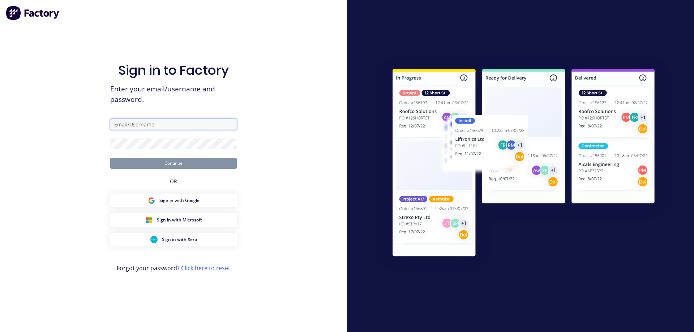
click at [148, 125] on input "text" at bounding box center [173, 124] width 127 height 11
type input "[EMAIL_ADDRESS][DOMAIN_NAME]"
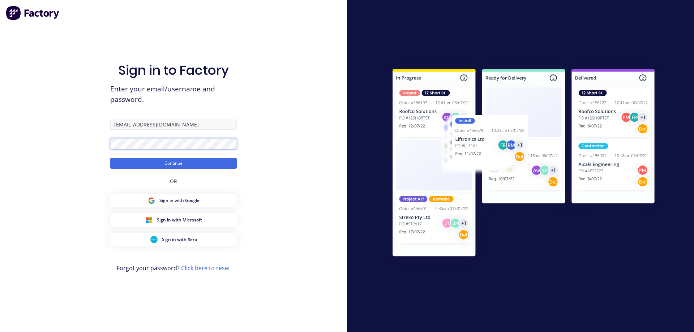
click at [110, 158] on button "Continue" at bounding box center [173, 163] width 127 height 11
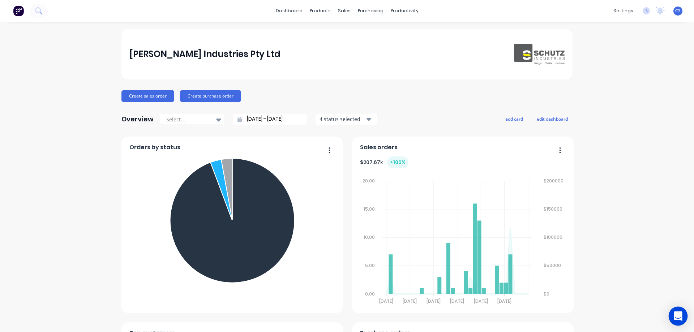
click at [680, 318] on icon "Open Intercom Messenger" at bounding box center [678, 316] width 9 height 9
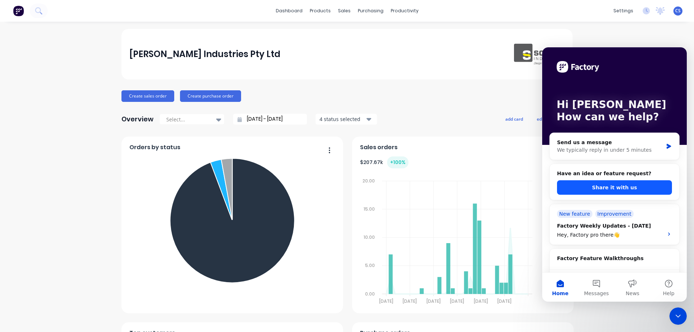
click at [617, 190] on button "Share it with us" at bounding box center [614, 187] width 115 height 14
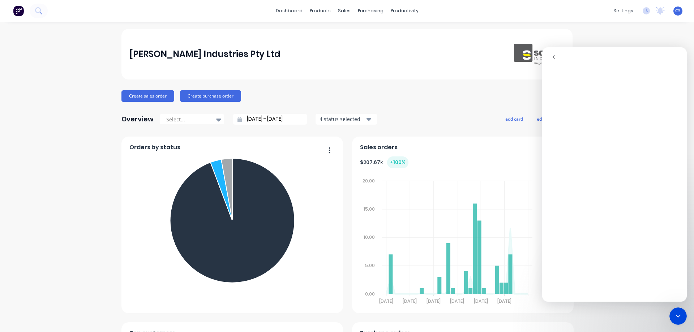
click at [675, 319] on icon "Close Intercom Messenger" at bounding box center [678, 316] width 9 height 9
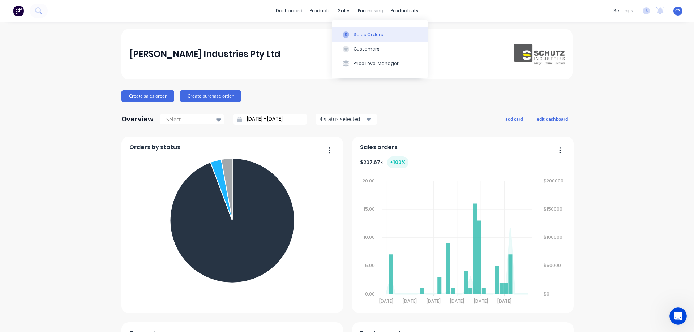
click at [362, 34] on div "Sales Orders" at bounding box center [369, 34] width 30 height 7
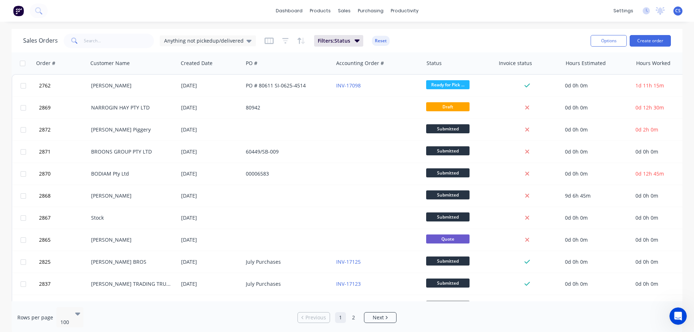
drag, startPoint x: 365, startPoint y: 3, endPoint x: 239, endPoint y: 15, distance: 126.0
click at [239, 15] on div "dashboard products sales purchasing productivity dashboard products Product Cat…" at bounding box center [347, 11] width 694 height 22
drag, startPoint x: 383, startPoint y: 34, endPoint x: 159, endPoint y: 11, distance: 224.6
click at [160, 12] on div "dashboard products sales purchasing productivity dashboard products Product Cat…" at bounding box center [347, 11] width 694 height 22
click at [650, 42] on button "Create order" at bounding box center [650, 41] width 41 height 12
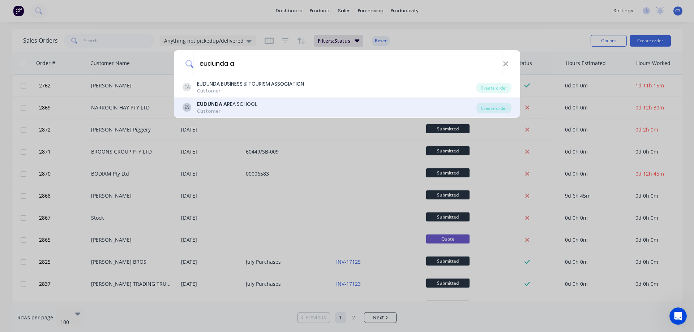
type input "eudunda a"
click at [281, 107] on div "ES EUDUNDA A REA SCHOOL Customer" at bounding box center [330, 108] width 294 height 14
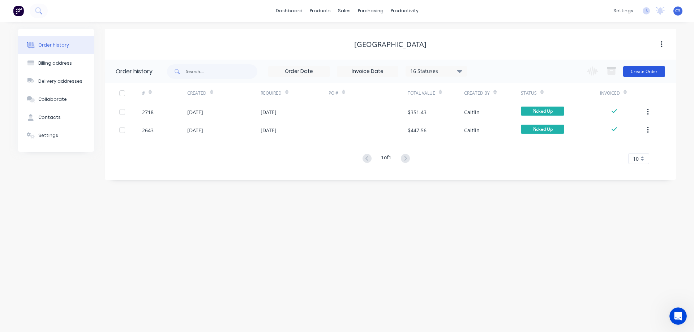
click at [645, 73] on button "Create Order" at bounding box center [644, 72] width 42 height 12
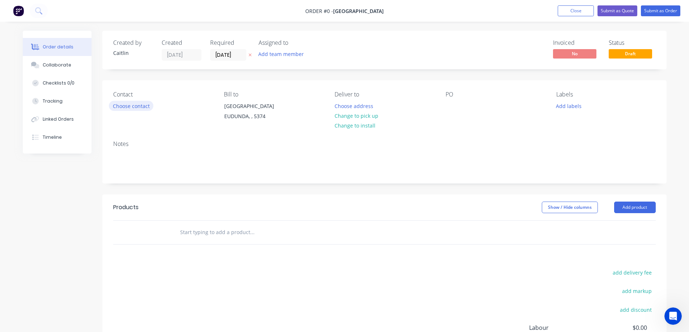
click at [140, 106] on button "Choose contact" at bounding box center [131, 106] width 44 height 10
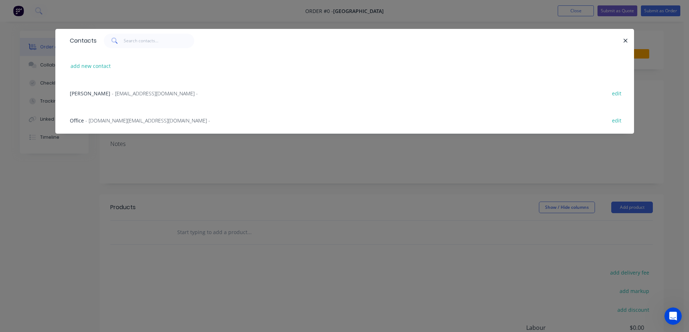
click at [130, 121] on span "- [DOMAIN_NAME][EMAIL_ADDRESS][DOMAIN_NAME] -" at bounding box center [147, 120] width 125 height 7
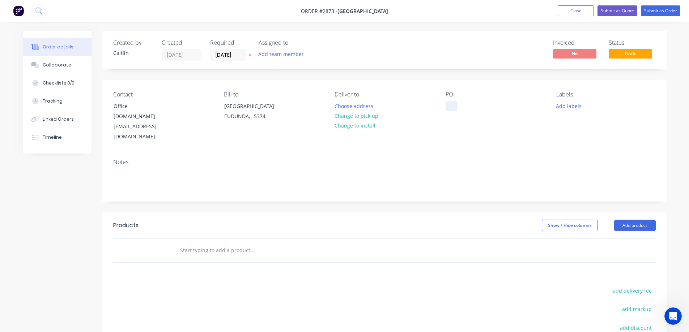
click at [448, 104] on div at bounding box center [451, 106] width 12 height 10
click at [209, 243] on input "text" at bounding box center [252, 250] width 145 height 14
click at [203, 243] on input "text" at bounding box center [252, 250] width 145 height 14
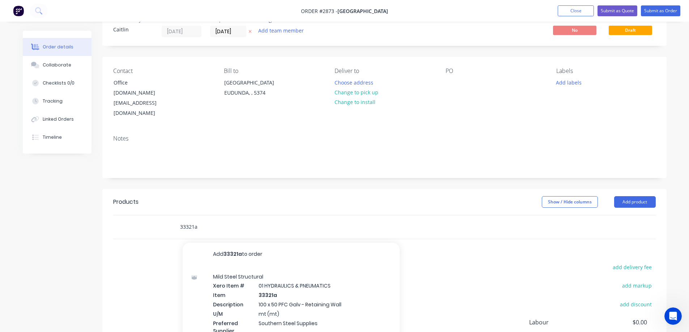
scroll to position [36, 0]
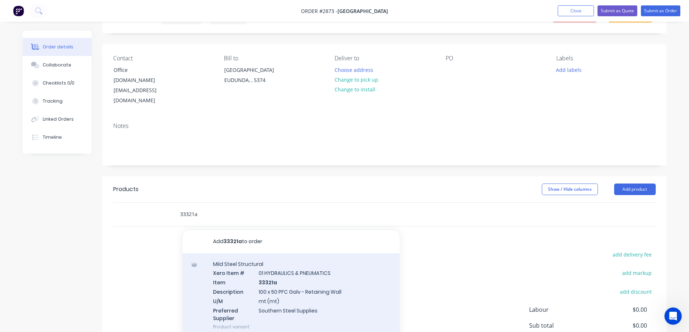
type input "33321a"
click at [338, 277] on div "Mild Steel Structural Xero Item # 01 HYDRAULICS & PNEUMATICS Item 33321a Descri…" at bounding box center [291, 295] width 217 height 85
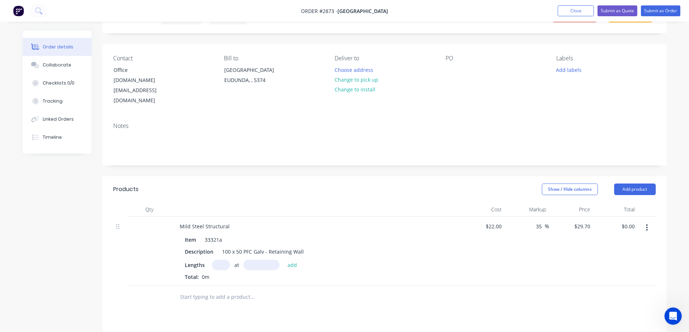
click at [221, 260] on input "text" at bounding box center [221, 265] width 18 height 10
type input "15"
type input "800mm"
click at [293, 260] on button "add" at bounding box center [292, 265] width 17 height 10
type input "$356.40"
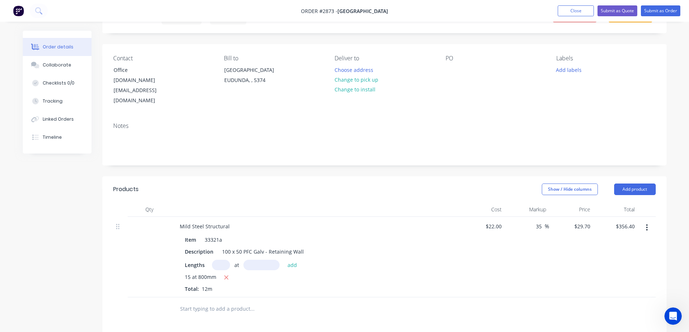
click at [403, 273] on div "15 at 800mm" at bounding box center [316, 277] width 262 height 9
click at [196, 302] on input "text" at bounding box center [252, 309] width 145 height 14
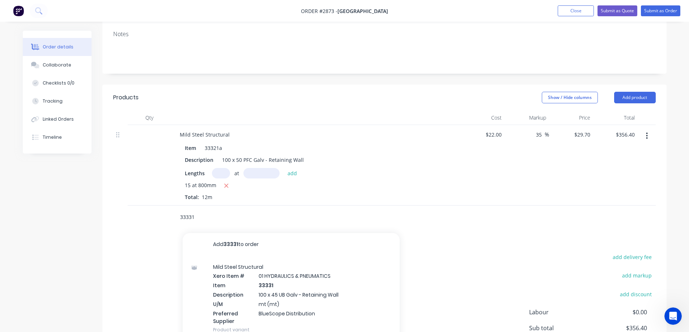
scroll to position [145, 0]
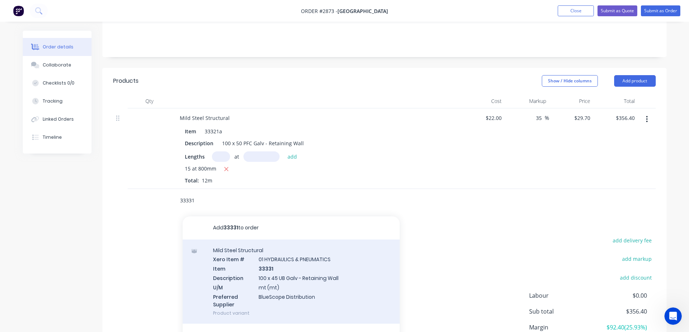
type input "33331"
click at [344, 278] on div "Mild Steel Structural Xero Item # 01 HYDRAULICS & PNEUMATICS Item 33331 Descrip…" at bounding box center [291, 282] width 217 height 85
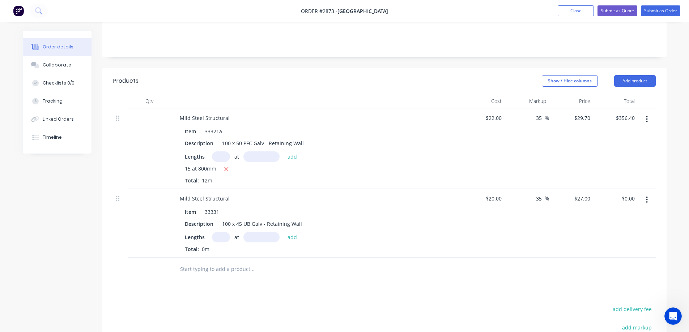
click at [220, 232] on input "text" at bounding box center [221, 237] width 18 height 10
type input "15"
type input "800mm"
click at [297, 232] on button "add" at bounding box center [292, 237] width 17 height 10
type input "$324.00"
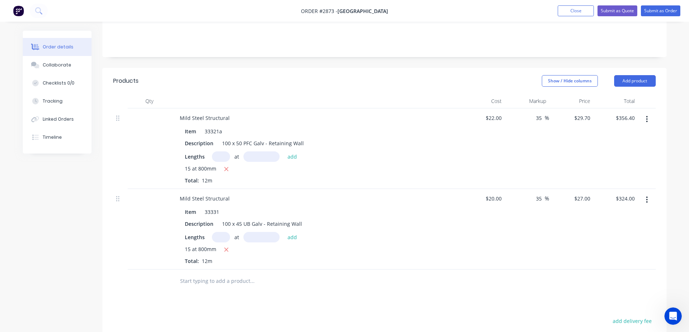
scroll to position [181, 0]
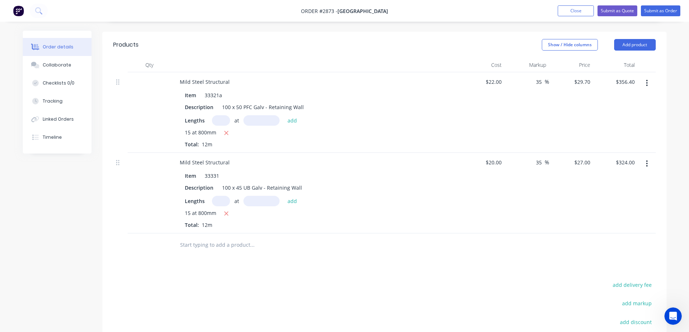
click at [205, 238] on input "text" at bounding box center [252, 245] width 145 height 14
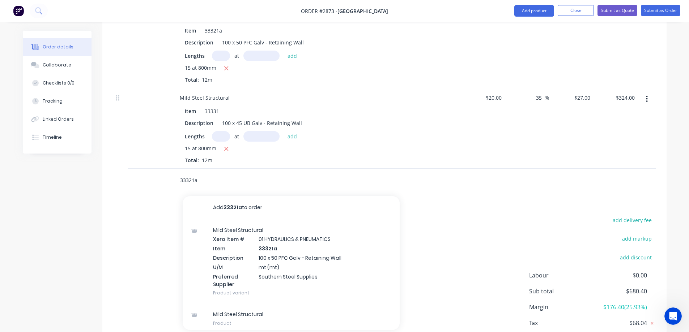
scroll to position [253, 0]
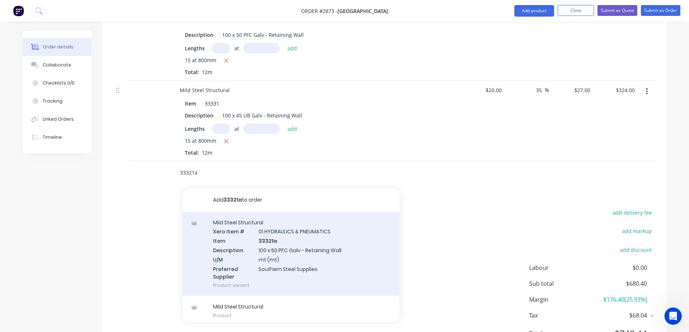
type input "33321a"
click at [365, 234] on div "Mild Steel Structural Xero Item # 01 HYDRAULICS & PNEUMATICS Item 33321a Descri…" at bounding box center [291, 254] width 217 height 85
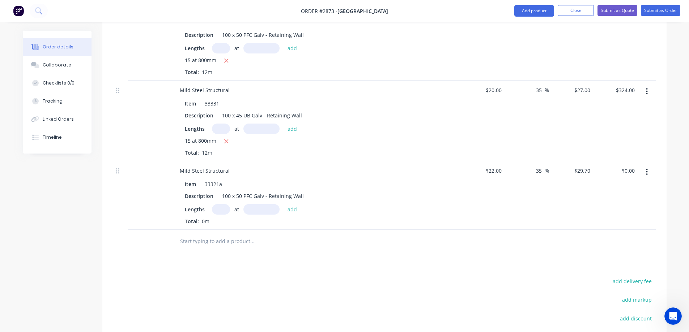
click at [215, 204] on input "text" at bounding box center [221, 209] width 18 height 10
type input "5"
type input "800mm"
click at [289, 204] on button "add" at bounding box center [292, 209] width 17 height 10
type input "$118.80"
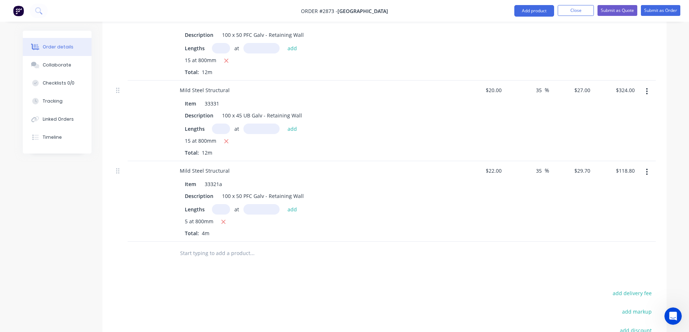
click at [198, 246] on input "text" at bounding box center [252, 253] width 145 height 14
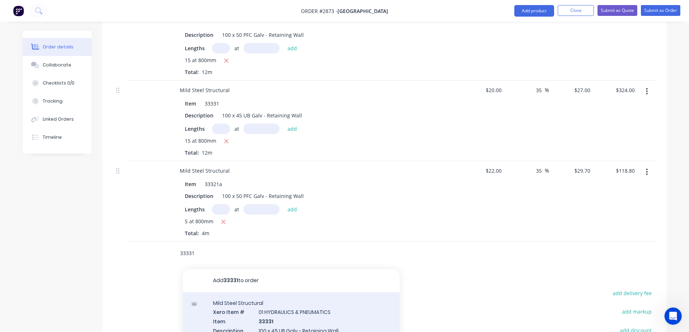
type input "33331"
click at [347, 306] on div "Mild Steel Structural Xero Item # 01 HYDRAULICS & PNEUMATICS Item 33331 Descrip…" at bounding box center [291, 335] width 217 height 85
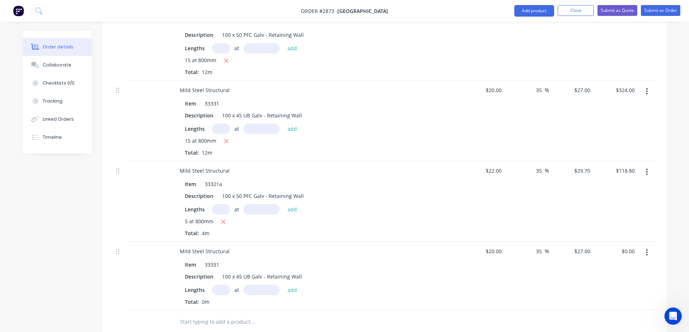
click at [220, 285] on input "text" at bounding box center [221, 290] width 18 height 10
type input "4"
type input "800mm"
click at [292, 285] on button "add" at bounding box center [292, 290] width 17 height 10
type input "$86.40"
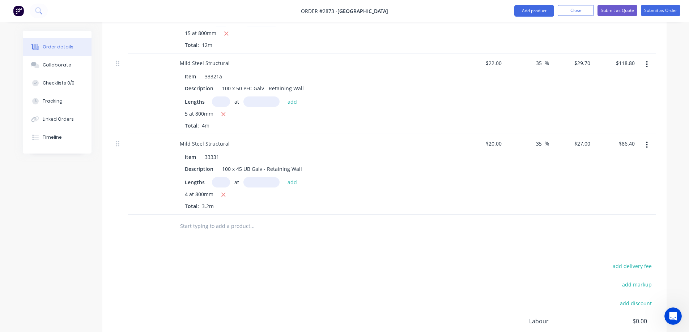
scroll to position [362, 0]
click at [218, 218] on input "text" at bounding box center [252, 225] width 145 height 14
type input "c"
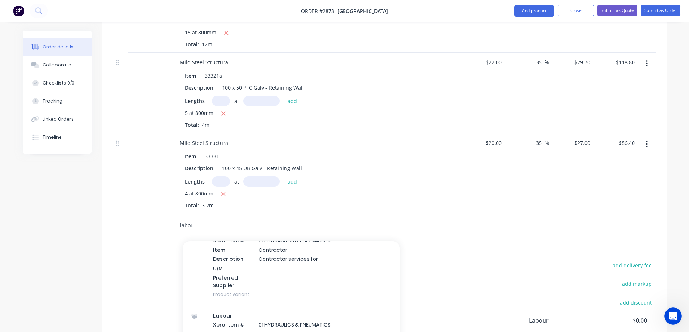
scroll to position [325, 0]
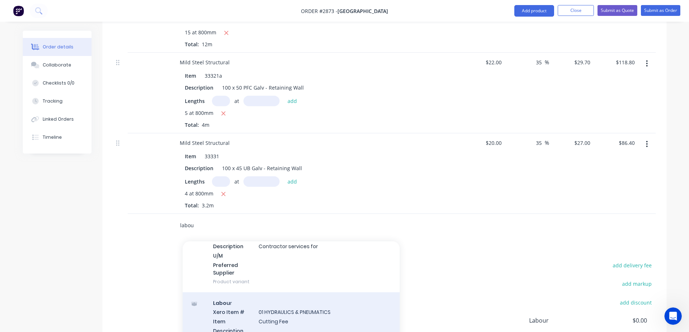
type input "labou"
click at [312, 293] on div "Labou r Xero Item # 01 HYDRAULICS & PNEUMATICS Item Cutting Fee Description U/M…" at bounding box center [291, 335] width 217 height 85
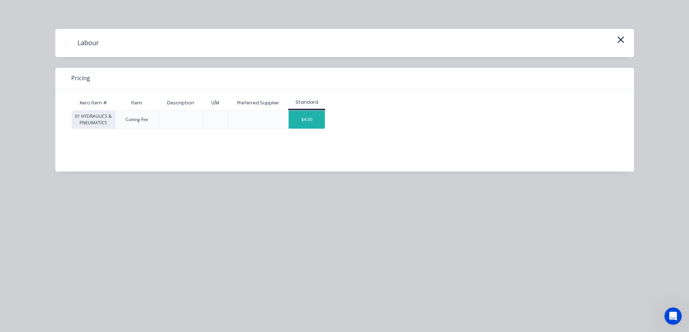
click at [321, 119] on div "$4.00" at bounding box center [307, 120] width 36 height 18
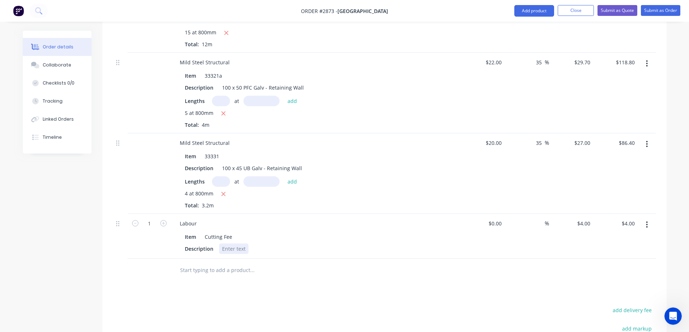
click at [237, 244] on div at bounding box center [233, 249] width 29 height 10
click at [623, 218] on div "$4.00 $4.00" at bounding box center [629, 223] width 17 height 10
type input "$0.00"
type input "36"
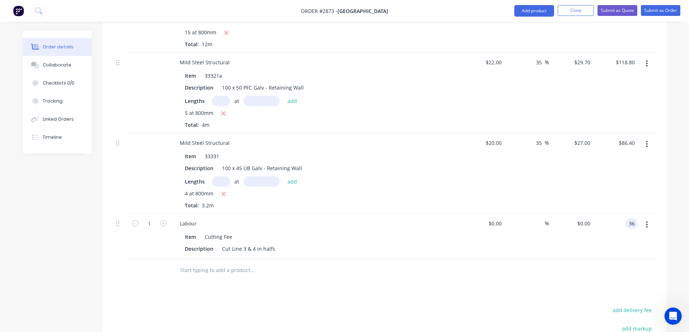
type input "$36.00"
click at [535, 218] on div "%" at bounding box center [541, 223] width 16 height 10
type input "35"
type input "0"
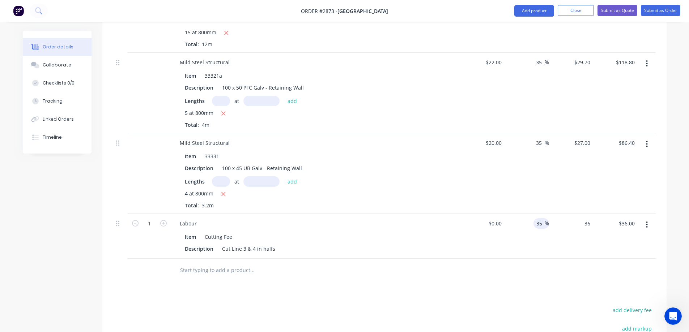
type input "$0.00"
type input "0"
type input "$0.00"
click at [498, 218] on input "0" at bounding box center [496, 223] width 17 height 10
type input "$4.00"
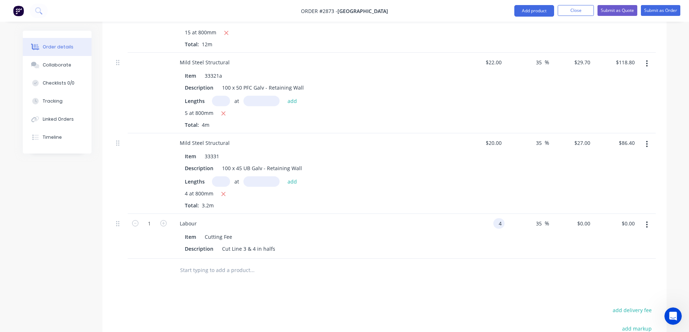
type input "$5.40"
click at [471, 225] on div "$4.00 $4.00" at bounding box center [482, 236] width 44 height 45
click at [633, 218] on input "5.40" at bounding box center [629, 223] width 17 height 10
type input "36"
type input "800"
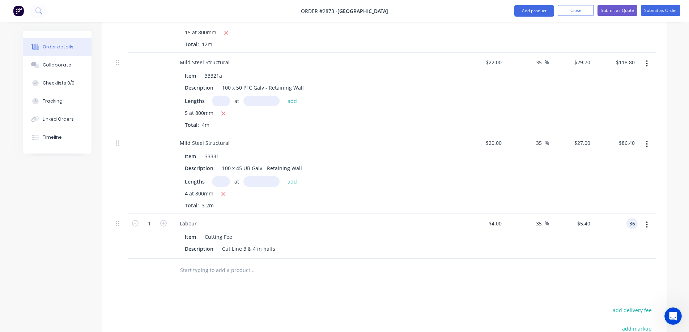
type input "$36.00"
click at [222, 263] on input "text" at bounding box center [252, 270] width 145 height 14
click at [215, 263] on input "text" at bounding box center [252, 270] width 145 height 14
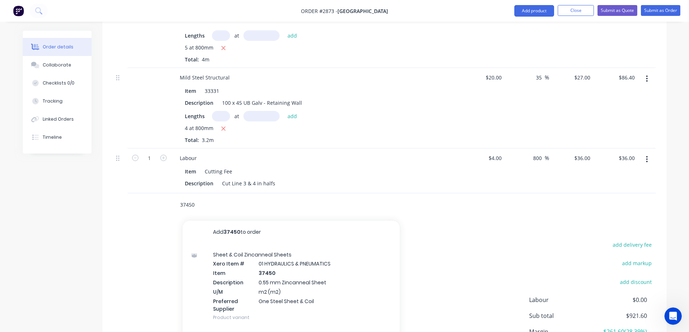
scroll to position [434, 0]
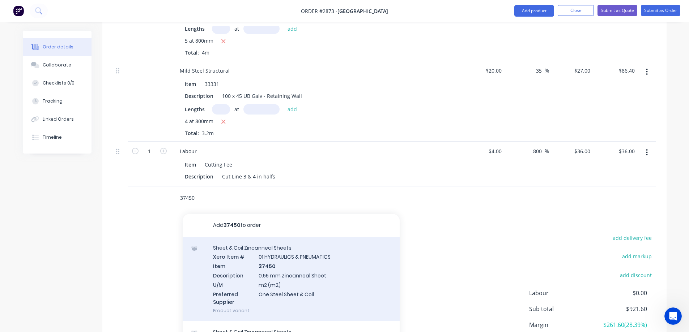
type input "37450"
click at [347, 261] on div "Sheet & Coil Zincanneal Sheets Xero Item # 01 HYDRAULICS & PNEUMATICS Item 3745…" at bounding box center [291, 279] width 217 height 85
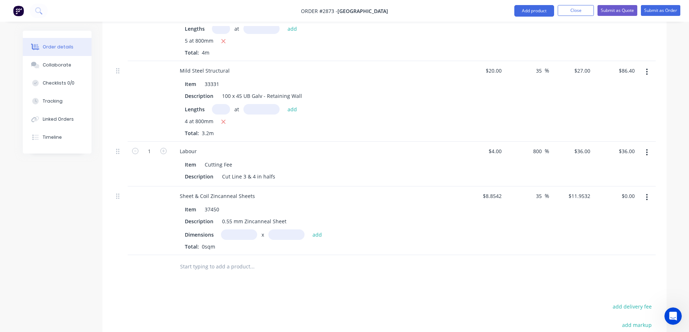
click at [238, 230] on input "text" at bounding box center [239, 235] width 36 height 10
type input "0.23m"
type input "96m"
click at [316, 230] on button "add" at bounding box center [317, 235] width 17 height 10
type input "$263.93"
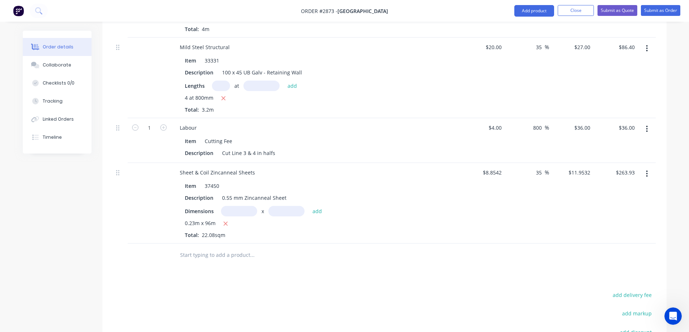
scroll to position [470, 0]
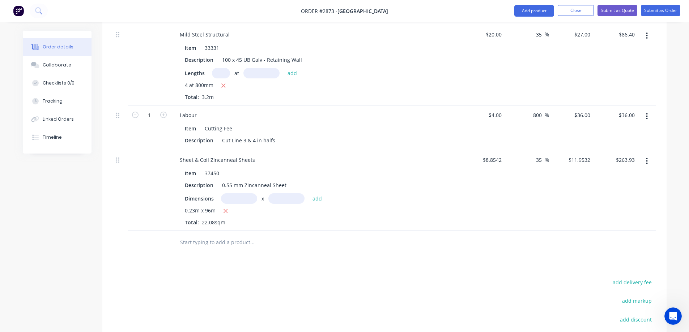
click at [221, 235] on input "text" at bounding box center [252, 242] width 145 height 14
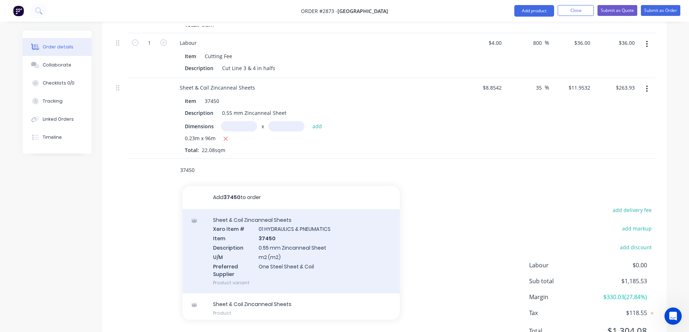
scroll to position [4, 0]
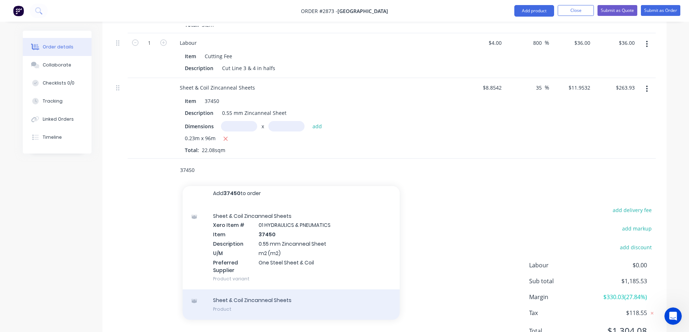
type input "37450"
click at [286, 290] on div "Sheet & Coil Zincanneal Sheets Product" at bounding box center [291, 305] width 217 height 30
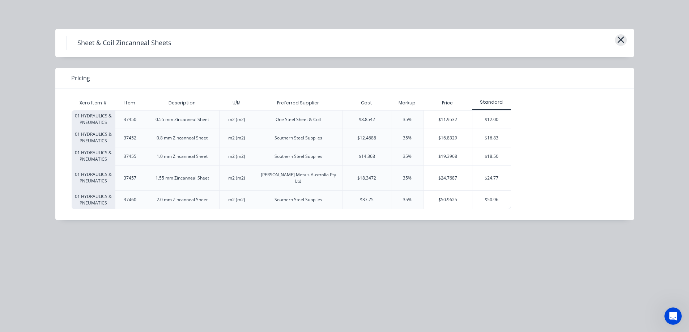
click at [622, 39] on icon "button" at bounding box center [621, 40] width 8 height 10
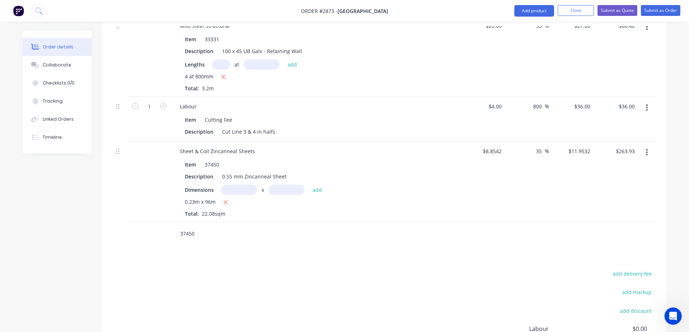
scroll to position [470, 0]
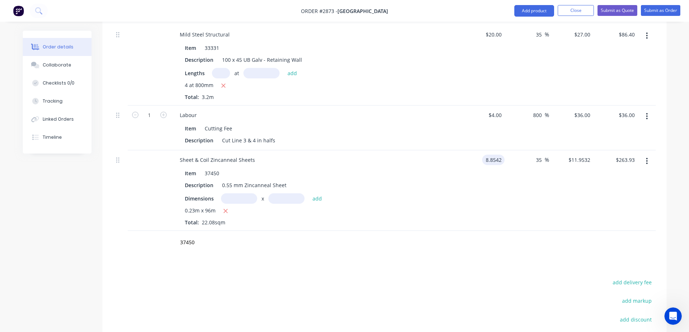
click at [489, 155] on input "8.8542" at bounding box center [495, 160] width 20 height 10
type input "$60.04"
type input "$81.0542"
type input "$1,789.68"
type input "$81.054"
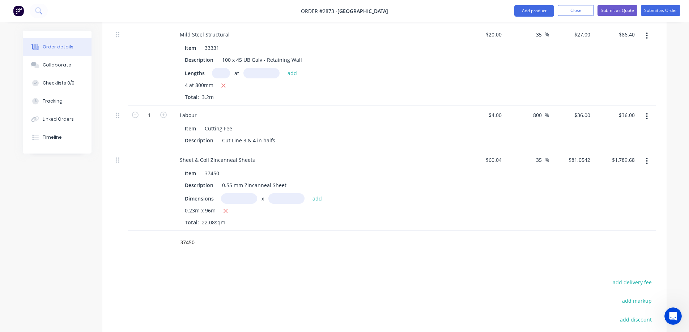
type input "$1,789.67"
click at [349, 235] on div "37450" at bounding box center [282, 242] width 217 height 14
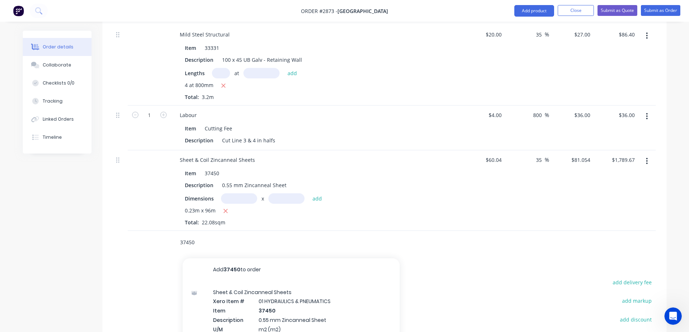
drag, startPoint x: 205, startPoint y: 227, endPoint x: 161, endPoint y: 225, distance: 44.2
click at [161, 231] on div "37450 Add 37450 to order Sheet & Coil Zincanneal Sheets Xero Item # 01 HYDRAULI…" at bounding box center [384, 243] width 542 height 24
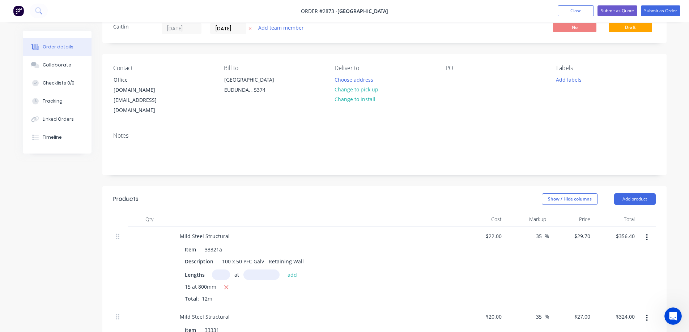
scroll to position [0, 0]
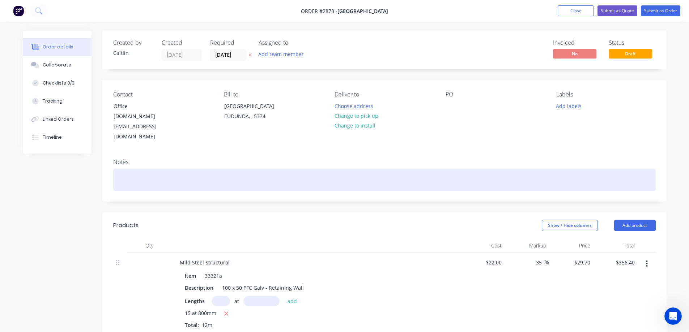
click at [132, 169] on div at bounding box center [384, 180] width 542 height 22
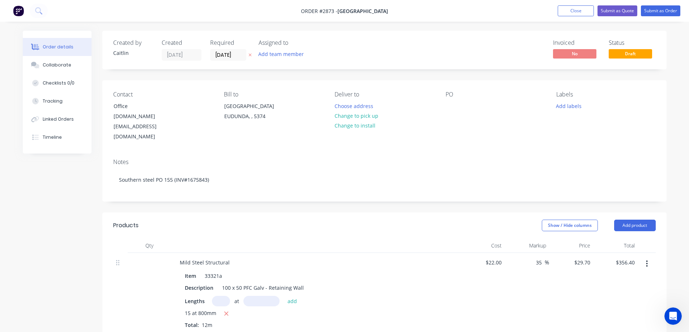
click at [637, 220] on button "Add product" at bounding box center [635, 226] width 42 height 12
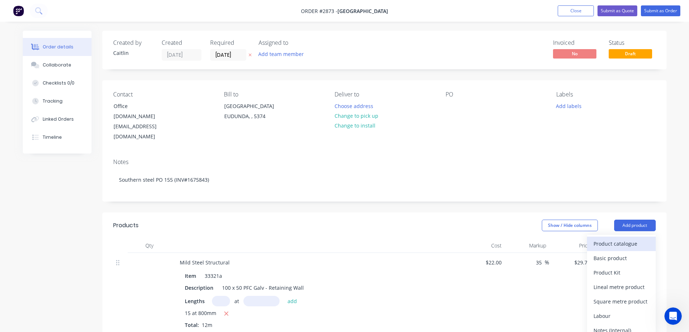
click at [623, 239] on div "Product catalogue" at bounding box center [621, 244] width 56 height 10
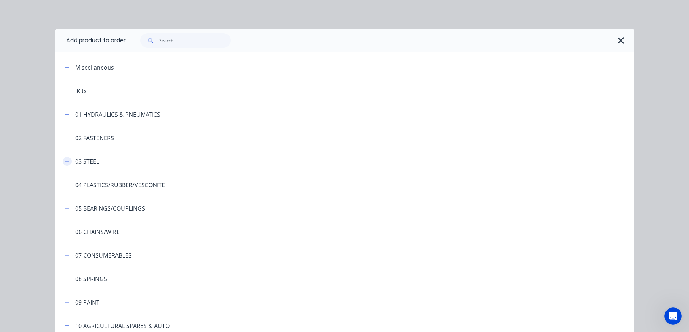
click at [65, 161] on icon "button" at bounding box center [67, 161] width 4 height 4
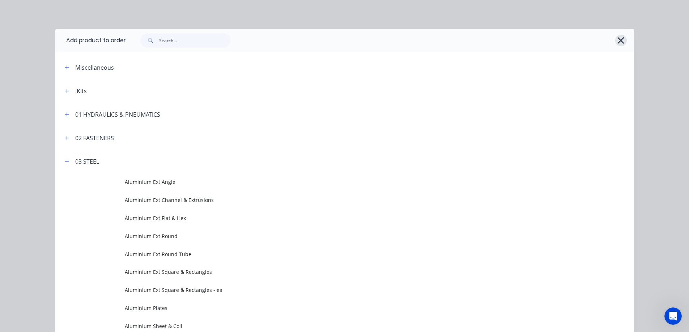
click at [623, 40] on button "button" at bounding box center [621, 41] width 12 height 12
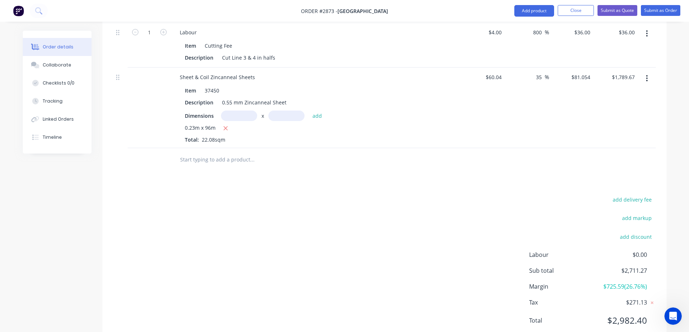
scroll to position [559, 0]
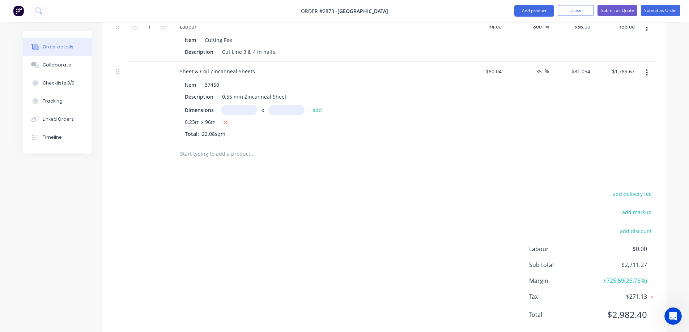
click at [233, 147] on input "text" at bounding box center [252, 154] width 145 height 14
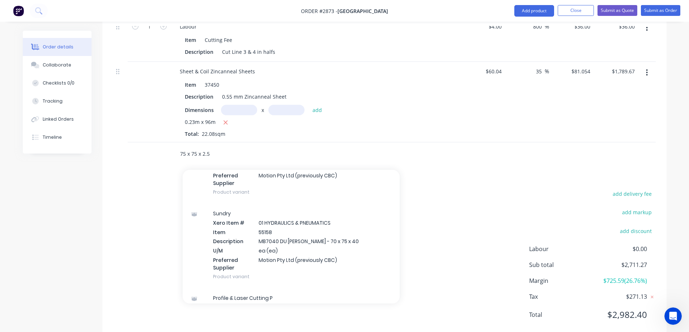
scroll to position [253, 0]
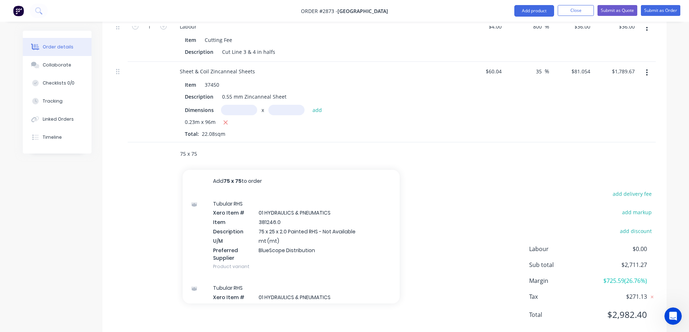
type input "75 x 75"
click at [354, 222] on div "Tubular RHS Xero Item # 01 HYDRAULICS & PNEUMATICS Item 381246.0 Description 75…" at bounding box center [291, 235] width 217 height 85
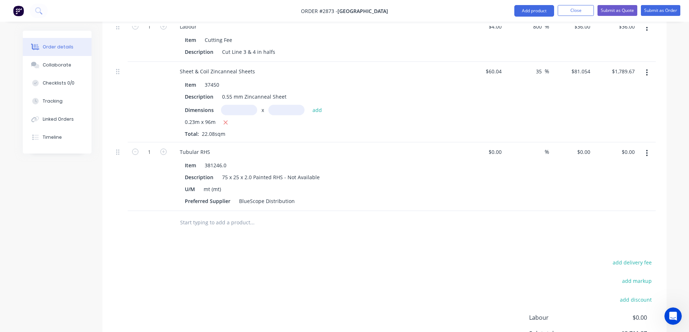
click at [236, 215] on input "text" at bounding box center [252, 222] width 145 height 14
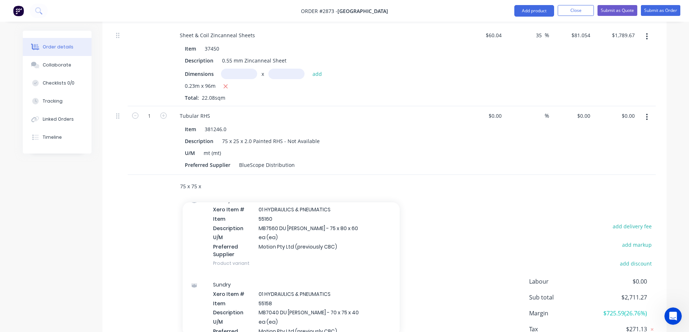
scroll to position [181, 0]
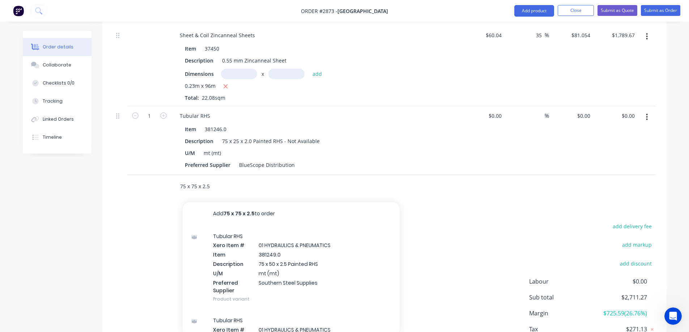
type input "75 x 75 x 2.5"
click at [352, 250] on div "Tubular RHS Xero Item # 01 HYDRAULICS & PNEUMATICS Item 381249.0 Description 75…" at bounding box center [291, 268] width 217 height 85
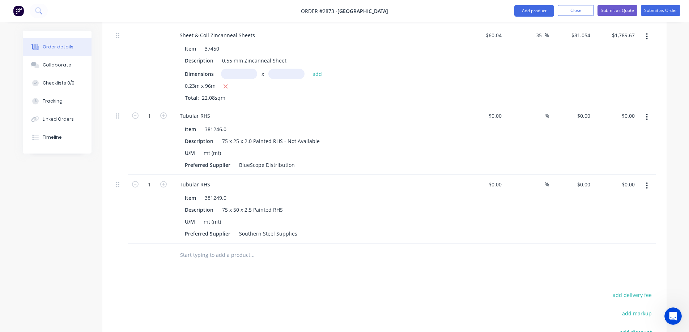
click at [649, 111] on button "button" at bounding box center [646, 117] width 17 height 13
click at [611, 174] on div "Delete" at bounding box center [621, 179] width 56 height 10
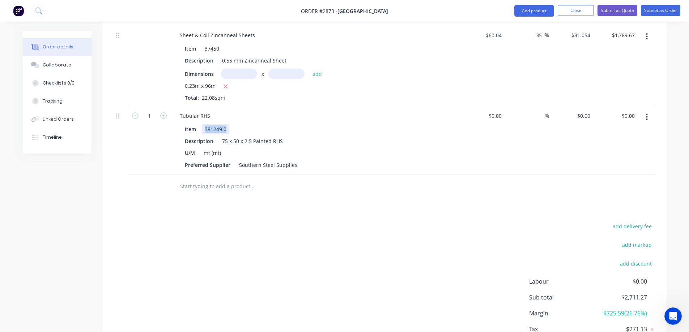
drag, startPoint x: 225, startPoint y: 109, endPoint x: 205, endPoint y: 108, distance: 20.6
click at [205, 124] on div "381249.0" at bounding box center [215, 129] width 27 height 10
copy div "381249.0"
click at [227, 179] on input "text" at bounding box center [252, 186] width 145 height 14
paste input "381249.0"
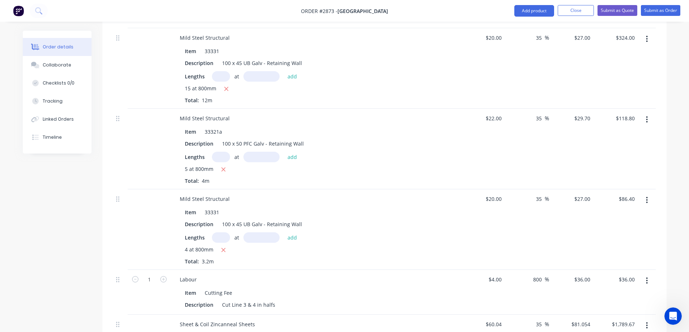
scroll to position [52, 0]
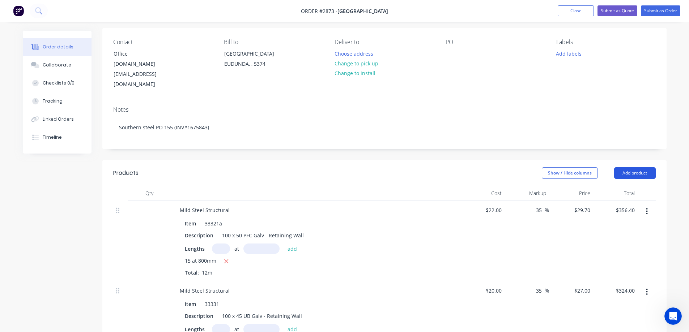
type input "381249.0"
click at [642, 167] on button "Add product" at bounding box center [635, 173] width 42 height 12
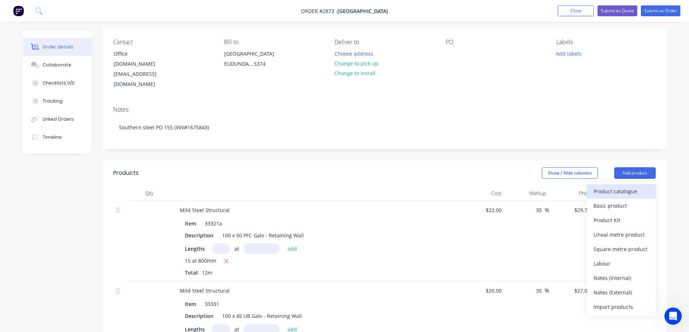
click at [609, 186] on div "Product catalogue" at bounding box center [621, 191] width 56 height 10
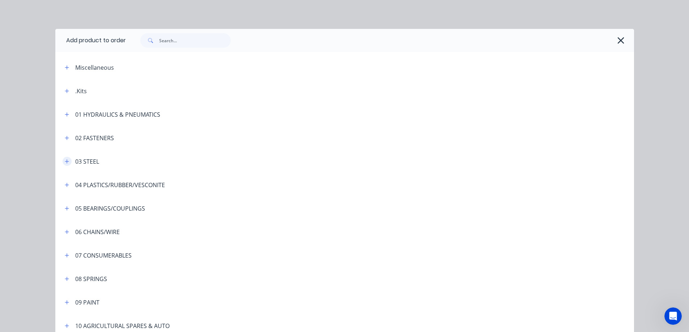
click at [65, 161] on icon "button" at bounding box center [67, 161] width 4 height 5
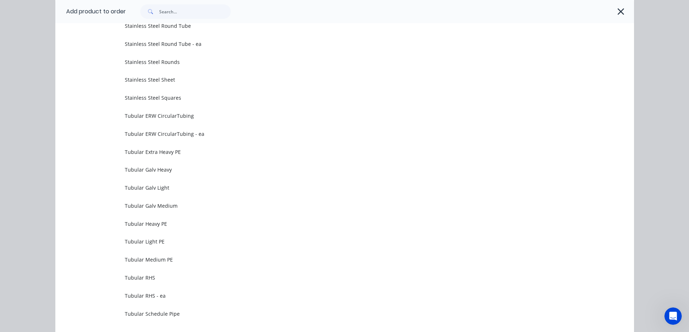
scroll to position [1591, 0]
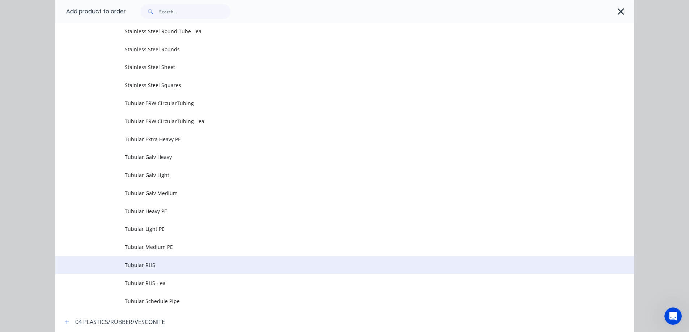
click at [156, 261] on span "Tubular RHS" at bounding box center [328, 265] width 407 height 8
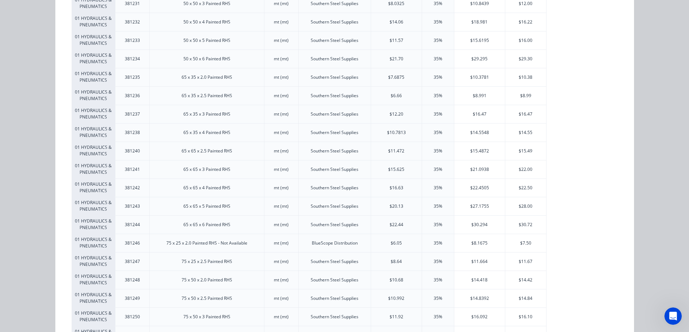
scroll to position [687, 0]
click at [532, 260] on div "$14.84" at bounding box center [525, 262] width 41 height 18
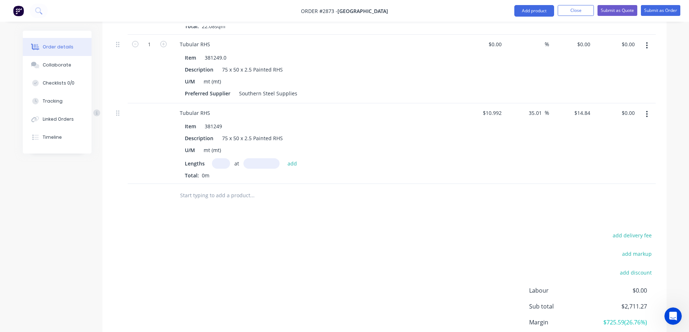
scroll to position [559, 0]
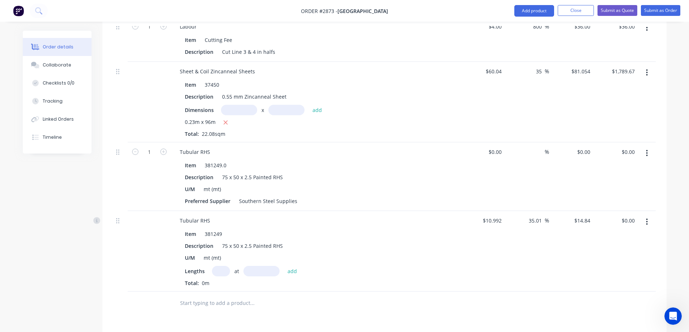
click at [647, 149] on icon "button" at bounding box center [647, 153] width 2 height 8
click at [612, 210] on div "Delete" at bounding box center [621, 215] width 56 height 10
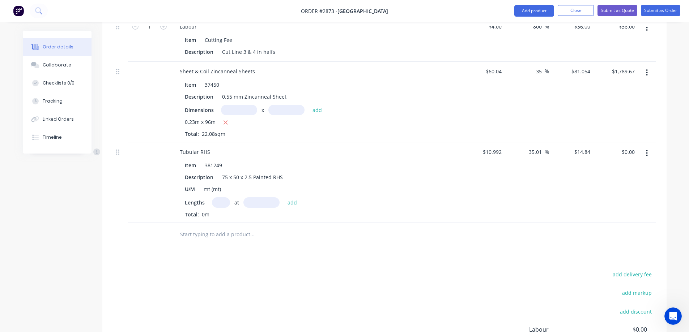
click at [223, 197] on input "text" at bounding box center [221, 202] width 18 height 10
type input "8"
type input "3000mm"
click at [289, 197] on button "add" at bounding box center [292, 202] width 17 height 10
type input "$356.16"
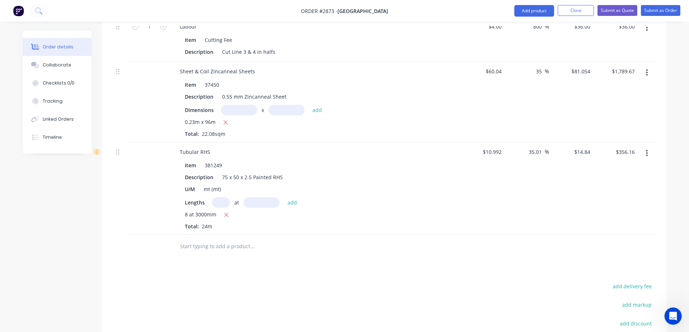
click at [212, 239] on input "text" at bounding box center [252, 246] width 145 height 14
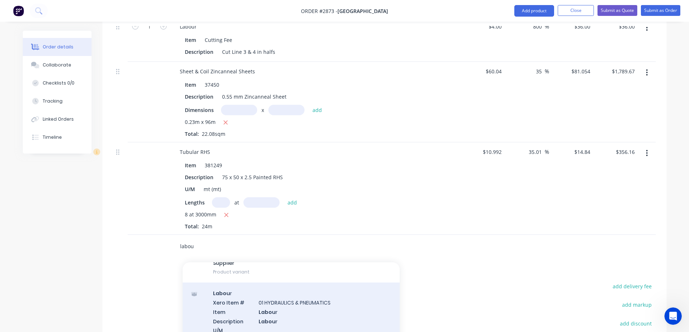
scroll to position [542, 0]
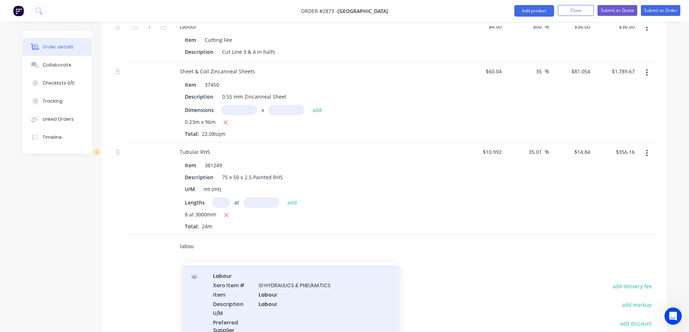
type input "labou"
click at [317, 277] on div "Labou r Xero Item # 01 HYDRAULICS & PNEUMATICS Item Labou r Description Labou r…" at bounding box center [291, 307] width 217 height 85
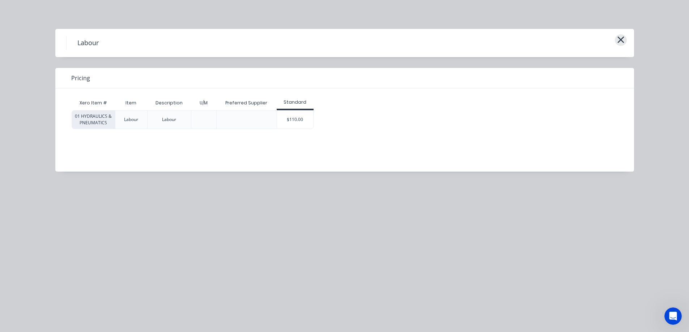
click at [622, 38] on icon "button" at bounding box center [621, 40] width 8 height 10
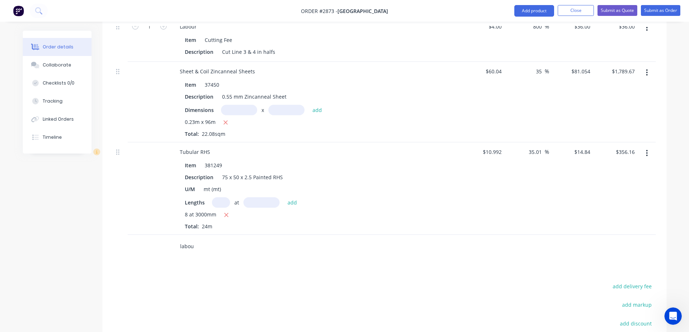
click at [217, 239] on input "labou" at bounding box center [252, 246] width 145 height 14
click at [320, 277] on div "Labou r Xero Item # 01 HYDRAULICS & PNEUMATICS Item Cutting Fee Description U/M…" at bounding box center [291, 319] width 217 height 85
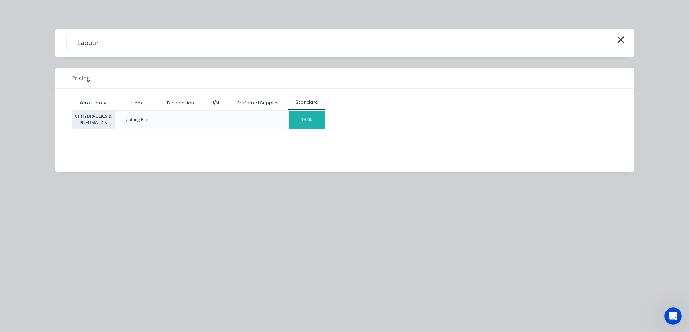
click at [314, 115] on div "$4.00" at bounding box center [307, 120] width 36 height 18
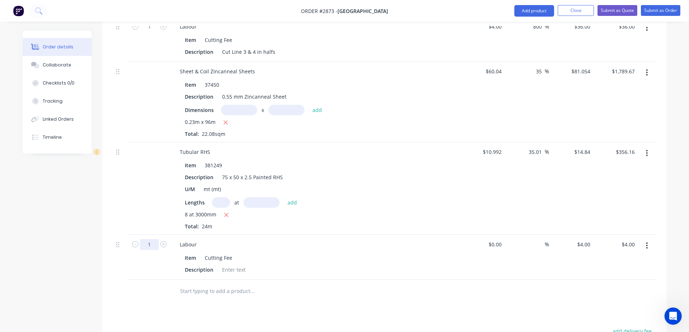
click at [150, 32] on input "1" at bounding box center [149, 26] width 19 height 11
type input "30"
type input "$120.00"
click at [647, 242] on icon "button" at bounding box center [647, 246] width 2 height 8
click at [609, 303] on div "Delete" at bounding box center [621, 308] width 56 height 10
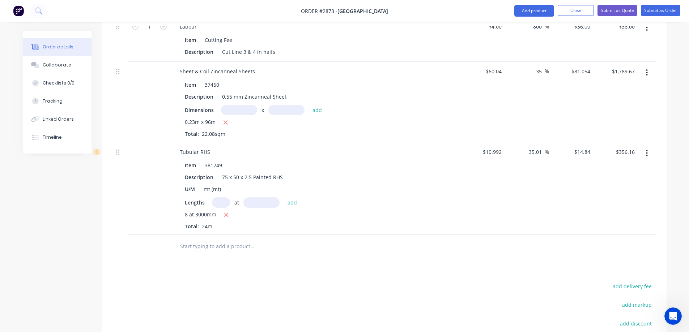
click at [229, 239] on input "text" at bounding box center [252, 246] width 145 height 14
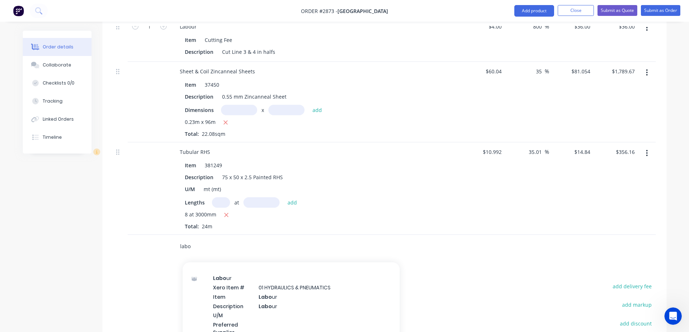
scroll to position [542, 0]
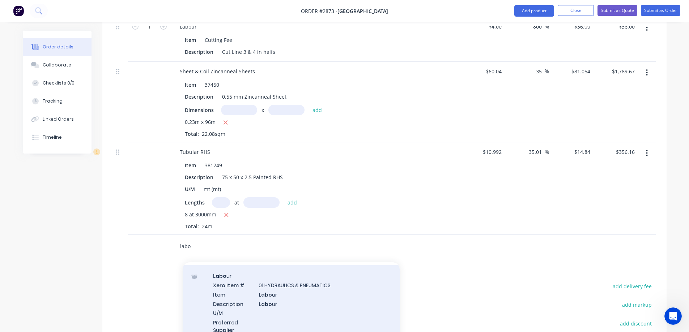
type input "labo"
click at [330, 279] on div "Labo ur Xero Item # 01 HYDRAULICS & PNEUMATICS Item Labo ur Description Labo ur…" at bounding box center [291, 307] width 217 height 85
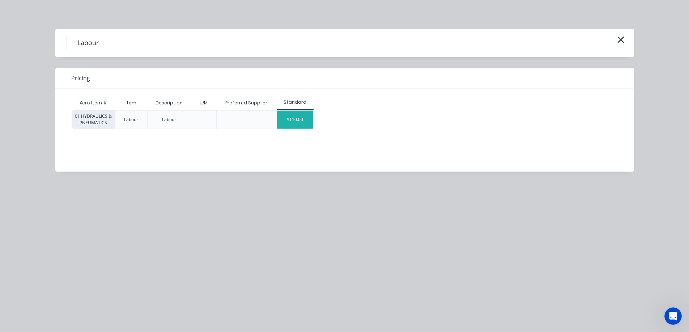
click at [294, 116] on div "$110.00" at bounding box center [295, 120] width 36 height 18
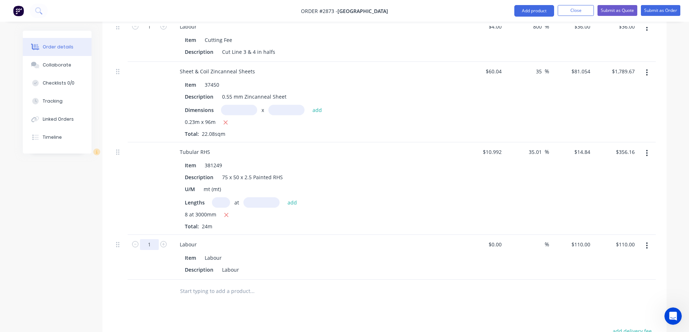
click at [153, 32] on input "1" at bounding box center [149, 26] width 19 height 11
type input "30"
type input "$3,300.00"
drag, startPoint x: 239, startPoint y: 252, endPoint x: 211, endPoint y: 253, distance: 28.2
click at [211, 265] on div "Description Labour" at bounding box center [314, 270] width 265 height 10
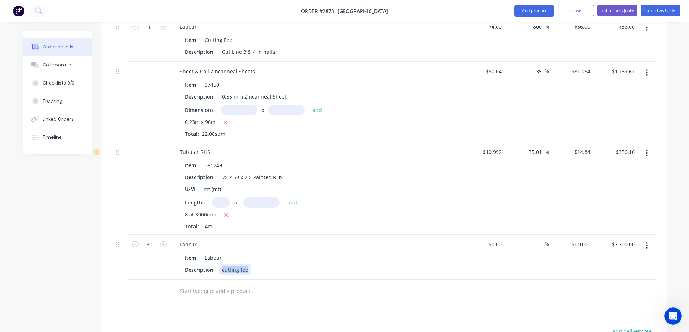
drag, startPoint x: 247, startPoint y: 253, endPoint x: 217, endPoint y: 250, distance: 30.5
click at [217, 265] on div "Description cutting fee" at bounding box center [314, 270] width 265 height 10
click at [153, 32] on input "30" at bounding box center [149, 26] width 19 height 11
type input "0.5"
type input "$55.00"
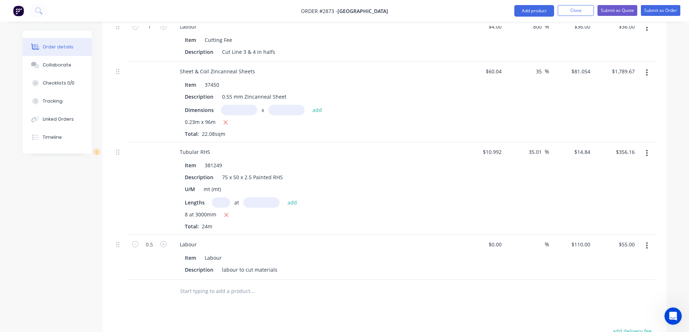
click at [229, 284] on input "text" at bounding box center [252, 291] width 145 height 14
type input "labour"
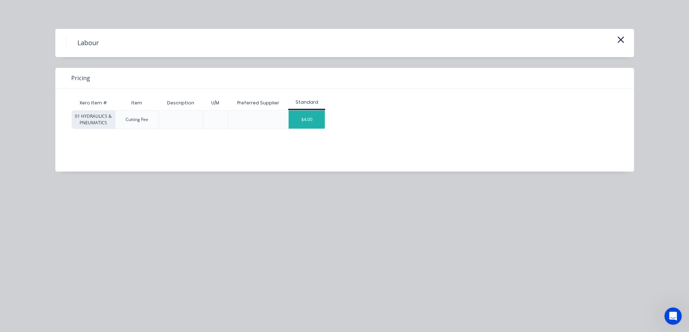
click at [305, 117] on div "$4.00" at bounding box center [307, 120] width 36 height 18
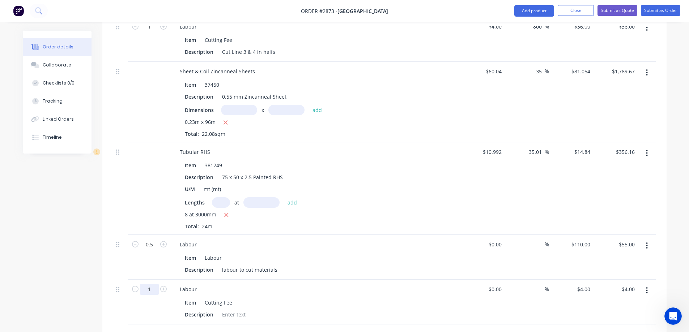
click at [151, 32] on input "1" at bounding box center [149, 26] width 19 height 11
type input ".5"
type input "0.5"
type input "$2.00"
click at [643, 284] on button "button" at bounding box center [646, 290] width 17 height 13
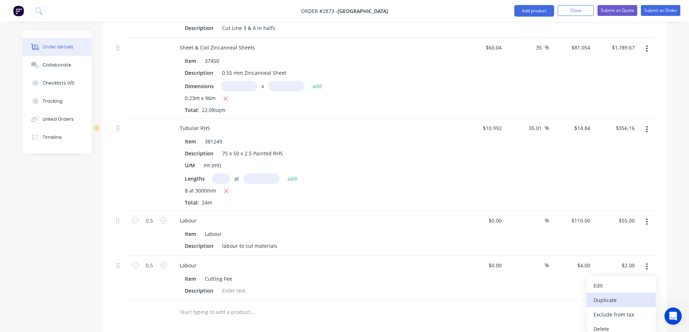
scroll to position [595, 0]
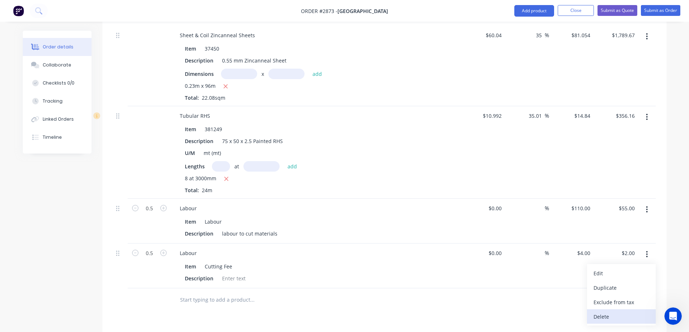
click at [617, 312] on div "Delete" at bounding box center [621, 317] width 56 height 10
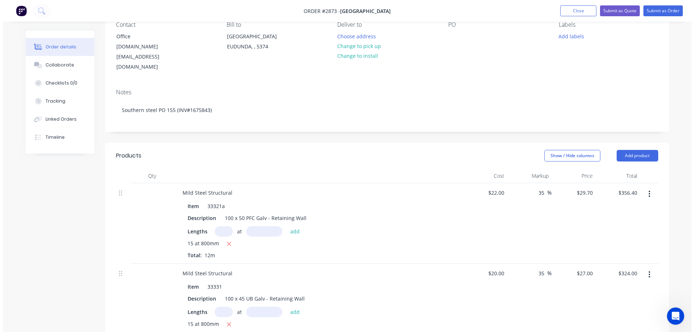
scroll to position [0, 0]
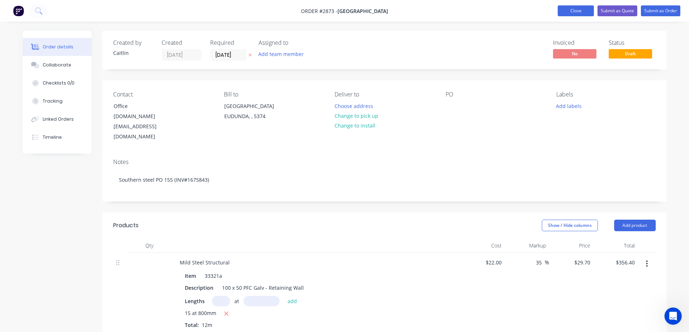
click at [573, 13] on button "Close" at bounding box center [576, 10] width 36 height 11
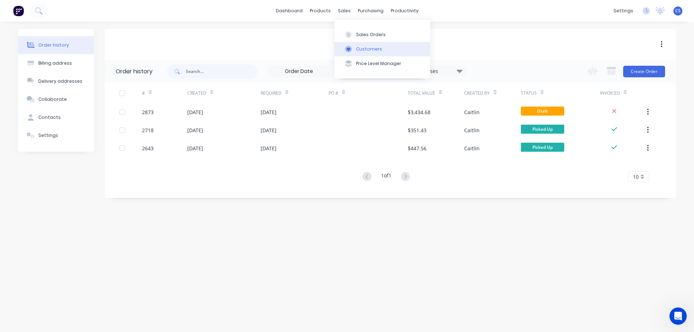
click at [368, 48] on div "Customers" at bounding box center [369, 49] width 26 height 7
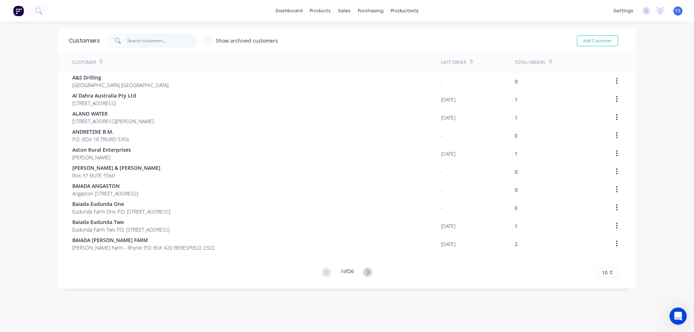
click at [137, 42] on input "text" at bounding box center [162, 41] width 71 height 14
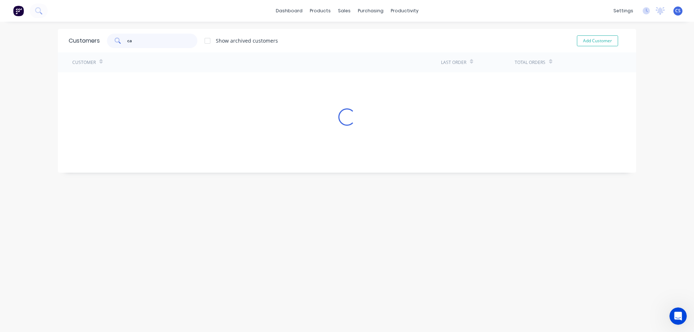
type input "c"
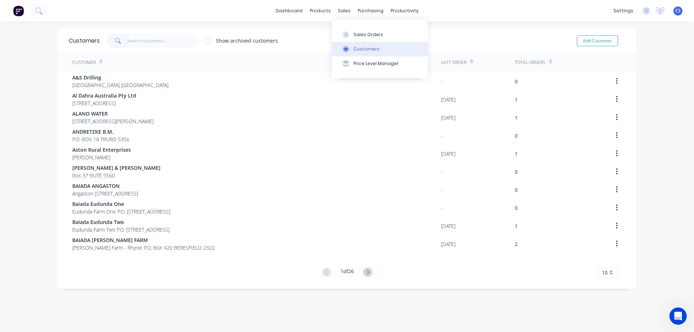
click at [362, 50] on div "Customers" at bounding box center [367, 49] width 26 height 7
click at [371, 48] on div "Customers" at bounding box center [367, 49] width 26 height 7
click at [144, 39] on input "text" at bounding box center [162, 41] width 71 height 14
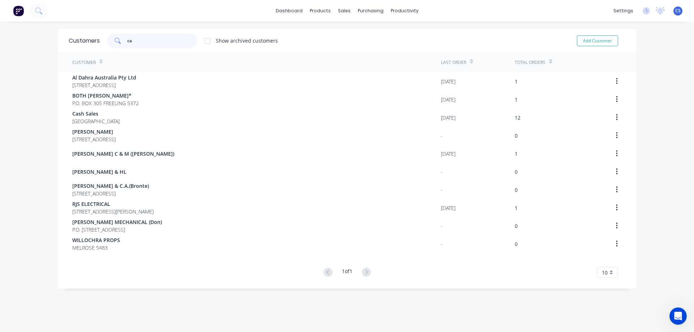
type input "c"
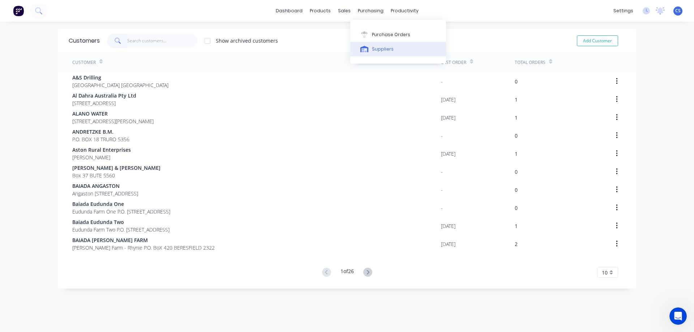
click at [380, 51] on div "Suppliers" at bounding box center [383, 49] width 22 height 7
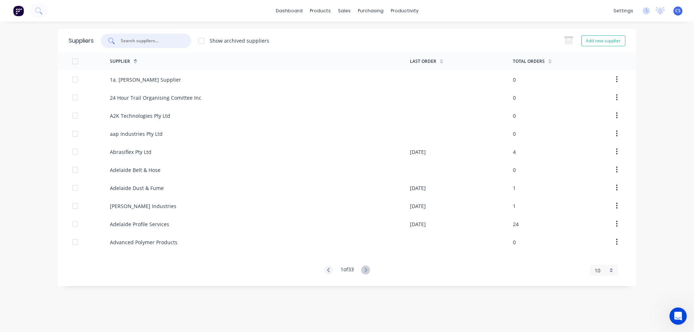
click at [140, 40] on input "text" at bounding box center [150, 40] width 60 height 7
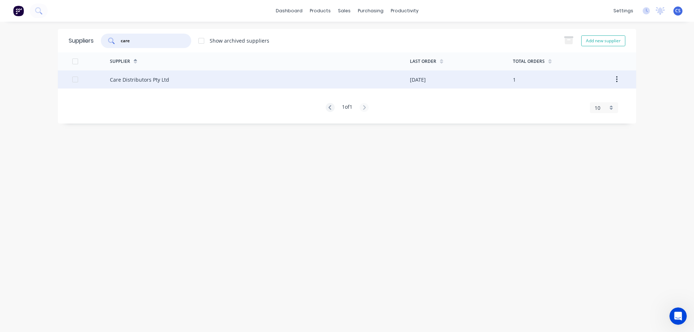
type input "care"
click at [138, 81] on div "Care Distributors Pty Ltd" at bounding box center [139, 80] width 59 height 8
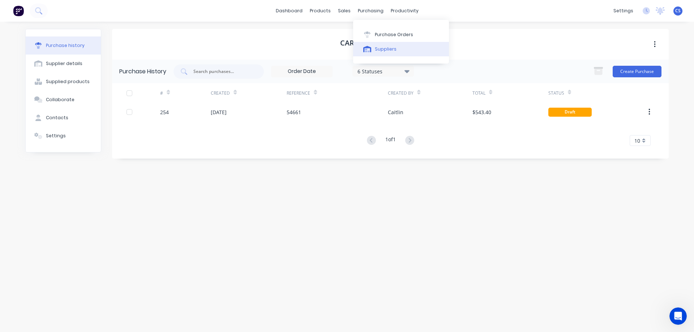
click at [389, 52] on div "Suppliers" at bounding box center [386, 49] width 22 height 7
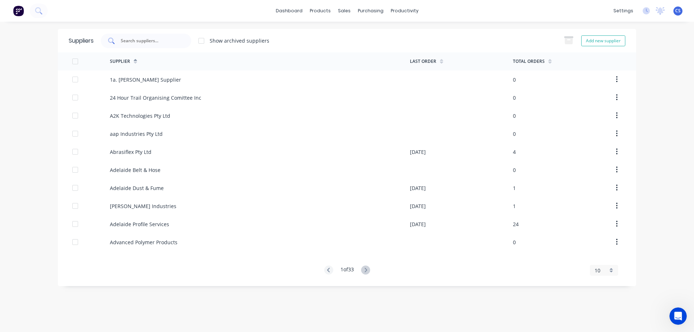
click at [129, 42] on input "text" at bounding box center [150, 40] width 60 height 7
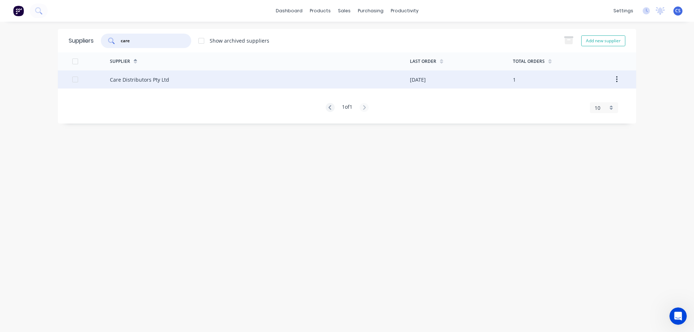
type input "care"
click at [142, 81] on div "Care Distributors Pty Ltd" at bounding box center [139, 80] width 59 height 8
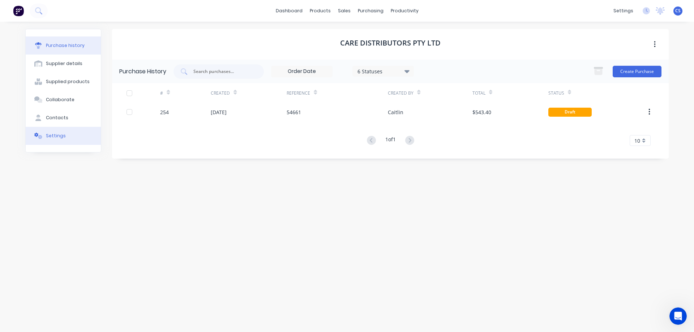
click at [59, 138] on div "Settings" at bounding box center [56, 136] width 20 height 7
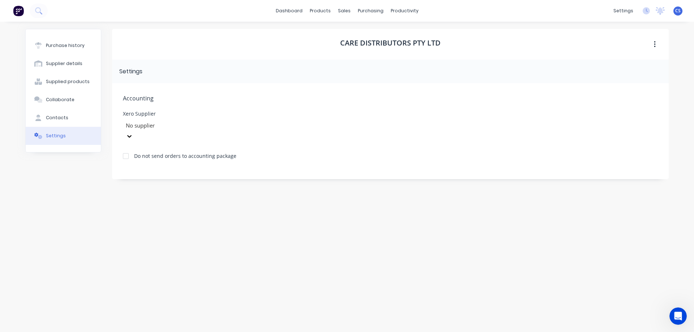
click at [200, 128] on div at bounding box center [177, 125] width 104 height 9
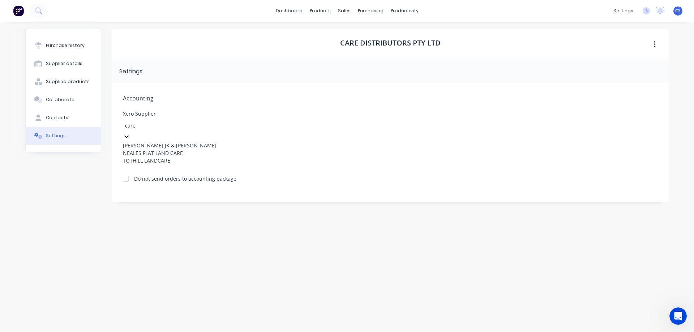
type input "care"
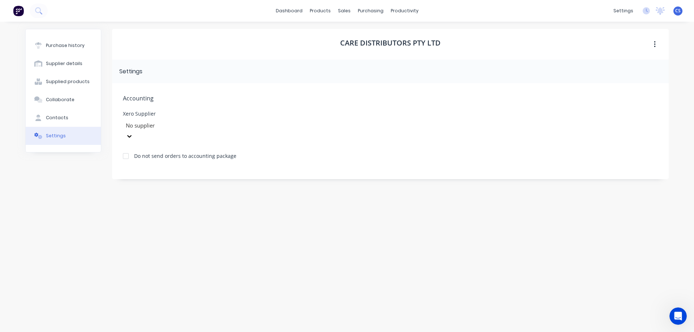
click at [214, 198] on div "Care Distributors Pty Ltd Settings Accounting Xero Supplier No supplier Do not …" at bounding box center [390, 173] width 557 height 289
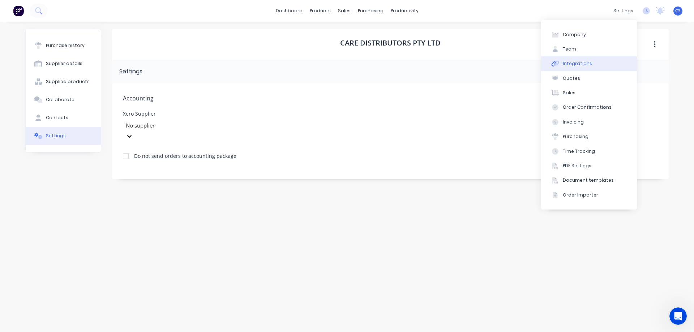
click at [589, 63] on button "Integrations" at bounding box center [589, 63] width 96 height 14
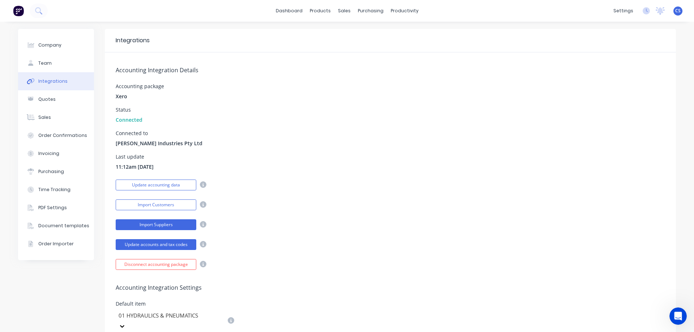
click at [171, 223] on button "Import Suppliers" at bounding box center [156, 224] width 81 height 11
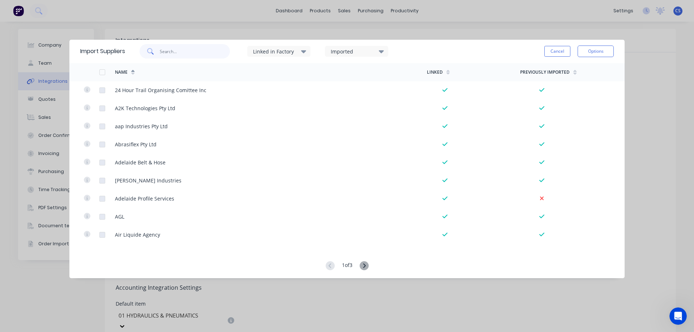
click at [176, 50] on input "text" at bounding box center [195, 51] width 71 height 14
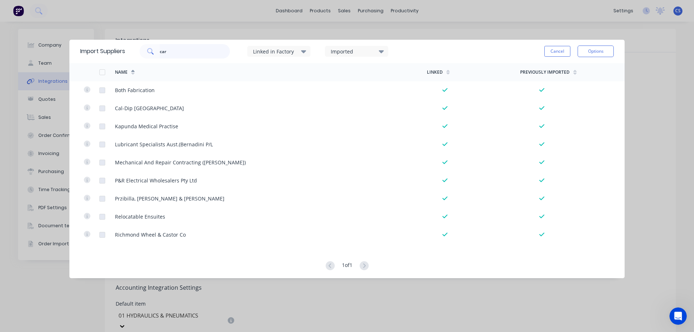
type input "car"
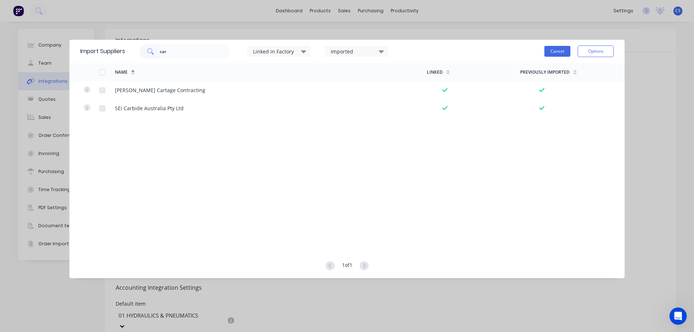
click at [552, 52] on button "Cancel" at bounding box center [558, 51] width 26 height 11
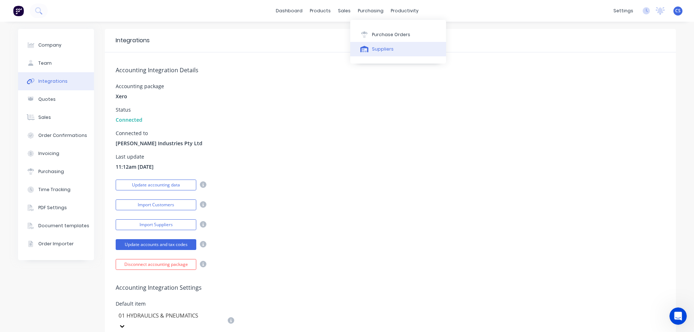
click at [381, 52] on div "Suppliers" at bounding box center [383, 49] width 22 height 7
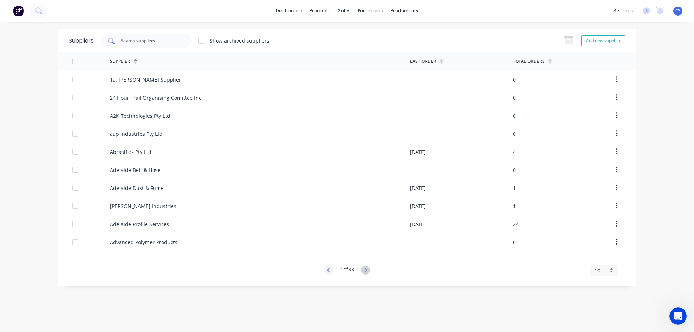
click at [146, 40] on input "text" at bounding box center [150, 40] width 60 height 7
click at [140, 42] on input "text" at bounding box center [150, 40] width 60 height 7
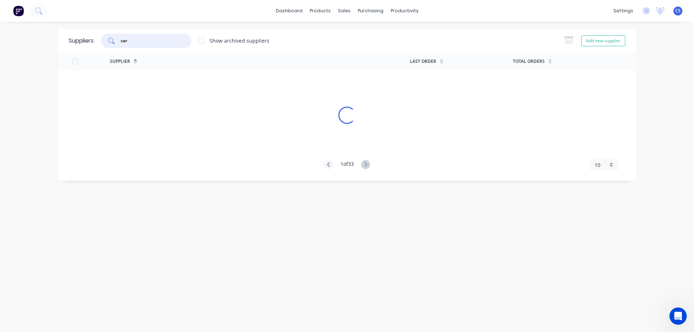
type input "car"
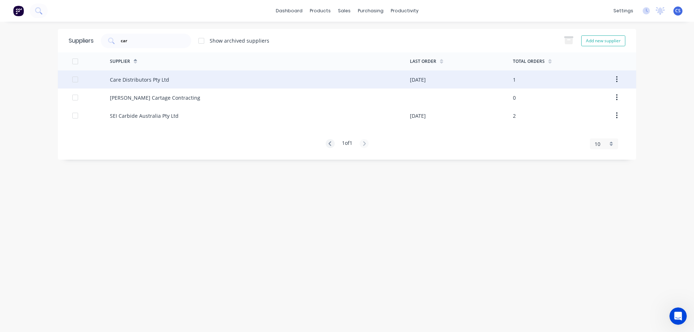
click at [146, 81] on div "Care Distributors Pty Ltd" at bounding box center [139, 80] width 59 height 8
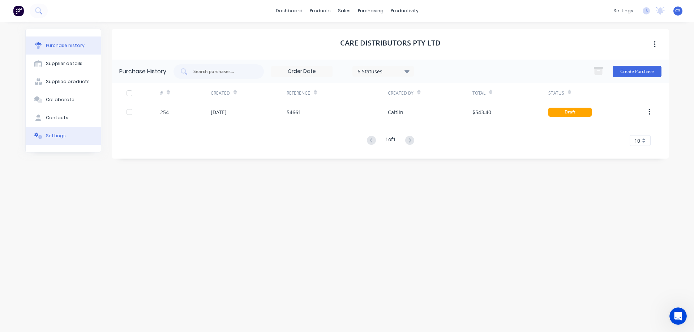
click at [54, 135] on div "Settings" at bounding box center [56, 136] width 20 height 7
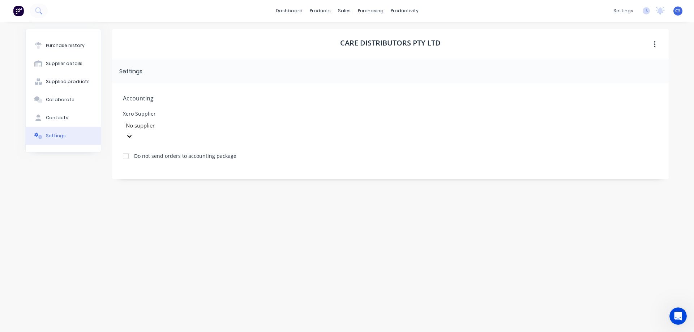
click at [184, 127] on div at bounding box center [177, 125] width 104 height 9
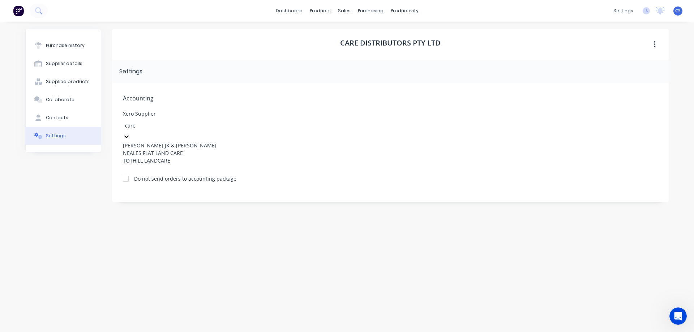
type input "care"
click at [349, 176] on div "Care Distributors Pty Ltd Settings Accounting Xero Supplier 3 results available…" at bounding box center [390, 173] width 557 height 289
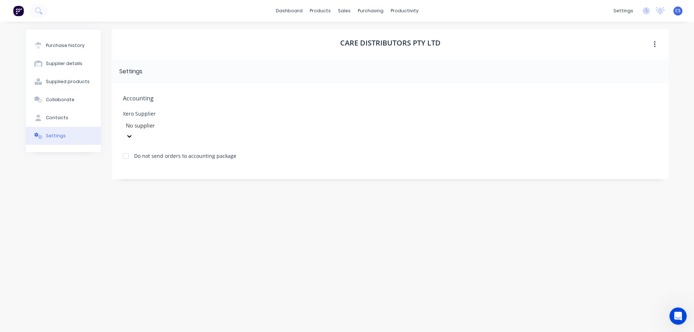
click at [175, 126] on div at bounding box center [177, 125] width 104 height 9
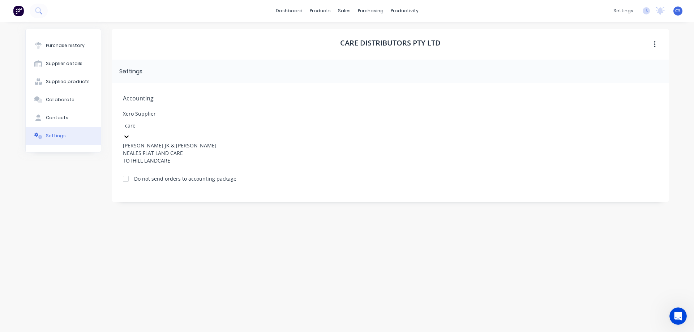
type input "care"
click at [238, 236] on div "Care Distributors Pty Ltd Settings Accounting Xero Supplier 3 results available…" at bounding box center [390, 173] width 557 height 289
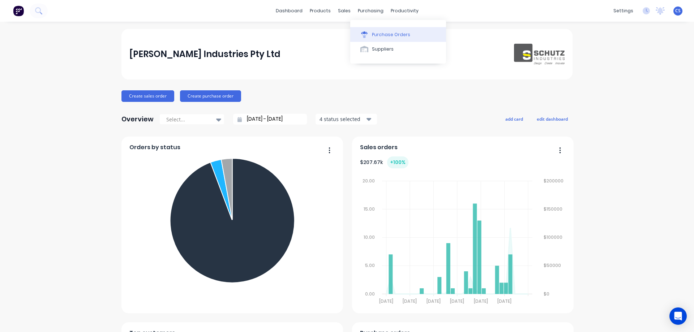
click at [395, 35] on div "Purchase Orders" at bounding box center [391, 34] width 38 height 7
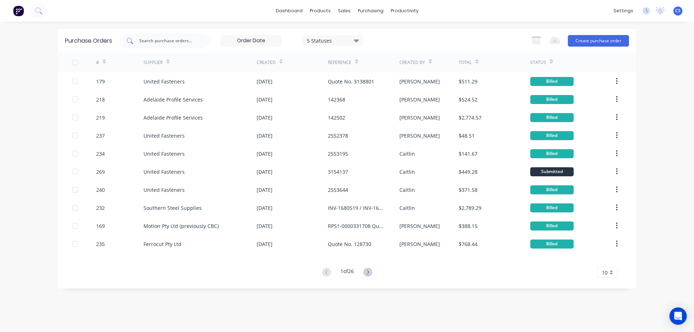
click at [148, 41] on input "text" at bounding box center [168, 40] width 60 height 7
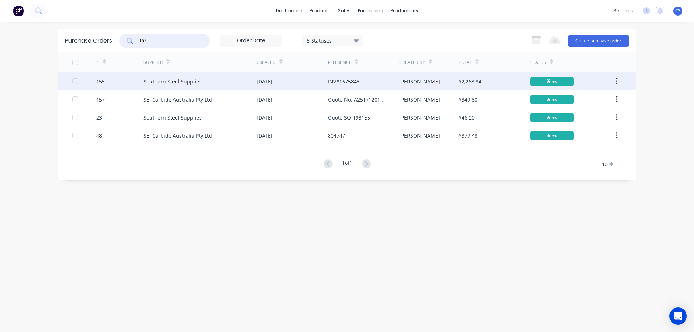
type input "155"
click at [182, 81] on div "Southern Steel Supplies" at bounding box center [173, 82] width 58 height 8
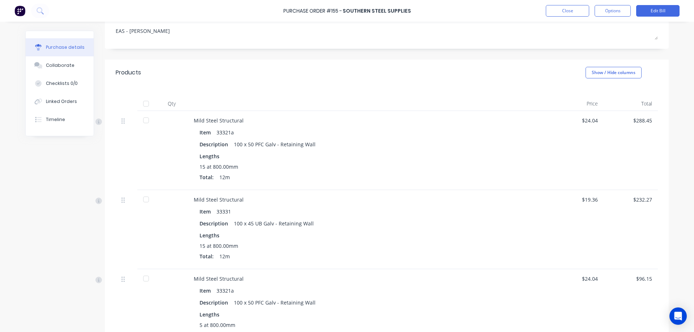
scroll to position [145, 0]
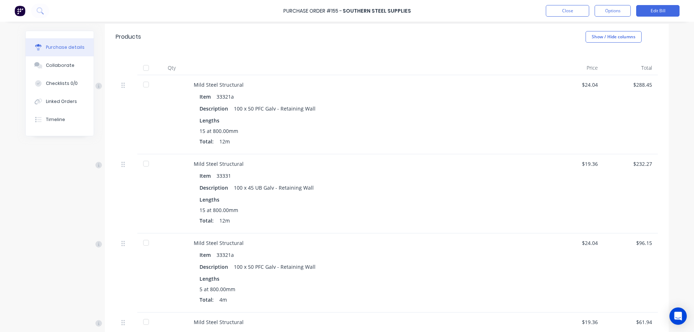
click at [145, 85] on div at bounding box center [146, 84] width 14 height 14
click at [142, 166] on div at bounding box center [146, 164] width 14 height 14
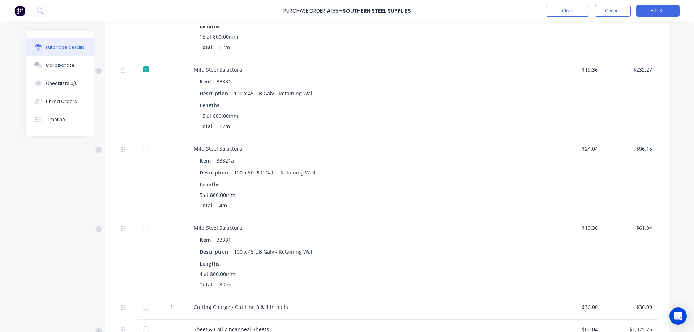
scroll to position [253, 0]
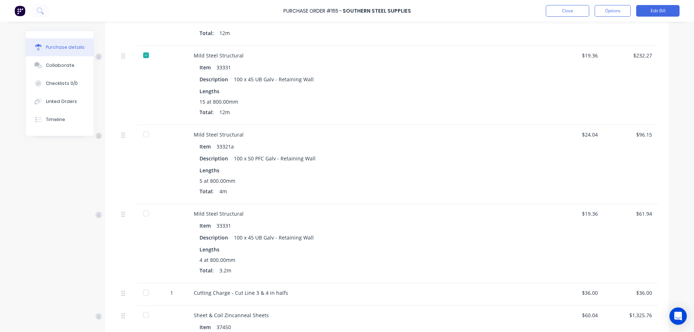
click at [143, 136] on div at bounding box center [146, 134] width 14 height 14
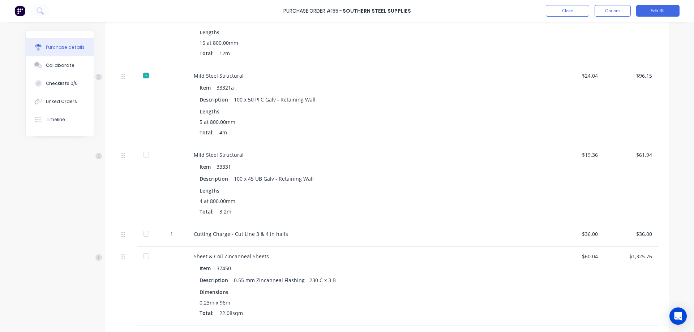
scroll to position [325, 0]
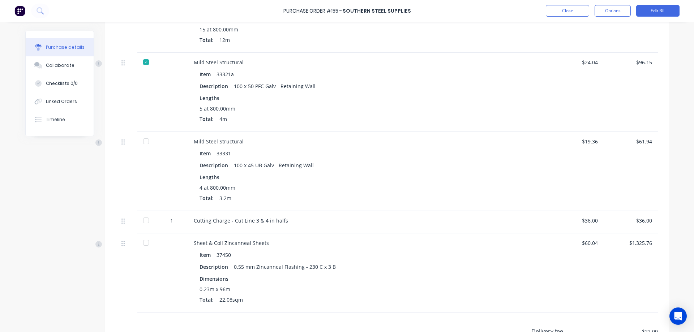
click at [142, 141] on div at bounding box center [146, 141] width 14 height 14
click at [140, 221] on div at bounding box center [146, 220] width 14 height 14
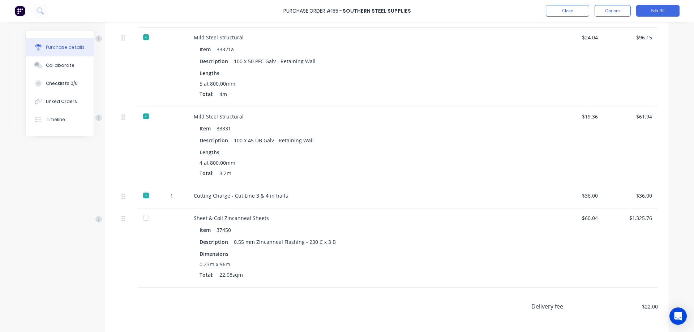
scroll to position [398, 0]
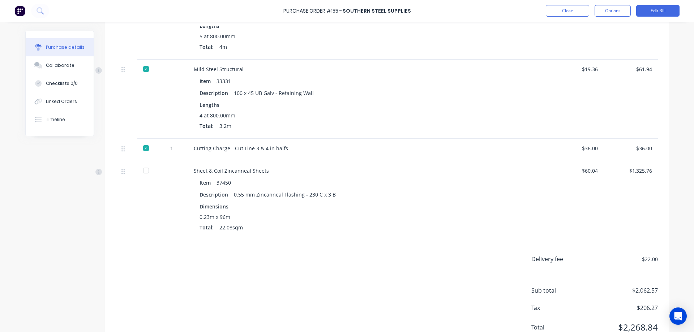
click at [141, 170] on div at bounding box center [146, 170] width 14 height 14
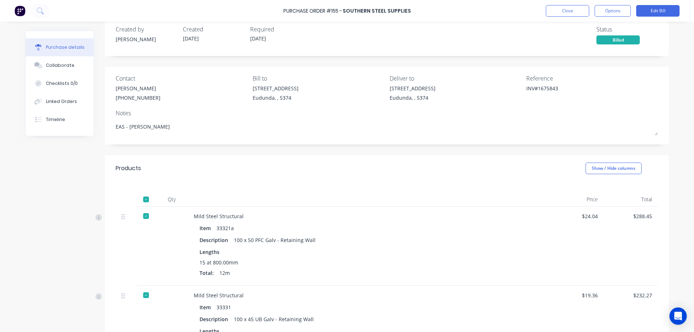
scroll to position [0, 0]
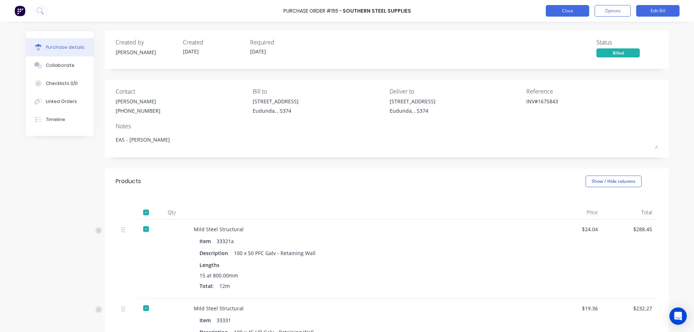
click at [569, 12] on button "Close" at bounding box center [567, 11] width 43 height 12
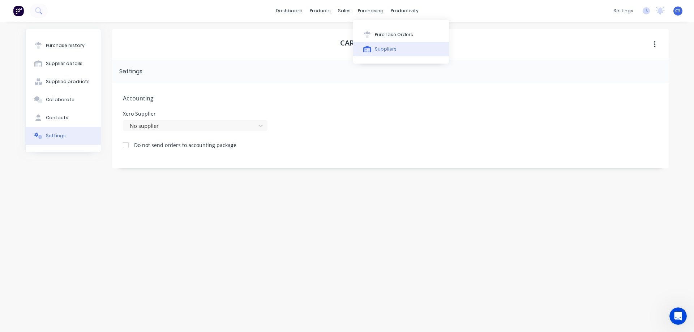
click at [392, 48] on div "Suppliers" at bounding box center [386, 49] width 22 height 7
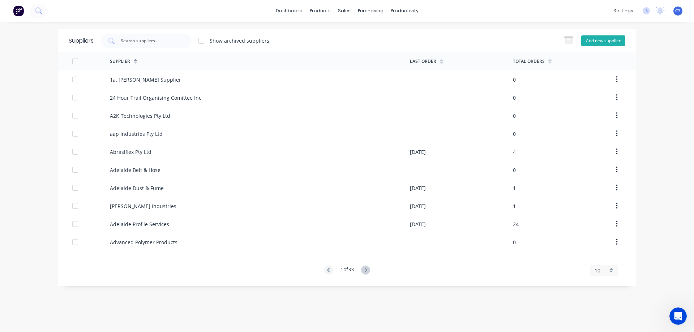
click at [596, 42] on button "Add new supplier" at bounding box center [603, 40] width 44 height 11
select select "AU"
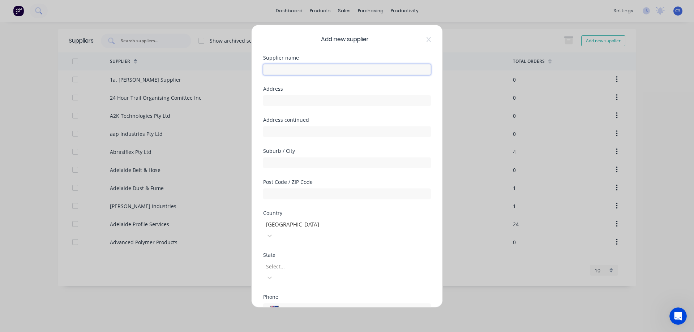
click at [290, 69] on input "text" at bounding box center [347, 69] width 168 height 11
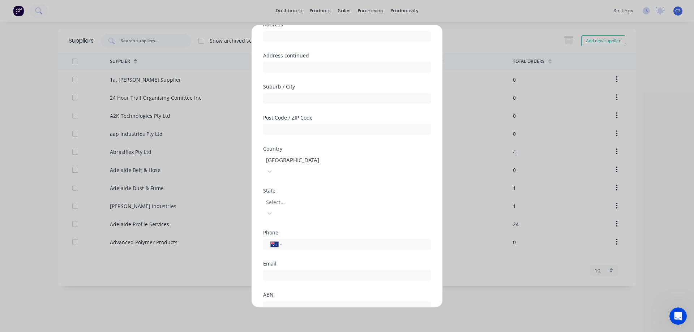
scroll to position [107, 0]
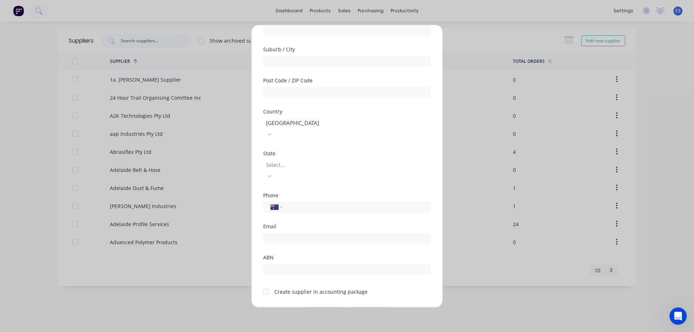
click at [373, 307] on button "Cancel" at bounding box center [370, 313] width 40 height 12
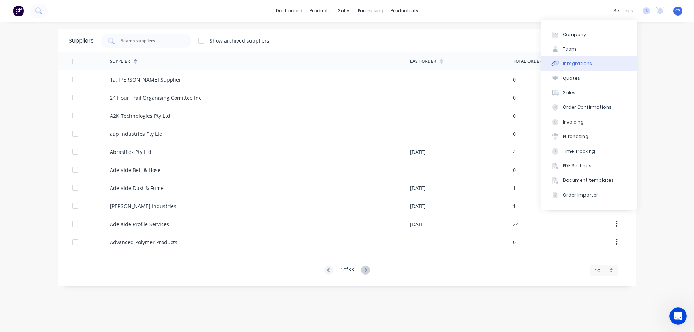
click at [581, 64] on div "Integrations" at bounding box center [577, 63] width 29 height 7
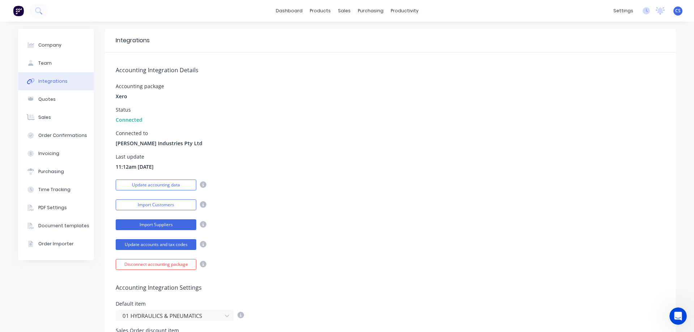
click at [161, 226] on button "Import Suppliers" at bounding box center [156, 224] width 81 height 11
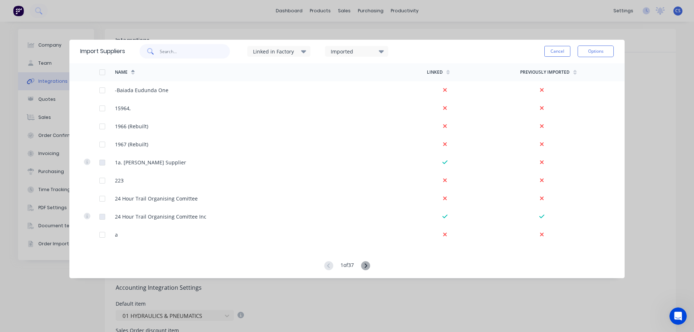
click at [176, 51] on input "text" at bounding box center [195, 51] width 71 height 14
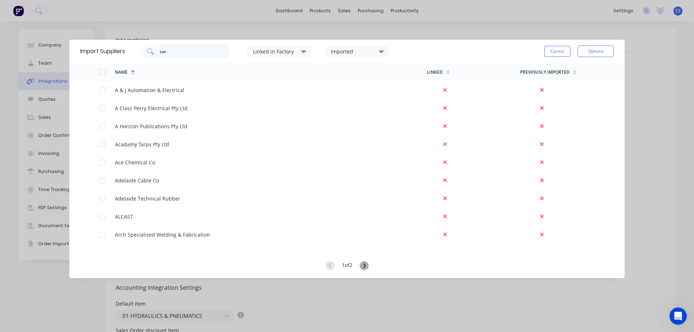
type input "car"
click at [560, 49] on button "Cancel" at bounding box center [558, 51] width 26 height 11
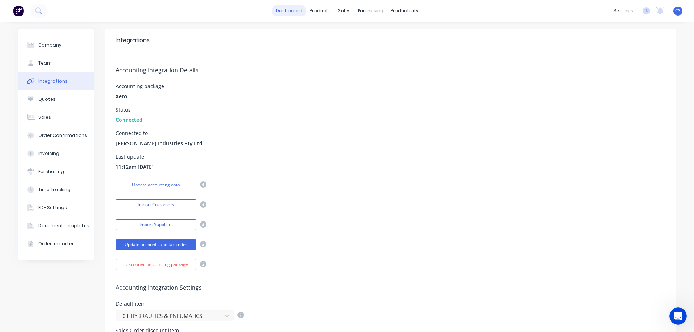
click at [285, 10] on link "dashboard" at bounding box center [289, 10] width 34 height 11
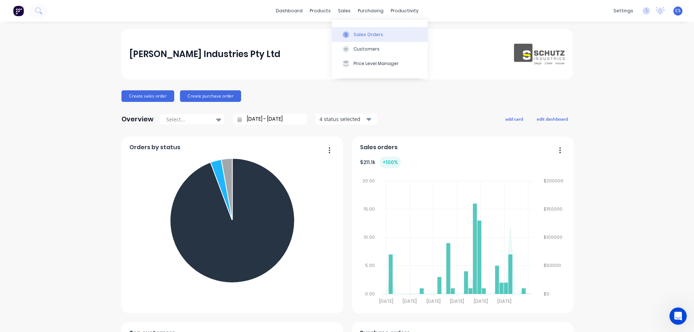
click at [366, 34] on div "Sales Orders" at bounding box center [369, 34] width 30 height 7
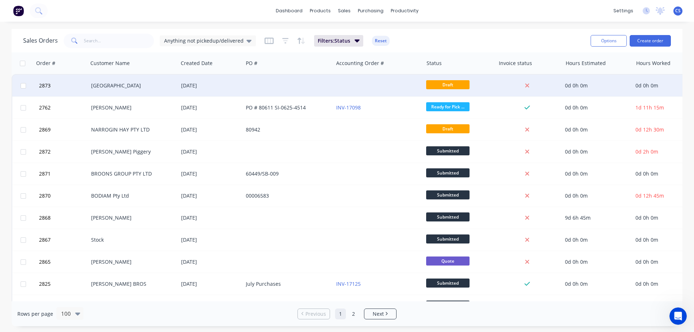
click at [231, 84] on div "[DATE]" at bounding box center [210, 85] width 59 height 7
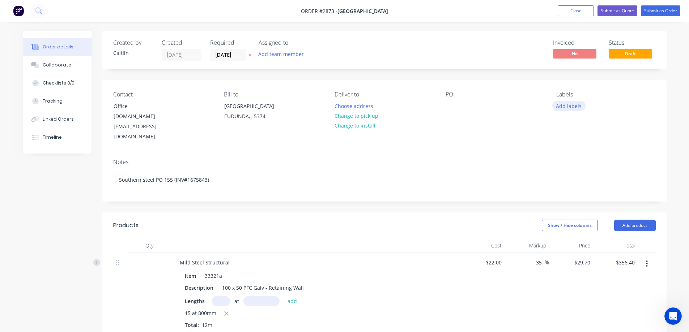
click at [563, 108] on button "Add labels" at bounding box center [568, 106] width 33 height 10
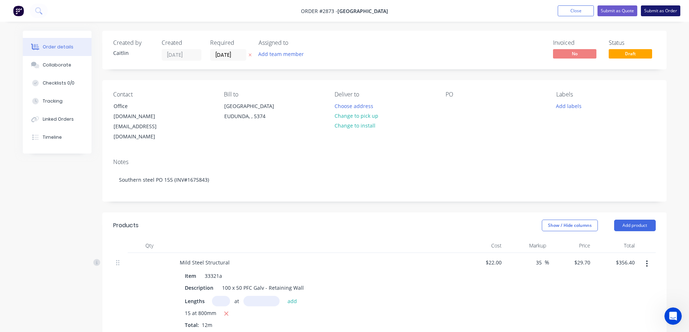
click at [663, 10] on button "Submit as Order" at bounding box center [660, 10] width 39 height 11
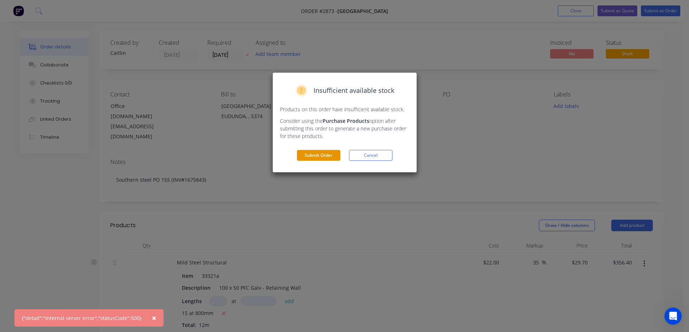
click at [315, 155] on button "Submit Order" at bounding box center [318, 155] width 43 height 11
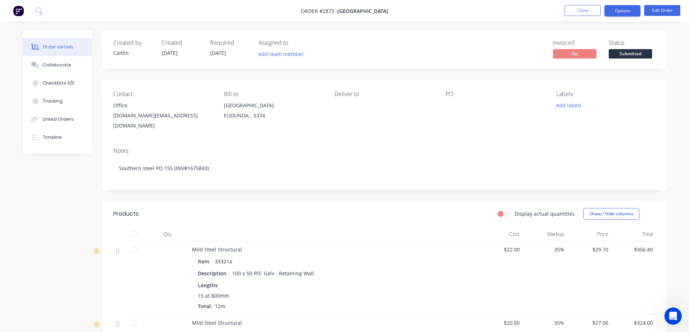
click at [622, 9] on button "Options" at bounding box center [622, 11] width 36 height 12
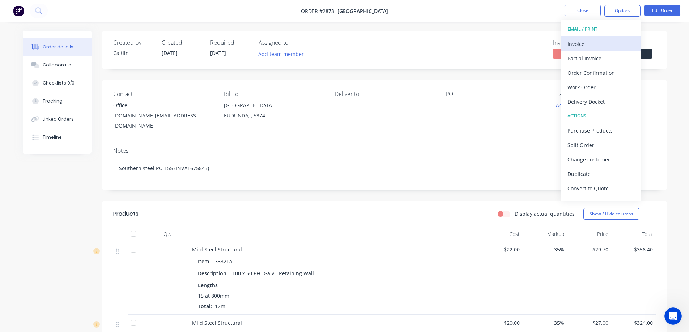
click at [594, 43] on div "Invoice" at bounding box center [600, 44] width 67 height 10
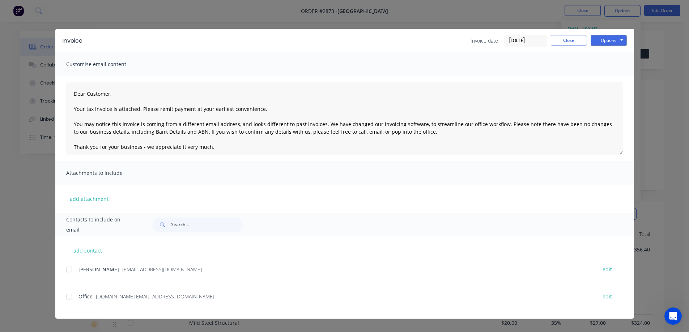
click at [69, 298] on div at bounding box center [69, 297] width 14 height 14
click at [607, 43] on button "Options" at bounding box center [608, 40] width 36 height 11
click at [611, 55] on button "Preview" at bounding box center [613, 53] width 46 height 12
click at [619, 39] on button "Options" at bounding box center [608, 40] width 36 height 11
click at [609, 77] on button "Email" at bounding box center [613, 77] width 46 height 12
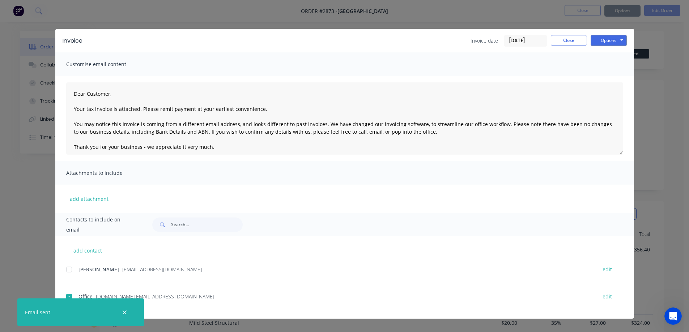
type textarea "Dear Customer, Your tax invoice is attached. Please remit payment at your earli…"
click at [563, 40] on button "Close" at bounding box center [569, 40] width 36 height 11
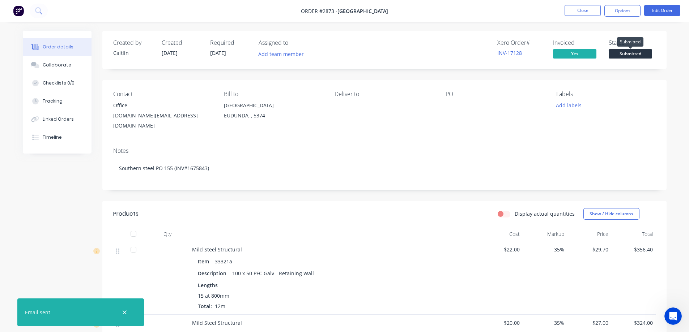
click at [628, 53] on span "Submitted" at bounding box center [630, 53] width 43 height 9
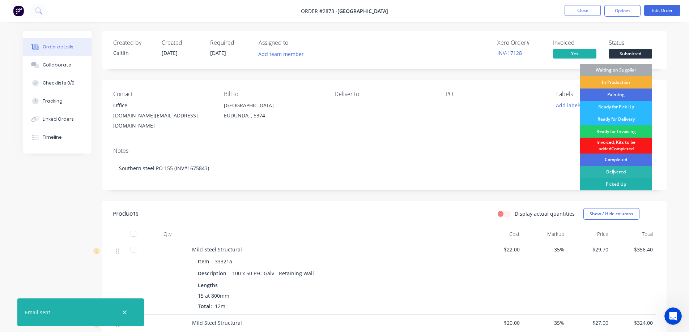
drag, startPoint x: 612, startPoint y: 177, endPoint x: 611, endPoint y: 182, distance: 5.5
click at [611, 180] on div "Waiting on Supplier In Production Painting Ready for Pick Up Ready for Delivery…" at bounding box center [616, 147] width 72 height 166
click at [612, 184] on div "Picked Up" at bounding box center [616, 184] width 72 height 12
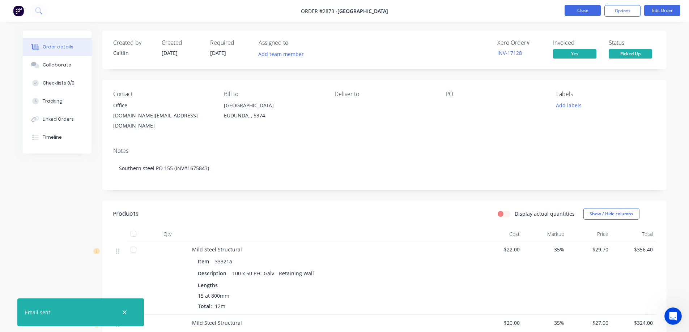
click at [581, 11] on button "Close" at bounding box center [582, 10] width 36 height 11
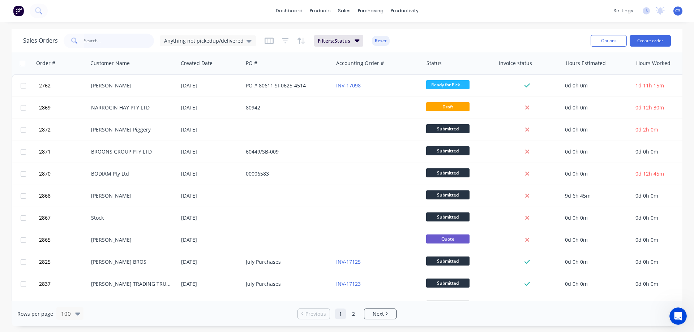
click at [90, 42] on input "text" at bounding box center [119, 41] width 71 height 14
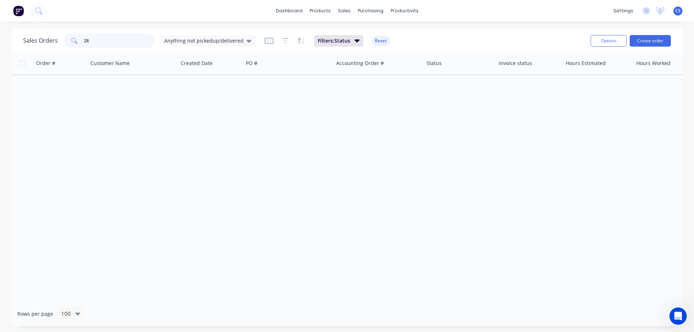
type input "2"
type input "e"
type input "17106"
click at [42, 10] on button at bounding box center [39, 11] width 18 height 14
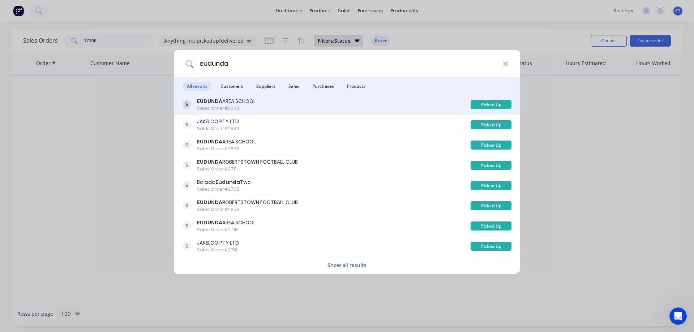
type input "eudunda"
click at [258, 107] on div "EUDUNDA AREA SCHOOL Sales Order #2643" at bounding box center [327, 105] width 288 height 14
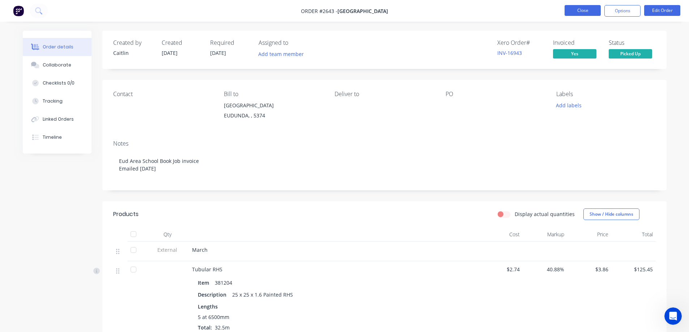
click at [578, 8] on button "Close" at bounding box center [582, 10] width 36 height 11
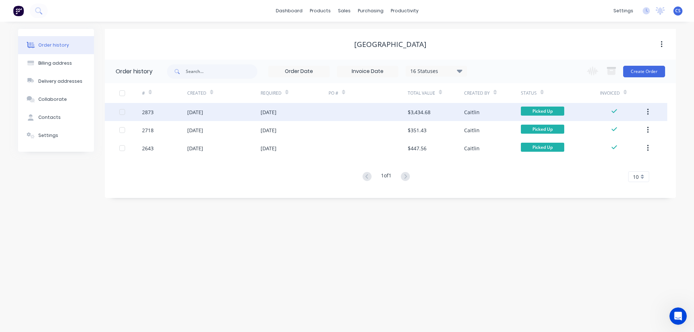
click at [319, 110] on div "[DATE]" at bounding box center [295, 112] width 68 height 18
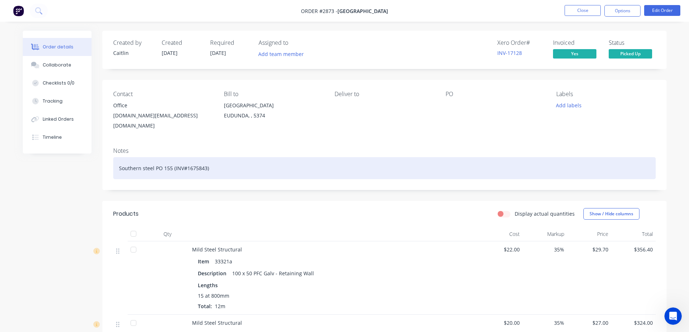
click at [220, 162] on div "Southern steel PO 155 (INV#1675843)" at bounding box center [384, 168] width 542 height 22
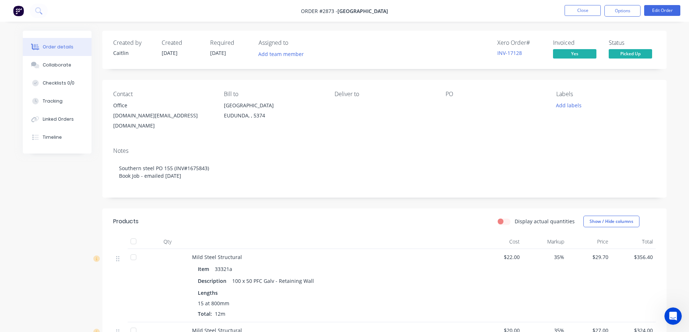
click at [460, 102] on div at bounding box center [490, 106] width 90 height 10
click at [448, 94] on div "PO" at bounding box center [494, 94] width 99 height 7
click at [458, 95] on div "PO" at bounding box center [494, 94] width 99 height 7
click at [654, 13] on button "Edit Order" at bounding box center [662, 10] width 36 height 11
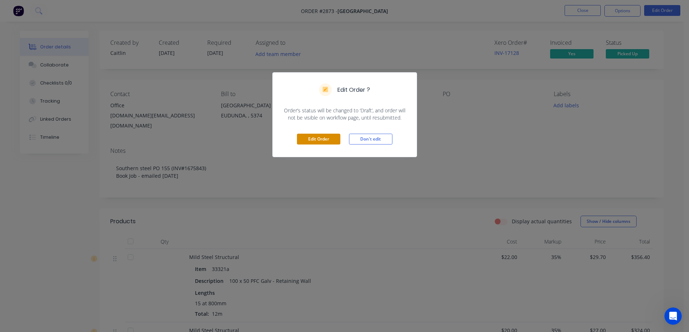
click at [330, 139] on button "Edit Order" at bounding box center [318, 139] width 43 height 11
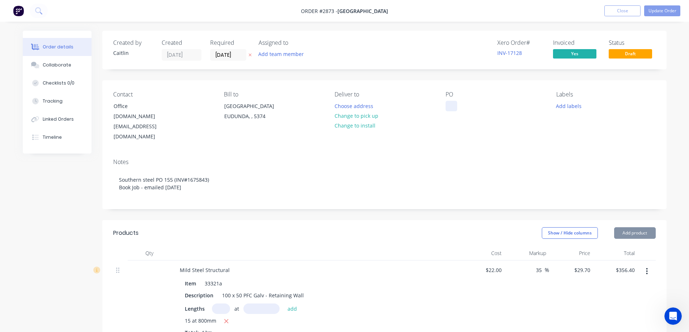
click at [454, 107] on div at bounding box center [451, 106] width 12 height 10
click at [661, 12] on button "Update Order" at bounding box center [662, 10] width 36 height 11
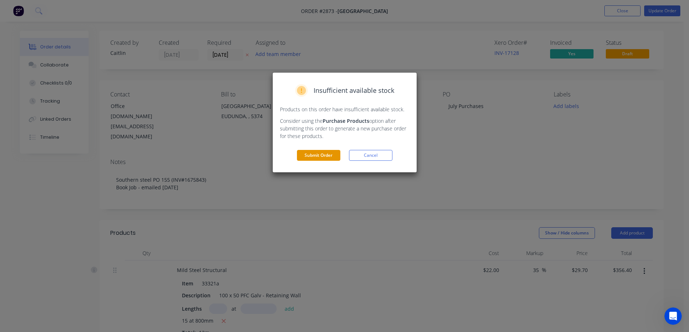
click at [316, 158] on button "Submit Order" at bounding box center [318, 155] width 43 height 11
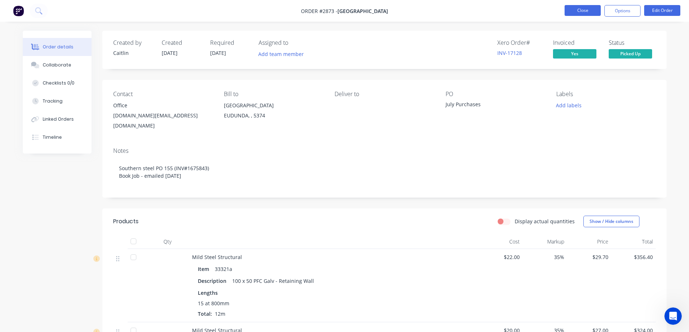
click at [576, 10] on button "Close" at bounding box center [582, 10] width 36 height 11
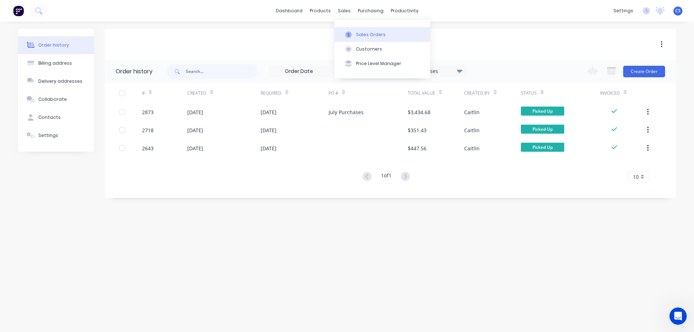
click at [370, 33] on div "Sales Orders" at bounding box center [371, 34] width 30 height 7
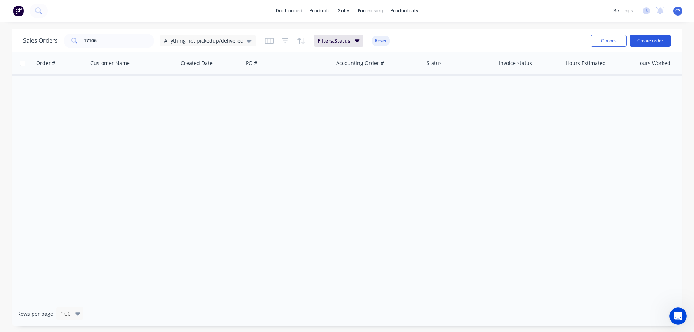
click at [652, 39] on button "Create order" at bounding box center [650, 41] width 41 height 12
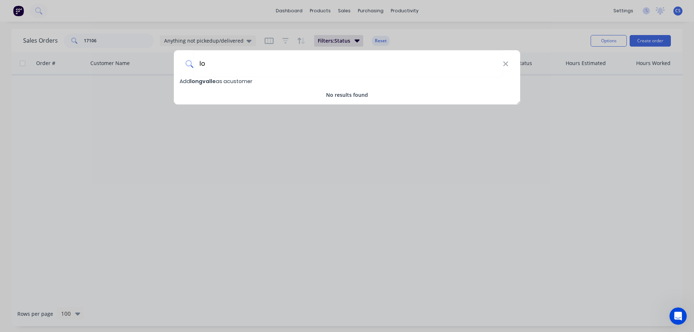
type input "l"
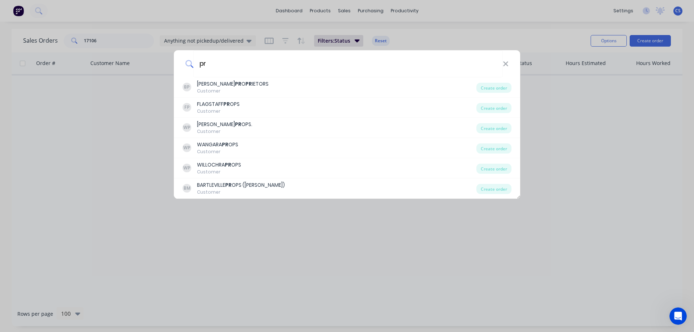
type input "p"
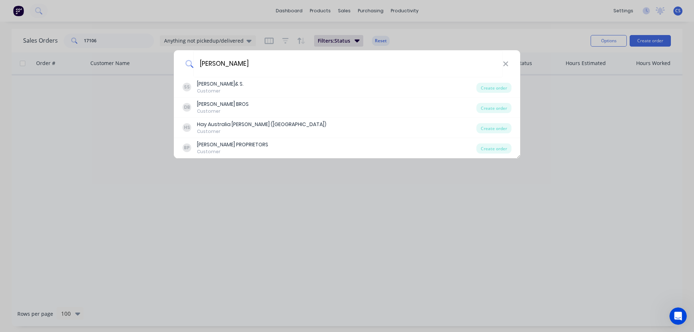
type input "michael"
click at [126, 136] on div "michael SS SHANNON D.& S. Customer Create order DB DOERING BROS Customer Create…" at bounding box center [347, 166] width 694 height 332
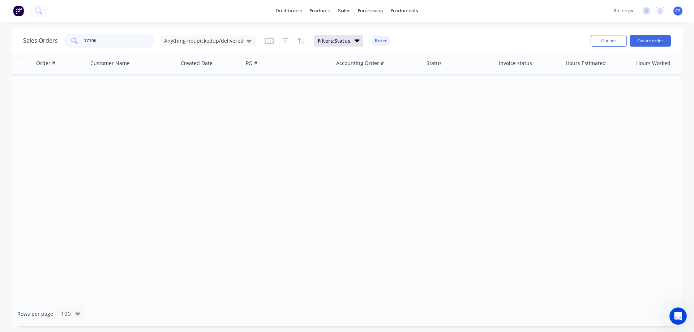
drag, startPoint x: 107, startPoint y: 41, endPoint x: 32, endPoint y: 50, distance: 75.3
click at [32, 50] on div "Sales Orders 17106 Anything not pickedup/delivered Filters: Status Reset Option…" at bounding box center [347, 41] width 671 height 24
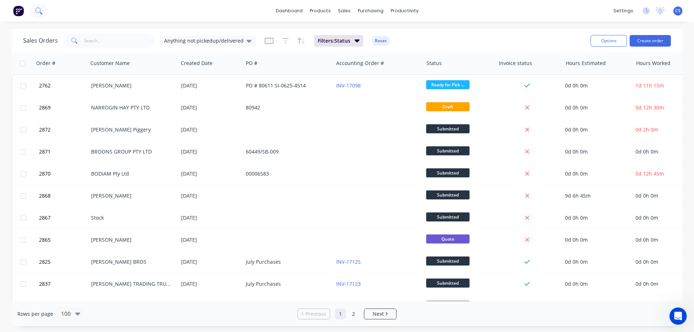
click at [36, 9] on icon at bounding box center [38, 10] width 6 height 6
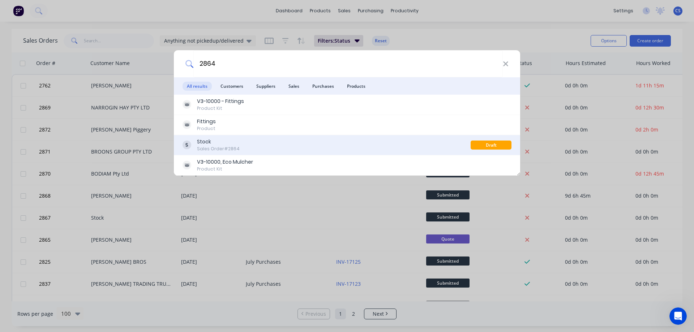
type input "2864"
click at [322, 148] on div "Stock Sales Order #2864" at bounding box center [327, 145] width 288 height 14
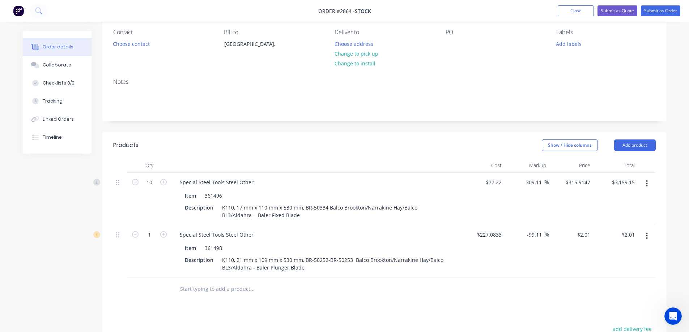
scroll to position [72, 0]
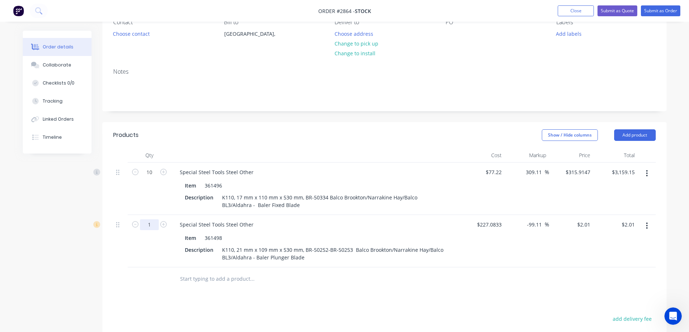
click at [152, 178] on input "1" at bounding box center [149, 172] width 19 height 11
type input "10"
type input "$20.10"
drag, startPoint x: 437, startPoint y: 320, endPoint x: 435, endPoint y: 299, distance: 21.4
click at [437, 313] on div "Products Show / Hide columns Add product Qty Cost Markup Price Total 10 Special…" at bounding box center [384, 293] width 564 height 342
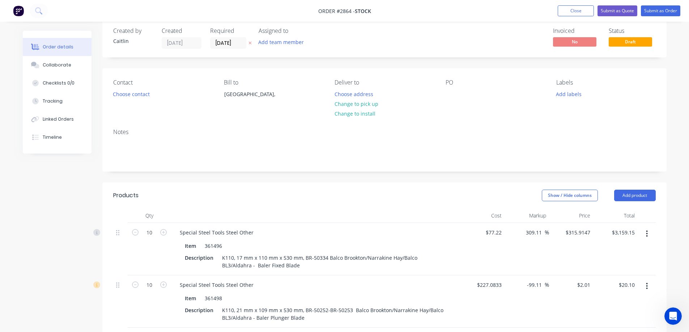
scroll to position [0, 0]
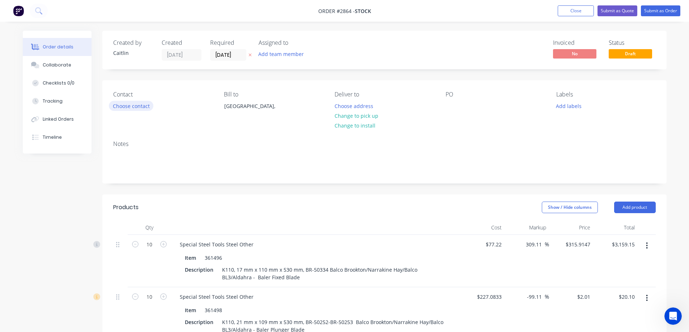
click at [139, 105] on button "Choose contact" at bounding box center [131, 106] width 44 height 10
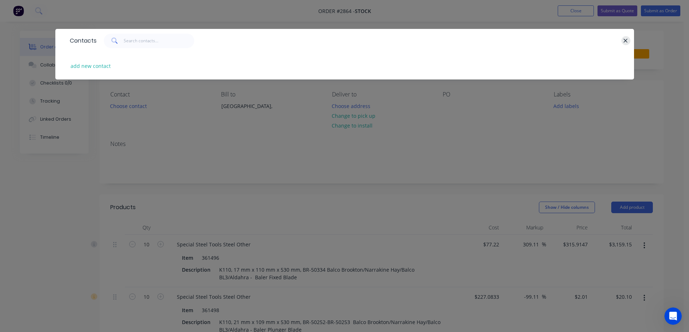
click at [626, 41] on icon "button" at bounding box center [625, 41] width 5 height 7
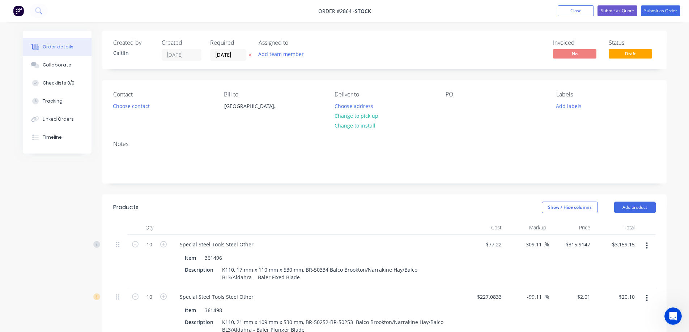
drag, startPoint x: 324, startPoint y: 134, endPoint x: 51, endPoint y: 206, distance: 282.4
click at [51, 206] on div "Created by Caitlin Created 06/08/25 Required 06/08/25 Assigned to Add team memb…" at bounding box center [345, 289] width 644 height 517
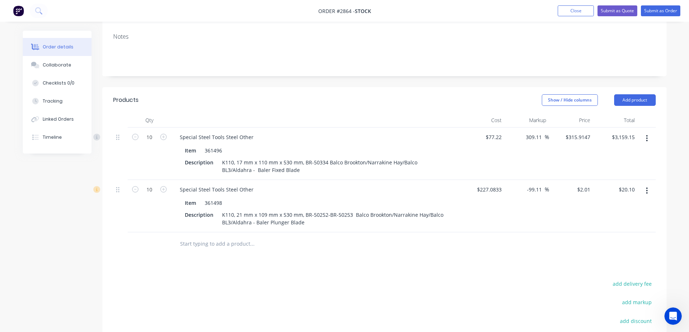
scroll to position [108, 0]
click at [647, 188] on icon "button" at bounding box center [647, 190] width 2 height 8
click at [606, 252] on div "Delete" at bounding box center [621, 252] width 56 height 10
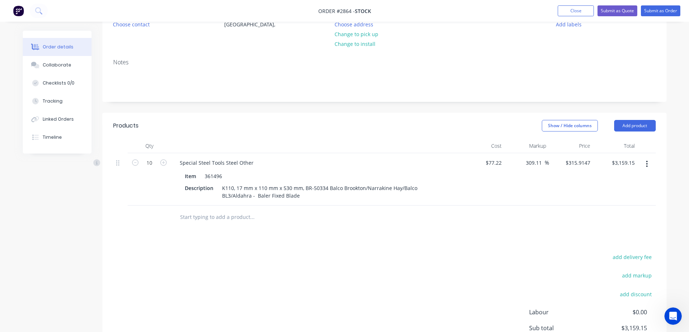
scroll to position [36, 0]
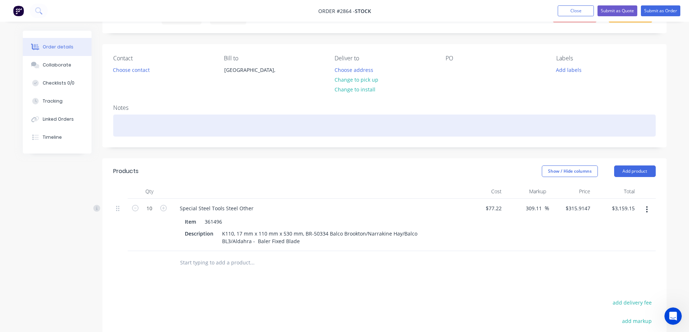
click at [126, 120] on div at bounding box center [384, 126] width 542 height 22
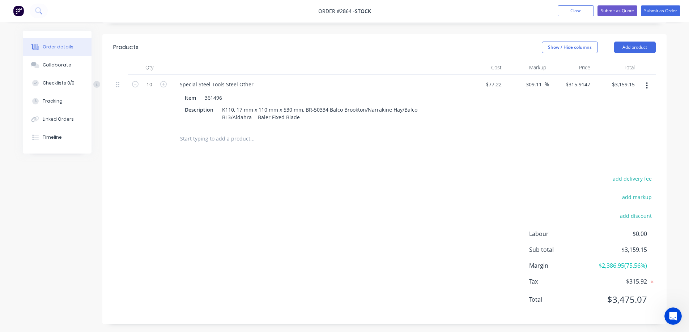
scroll to position [163, 0]
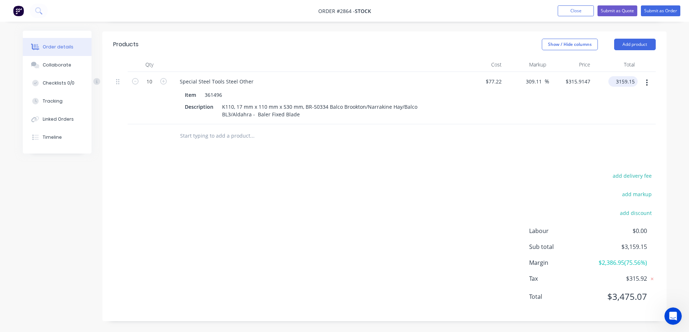
click at [624, 78] on input "3159.15" at bounding box center [624, 81] width 26 height 10
type input "1529.10"
type input "98.02"
type input "$152.91"
type input "$1,529.10"
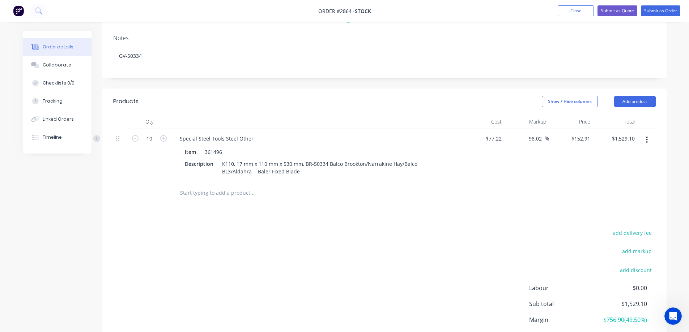
scroll to position [108, 0]
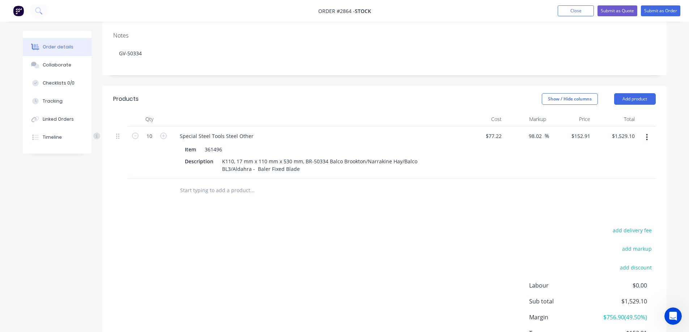
click at [208, 192] on input "text" at bounding box center [252, 190] width 145 height 14
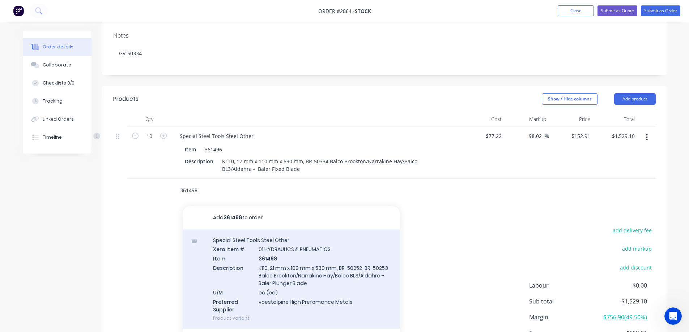
type input "361498"
click at [360, 268] on div "Special Steel Tools Steel Other Xero Item # 01 HYDRAULICS & PNEUMATICS Item 361…" at bounding box center [291, 280] width 217 height 100
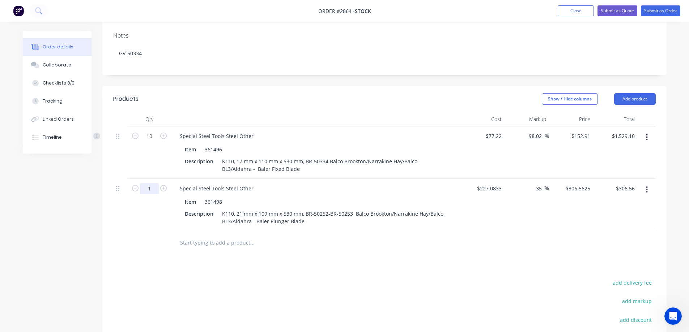
click at [156, 142] on input "1" at bounding box center [149, 136] width 19 height 11
type input "10"
type input "$3,065.63"
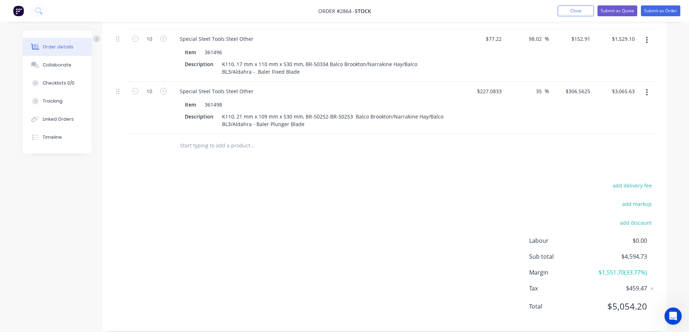
scroll to position [215, 0]
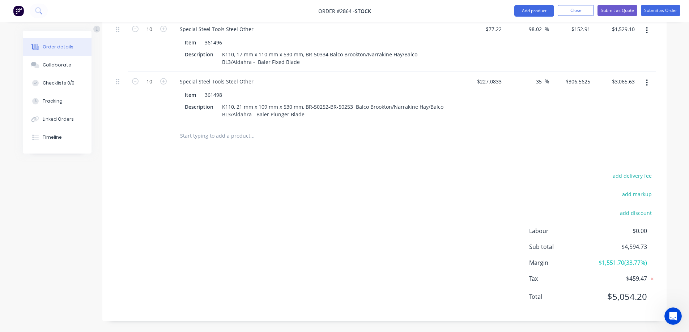
click at [621, 295] on span "$5,054.20" at bounding box center [620, 296] width 54 height 13
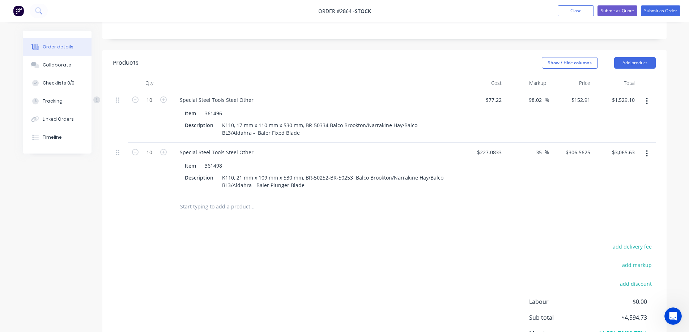
scroll to position [143, 0]
click at [624, 99] on input "1529.10" at bounding box center [626, 101] width 22 height 10
paste input "768.42"
type input "768.42"
type input "-0.49"
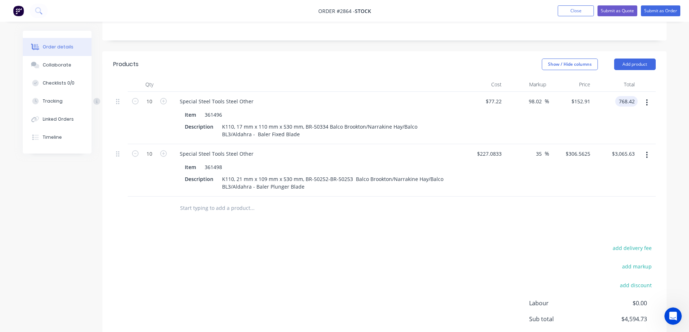
type input "$76.842"
type input "$768.42"
click at [633, 153] on input "3065.63" at bounding box center [626, 154] width 22 height 10
paste input "611.91"
type input "611.91"
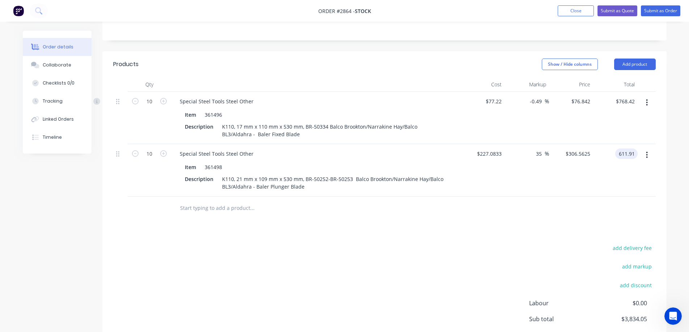
type input "-73.05"
type input "$61.191"
type input "$611.91"
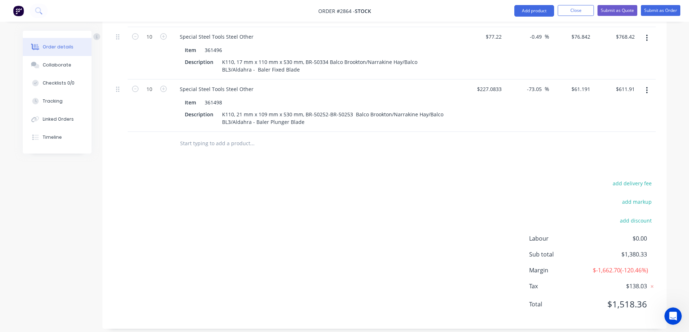
scroll to position [224, 0]
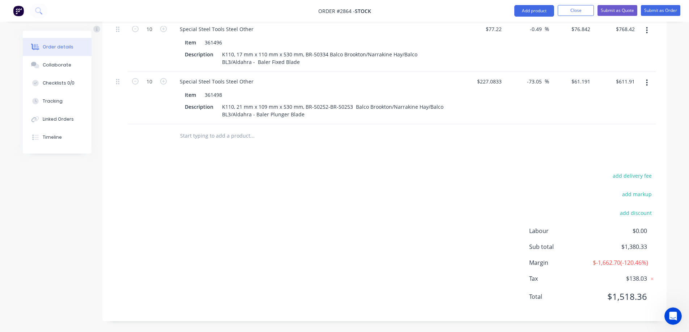
click at [224, 130] on input "text" at bounding box center [252, 136] width 145 height 14
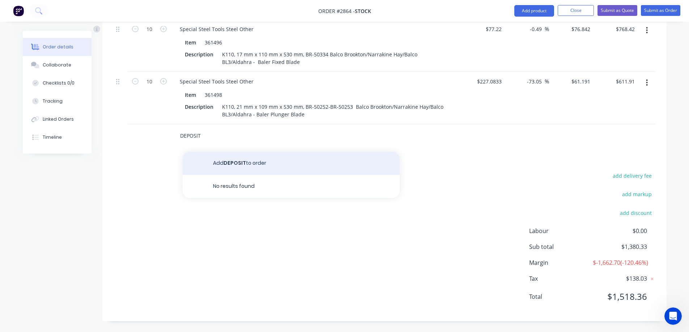
type input "DEPOSIT"
click at [249, 154] on button "Add DEPOSIT to order" at bounding box center [291, 163] width 217 height 23
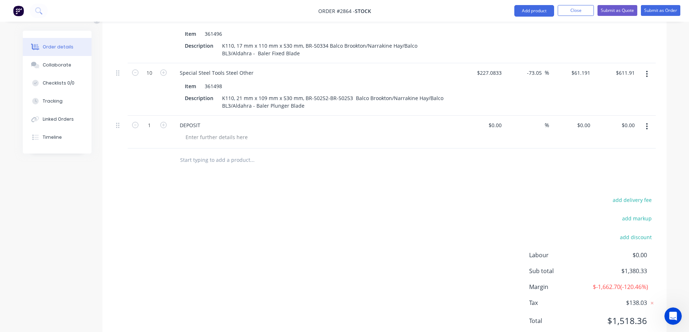
click at [645, 125] on button "button" at bounding box center [646, 126] width 17 height 13
click at [601, 187] on div "Delete" at bounding box center [621, 189] width 56 height 10
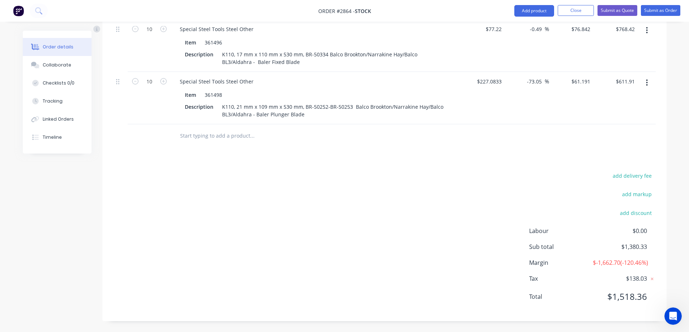
click at [278, 130] on input "text" at bounding box center [252, 136] width 145 height 14
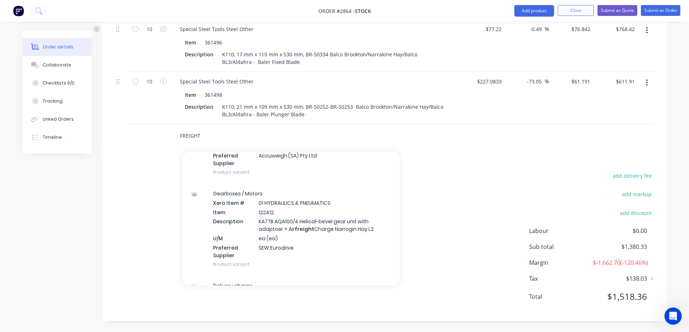
scroll to position [615, 0]
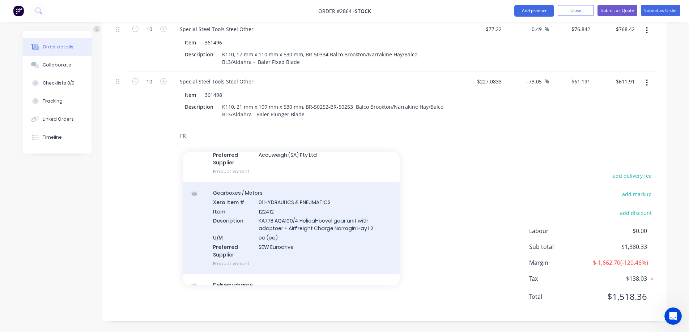
type input "F"
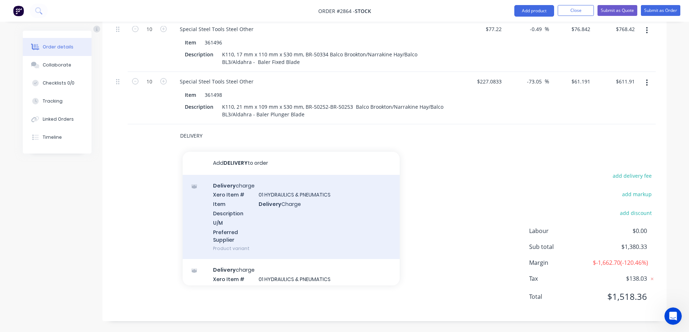
type input "DELIVERY"
click at [329, 198] on div "Delivery charge Xero Item # 01 HYDRAULICS & PNEUMATICS Item Delivery Charge Des…" at bounding box center [291, 217] width 217 height 85
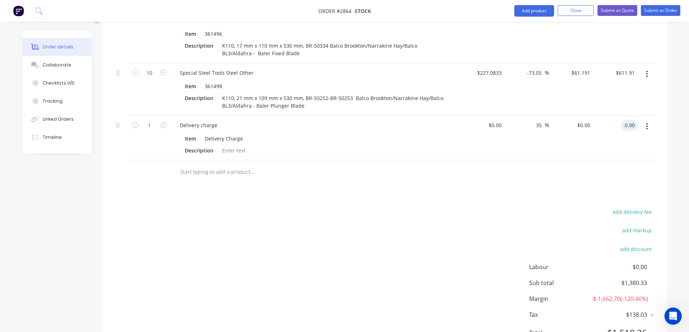
click at [627, 124] on input "0.00" at bounding box center [631, 125] width 14 height 10
paste input "973.24"
type input "973.24"
type input "$973.24"
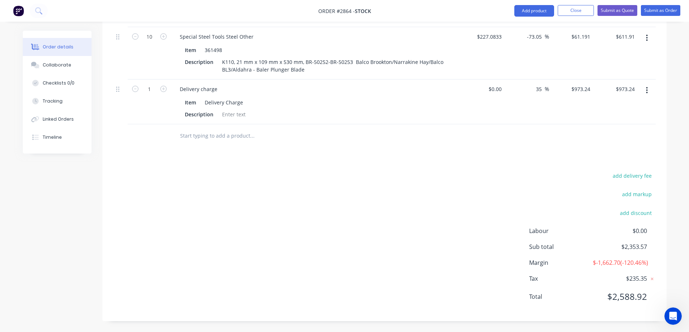
scroll to position [269, 0]
click at [625, 84] on input "973.24" at bounding box center [628, 89] width 20 height 10
type input "387.79"
type input "$387.79"
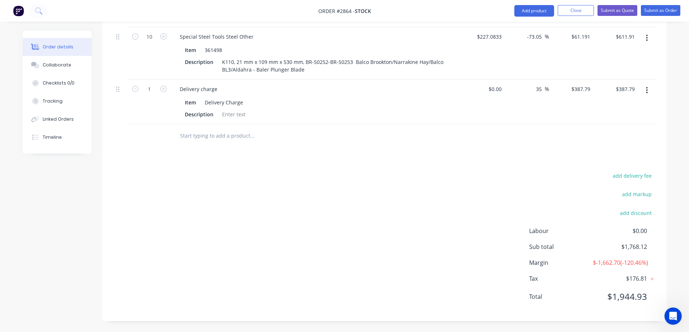
click at [435, 241] on div "add delivery fee add markup add discount Labour $0.00 Sub total $1,768.12 Margi…" at bounding box center [384, 241] width 542 height 140
click at [632, 171] on button "add delivery fee" at bounding box center [632, 176] width 47 height 10
type input "387.79"
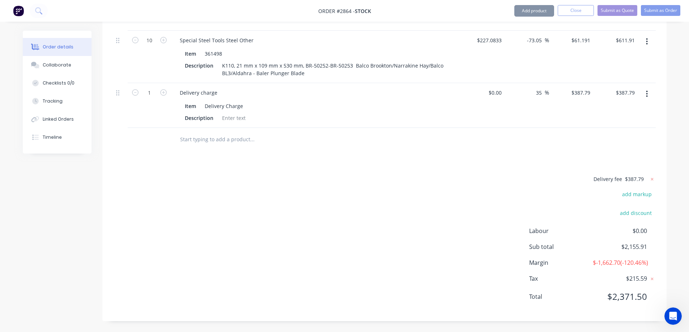
scroll to position [265, 0]
click at [647, 90] on icon "button" at bounding box center [647, 94] width 2 height 8
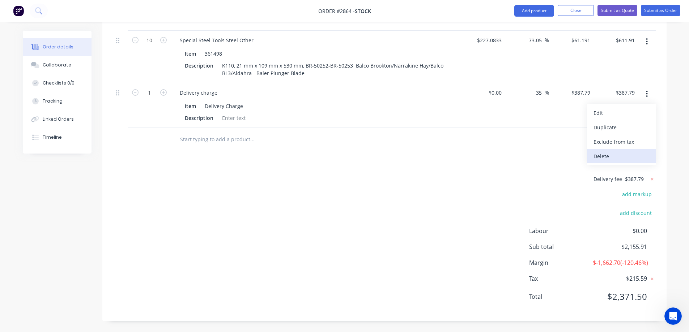
click at [603, 151] on div "Delete" at bounding box center [621, 156] width 56 height 10
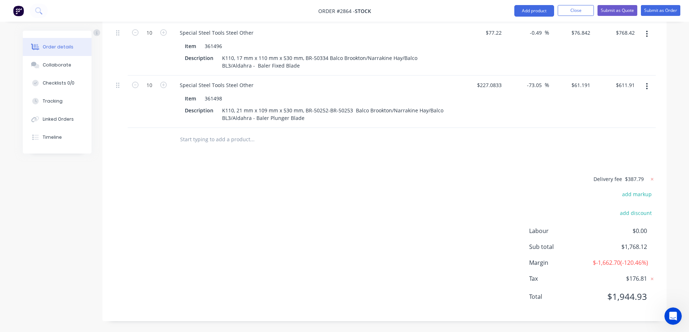
scroll to position [184, 0]
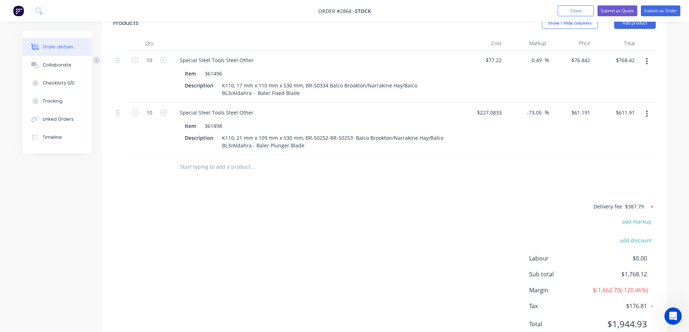
click at [652, 207] on icon at bounding box center [651, 206] width 3 height 3
click at [640, 210] on button "add delivery fee" at bounding box center [632, 207] width 47 height 10
type input "387.73"
click input "submit" at bounding box center [0, 0] width 0 height 0
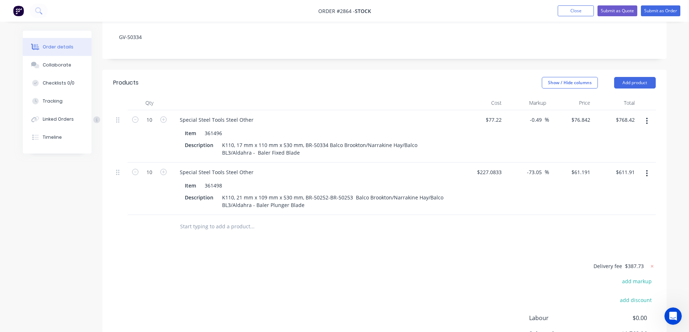
scroll to position [112, 0]
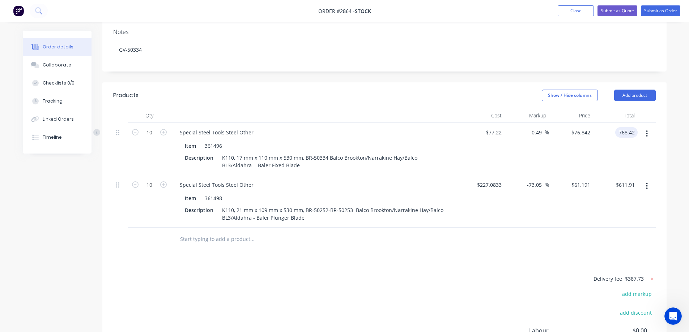
click at [634, 132] on input "768.42" at bounding box center [628, 132] width 20 height 10
type input "778.52"
type input "0.82"
type input "$77.852"
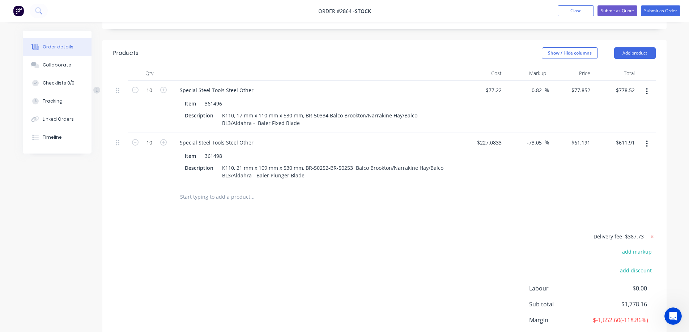
scroll to position [148, 0]
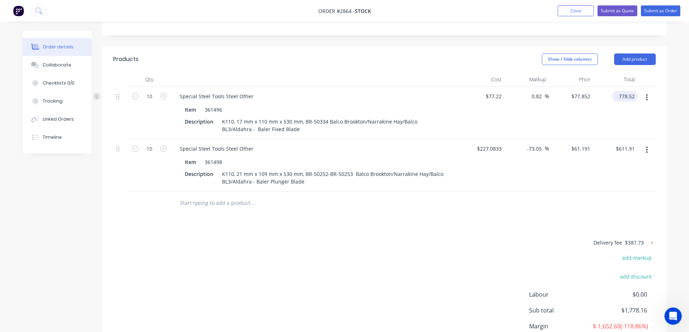
click at [633, 97] on input "778.52" at bounding box center [626, 96] width 22 height 10
type input "$778.52"
click at [630, 146] on input "611.91" at bounding box center [628, 149] width 20 height 10
type input "625.23"
type input "-72.47"
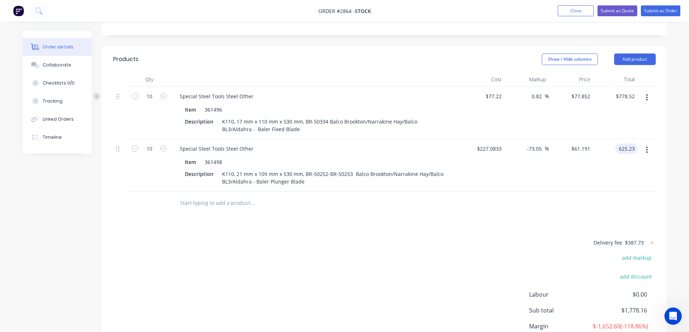
type input "$62.523"
type input "$625.23"
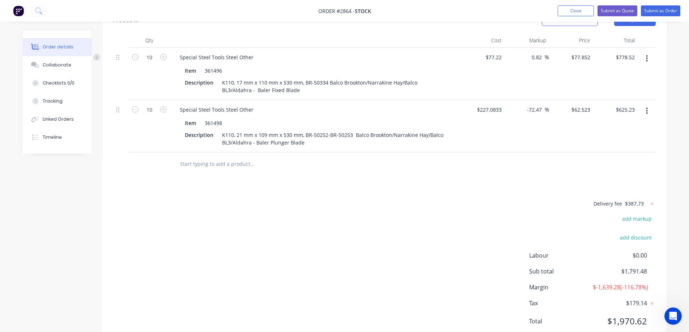
scroll to position [221, 0]
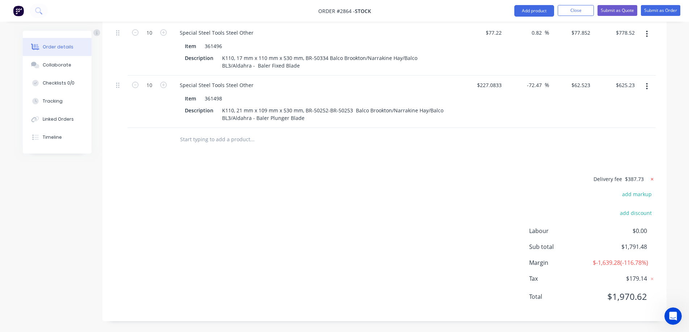
click at [652, 178] on icon at bounding box center [651, 179] width 3 height 3
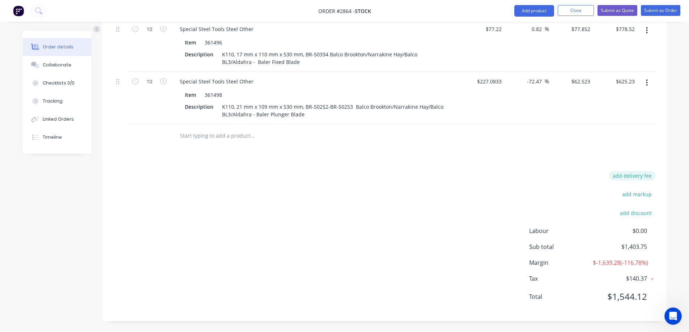
click at [644, 174] on button "add delivery fee" at bounding box center [632, 176] width 47 height 10
type input "381.76"
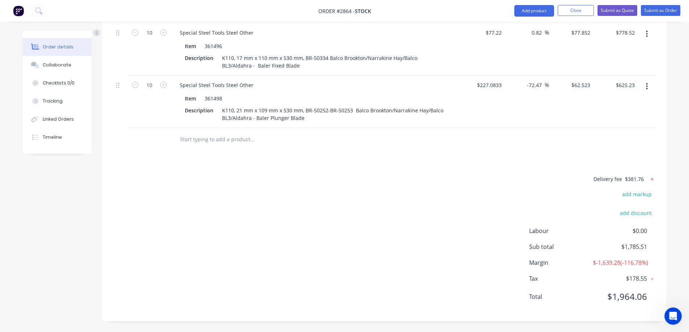
click at [652, 178] on icon at bounding box center [651, 179] width 3 height 3
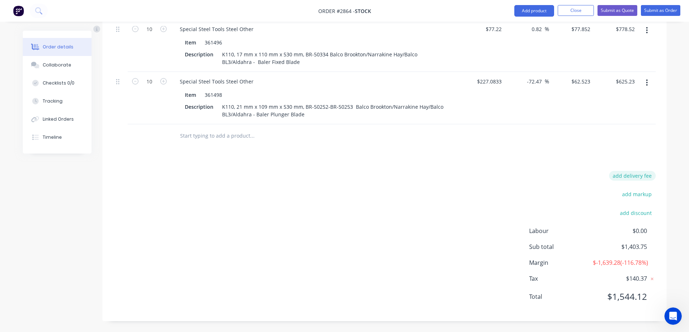
click at [637, 173] on button "add delivery fee" at bounding box center [632, 176] width 47 height 10
type input "401.26"
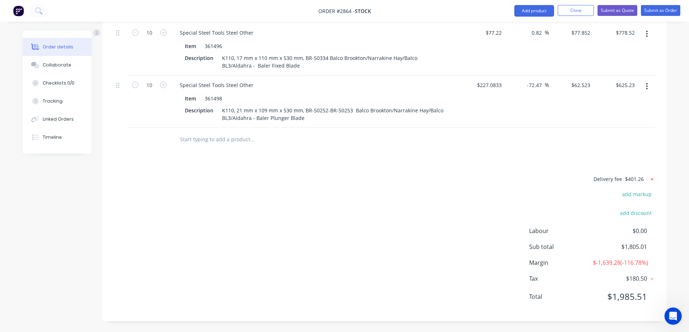
click at [652, 178] on icon at bounding box center [651, 179] width 3 height 3
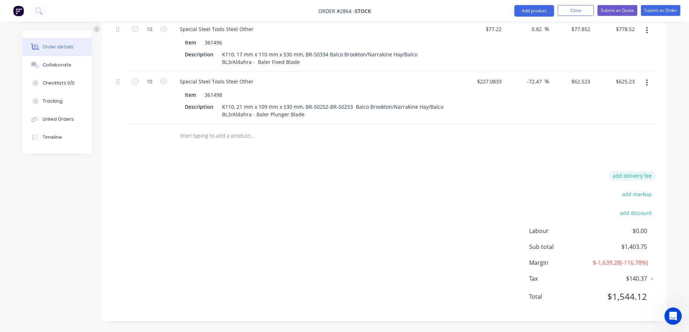
click at [630, 171] on button "add delivery fee" at bounding box center [632, 176] width 47 height 10
type input "395"
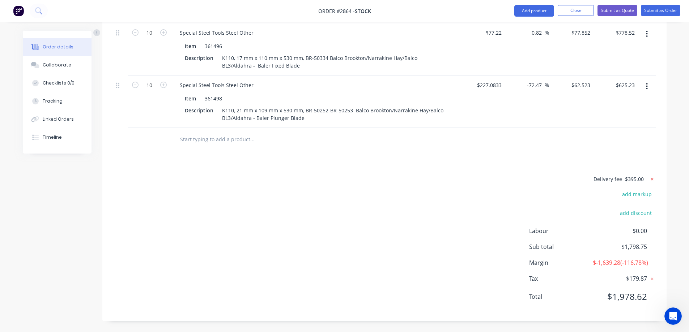
click at [652, 178] on icon at bounding box center [651, 179] width 3 height 3
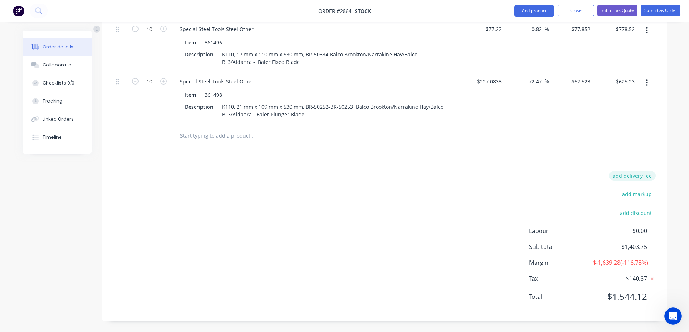
click at [640, 172] on button "add delivery fee" at bounding box center [632, 176] width 47 height 10
type input "393"
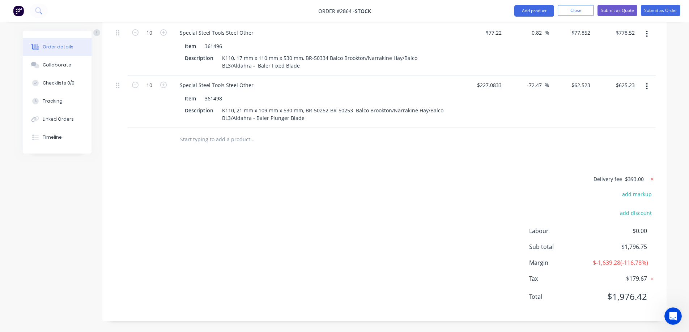
click at [652, 178] on icon at bounding box center [651, 179] width 3 height 3
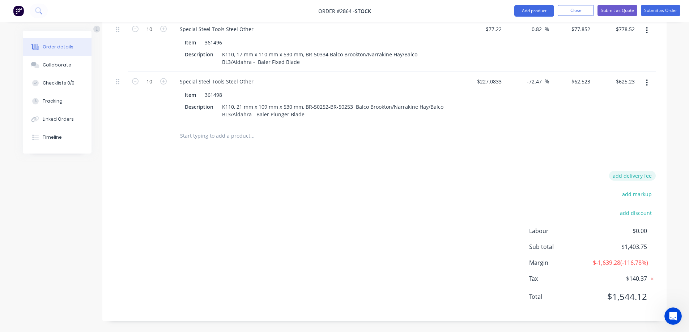
click at [643, 172] on button "add delivery fee" at bounding box center [632, 176] width 47 height 10
type input "393.50"
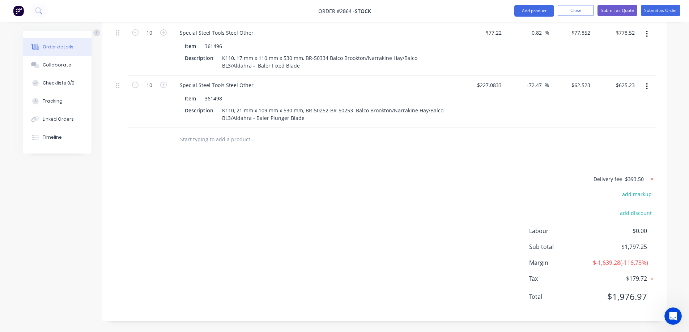
click at [652, 178] on icon at bounding box center [651, 179] width 3 height 3
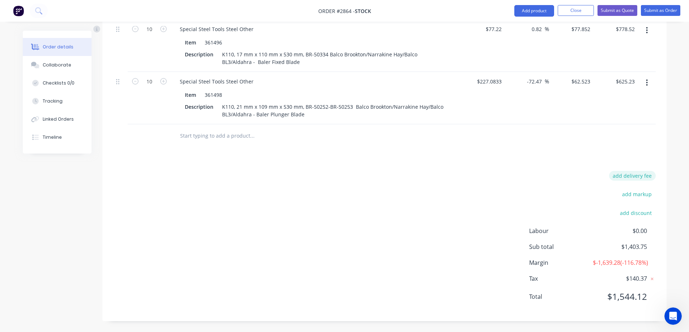
click at [642, 172] on button "add delivery fee" at bounding box center [632, 176] width 47 height 10
type input "395.43"
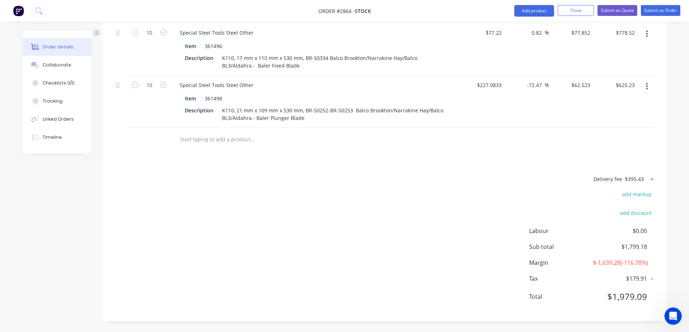
click at [651, 176] on icon at bounding box center [651, 179] width 7 height 7
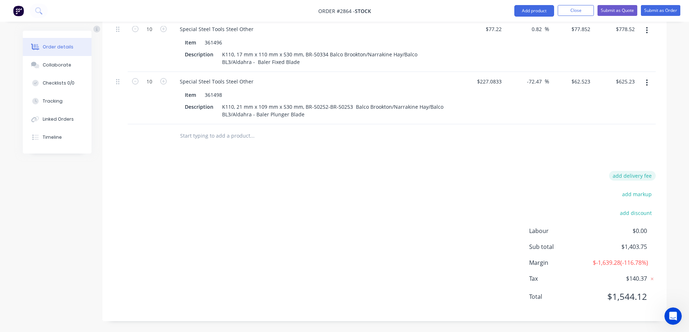
click at [645, 171] on button "add delivery fee" at bounding box center [632, 176] width 47 height 10
type input "395.47"
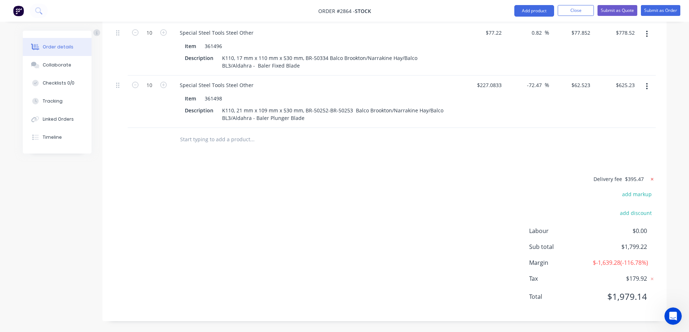
click at [652, 176] on icon at bounding box center [651, 179] width 7 height 7
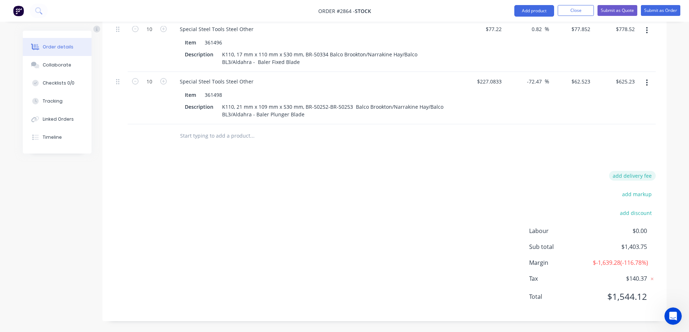
click at [635, 172] on button "add delivery fee" at bounding box center [632, 176] width 47 height 10
type input "395.75"
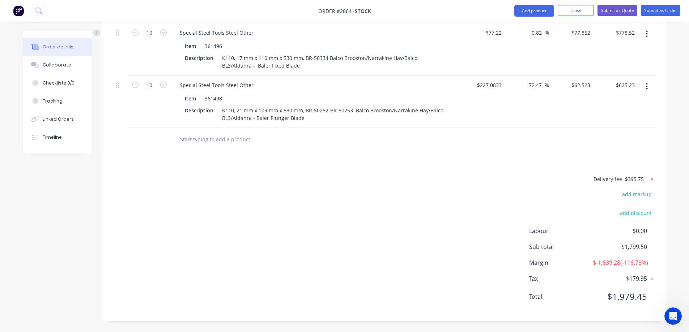
click at [652, 178] on icon at bounding box center [651, 179] width 3 height 3
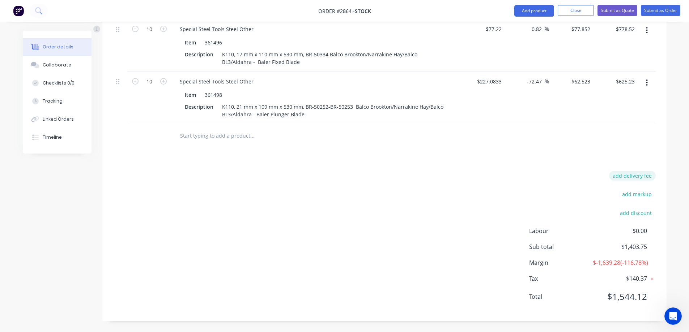
click at [638, 171] on button "add delivery fee" at bounding box center [632, 176] width 47 height 10
type input "396"
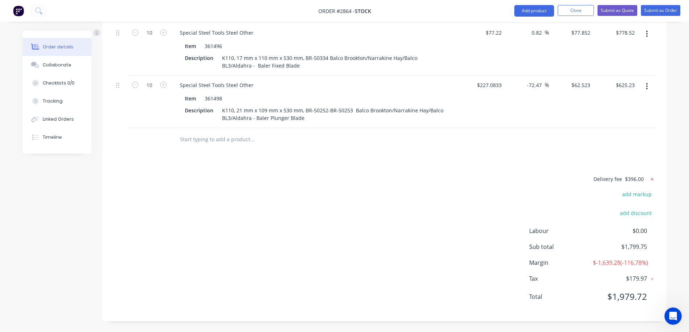
click at [651, 178] on icon at bounding box center [651, 179] width 3 height 3
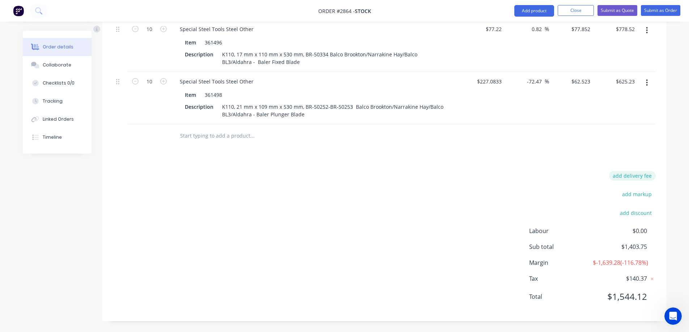
click at [641, 171] on button "add delivery fee" at bounding box center [632, 176] width 47 height 10
type input "396.32"
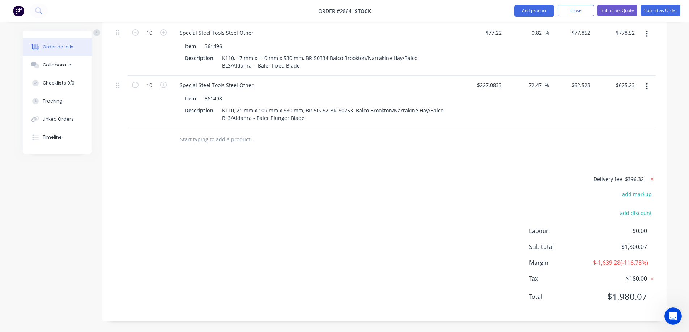
click at [654, 176] on icon at bounding box center [651, 179] width 7 height 7
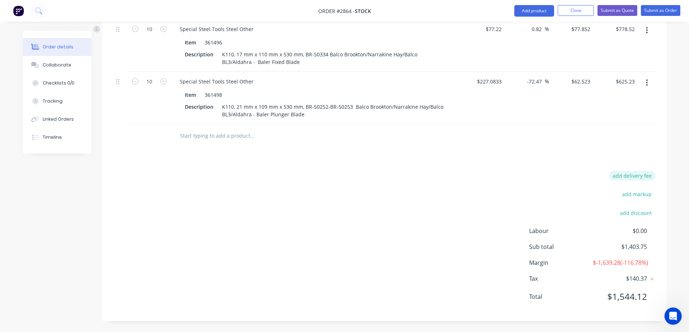
click at [646, 174] on button "add delivery fee" at bounding box center [632, 176] width 47 height 10
type input "396.24"
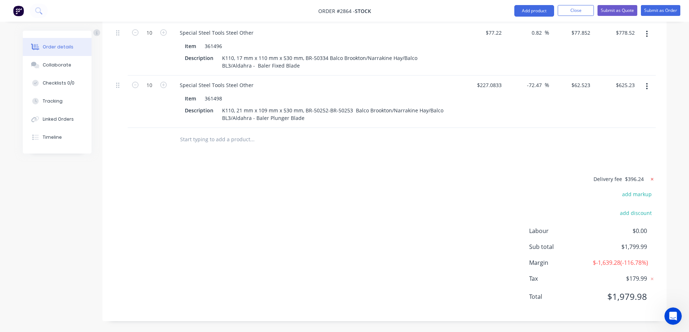
click at [653, 176] on icon at bounding box center [651, 179] width 7 height 7
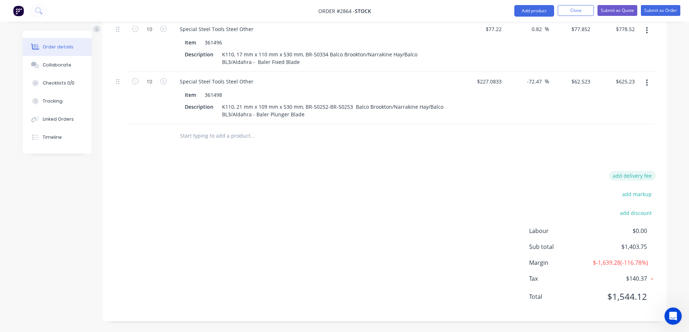
click at [641, 171] on button "add delivery fee" at bounding box center [632, 176] width 47 height 10
type input "396.19"
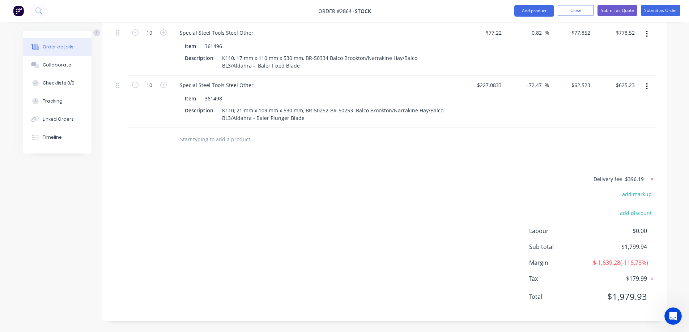
click at [652, 176] on icon at bounding box center [651, 179] width 7 height 7
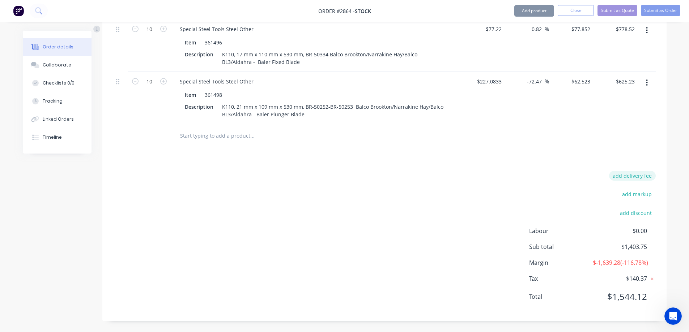
click at [632, 171] on button "add delivery fee" at bounding box center [632, 176] width 47 height 10
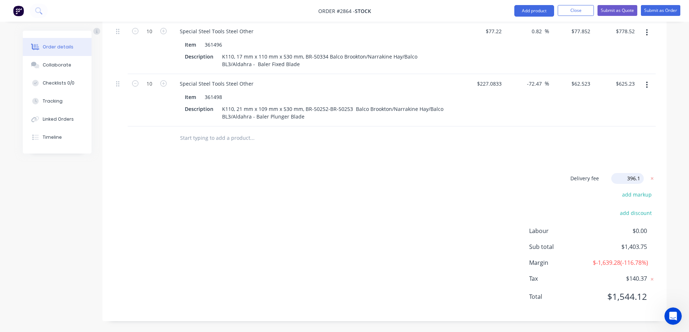
type input "396.18"
click at [652, 178] on icon at bounding box center [651, 179] width 3 height 3
click at [629, 171] on button "add delivery fee" at bounding box center [632, 176] width 47 height 10
type input "395.18"
click at [654, 176] on icon at bounding box center [651, 179] width 7 height 7
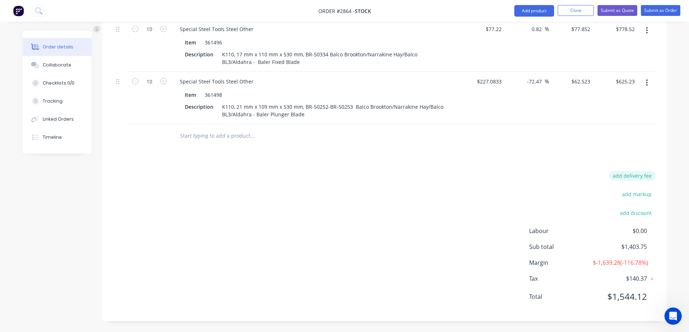
click at [642, 171] on button "add delivery fee" at bounding box center [632, 176] width 47 height 10
type input "394.20"
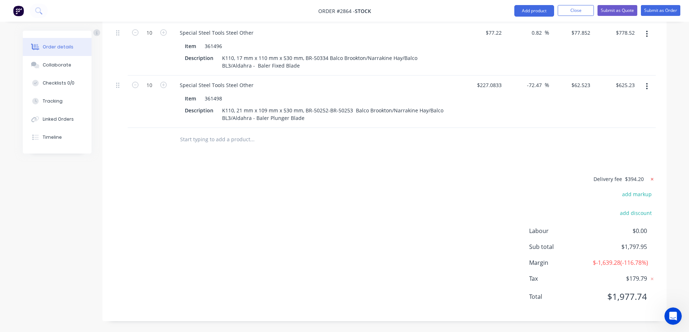
click at [649, 176] on icon at bounding box center [651, 179] width 7 height 7
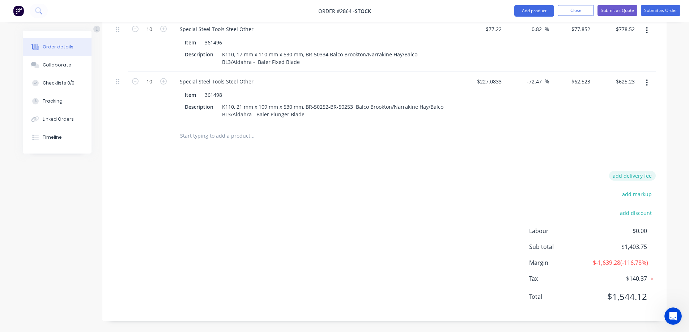
click at [633, 172] on button "add delivery fee" at bounding box center [632, 176] width 47 height 10
type input "393.25"
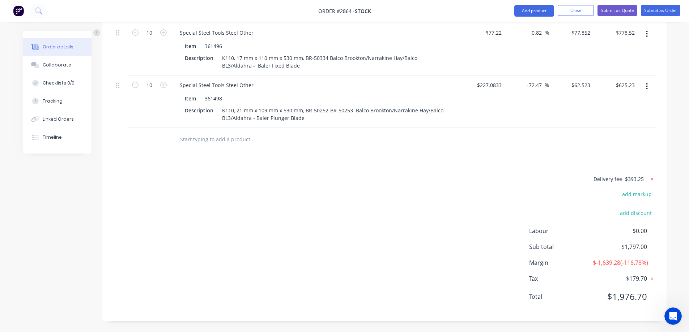
click at [653, 178] on icon at bounding box center [651, 179] width 3 height 3
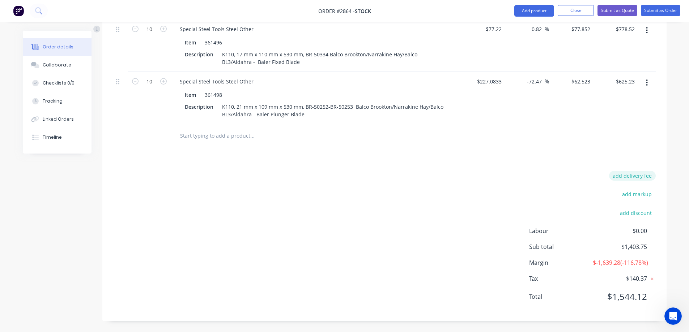
click at [638, 171] on button "add delivery fee" at bounding box center [632, 176] width 47 height 10
type input "393.35"
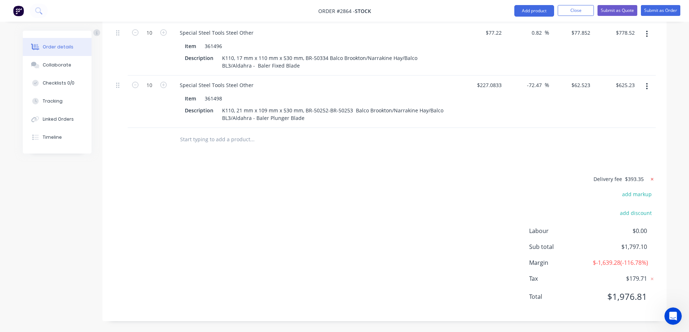
click at [653, 176] on icon at bounding box center [651, 179] width 7 height 7
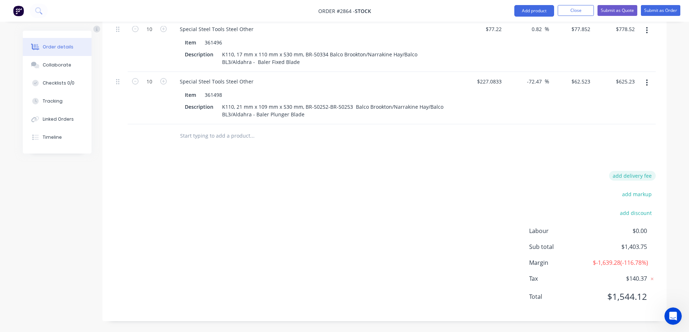
click at [640, 171] on button "add delivery fee" at bounding box center [632, 176] width 47 height 10
type input "393.42"
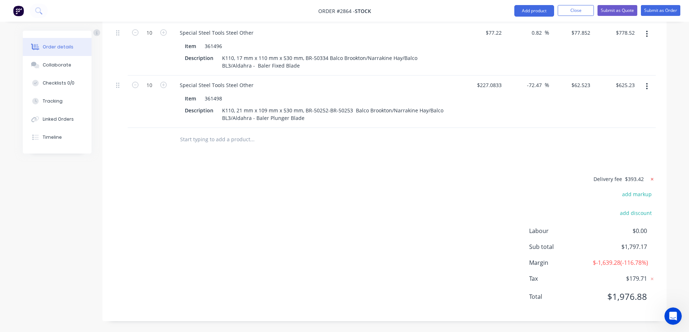
click at [652, 178] on icon at bounding box center [651, 179] width 3 height 3
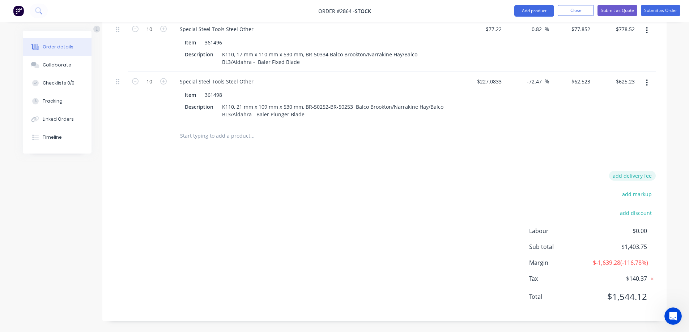
click at [639, 172] on button "add delivery fee" at bounding box center [632, 176] width 47 height 10
type input "393.45"
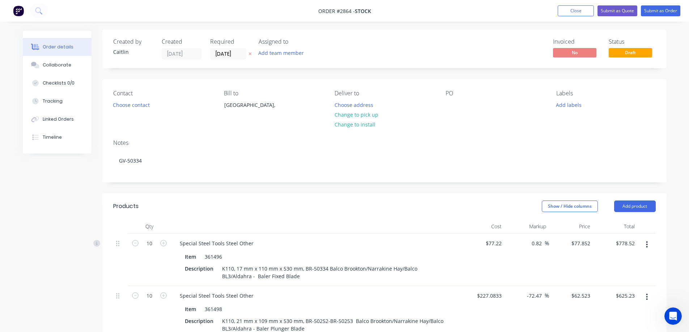
scroll to position [0, 0]
click at [453, 106] on div at bounding box center [451, 106] width 12 height 10
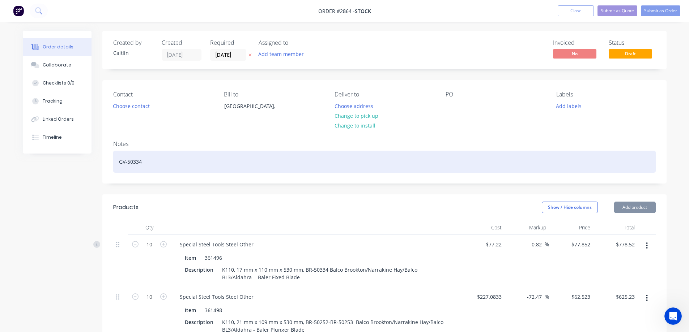
click at [160, 161] on div "GV-50334" at bounding box center [384, 162] width 542 height 22
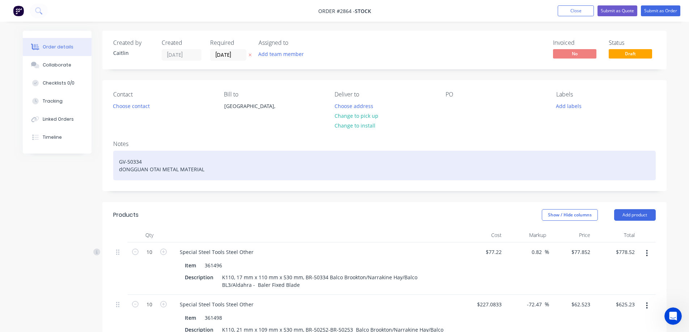
click at [121, 170] on div "GV-50334 dONGGUAN OTAI METAL MATERIAL" at bounding box center [384, 166] width 542 height 30
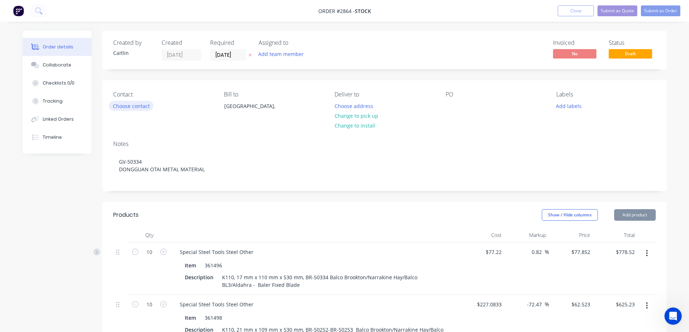
click at [142, 107] on button "Choose contact" at bounding box center [131, 106] width 44 height 10
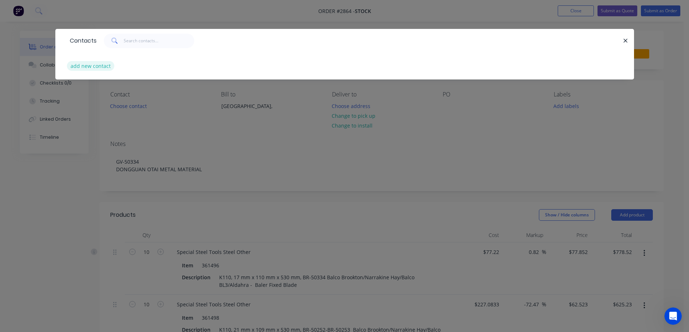
click at [106, 68] on button "add new contact" at bounding box center [91, 66] width 48 height 10
select select "AU"
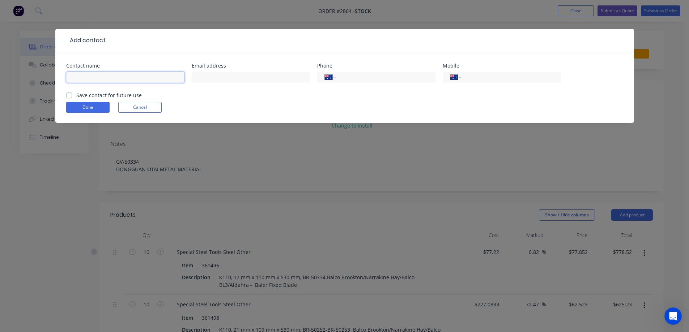
click at [99, 77] on input "text" at bounding box center [125, 77] width 118 height 11
type input "ELWA LEE"
click at [225, 80] on input "text" at bounding box center [251, 77] width 118 height 11
type input "ELWA@OTAISTEEL.COM"
click at [76, 96] on label "Save contact for future use" at bounding box center [108, 95] width 65 height 8
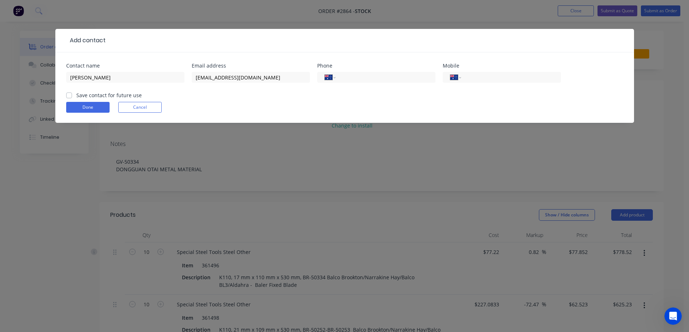
click at [69, 96] on input "Save contact for future use" at bounding box center [69, 94] width 6 height 7
checkbox input "true"
click at [82, 108] on button "Done" at bounding box center [87, 107] width 43 height 11
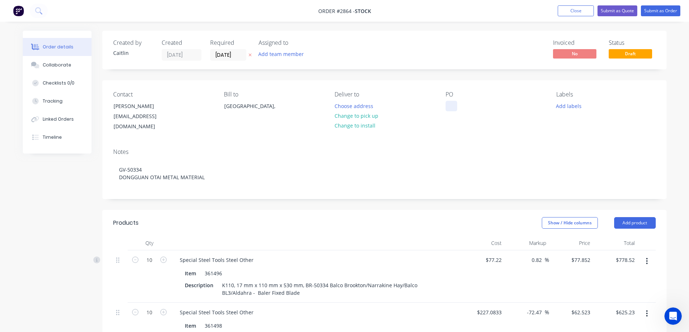
click at [452, 106] on div at bounding box center [451, 106] width 12 height 10
click at [660, 10] on button "Submit as Order" at bounding box center [660, 10] width 39 height 11
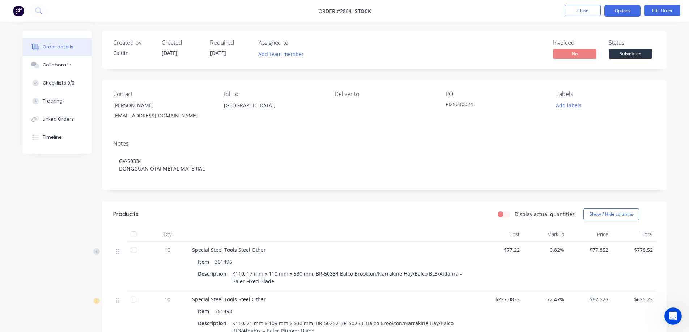
click at [628, 13] on button "Options" at bounding box center [622, 11] width 36 height 12
click at [673, 70] on div "Order details Collaborate Checklists 0/0 Tracking Linked Orders Timeline Order …" at bounding box center [345, 258] width 658 height 455
click at [582, 9] on button "Close" at bounding box center [582, 10] width 36 height 11
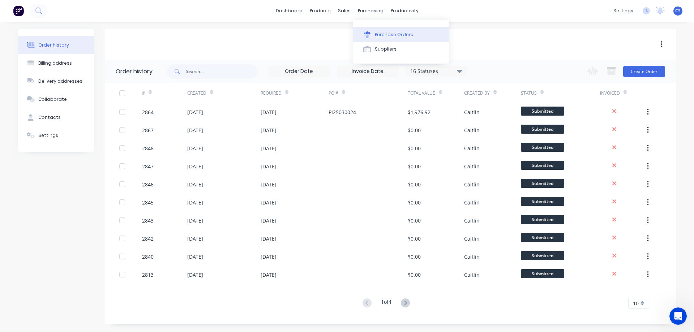
click at [384, 36] on div "Purchase Orders" at bounding box center [394, 34] width 38 height 7
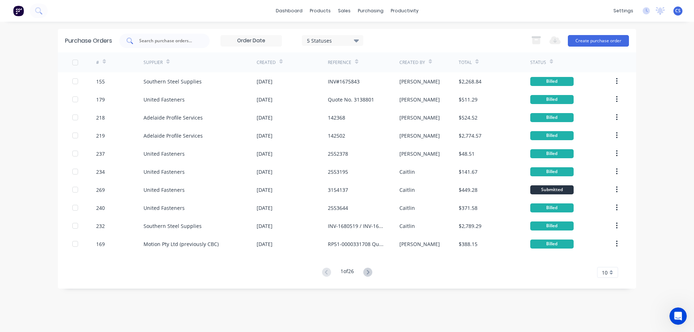
click at [156, 40] on input "text" at bounding box center [168, 40] width 60 height 7
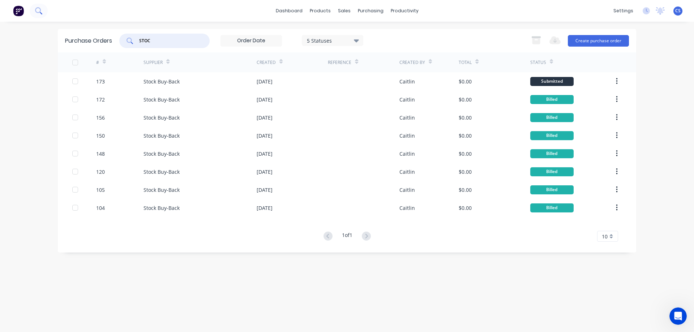
type input "STOC"
click at [39, 11] on icon at bounding box center [38, 10] width 7 height 7
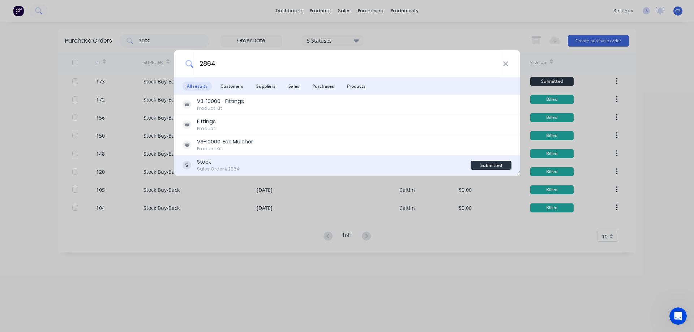
type input "2864"
click at [285, 166] on div "Stock Sales Order #2864" at bounding box center [327, 165] width 288 height 14
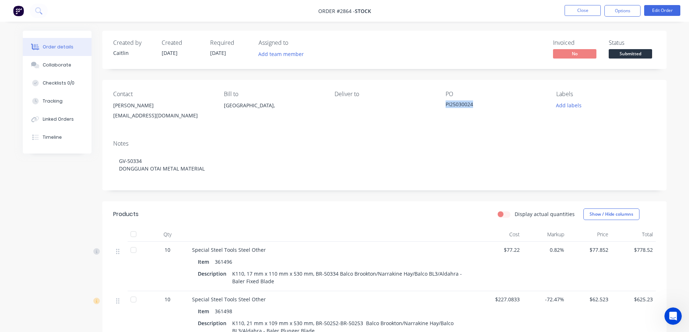
drag, startPoint x: 473, startPoint y: 102, endPoint x: 445, endPoint y: 107, distance: 28.3
click at [445, 107] on div "PI25030024" at bounding box center [490, 106] width 90 height 10
copy div "PI25030024"
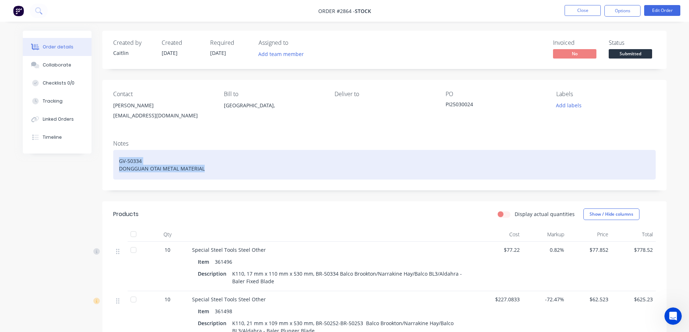
drag, startPoint x: 200, startPoint y: 170, endPoint x: 107, endPoint y: 160, distance: 93.0
click at [107, 160] on div "Notes GV-50334 DONGGUAN OTAI METAL MATERIAL" at bounding box center [384, 163] width 564 height 56
copy div "GV-50334 DONGGUAN OTAI METAL MATERIAL"
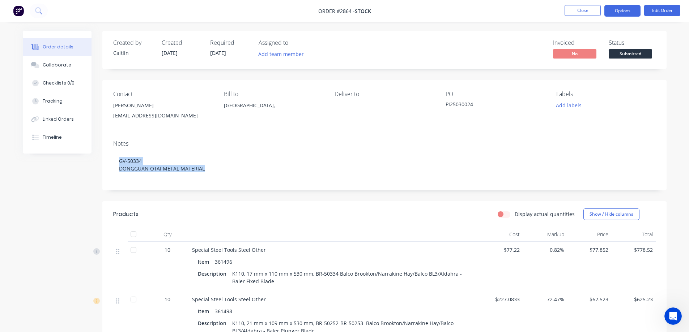
click at [623, 12] on button "Options" at bounding box center [622, 11] width 36 height 12
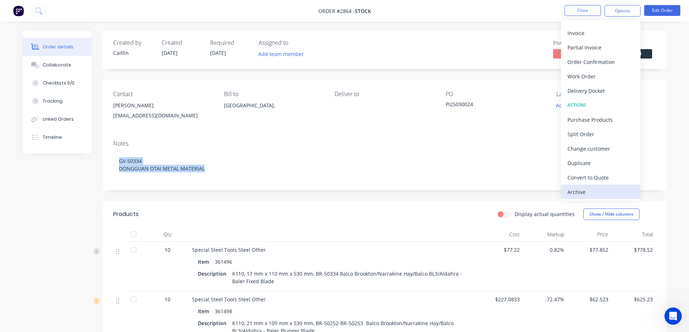
click at [586, 194] on div "Archive" at bounding box center [600, 192] width 67 height 10
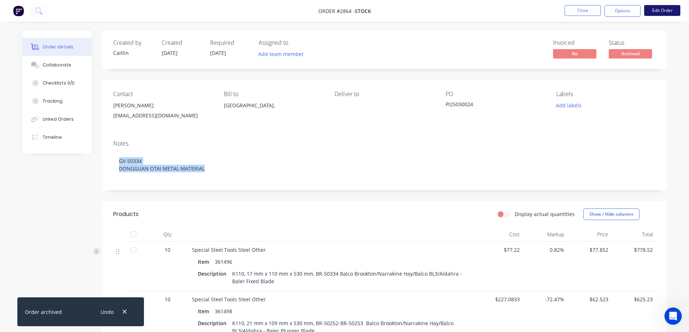
click at [657, 8] on button "Edit Order" at bounding box center [662, 10] width 36 height 11
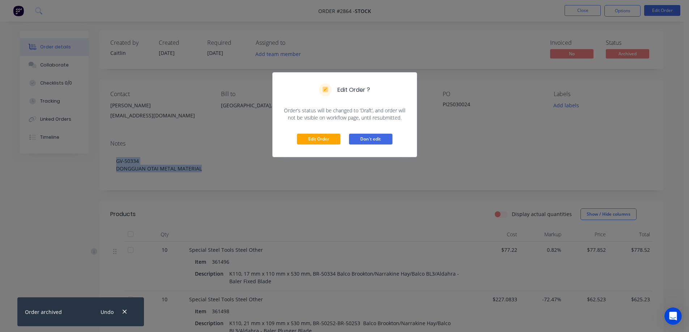
click at [378, 139] on button "Don't edit" at bounding box center [370, 139] width 43 height 11
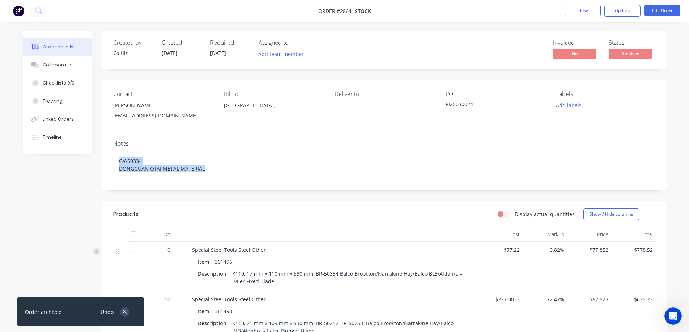
click at [126, 311] on icon "button" at bounding box center [124, 312] width 5 height 7
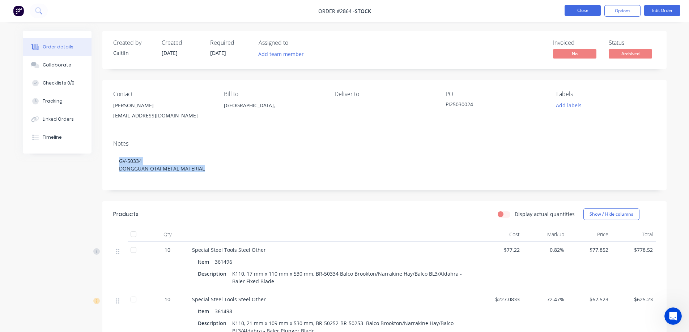
click at [589, 12] on button "Close" at bounding box center [582, 10] width 36 height 11
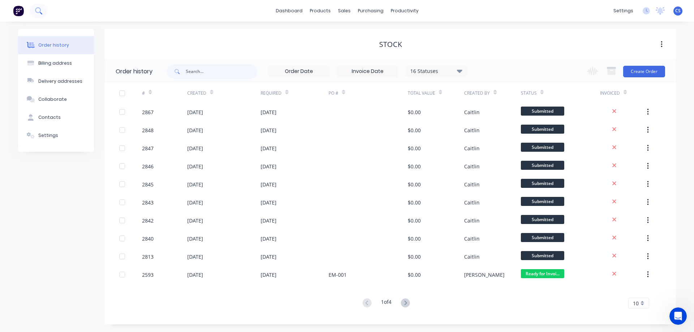
click at [42, 10] on icon at bounding box center [38, 10] width 7 height 7
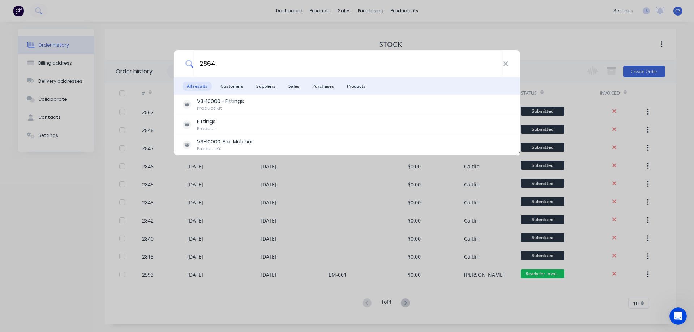
type input "2864"
click at [78, 200] on div "2864 All results Customers Suppliers Sales Purchases Products V3-10000 - Fittin…" at bounding box center [347, 166] width 694 height 332
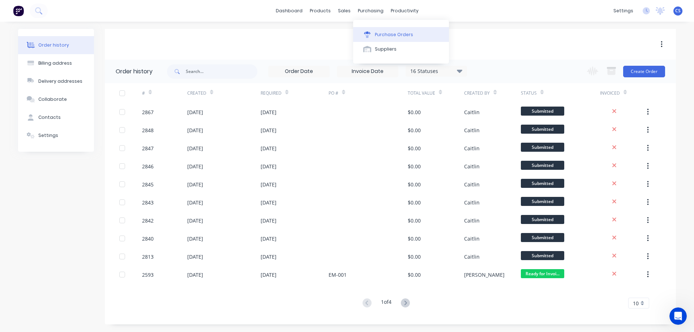
click at [390, 34] on div "Purchase Orders" at bounding box center [394, 34] width 38 height 7
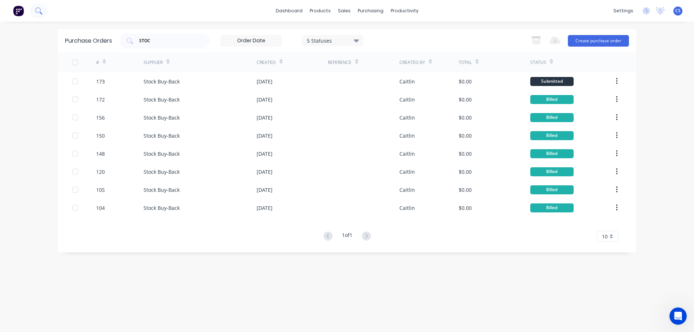
click at [41, 7] on icon at bounding box center [38, 10] width 7 height 7
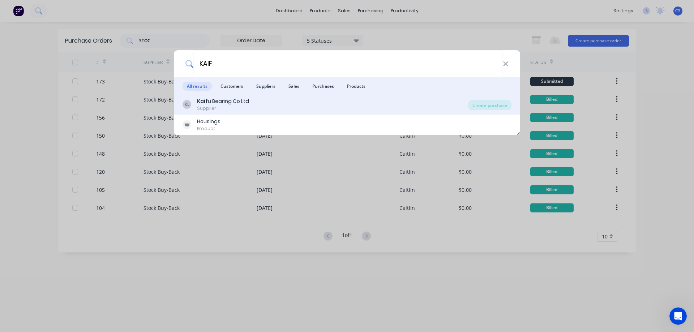
type input "KAIF"
click at [293, 98] on div "KL Kaif u Bearing Co Ltd Supplier" at bounding box center [326, 105] width 286 height 14
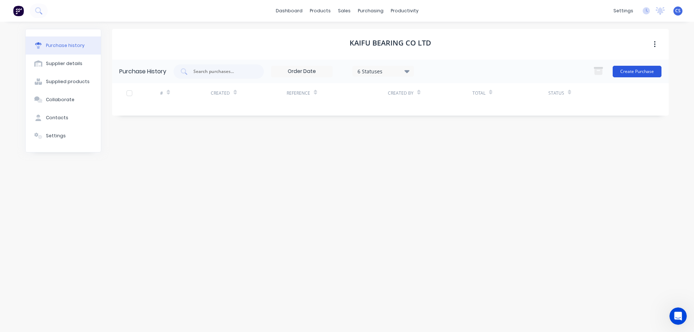
click at [626, 71] on button "Create Purchase" at bounding box center [637, 72] width 49 height 12
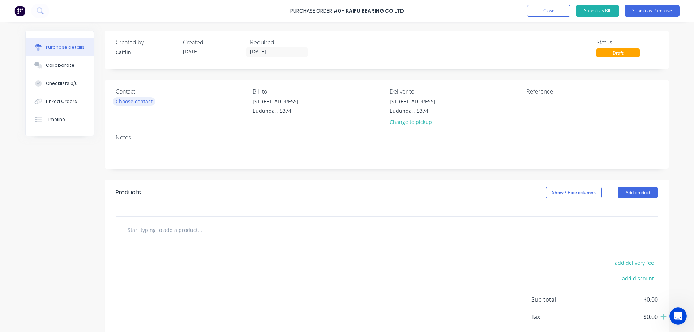
click at [146, 103] on div "Choose contact" at bounding box center [134, 102] width 37 height 8
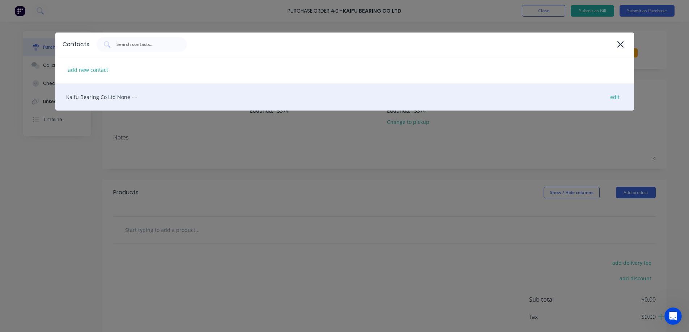
click at [148, 99] on div "Kaifu Bearing Co Ltd None - - edit" at bounding box center [344, 97] width 579 height 27
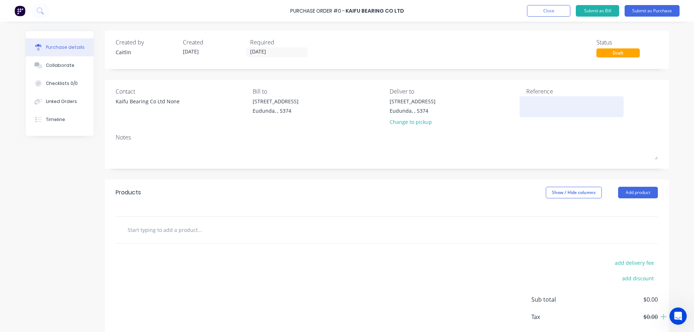
click at [538, 103] on textarea at bounding box center [571, 106] width 90 height 16
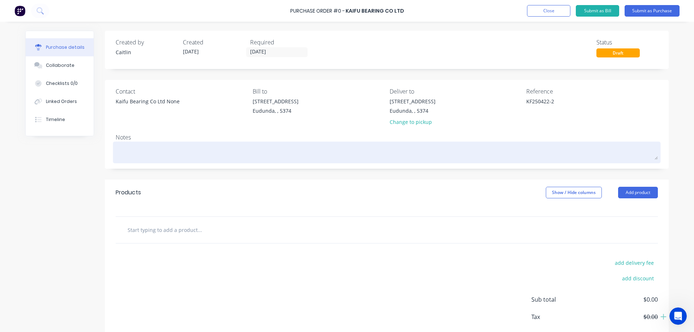
type textarea "KF250422-2"
type textarea "x"
type textarea "KF250422-2"
click at [133, 146] on textarea at bounding box center [387, 152] width 542 height 16
type textarea "x"
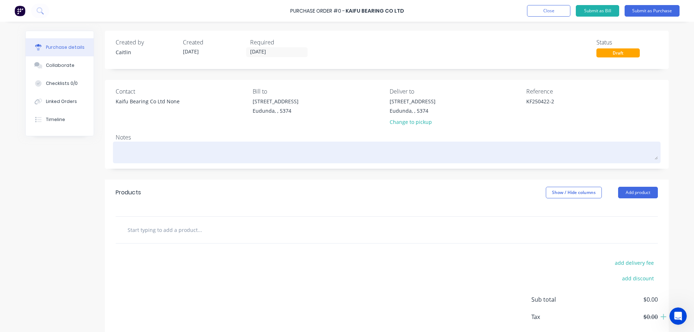
type textarea "s"
type textarea "x"
type textarea "sT"
type textarea "x"
type textarea "sTO"
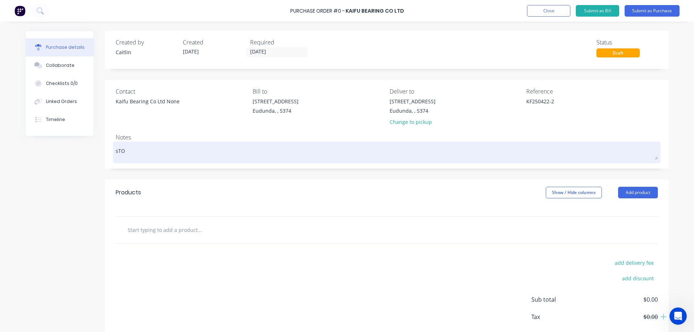
type textarea "x"
type textarea "sTOC"
type textarea "x"
type textarea "sTOCK"
type textarea "x"
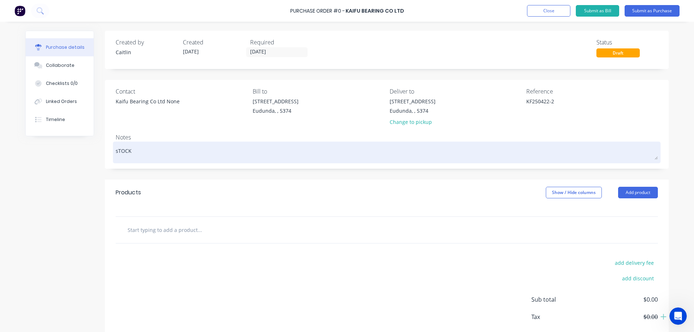
type textarea "sTOCK"
type textarea "x"
type textarea "sTOCK -"
type textarea "x"
type textarea "sTOCK -"
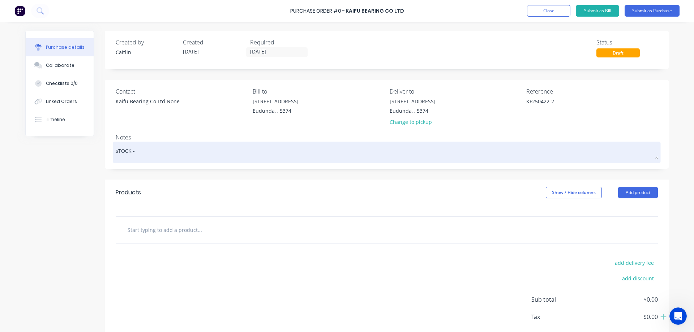
type textarea "x"
type textarea "sTOCK - b"
type textarea "x"
type textarea "sTOCK - bA"
type textarea "x"
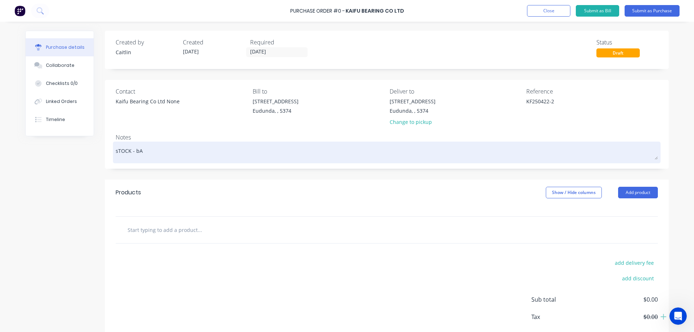
type textarea "sTOCK - bAL"
type textarea "x"
type textarea "sTOCK - bALE"
type textarea "x"
type textarea "sTOCK - bALER"
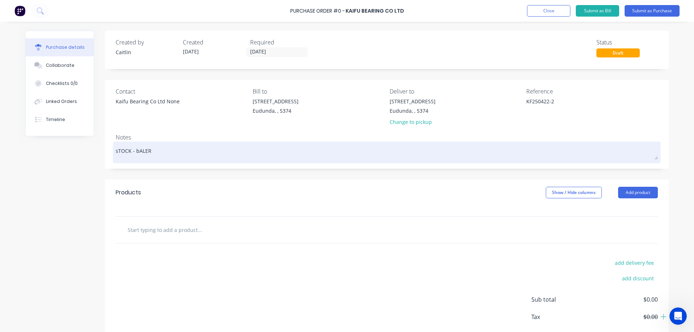
type textarea "x"
type textarea "sTOCK - bALER"
type textarea "x"
type textarea "sTOCK - bALER w"
type textarea "x"
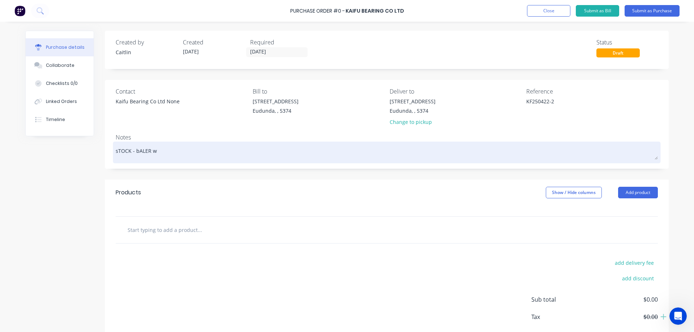
type textarea "sTOCK - bALER wH"
type textarea "x"
type textarea "sTOCK - bALER wHE"
type textarea "x"
type textarea "sTOCK - bALER wHEE"
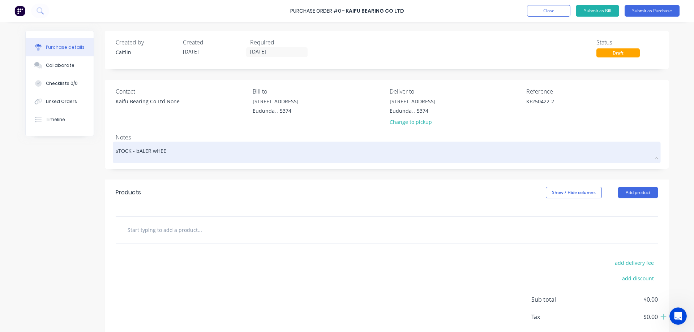
type textarea "x"
type textarea "sTOCK - bALER wHEEL"
type textarea "x"
type textarea "sTOCK - bALER wHEELS"
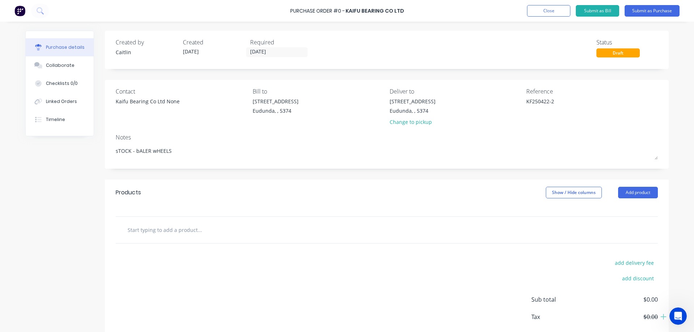
drag, startPoint x: 188, startPoint y: 151, endPoint x: 58, endPoint y: 156, distance: 129.9
click at [58, 156] on div "Created by Caitlin Created 11/08/25 Required 11/08/25 Status Draft Contact Kaif…" at bounding box center [347, 197] width 644 height 332
type textarea "x"
type textarea "S"
type textarea "x"
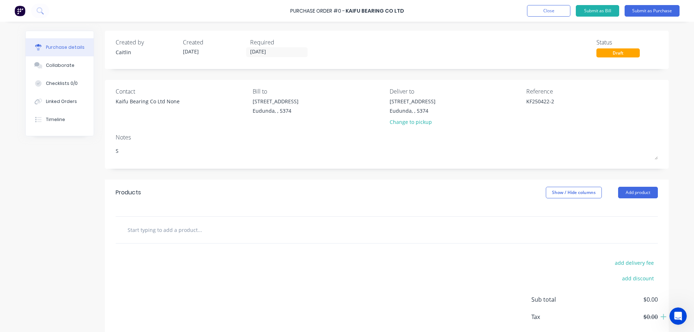
type textarea "ST"
type textarea "x"
type textarea "STO"
type textarea "x"
type textarea "STOC"
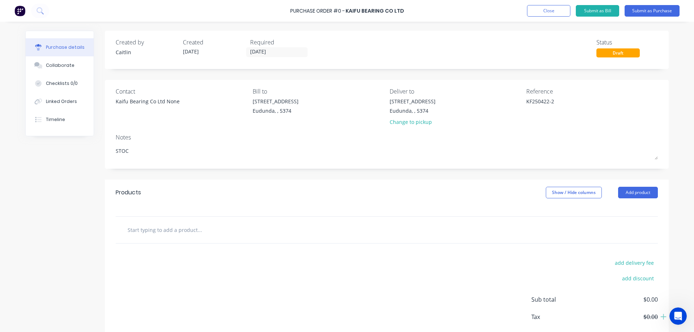
type textarea "x"
type textarea "STOCK"
type textarea "x"
type textarea "STOCK"
type textarea "x"
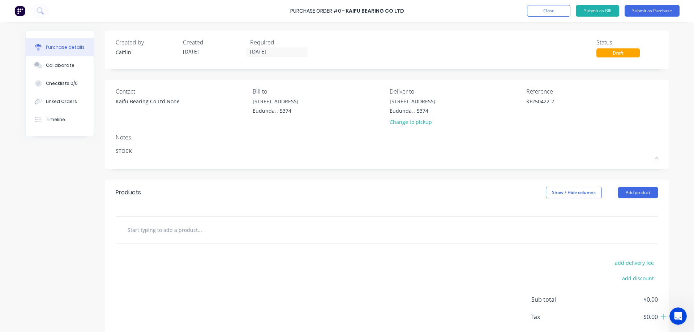
type textarea "STOCK -"
type textarea "x"
type textarea "STOCK -"
type textarea "x"
type textarea "STOCK - B"
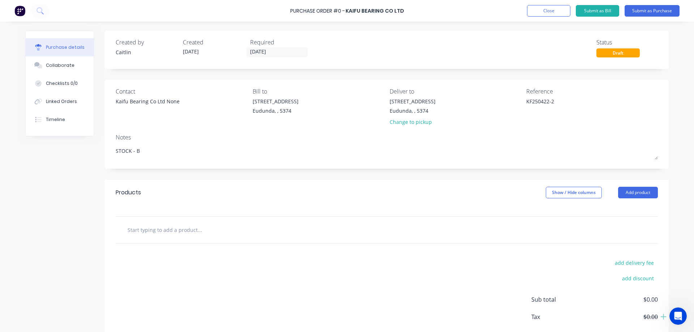
type textarea "x"
type textarea "STOCK - BA"
type textarea "x"
type textarea "STOCK - BAL"
type textarea "x"
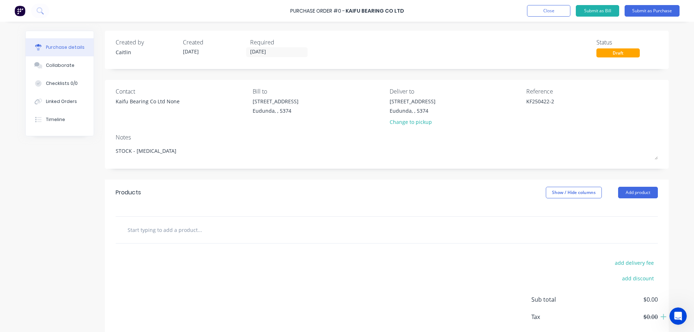
type textarea "STOCK - BALE"
type textarea "x"
type textarea "STOCK - BALER"
type textarea "x"
type textarea "STOCK - BALER W"
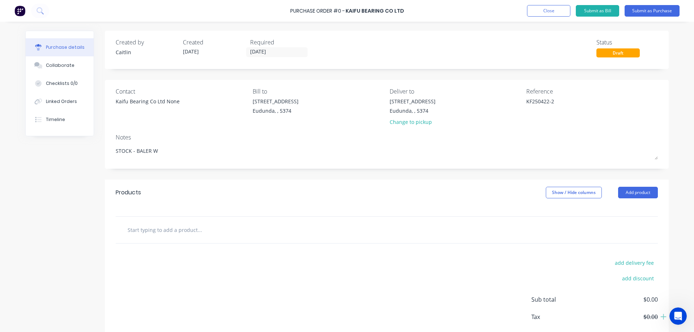
type textarea "x"
type textarea "STOCK - BALER WH"
type textarea "x"
type textarea "STOCK - BALER WHE"
type textarea "x"
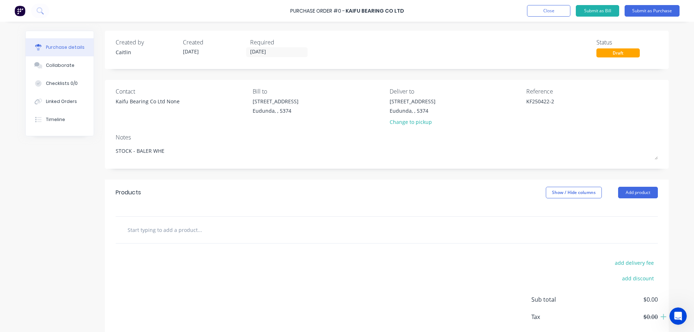
type textarea "STOCK - BALER WHEE"
type textarea "x"
type textarea "STOCK - BALER WHEELS"
type textarea "x"
type textarea "STOCK - BALER WHEELS"
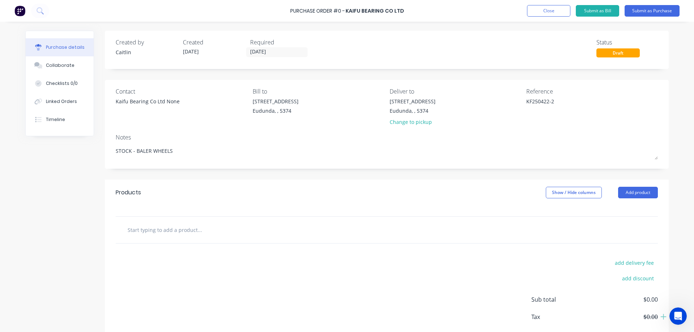
type textarea "x"
type textarea "STOCK - BALER WHEELS"
click at [168, 230] on input "text" at bounding box center [199, 230] width 145 height 14
type textarea "x"
type input "I"
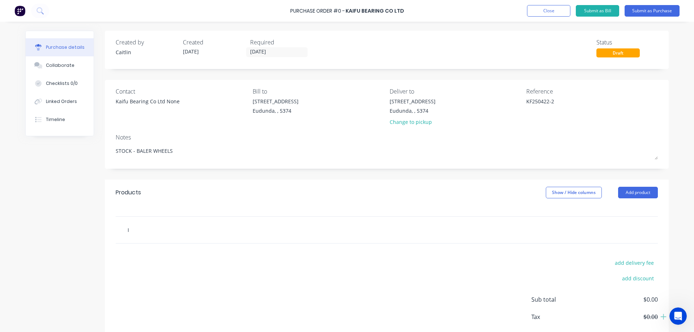
type textarea "x"
type input "IR"
type textarea "x"
type input "IR"
type textarea "x"
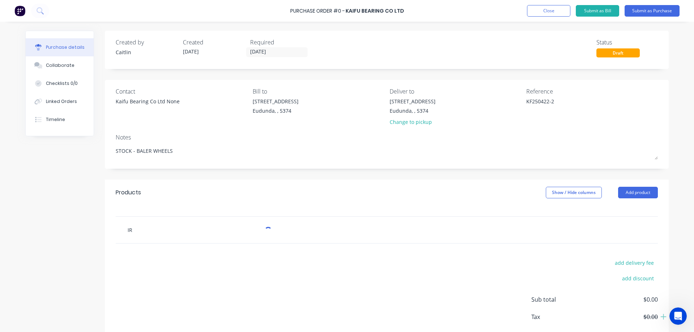
type input "IR 1"
type textarea "x"
type input "IR 13"
type textarea "x"
type input "IR 130"
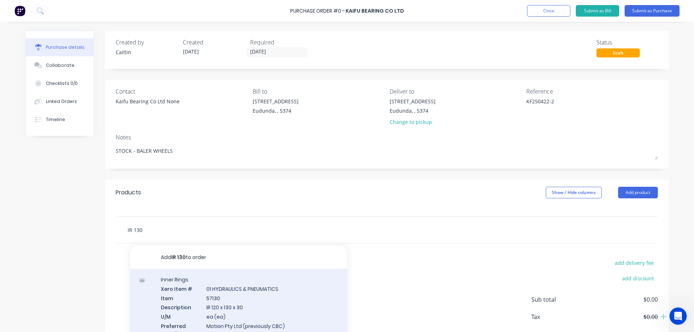
type textarea "x"
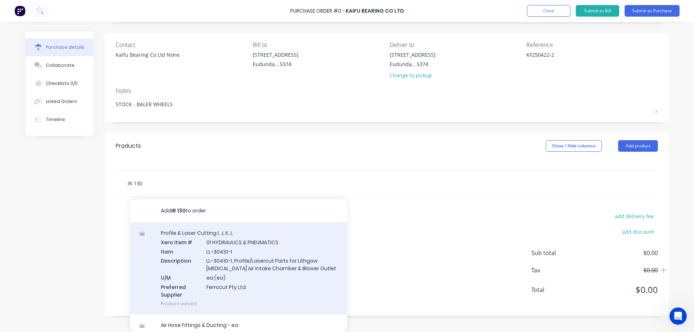
scroll to position [47, 0]
type input "IR 130"
type textarea "x"
type input "IR 130 X"
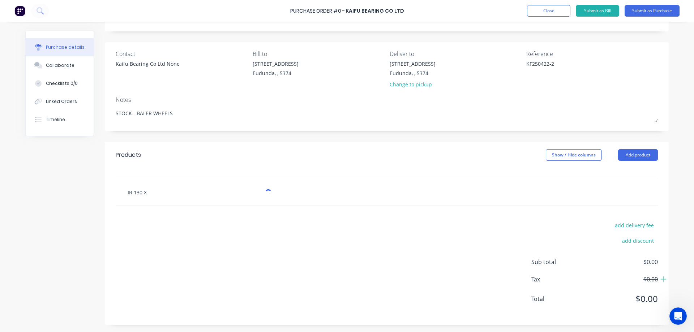
type textarea "x"
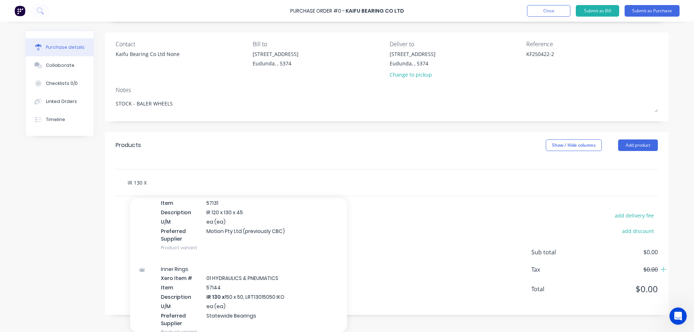
scroll to position [145, 0]
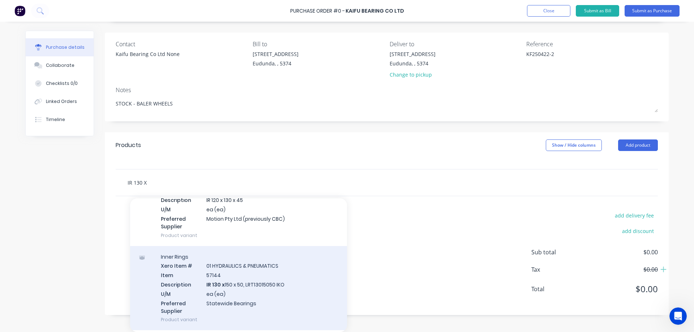
type input "IR 130 X"
click at [291, 283] on div "Inner Rings Xero Item # 01 HYDRAULICS & PNEUMATICS Item 57144 Description IR 13…" at bounding box center [238, 288] width 217 height 85
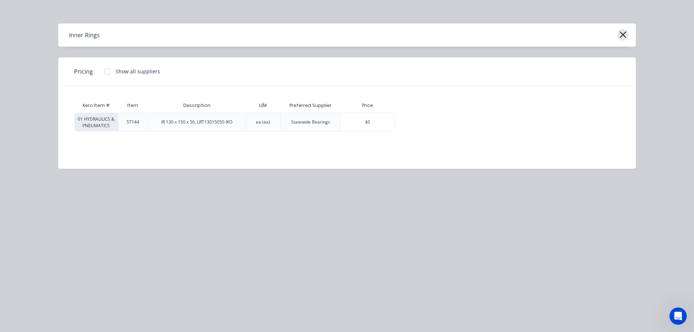
click at [626, 34] on icon "button" at bounding box center [623, 35] width 8 height 10
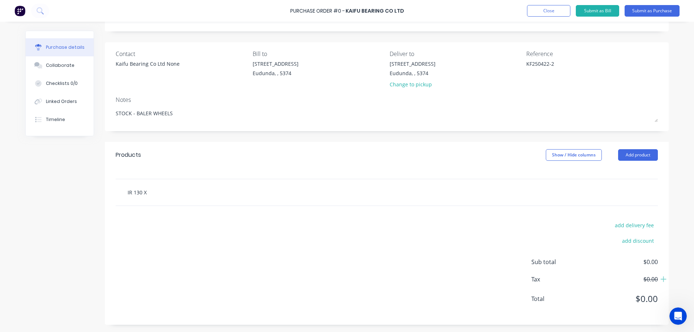
click at [170, 196] on div "IR 130 X" at bounding box center [387, 192] width 542 height 26
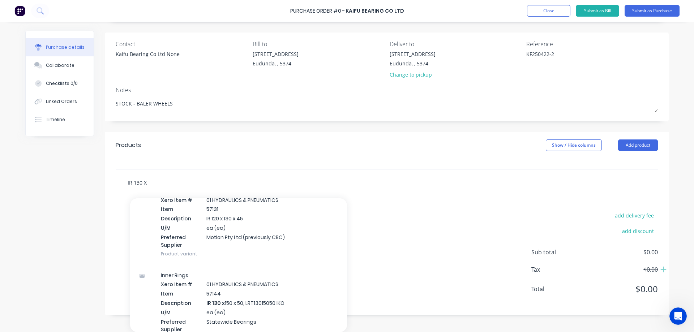
scroll to position [173, 0]
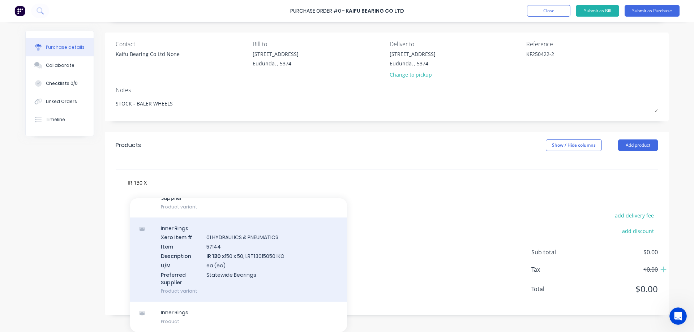
click at [288, 259] on div "Inner Rings Xero Item # 01 HYDRAULICS & PNEUMATICS Item 57144 Description IR 13…" at bounding box center [238, 260] width 217 height 85
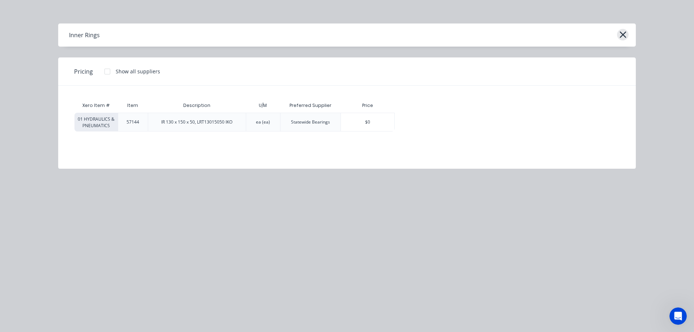
click at [618, 33] on button "button" at bounding box center [623, 35] width 12 height 12
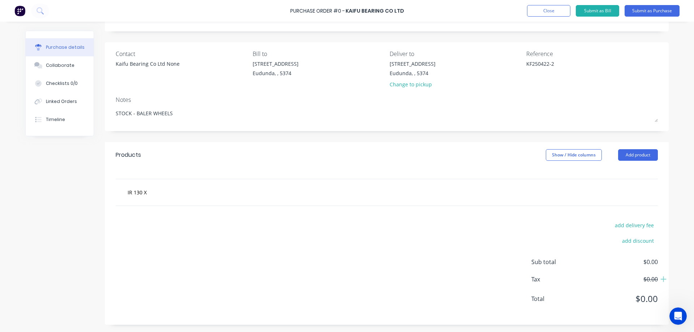
scroll to position [38, 0]
click at [190, 199] on div "IR 130 X" at bounding box center [229, 192] width 217 height 14
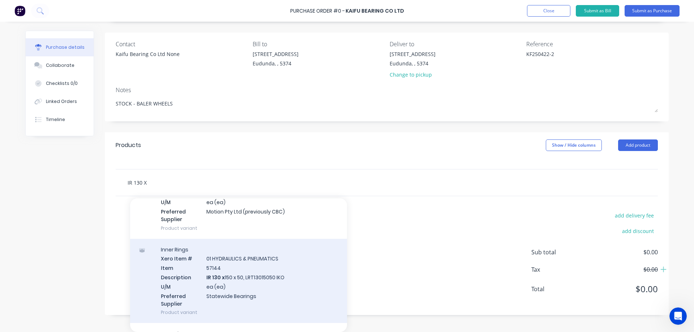
scroll to position [173, 0]
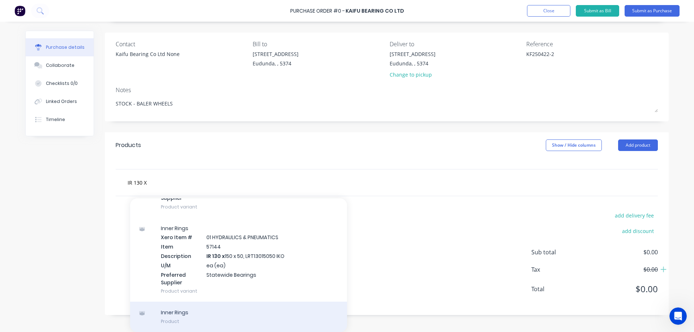
click at [247, 313] on div "Inner Rings Product" at bounding box center [238, 317] width 217 height 30
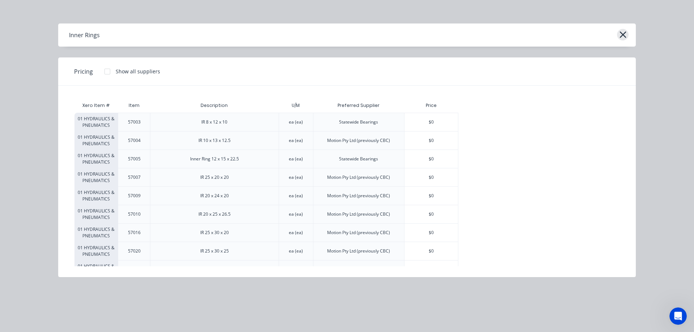
click at [621, 34] on icon "button" at bounding box center [623, 35] width 8 height 10
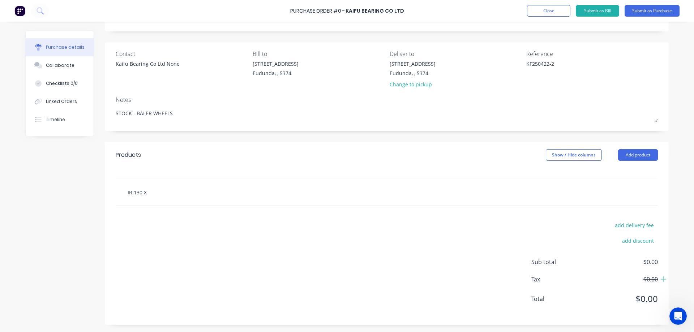
click at [202, 192] on div "IR 130 X" at bounding box center [387, 192] width 542 height 26
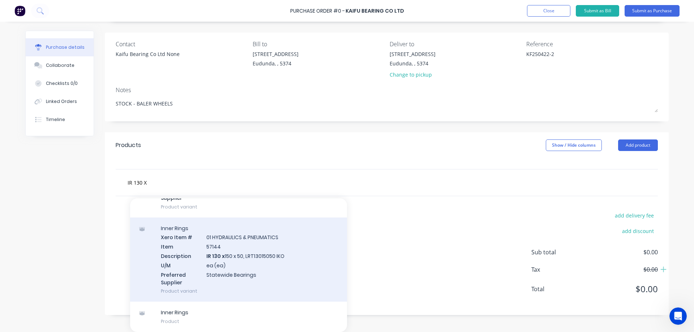
click at [279, 265] on div "Inner Rings Xero Item # 01 HYDRAULICS & PNEUMATICS Item 57144 Description IR 13…" at bounding box center [238, 260] width 217 height 85
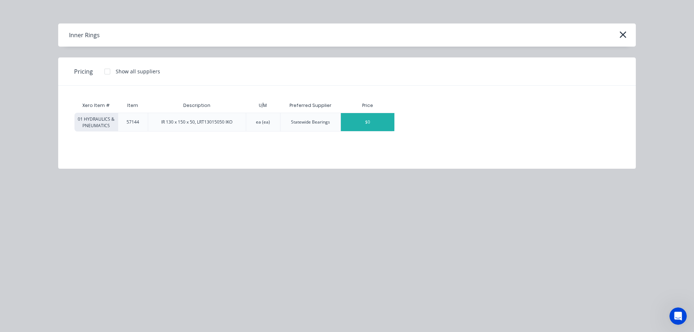
click at [381, 123] on div "$0" at bounding box center [368, 122] width 54 height 18
type textarea "x"
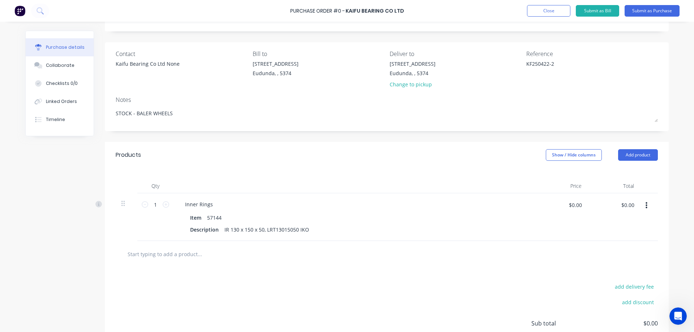
scroll to position [47, 0]
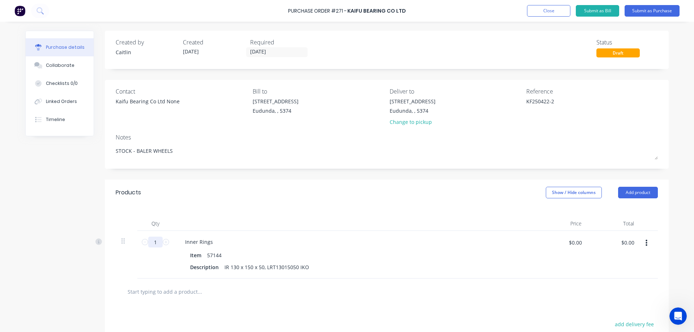
click at [157, 241] on input "1" at bounding box center [155, 242] width 14 height 11
type textarea "x"
type input "6"
type textarea "x"
type input "60"
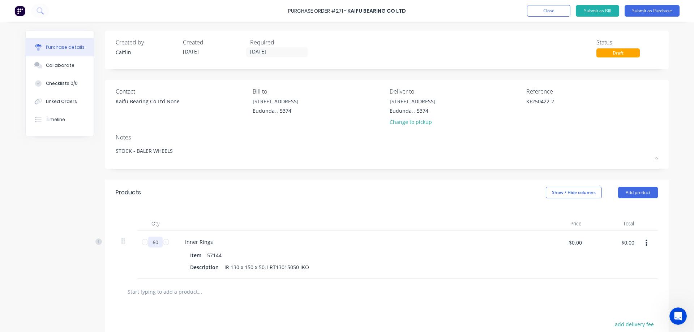
type textarea "x"
type input "60"
type textarea "x"
click at [626, 241] on input "$0.00" at bounding box center [628, 243] width 22 height 12
paste input "4700.83"
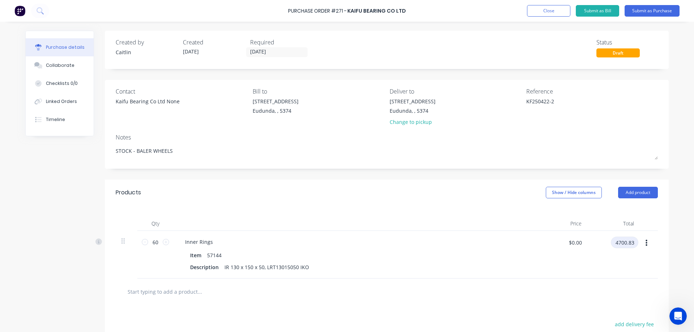
type input "4700.83"
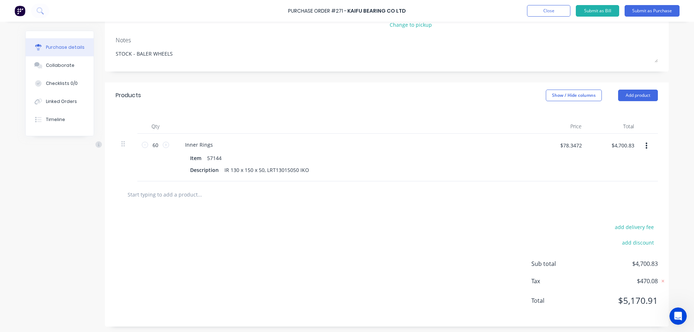
scroll to position [99, 0]
click at [632, 226] on button "add delivery fee" at bounding box center [634, 225] width 47 height 9
paste input "797.79"
click at [621, 144] on input "$4,700.83" at bounding box center [622, 144] width 31 height 12
paste input "1187.48"
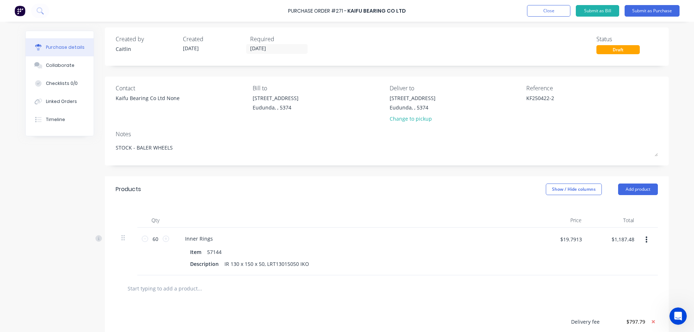
scroll to position [0, 0]
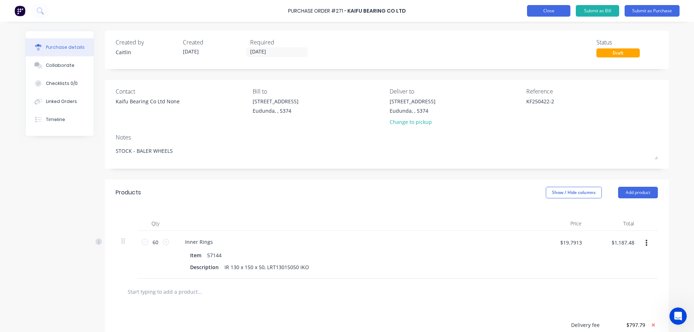
click at [543, 9] on button "Close" at bounding box center [548, 11] width 43 height 12
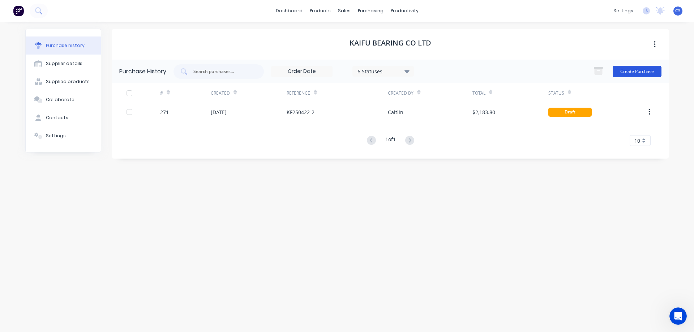
click at [635, 71] on button "Create Purchase" at bounding box center [637, 72] width 49 height 12
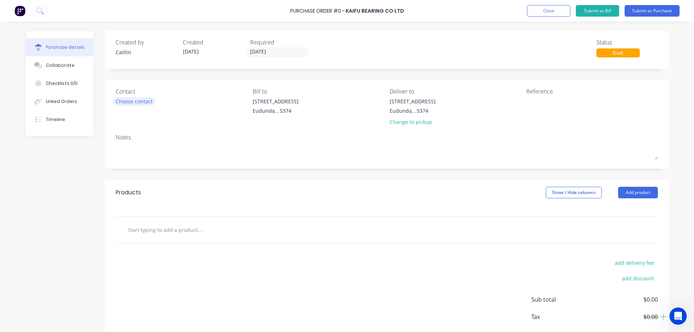
click at [142, 103] on div "Choose contact" at bounding box center [134, 102] width 37 height 8
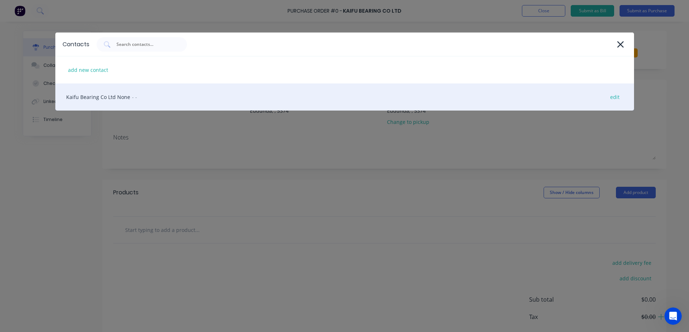
click at [113, 98] on div "Kaifu Bearing Co Ltd None - - edit" at bounding box center [344, 97] width 579 height 27
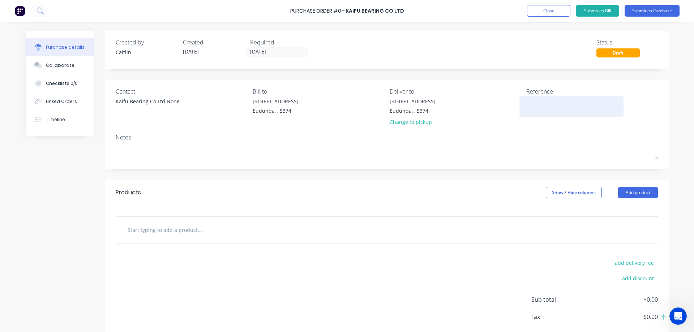
click at [554, 106] on textarea at bounding box center [571, 106] width 90 height 16
click at [184, 234] on input "text" at bounding box center [199, 230] width 145 height 14
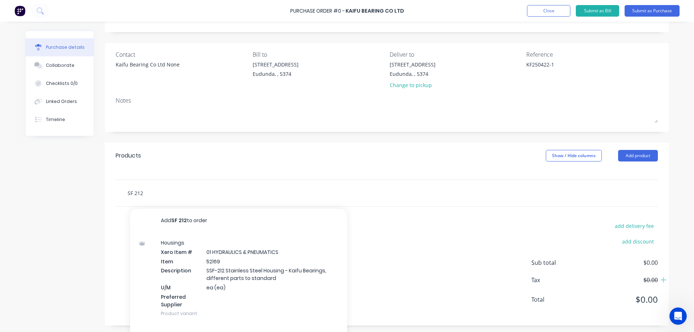
scroll to position [47, 0]
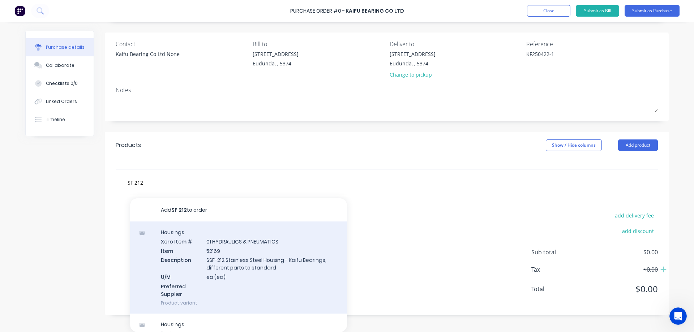
click at [291, 270] on div "Housings Xero Item # 01 HYDRAULICS & PNEUMATICS Item 52169 Description SSF-212 …" at bounding box center [238, 268] width 217 height 92
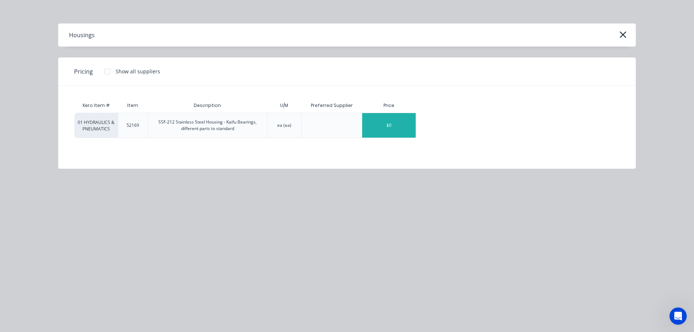
click at [394, 126] on div "$0" at bounding box center [389, 125] width 54 height 25
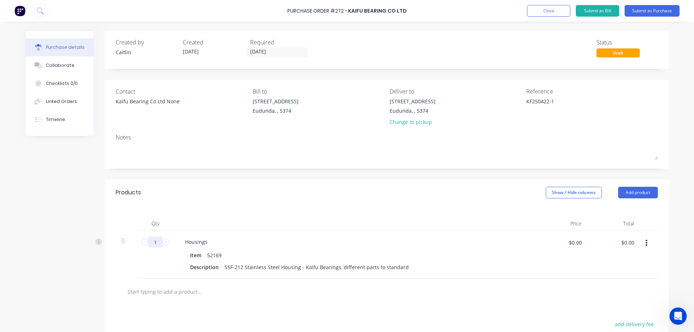
click at [155, 244] on input "1" at bounding box center [155, 242] width 14 height 11
click at [622, 244] on input "$0.00" at bounding box center [628, 243] width 22 height 12
paste input "1887.08"
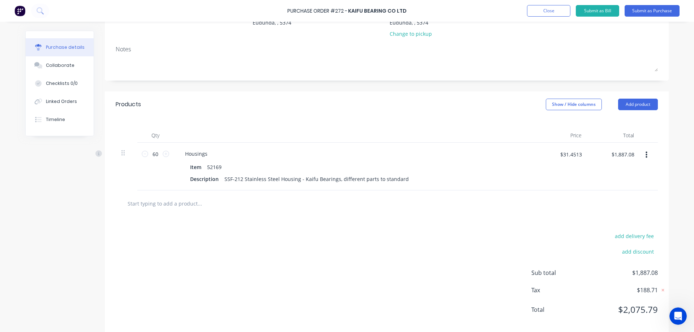
scroll to position [99, 0]
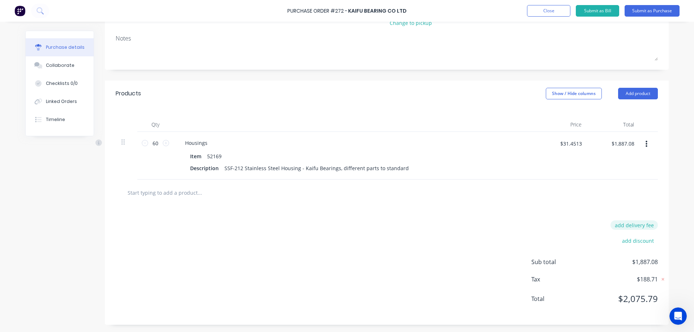
click at [625, 225] on button "add delivery fee" at bounding box center [634, 225] width 47 height 9
paste input "920.53"
click at [578, 143] on input "$31.4513" at bounding box center [571, 144] width 30 height 12
paste input "31.45"
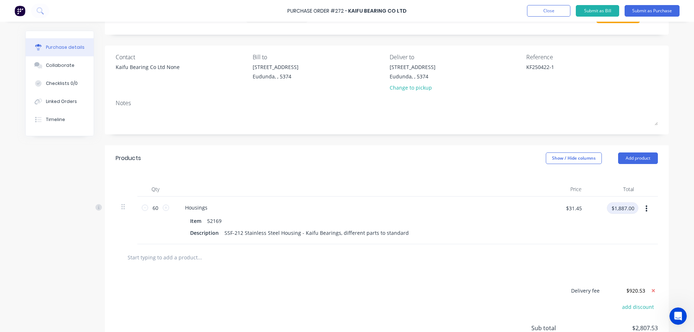
scroll to position [27, 0]
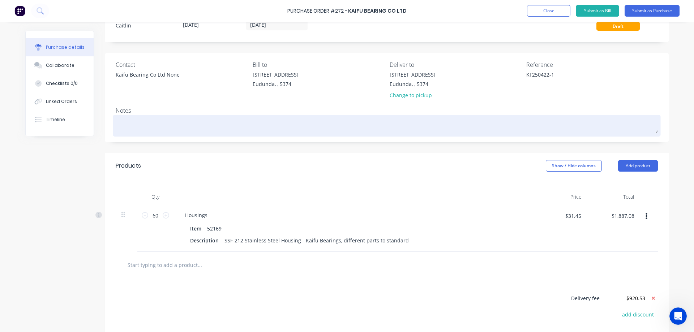
click at [128, 120] on textarea at bounding box center [387, 125] width 542 height 16
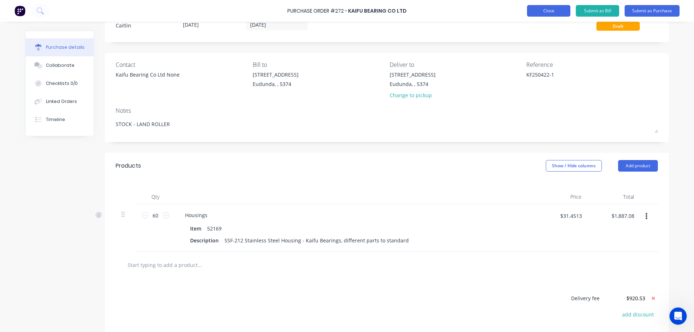
click at [547, 15] on button "Close" at bounding box center [548, 11] width 43 height 12
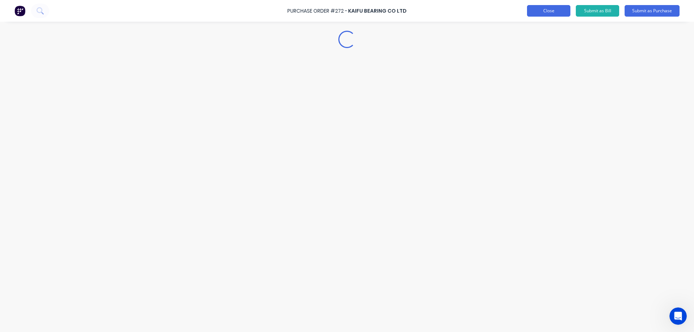
scroll to position [0, 0]
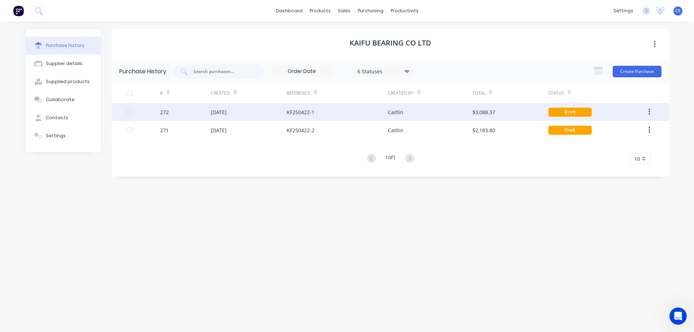
click at [432, 111] on div "Caitlin" at bounding box center [430, 112] width 84 height 18
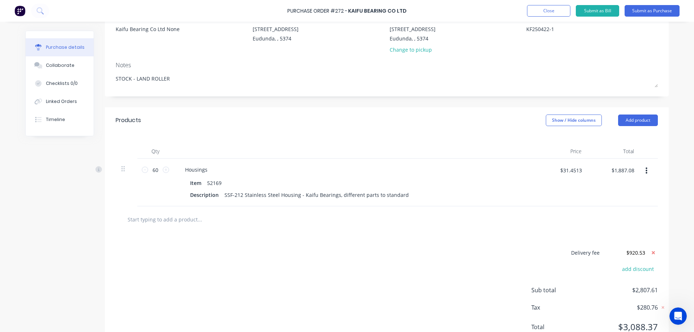
scroll to position [101, 0]
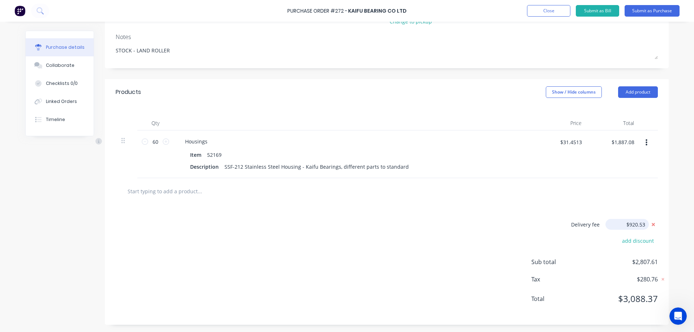
click at [636, 224] on input "$920.53" at bounding box center [627, 224] width 43 height 11
click at [652, 223] on icon at bounding box center [653, 224] width 3 height 3
click at [634, 226] on button "add delivery fee" at bounding box center [634, 225] width 47 height 9
click at [632, 144] on input "$1,887.08" at bounding box center [622, 144] width 31 height 12
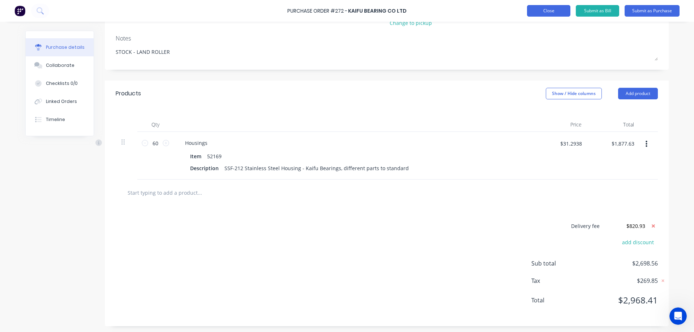
click at [542, 11] on button "Close" at bounding box center [548, 11] width 43 height 12
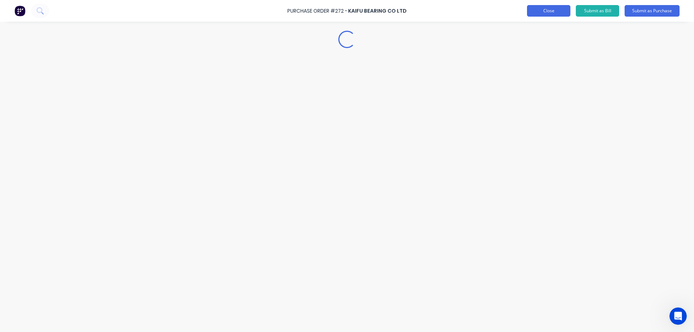
scroll to position [0, 0]
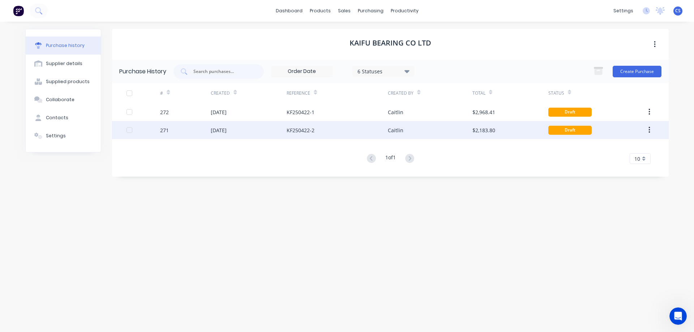
click at [447, 134] on div "Caitlin" at bounding box center [430, 130] width 84 height 18
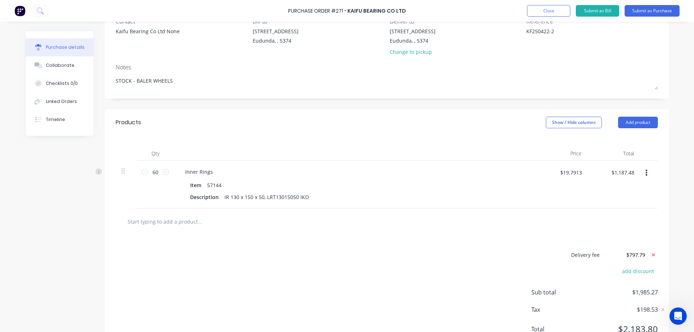
scroll to position [72, 0]
click at [652, 252] on icon at bounding box center [653, 252] width 3 height 3
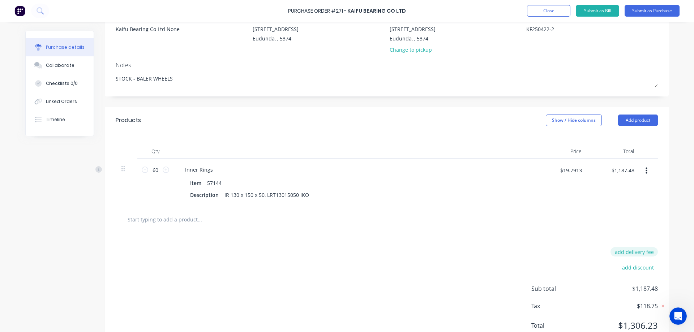
click at [634, 253] on button "add delivery fee" at bounding box center [634, 251] width 47 height 9
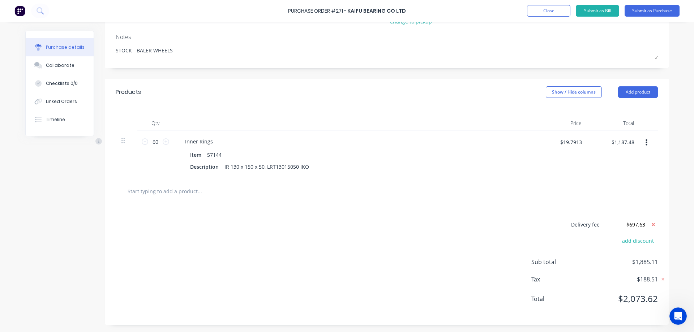
scroll to position [64, 0]
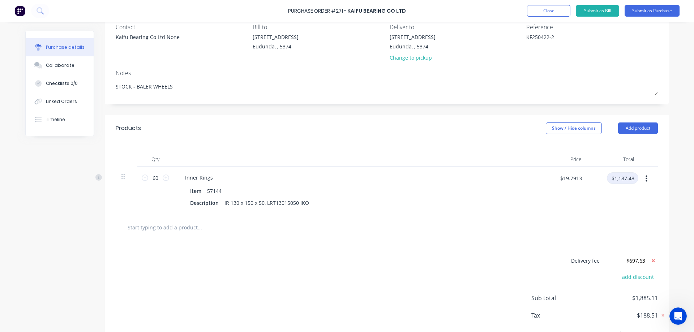
click at [624, 178] on input "$1,187.48" at bounding box center [622, 178] width 31 height 12
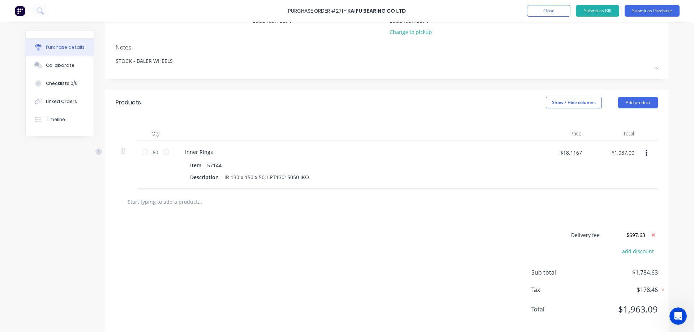
scroll to position [101, 0]
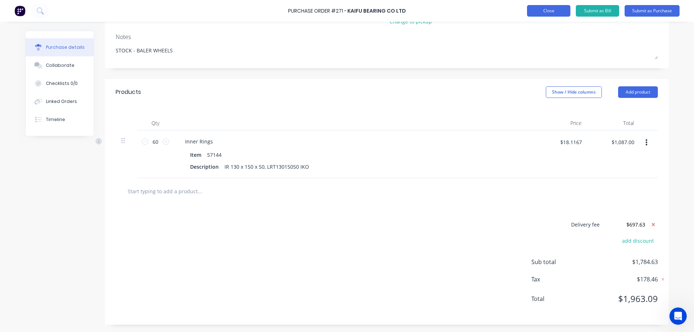
click at [560, 13] on button "Close" at bounding box center [548, 11] width 43 height 12
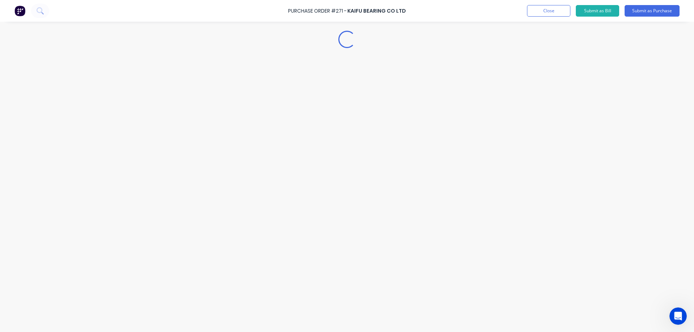
scroll to position [0, 0]
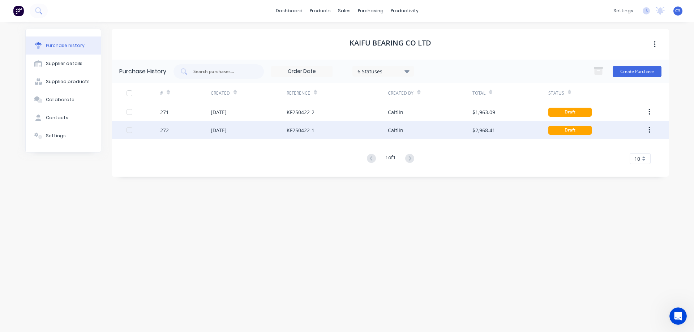
click at [513, 131] on div "$2,968.41" at bounding box center [511, 130] width 76 height 18
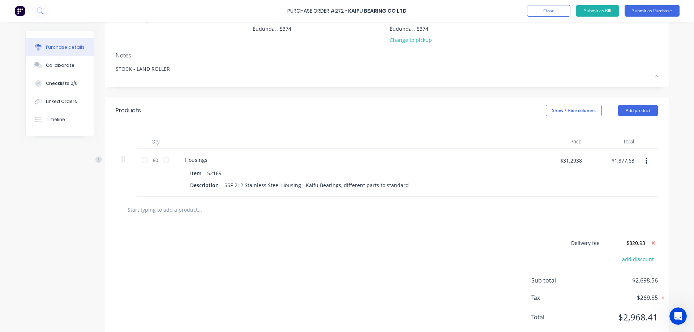
scroll to position [101, 0]
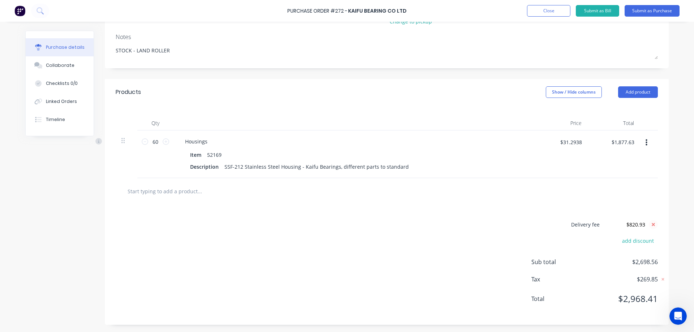
click at [652, 225] on icon at bounding box center [653, 224] width 3 height 3
click at [633, 223] on button "add delivery fee" at bounding box center [634, 225] width 47 height 9
click at [545, 10] on button "Close" at bounding box center [548, 11] width 43 height 12
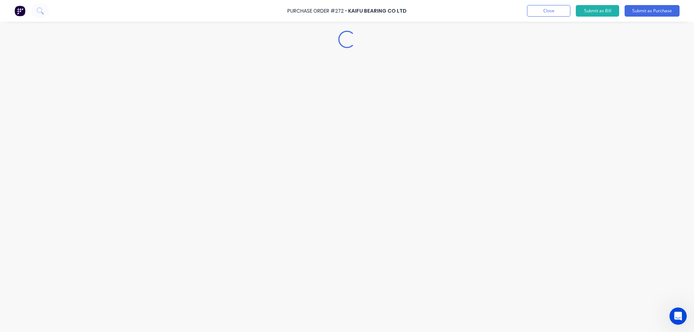
scroll to position [0, 0]
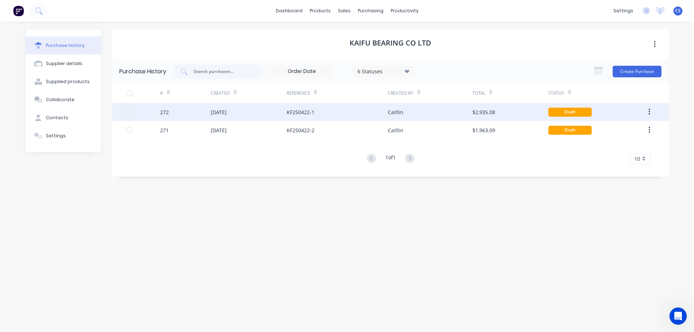
click at [513, 111] on div "$2,935.08" at bounding box center [511, 112] width 76 height 18
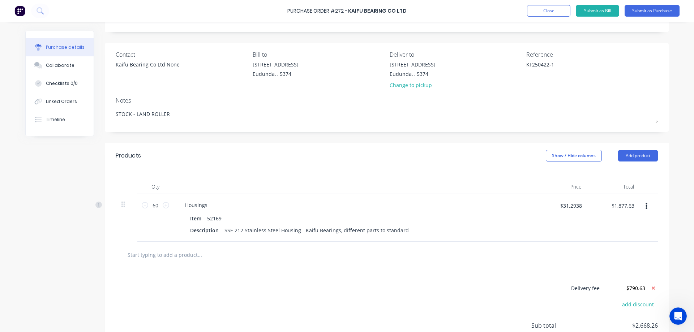
scroll to position [101, 0]
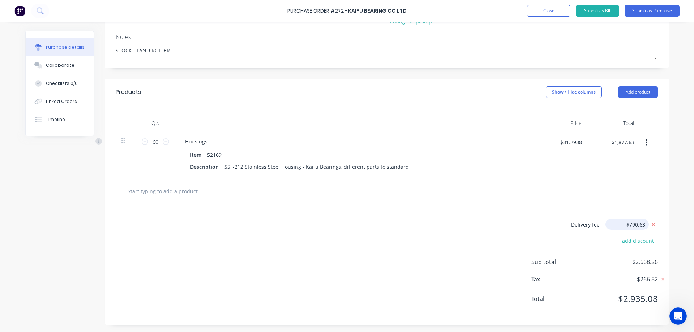
click at [638, 223] on input "$790.63" at bounding box center [627, 224] width 43 height 11
click at [652, 224] on icon at bounding box center [653, 224] width 3 height 3
click at [634, 226] on button "add delivery fee" at bounding box center [634, 225] width 47 height 9
click at [555, 9] on button "Close" at bounding box center [548, 11] width 43 height 12
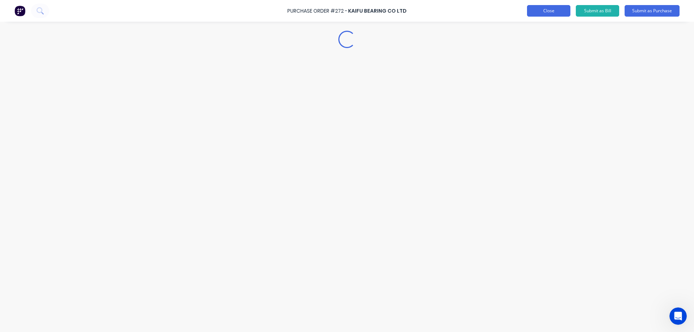
scroll to position [0, 0]
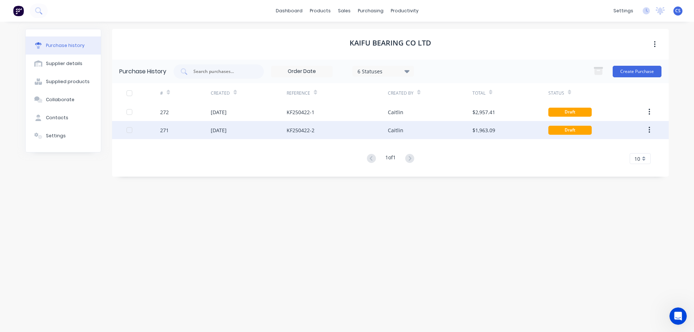
click at [462, 130] on div "Caitlin" at bounding box center [430, 130] width 84 height 18
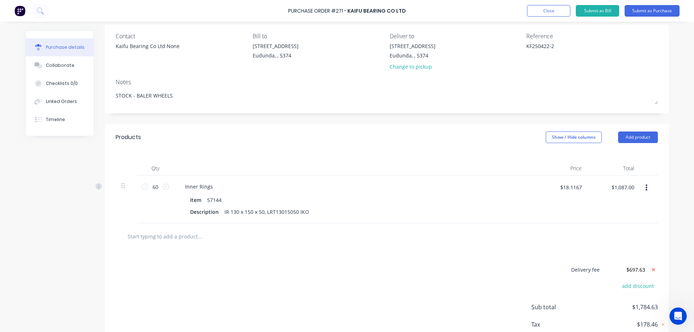
scroll to position [72, 0]
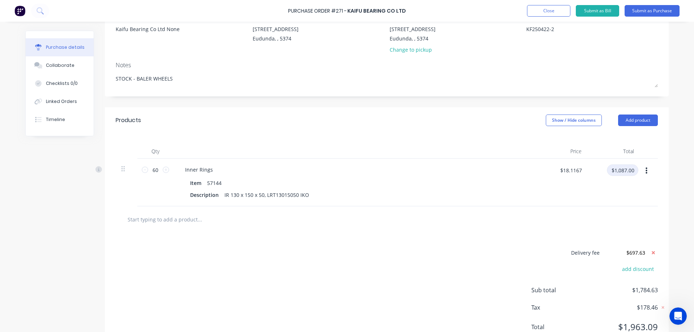
click at [627, 168] on input "$1,087.00" at bounding box center [622, 171] width 31 height 12
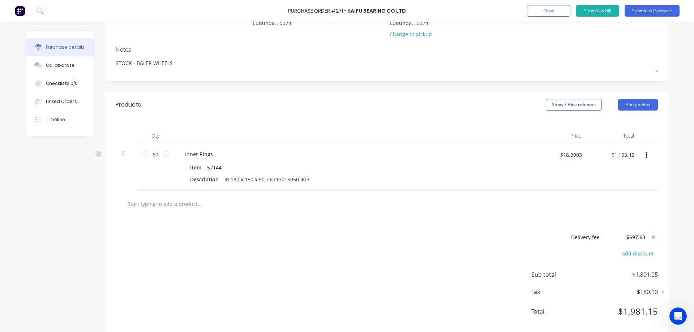
scroll to position [101, 0]
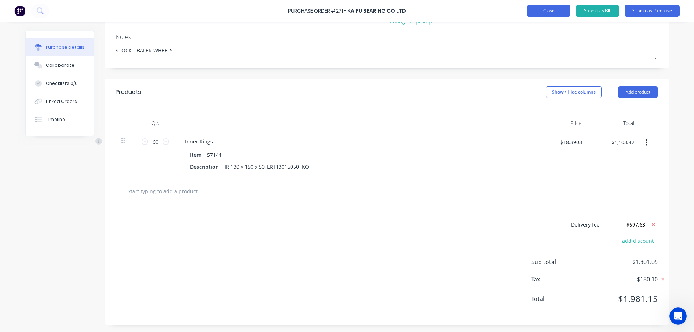
click at [547, 9] on button "Close" at bounding box center [548, 11] width 43 height 12
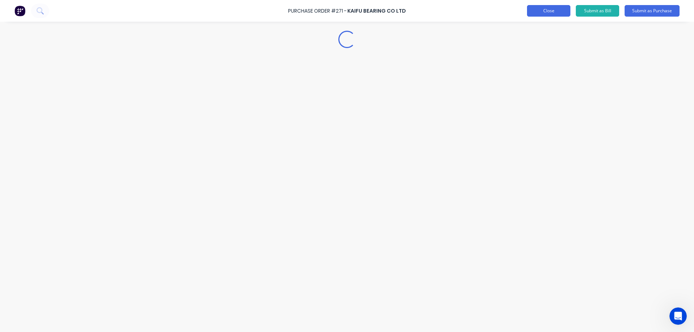
scroll to position [0, 0]
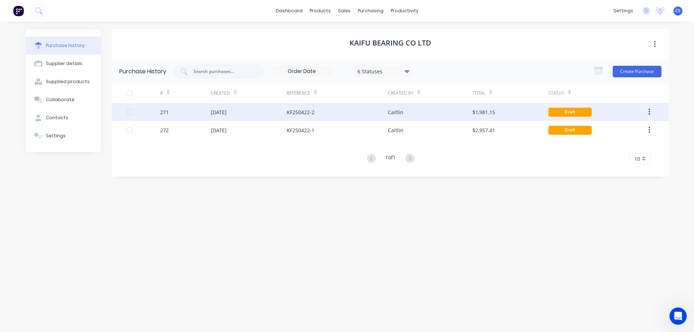
click at [446, 112] on div "Caitlin" at bounding box center [430, 112] width 84 height 18
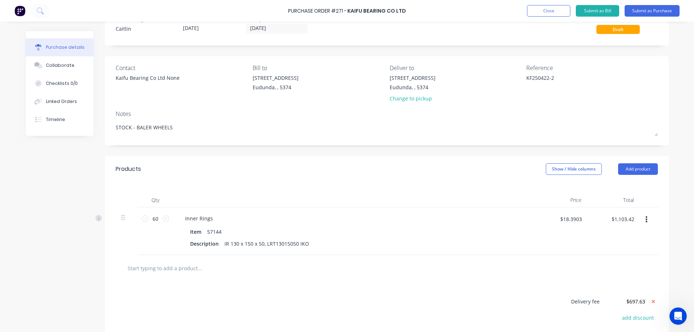
scroll to position [36, 0]
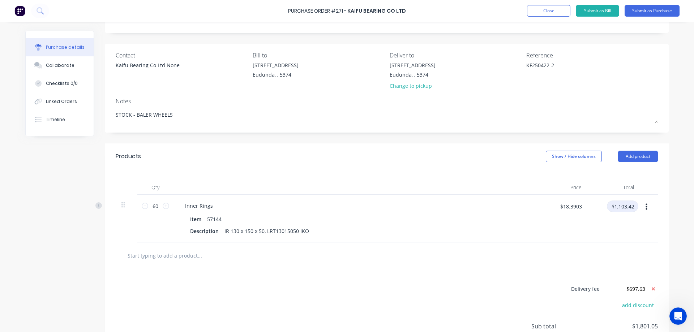
click at [633, 206] on input "$1,103.42" at bounding box center [622, 207] width 31 height 12
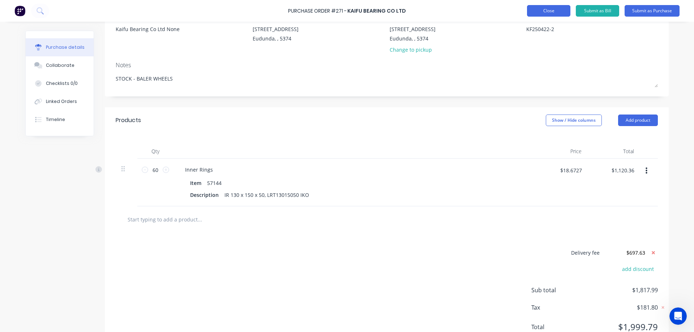
click at [560, 9] on button "Close" at bounding box center [548, 11] width 43 height 12
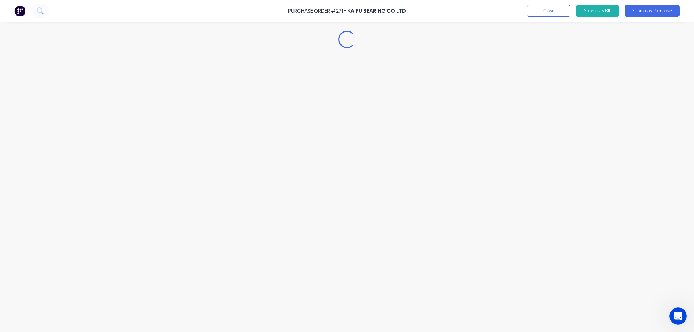
scroll to position [0, 0]
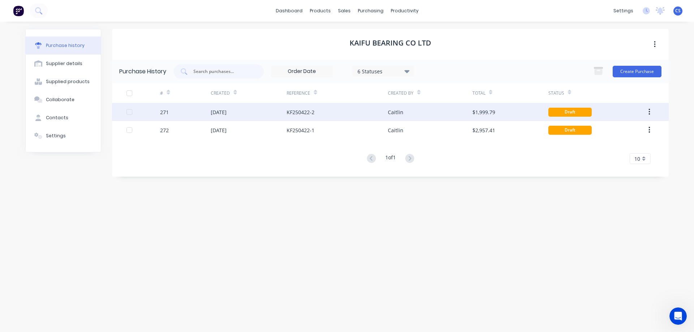
click at [453, 114] on div "Caitlin" at bounding box center [430, 112] width 84 height 18
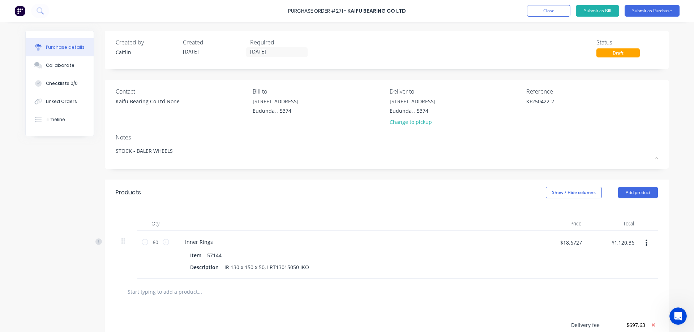
scroll to position [36, 0]
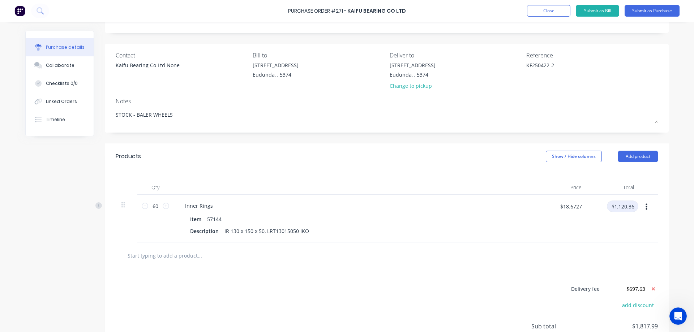
click at [613, 209] on input "$1,120.36" at bounding box center [622, 207] width 31 height 12
click at [540, 12] on button "Close" at bounding box center [548, 11] width 43 height 12
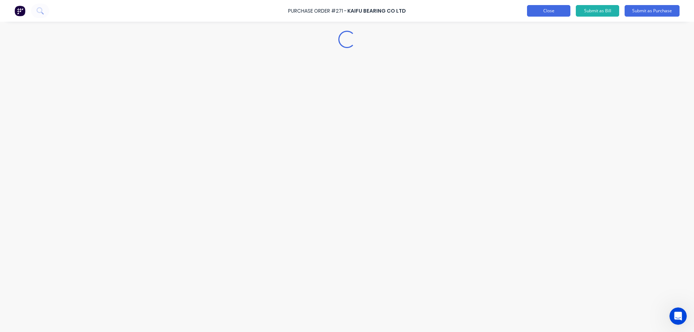
scroll to position [0, 0]
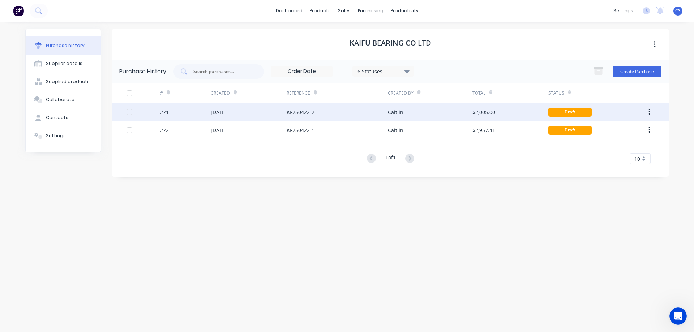
click at [513, 113] on div "$2,005.00" at bounding box center [511, 112] width 76 height 18
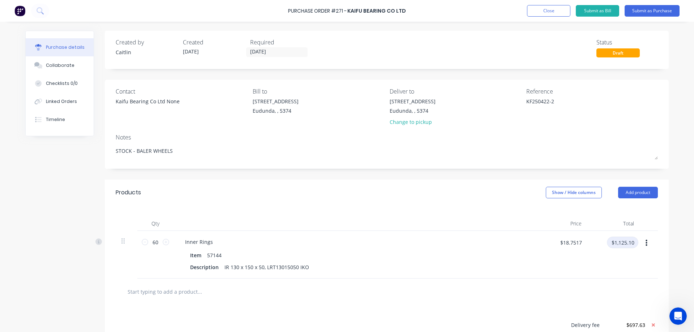
click at [632, 243] on input "$1,125.10" at bounding box center [622, 243] width 31 height 12
click at [632, 243] on input "$1.00" at bounding box center [628, 243] width 22 height 12
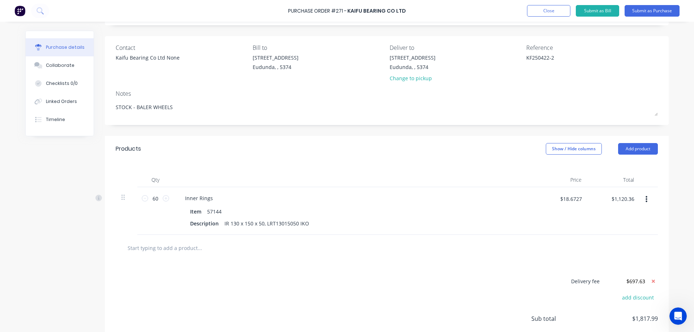
scroll to position [28, 0]
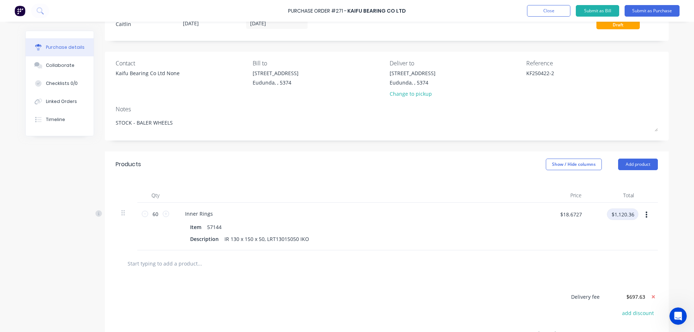
click at [615, 215] on input "$1,120.36" at bounding box center [622, 215] width 31 height 12
click at [541, 9] on button "Close" at bounding box center [548, 11] width 43 height 12
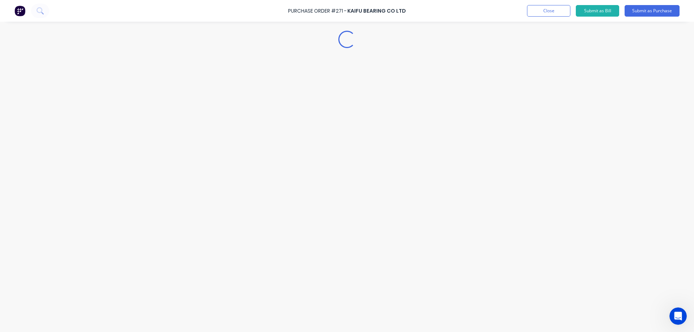
scroll to position [0, 0]
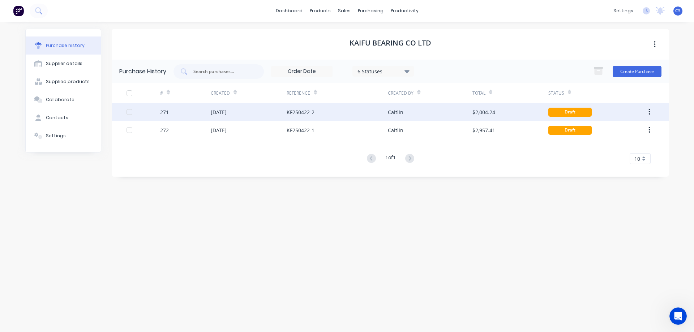
click at [519, 111] on div "$2,004.24" at bounding box center [511, 112] width 76 height 18
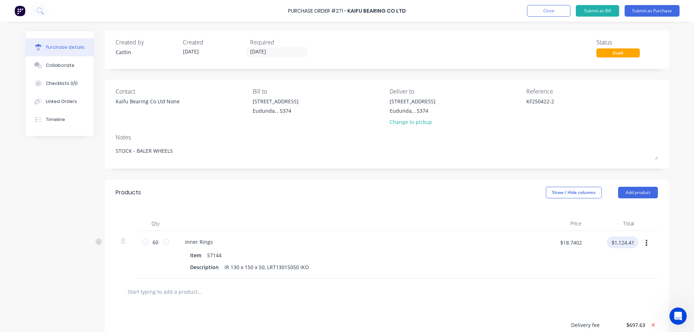
click at [631, 243] on input "$1,124.41" at bounding box center [622, 243] width 31 height 12
click at [550, 11] on button "Close" at bounding box center [548, 11] width 43 height 12
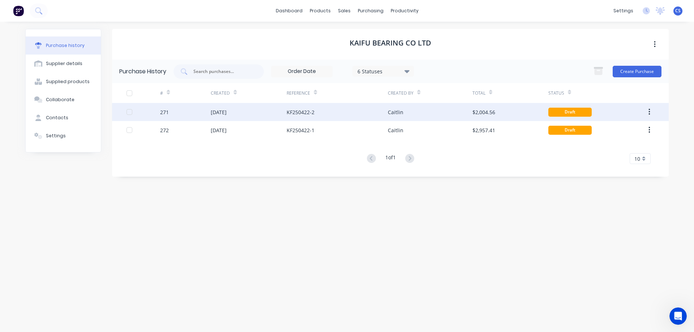
click at [508, 114] on div "$2,004.56" at bounding box center [511, 112] width 76 height 18
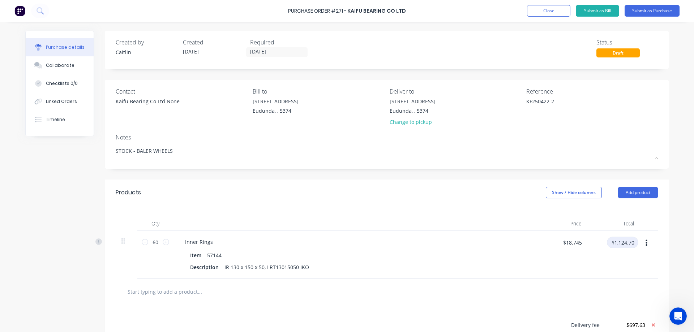
click at [633, 243] on input "$1,124.70" at bounding box center [622, 243] width 31 height 12
click at [542, 8] on button "Close" at bounding box center [548, 11] width 43 height 12
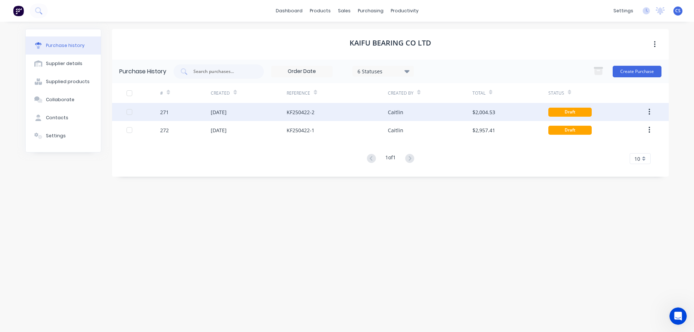
click at [445, 111] on div "Caitlin" at bounding box center [430, 112] width 84 height 18
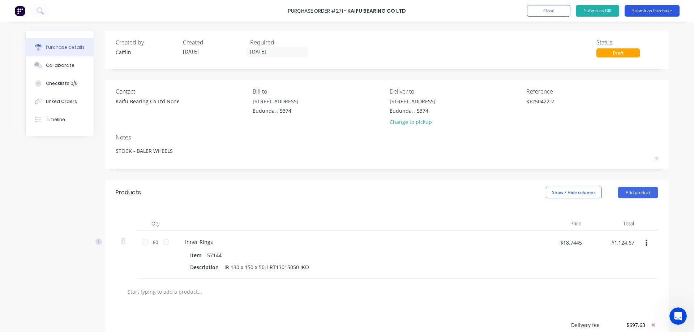
click at [648, 10] on button "Submit as Purchase" at bounding box center [652, 11] width 55 height 12
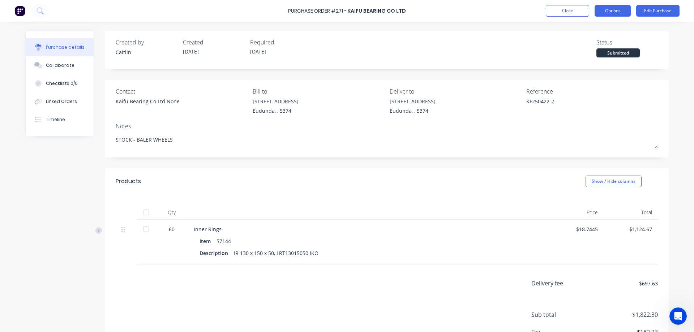
click at [614, 12] on button "Options" at bounding box center [613, 11] width 36 height 12
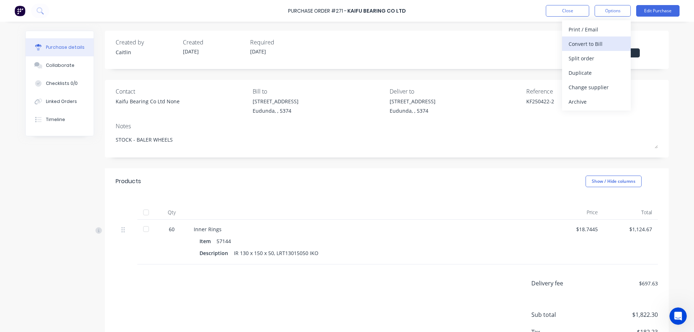
click at [592, 44] on div "Convert to Bill" at bounding box center [597, 44] width 56 height 10
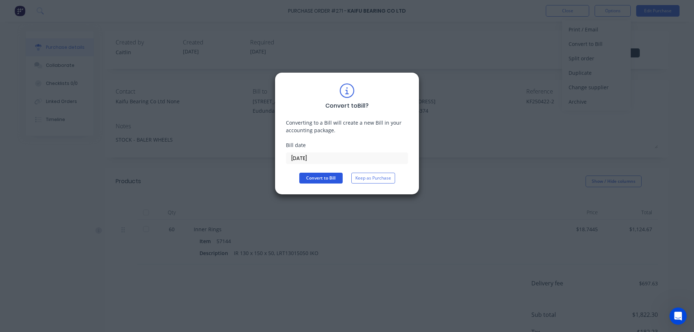
click at [329, 178] on button "Convert to Bill" at bounding box center [320, 178] width 43 height 11
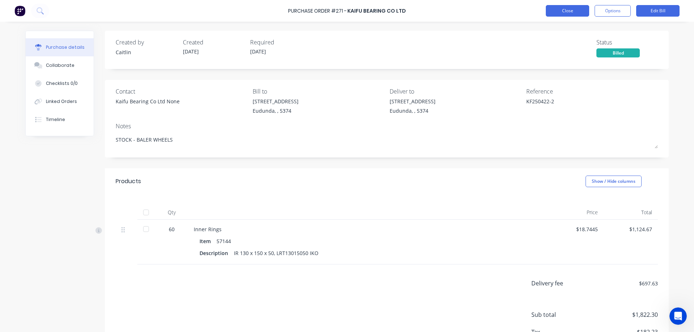
click at [560, 10] on button "Close" at bounding box center [567, 11] width 43 height 12
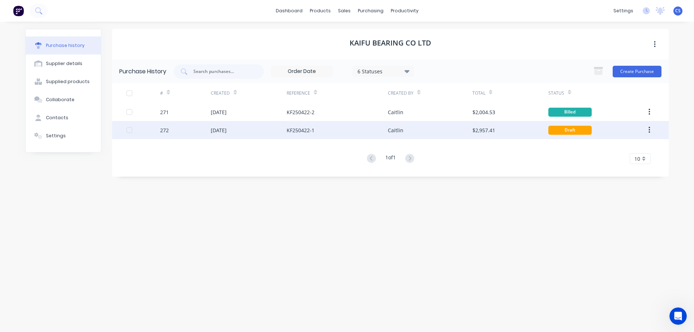
click at [520, 128] on div "$2,957.41" at bounding box center [511, 130] width 76 height 18
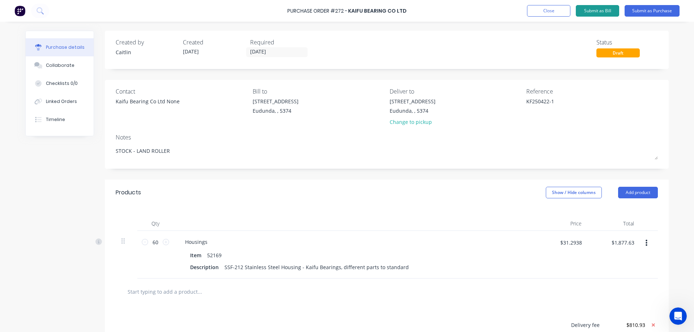
click at [607, 10] on button "Submit as Bill" at bounding box center [597, 11] width 43 height 12
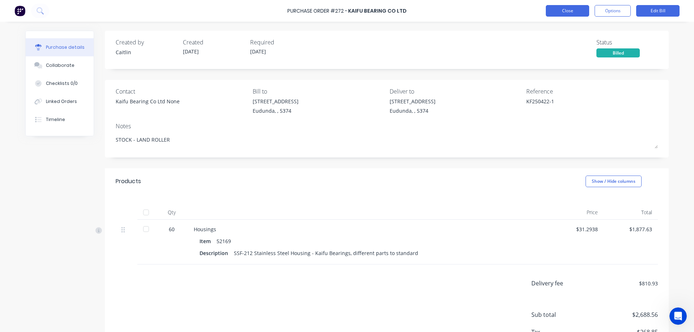
click at [571, 13] on button "Close" at bounding box center [567, 11] width 43 height 12
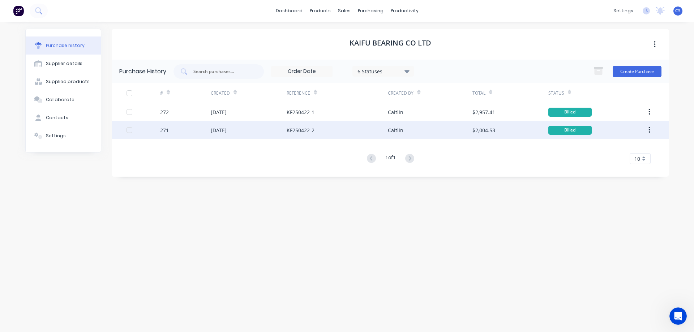
click at [513, 132] on div "$2,004.53" at bounding box center [511, 130] width 76 height 18
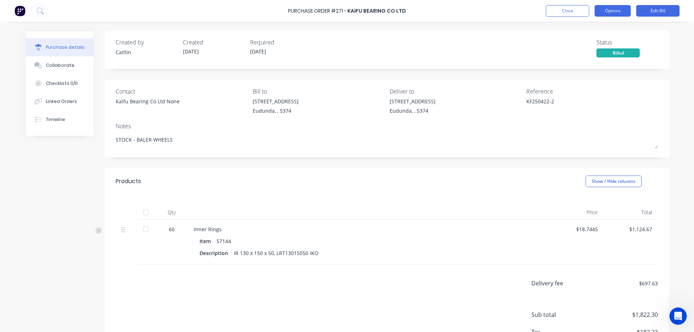
click at [607, 11] on button "Options" at bounding box center [613, 11] width 36 height 12
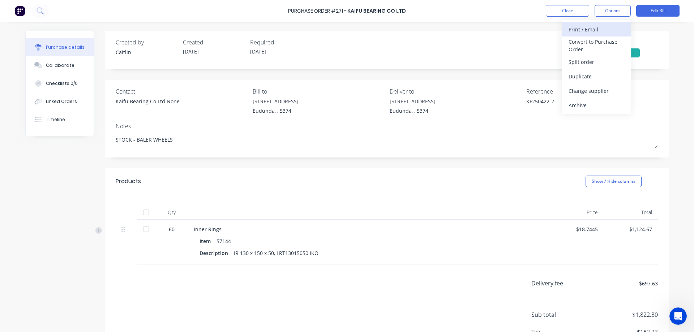
click at [582, 28] on div "Print / Email" at bounding box center [597, 29] width 56 height 10
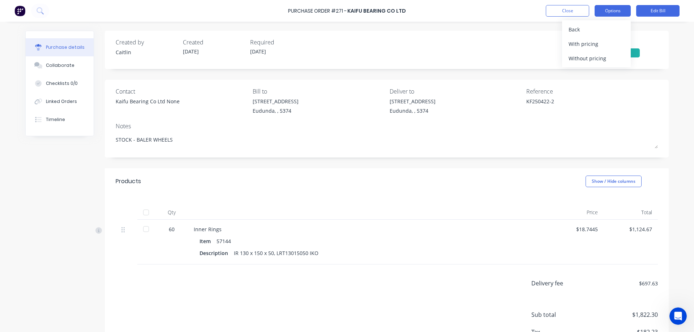
click at [617, 9] on button "Options" at bounding box center [613, 11] width 36 height 12
click at [558, 11] on button "Close" at bounding box center [567, 11] width 43 height 12
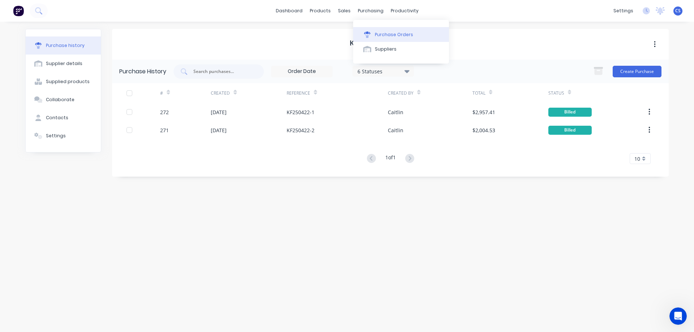
click at [389, 34] on div "Purchase Orders" at bounding box center [394, 34] width 38 height 7
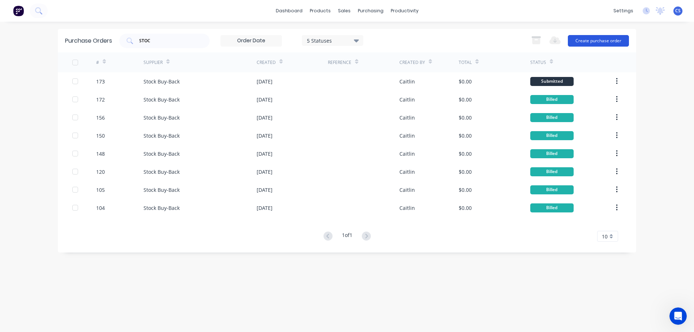
click at [603, 40] on button "Create purchase order" at bounding box center [598, 41] width 61 height 12
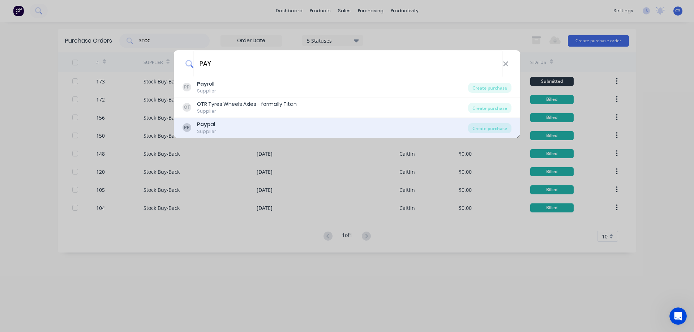
click at [358, 133] on div "PP Pay pal Supplier" at bounding box center [326, 128] width 286 height 14
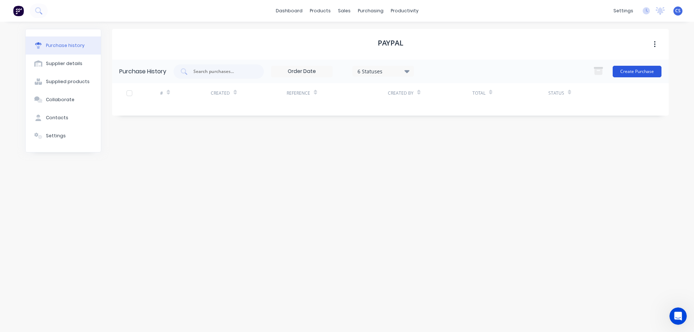
click at [639, 72] on button "Create Purchase" at bounding box center [637, 72] width 49 height 12
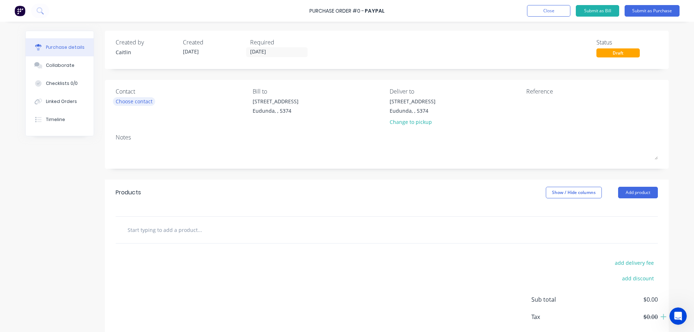
click at [125, 103] on div "Choose contact" at bounding box center [134, 102] width 37 height 8
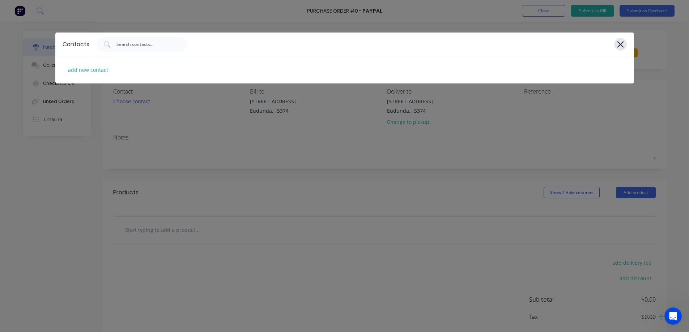
click at [619, 43] on icon at bounding box center [620, 44] width 7 height 7
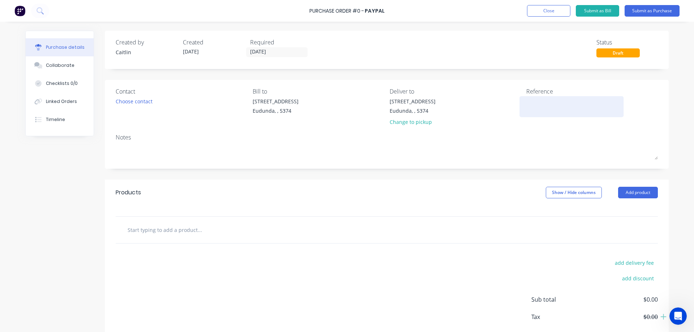
click at [535, 101] on textarea at bounding box center [571, 106] width 90 height 16
click at [162, 228] on input "text" at bounding box center [199, 230] width 145 height 14
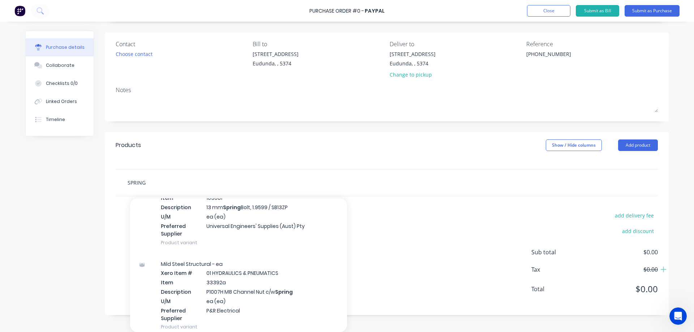
scroll to position [181, 0]
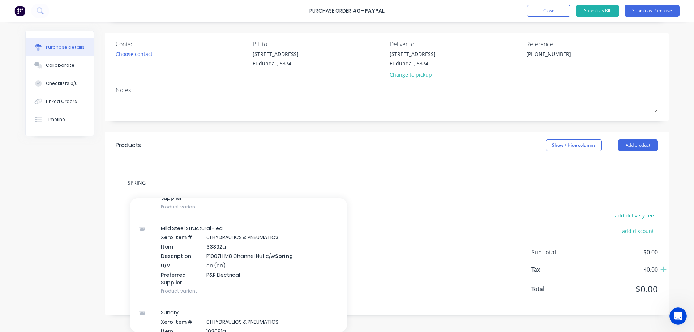
click at [159, 181] on input "SPRING" at bounding box center [199, 182] width 145 height 14
drag, startPoint x: 159, startPoint y: 181, endPoint x: 111, endPoint y: 178, distance: 48.5
click at [111, 178] on div "SPRING Add SPRING to order Profile & Laser Cutting D-F Xero Item # 01 HYDRAULIC…" at bounding box center [387, 182] width 564 height 27
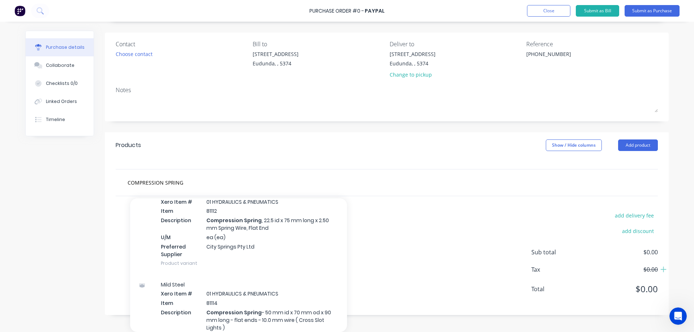
scroll to position [38, 0]
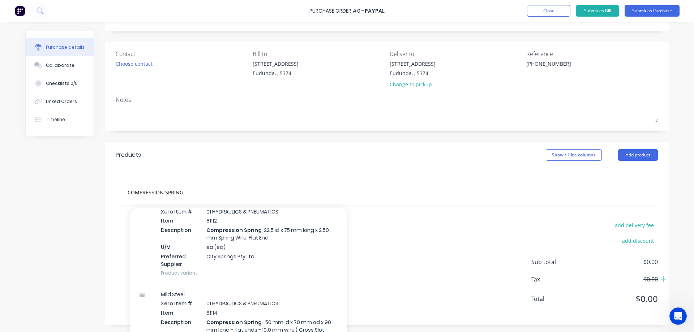
click at [635, 146] on div "Products Show / Hide columns Add product" at bounding box center [387, 155] width 564 height 26
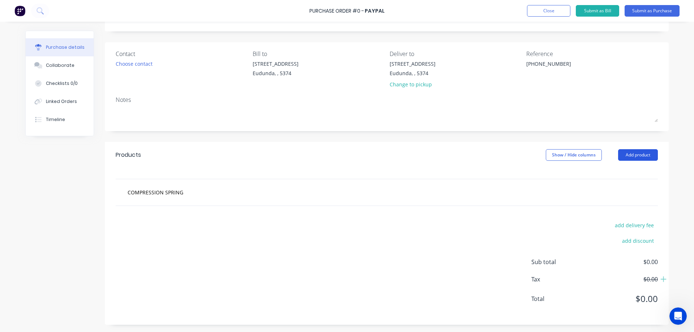
click at [639, 155] on button "Add product" at bounding box center [638, 155] width 40 height 12
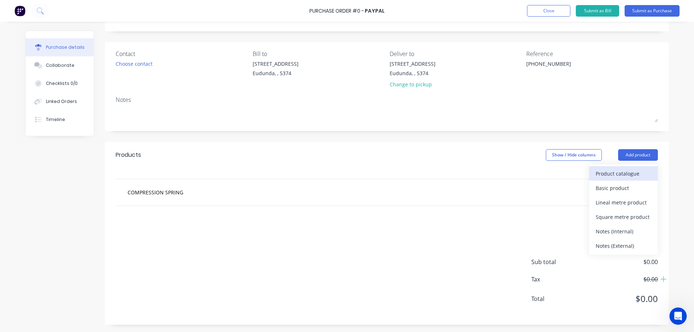
click at [619, 176] on div "Product catalogue" at bounding box center [624, 173] width 56 height 10
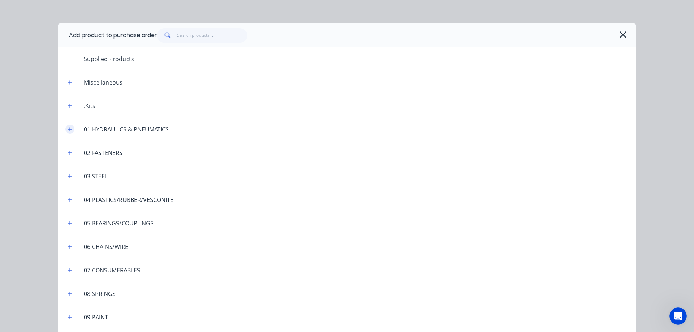
click at [69, 130] on icon "button" at bounding box center [70, 129] width 4 height 5
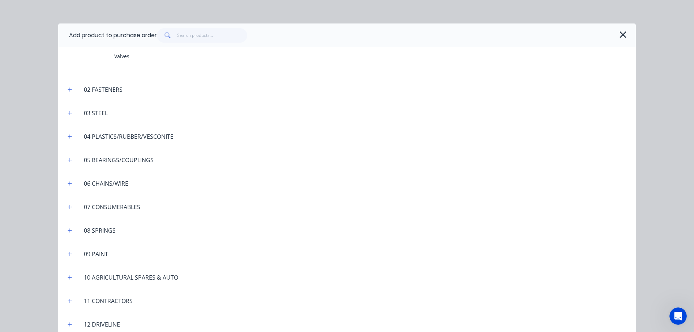
scroll to position [542, 0]
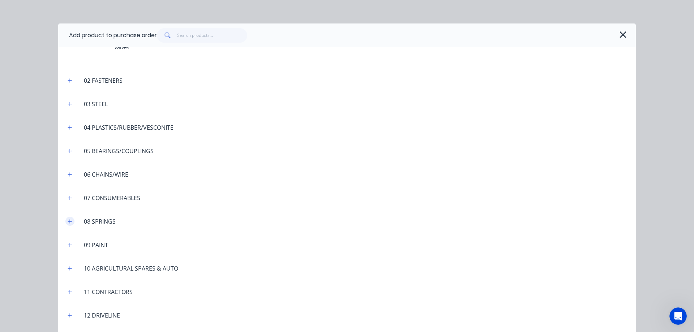
click at [68, 221] on icon "button" at bounding box center [70, 221] width 4 height 5
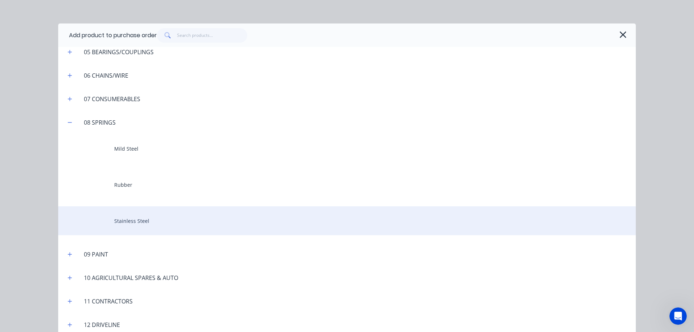
scroll to position [651, 0]
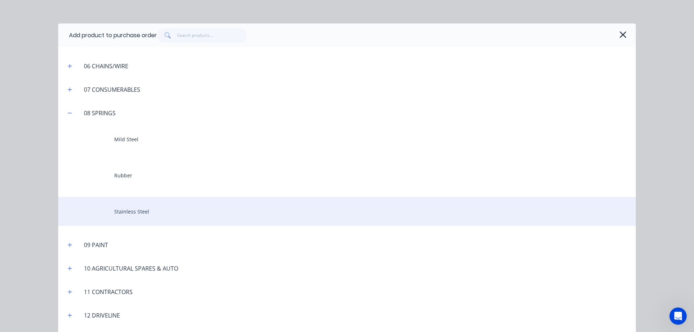
click at [161, 211] on div "Stainless Steel" at bounding box center [347, 211] width 578 height 29
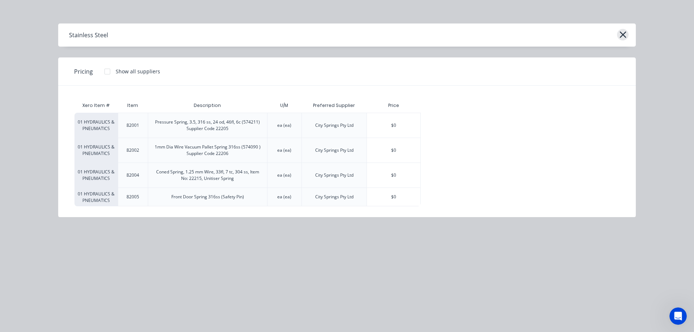
click at [620, 34] on icon "button" at bounding box center [623, 35] width 8 height 10
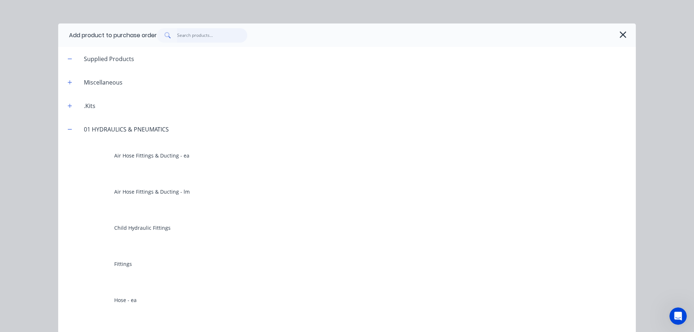
click at [204, 31] on input "text" at bounding box center [212, 35] width 71 height 14
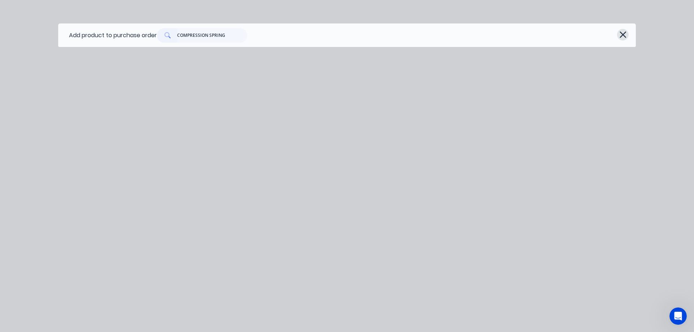
click at [625, 33] on icon "button" at bounding box center [623, 34] width 7 height 7
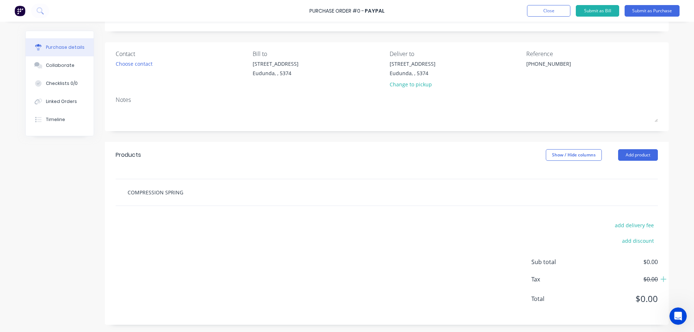
click at [193, 193] on input "COMPRESSION SPRING" at bounding box center [199, 192] width 145 height 14
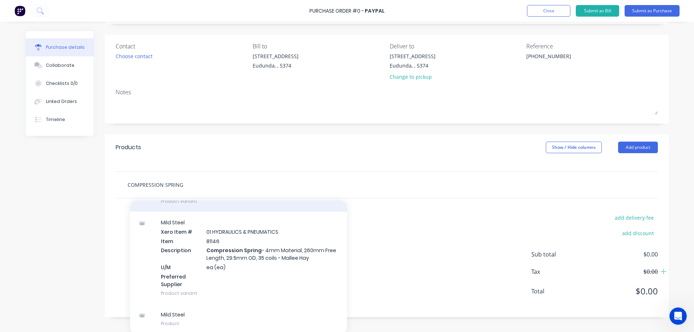
scroll to position [47, 0]
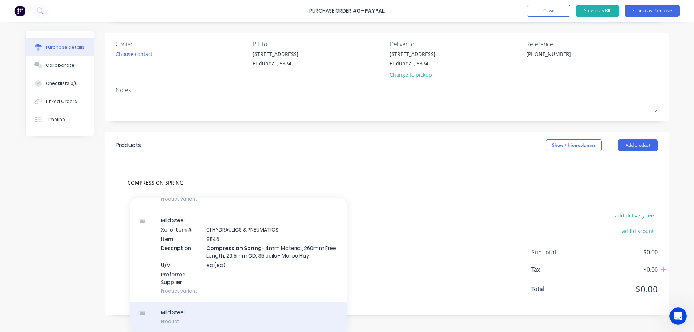
click at [249, 314] on div "Mild Steel Product" at bounding box center [238, 317] width 217 height 30
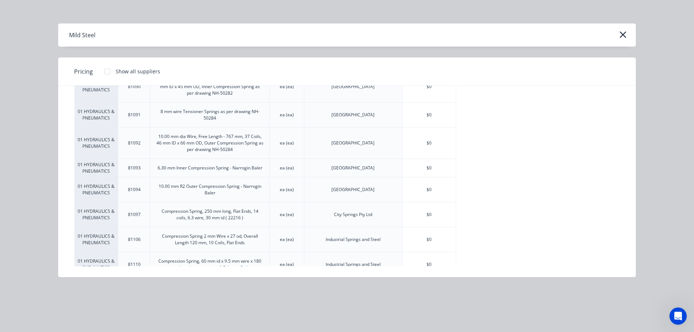
scroll to position [1193, 0]
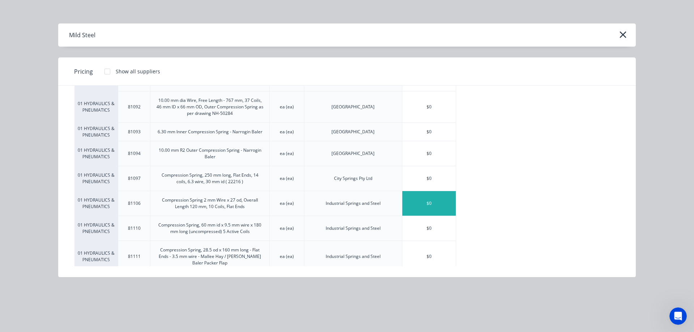
click at [424, 191] on div "$0" at bounding box center [429, 203] width 54 height 25
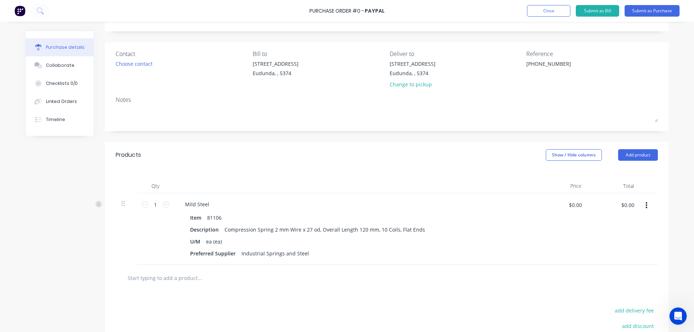
scroll to position [47, 0]
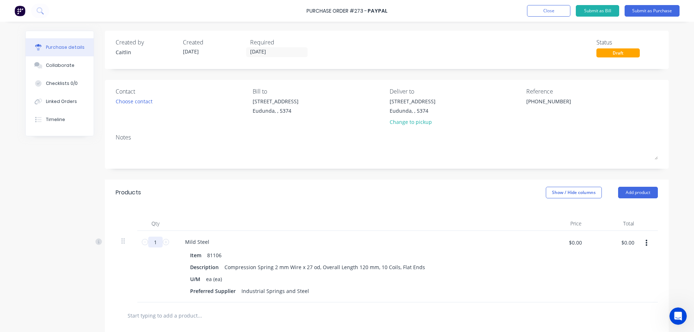
click at [153, 243] on input "1" at bounding box center [155, 242] width 14 height 11
drag, startPoint x: 629, startPoint y: 242, endPoint x: 630, endPoint y: 238, distance: 4.1
click at [629, 241] on input "$0.00" at bounding box center [628, 243] width 22 height 12
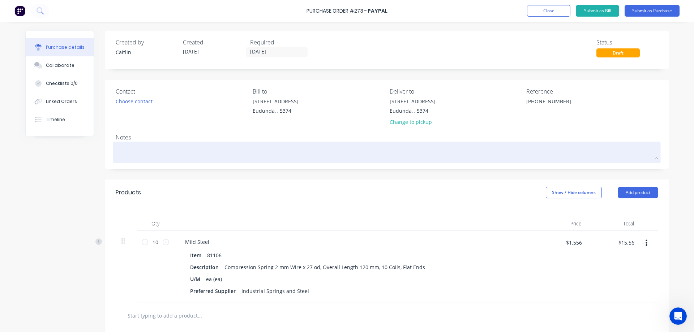
click at [131, 149] on textarea at bounding box center [387, 152] width 542 height 16
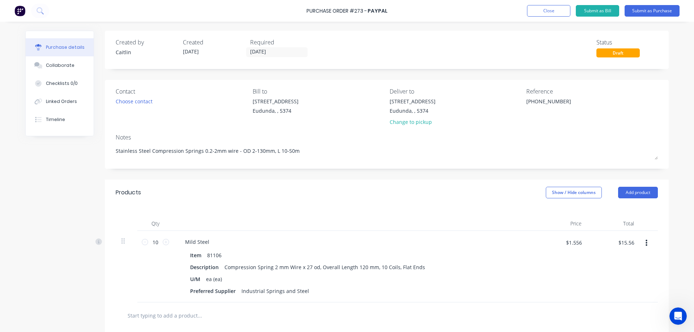
click at [404, 208] on div "Qty Price Total 10 10 Mild Steel Item 81106 Description Compression Spring 2 mm…" at bounding box center [387, 254] width 564 height 97
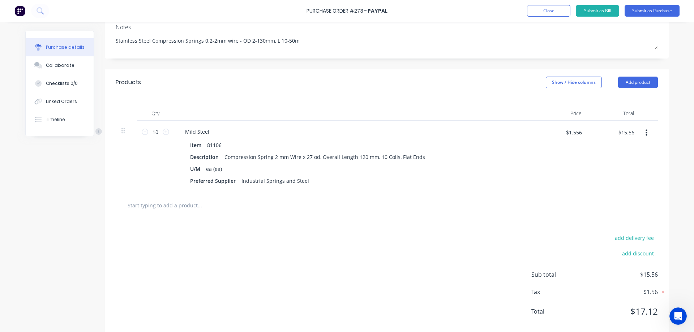
scroll to position [123, 0]
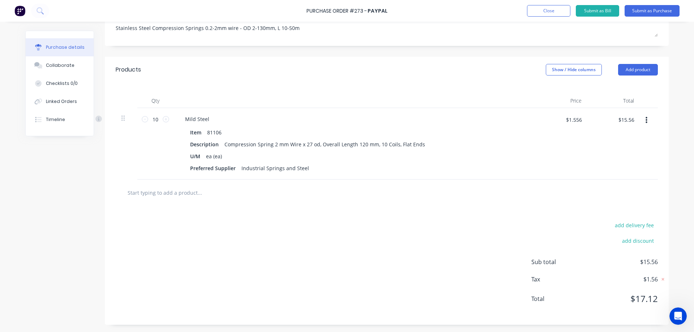
click at [575, 138] on div "$1.556 $1.556" at bounding box center [561, 144] width 52 height 72
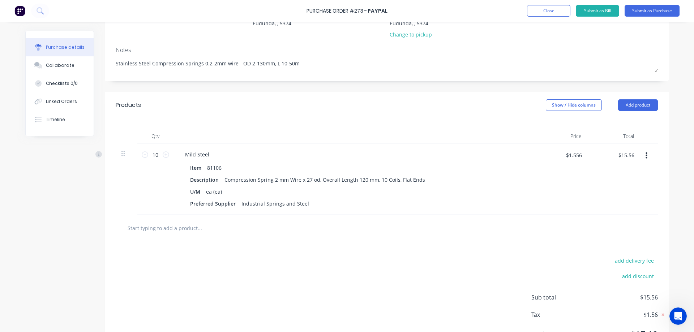
scroll to position [87, 0]
click at [645, 14] on button "Submit as Purchase" at bounding box center [652, 11] width 55 height 12
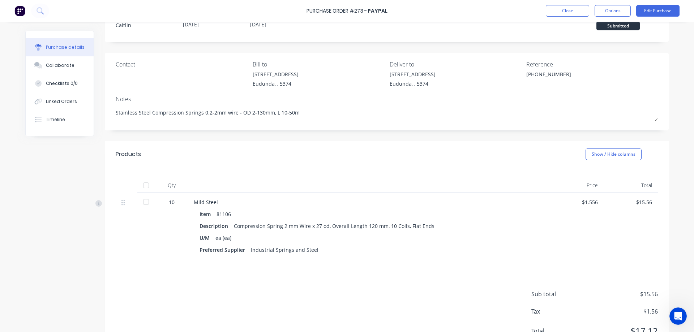
scroll to position [0, 0]
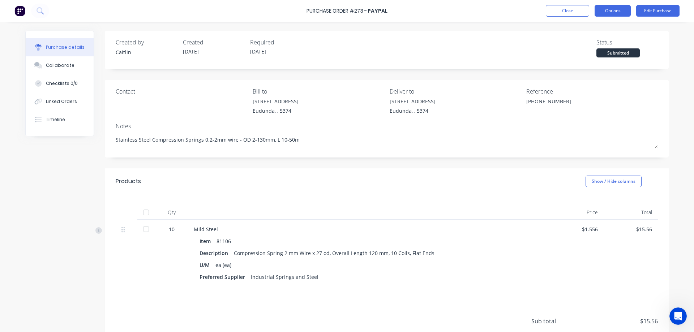
click at [614, 11] on button "Options" at bounding box center [613, 11] width 36 height 12
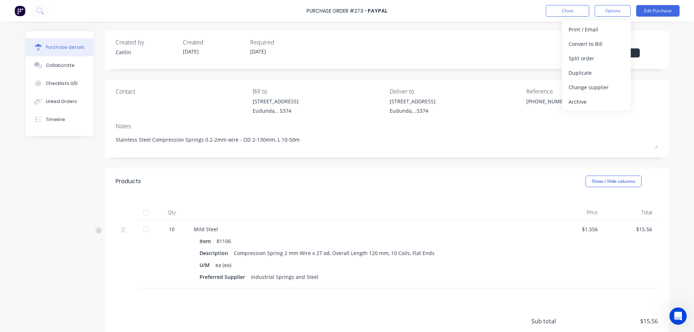
click at [531, 249] on div "Description Compression Spring 2 mm Wire x 27 od, Overall Length 120 mm, 10 Coi…" at bounding box center [369, 253] width 338 height 10
click at [658, 10] on button "Edit Purchase" at bounding box center [657, 11] width 43 height 12
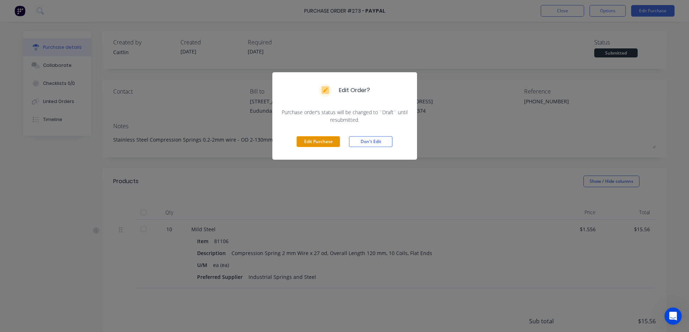
click at [322, 143] on button "Edit Purchase" at bounding box center [317, 141] width 43 height 11
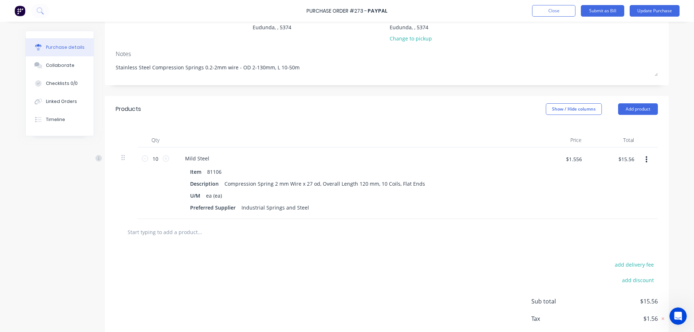
scroll to position [123, 0]
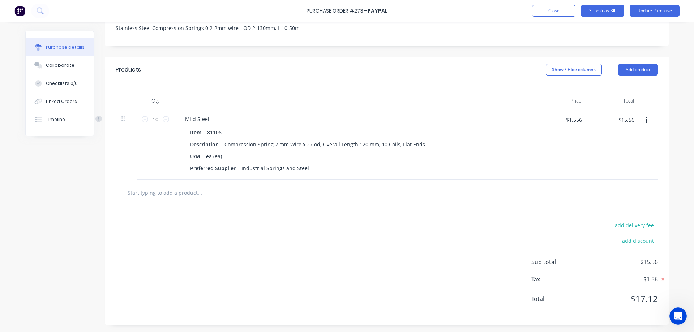
click at [660, 281] on icon at bounding box center [662, 279] width 7 height 7
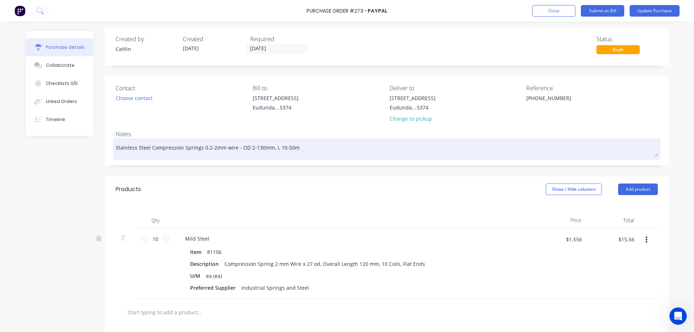
scroll to position [0, 0]
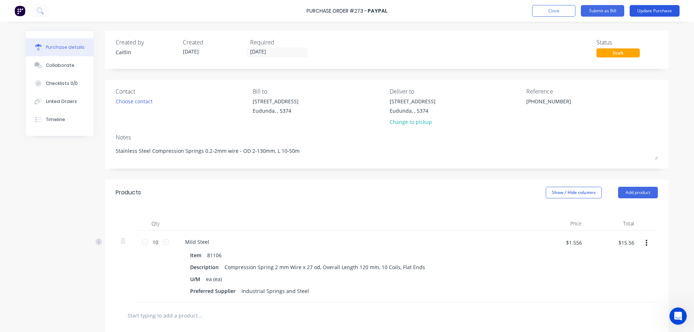
click at [667, 7] on button "Update Purchase" at bounding box center [655, 11] width 50 height 12
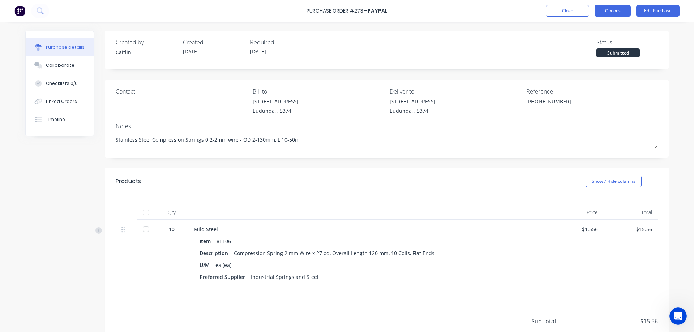
click at [623, 8] on button "Options" at bounding box center [613, 11] width 36 height 12
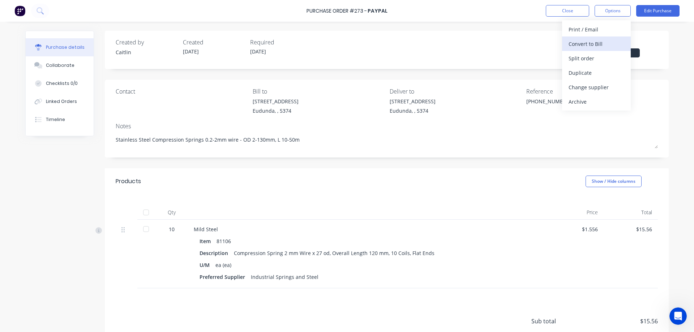
click at [592, 46] on div "Convert to Bill" at bounding box center [597, 44] width 56 height 10
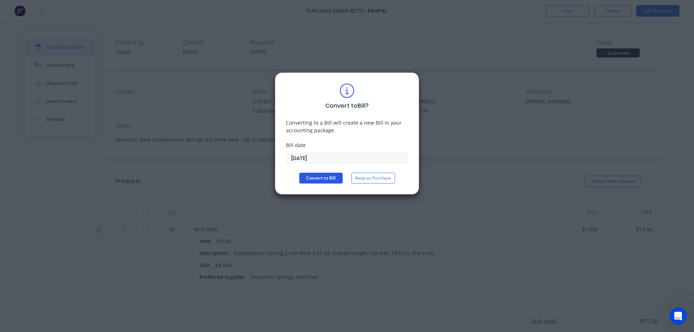
click at [319, 179] on button "Convert to Bill" at bounding box center [320, 178] width 43 height 11
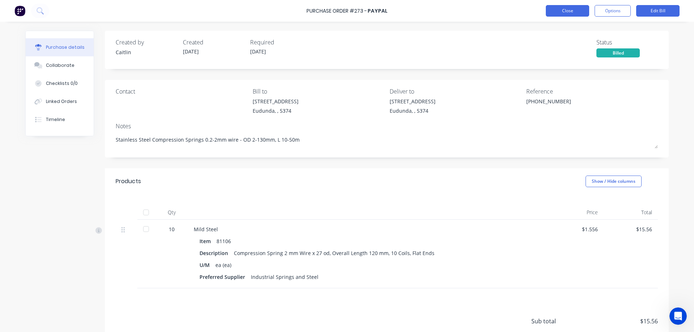
click at [572, 12] on button "Close" at bounding box center [567, 11] width 43 height 12
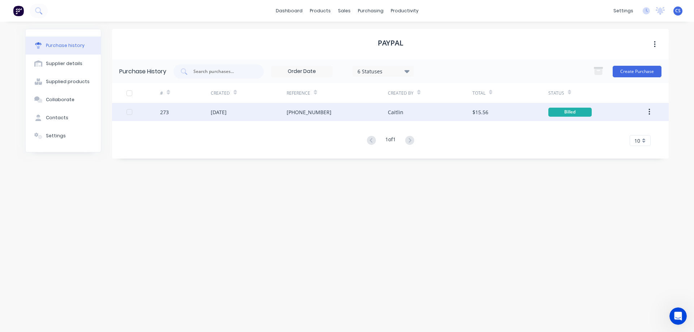
click at [517, 113] on div "$15.56" at bounding box center [511, 112] width 76 height 18
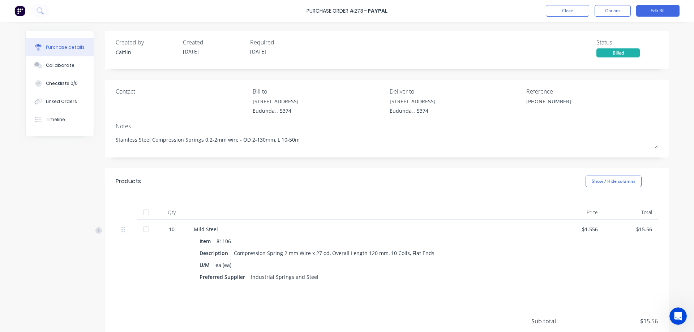
click at [146, 229] on div at bounding box center [146, 229] width 14 height 14
click at [145, 229] on div at bounding box center [146, 229] width 14 height 14
click at [563, 11] on button "Close" at bounding box center [567, 11] width 43 height 12
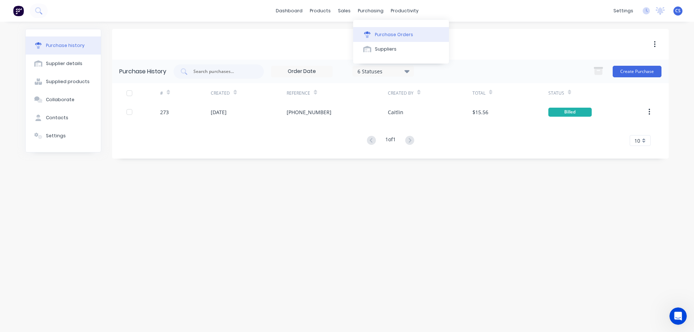
click at [383, 33] on div "Purchase Orders" at bounding box center [394, 34] width 38 height 7
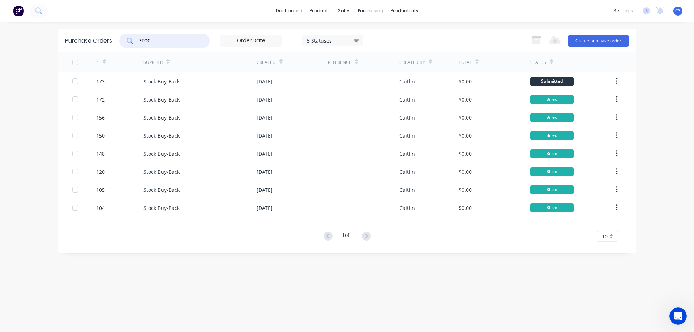
drag, startPoint x: 176, startPoint y: 38, endPoint x: 93, endPoint y: 41, distance: 83.6
click at [93, 41] on div "Purchase Orders STOC 5 Statuses 5 Statuses Export to Excel (XLSX) Create purcha…" at bounding box center [347, 41] width 579 height 24
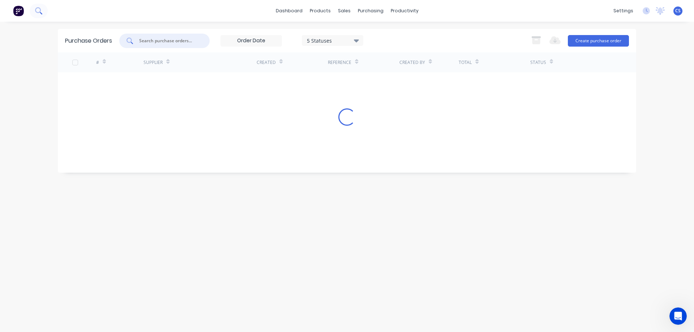
click at [37, 9] on icon at bounding box center [38, 10] width 7 height 7
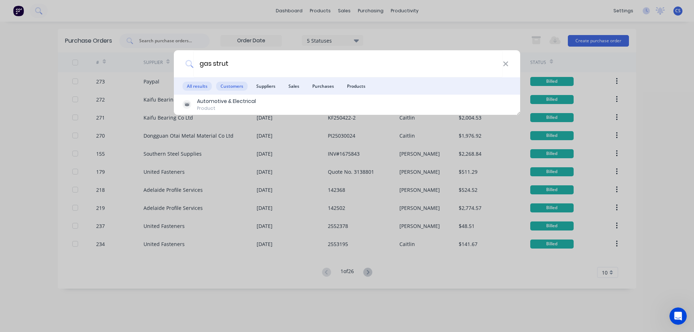
click at [235, 85] on span "Customers" at bounding box center [231, 86] width 31 height 9
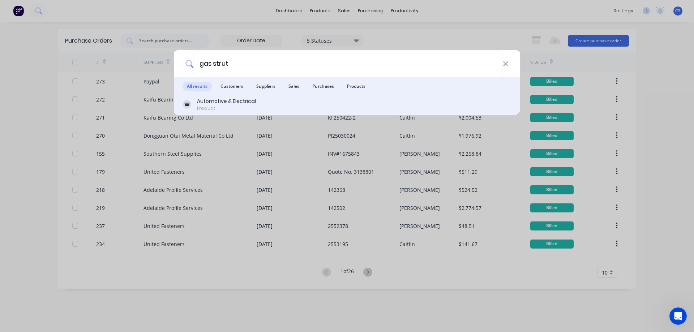
click at [239, 101] on div "Automotive & Electrical" at bounding box center [226, 102] width 59 height 8
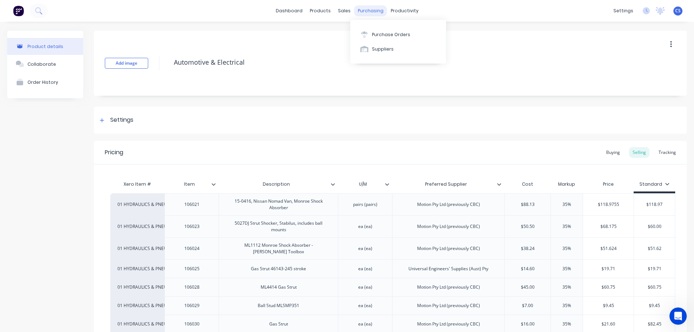
click at [371, 12] on div "purchasing" at bounding box center [370, 10] width 33 height 11
click at [389, 35] on div "Purchase Orders" at bounding box center [391, 34] width 38 height 7
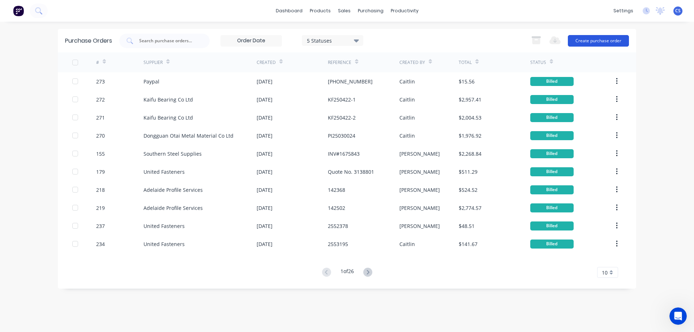
click at [589, 39] on button "Create purchase order" at bounding box center [598, 41] width 61 height 12
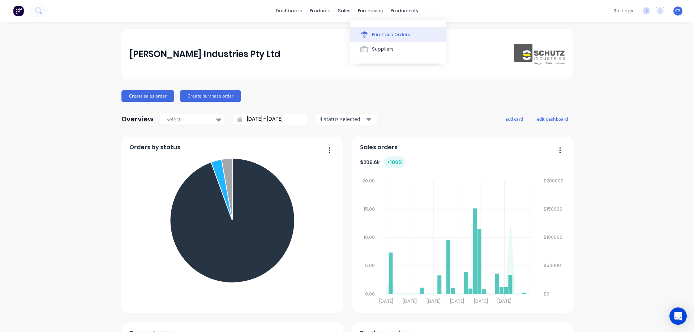
click at [388, 34] on div "Purchase Orders" at bounding box center [391, 34] width 38 height 7
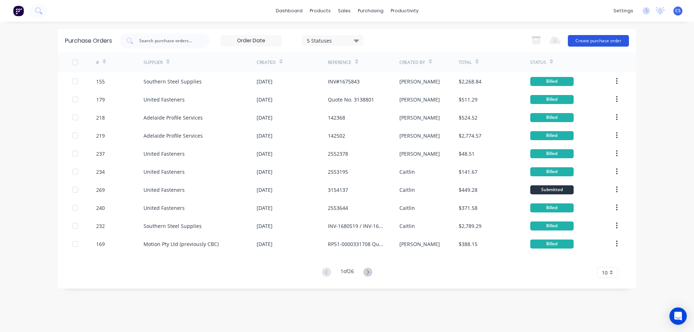
click at [603, 40] on button "Create purchase order" at bounding box center [598, 41] width 61 height 12
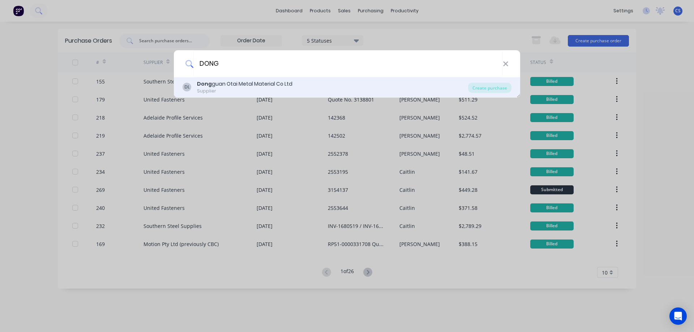
type input "DONG"
click at [294, 81] on div "DL Dong guan Otai Metal Material Co Ltd Supplier" at bounding box center [326, 87] width 286 height 14
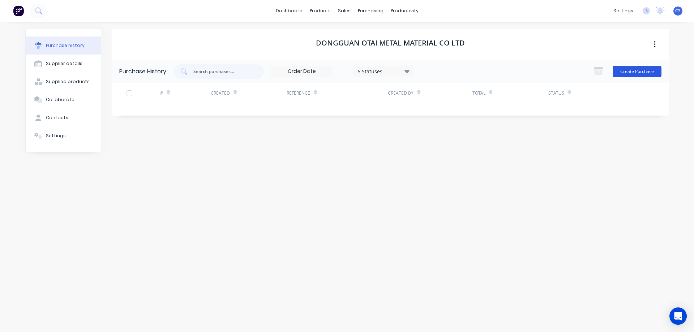
click at [642, 74] on button "Create Purchase" at bounding box center [637, 72] width 49 height 12
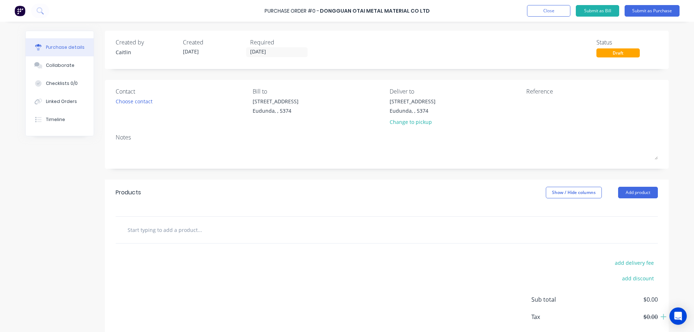
click at [158, 229] on input "text" at bounding box center [199, 230] width 145 height 14
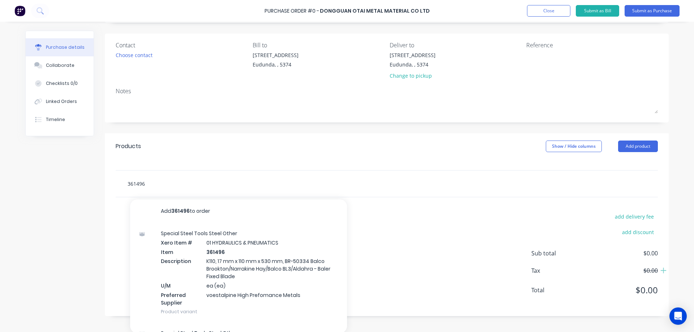
scroll to position [47, 0]
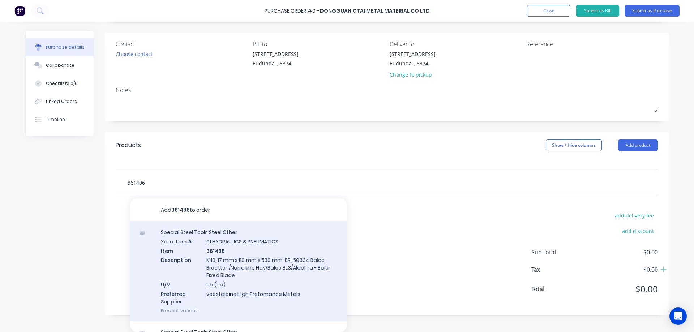
type input "361496"
click at [280, 262] on div "Special Steel Tools Steel Other Xero Item # 01 HYDRAULICS & PNEUMATICS Item 361…" at bounding box center [238, 272] width 217 height 100
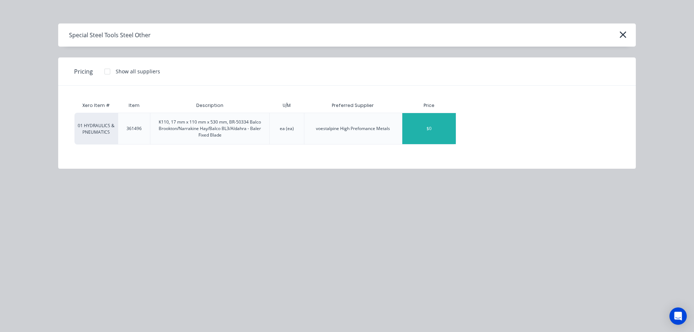
click at [446, 134] on div "$0" at bounding box center [429, 128] width 54 height 31
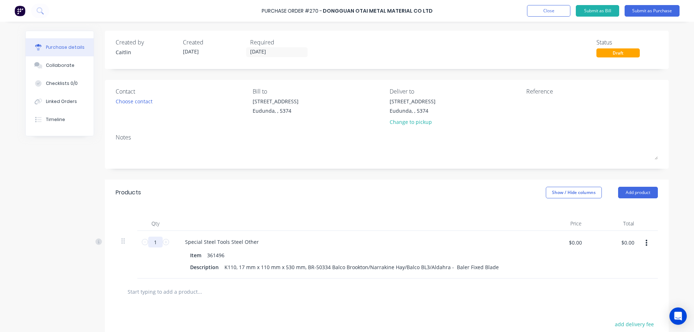
click at [156, 242] on input "1" at bounding box center [155, 242] width 14 height 11
type input "10"
click at [627, 243] on input "$0.00" at bounding box center [628, 243] width 22 height 12
type input "778.52"
type input "$77.852"
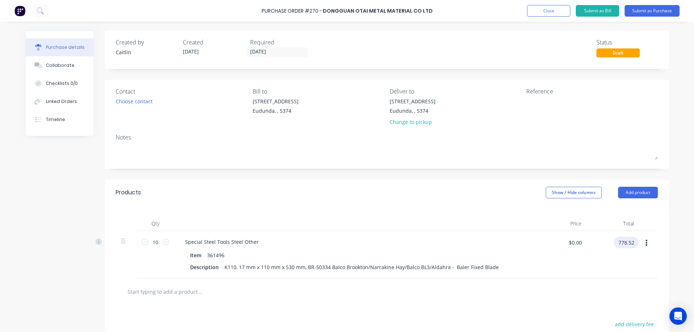
type input "$778.52"
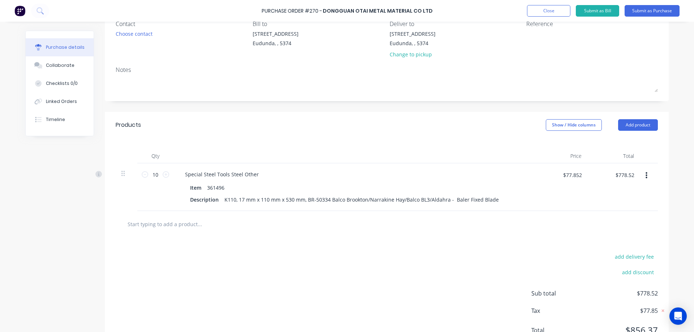
scroll to position [72, 0]
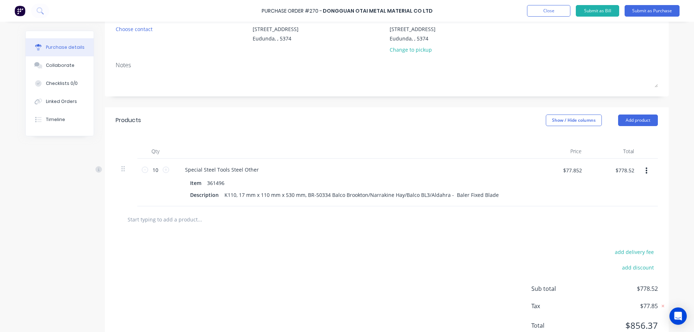
click at [187, 220] on input "text" at bounding box center [199, 219] width 145 height 14
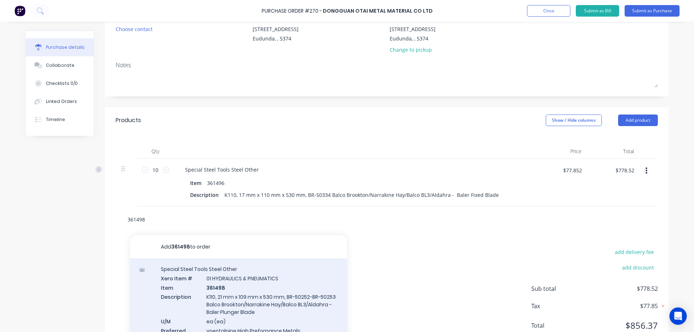
type input "361498"
click at [285, 294] on div "Special Steel Tools Steel Other Xero Item # 01 HYDRAULICS & PNEUMATICS Item 361…" at bounding box center [238, 309] width 217 height 100
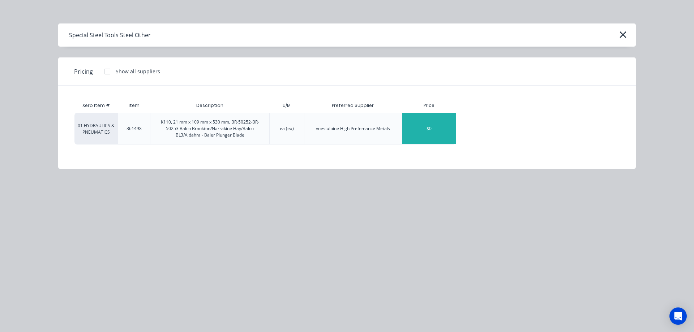
click at [438, 133] on div "$0" at bounding box center [429, 128] width 54 height 31
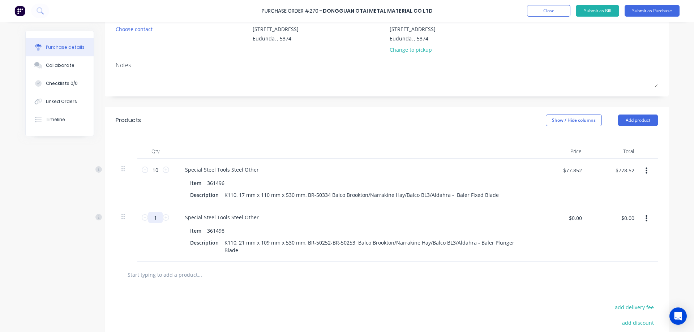
click at [155, 215] on input "1" at bounding box center [155, 217] width 14 height 11
type input "10"
click at [631, 217] on input "$0.00" at bounding box center [628, 218] width 22 height 12
type input "625.23"
type input "$62.523"
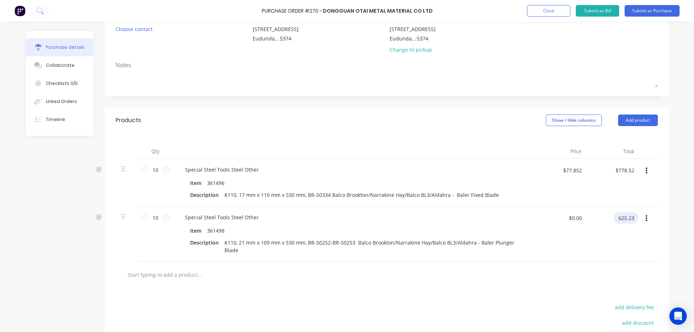
type input "$625.23"
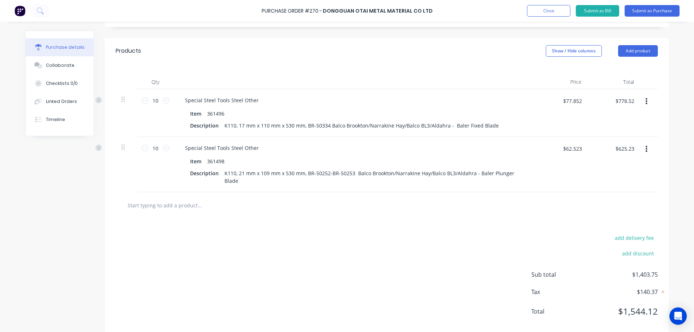
scroll to position [154, 0]
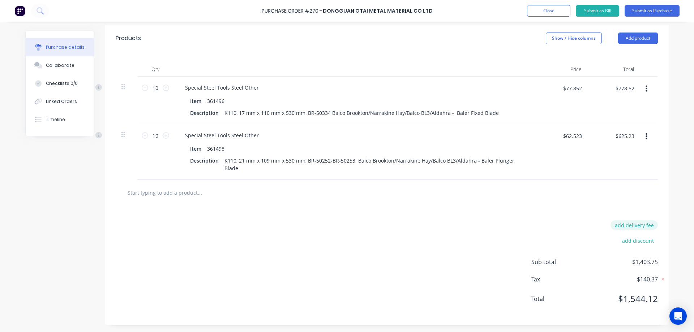
click at [636, 227] on button "add delivery fee" at bounding box center [634, 225] width 47 height 9
type input "$393.45"
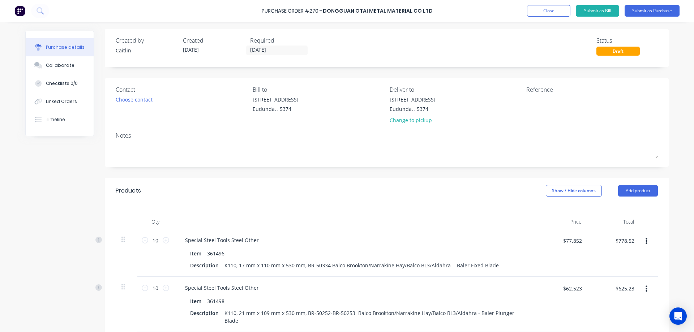
scroll to position [0, 0]
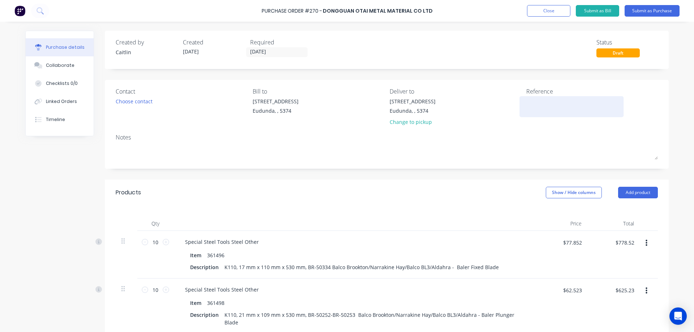
click at [540, 101] on textarea at bounding box center [571, 106] width 90 height 16
paste textarea "PI25030024"
type textarea "x"
type textarea "PI25030024"
type textarea "x"
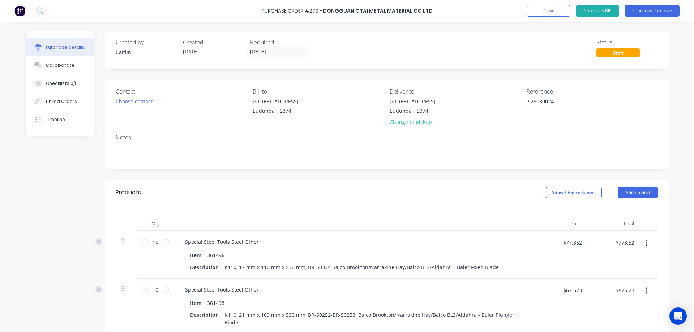
type textarea "PI25030024"
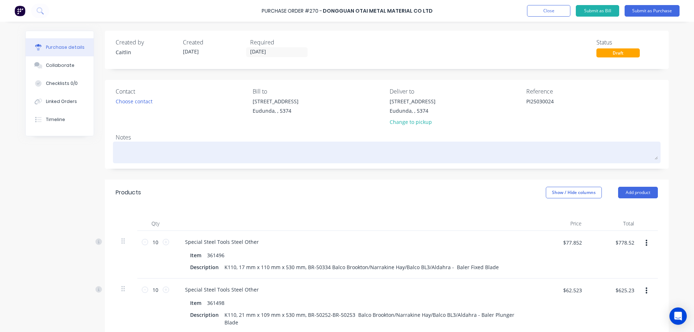
click at [123, 148] on textarea at bounding box center [387, 152] width 542 height 16
paste textarea "GV-50334 DONGGUAN OTAI METAL MATERIAL"
type textarea "x"
type textarea "GV-50334 DONGGUAN OTAI METAL MATERIAL"
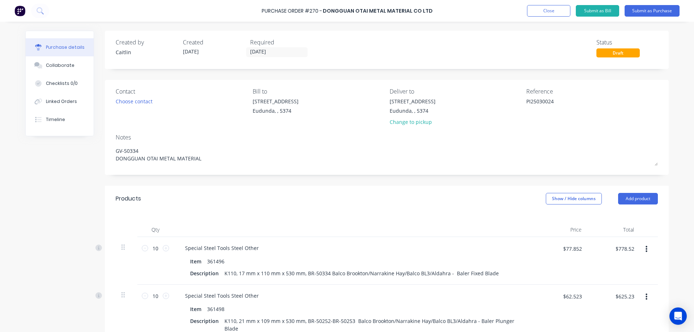
drag, startPoint x: 206, startPoint y: 159, endPoint x: 103, endPoint y: 166, distance: 103.2
click at [105, 166] on div "Contact Choose contact Bill to 41 South Terrace Eudunda, , 5374 Deliver to 41 S…" at bounding box center [387, 127] width 564 height 95
type textarea "x"
type textarea "GV-50334"
type textarea "x"
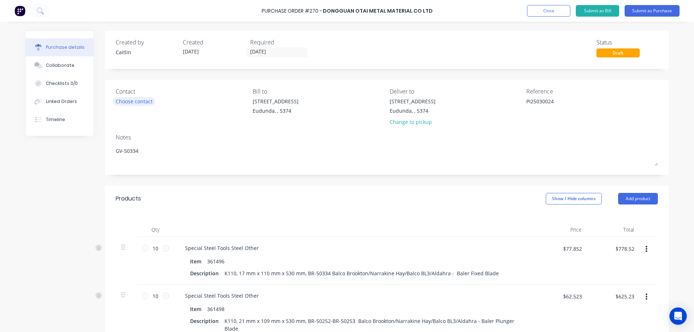
type textarea "GV-50334"
click at [140, 102] on div "Choose contact" at bounding box center [134, 102] width 37 height 8
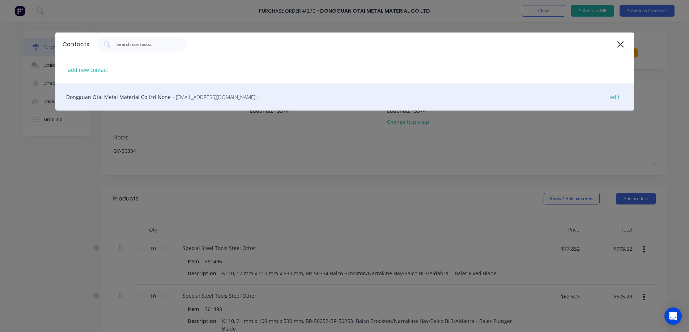
click at [143, 99] on div "Dongguan Otai Metal Material Co Ltd None - elwa@otaisteel.com - edit" at bounding box center [344, 97] width 579 height 27
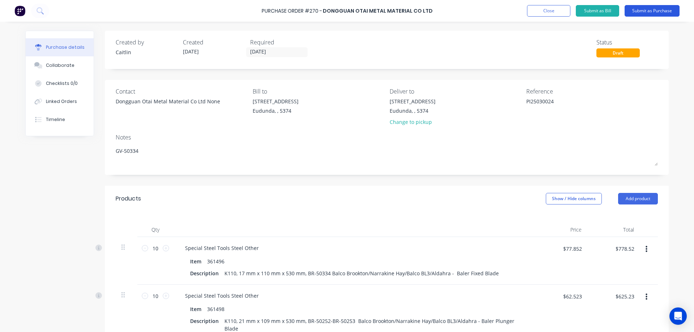
click at [657, 10] on button "Submit as Purchase" at bounding box center [652, 11] width 55 height 12
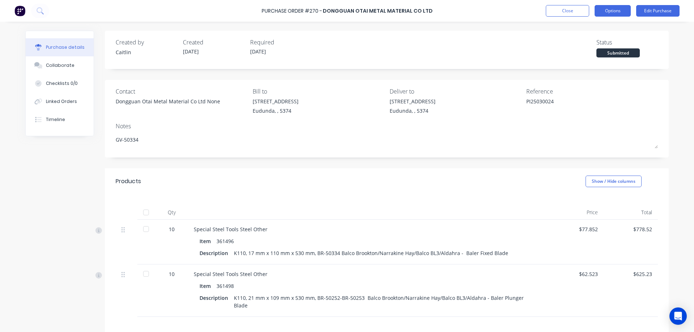
click at [614, 12] on button "Options" at bounding box center [613, 11] width 36 height 12
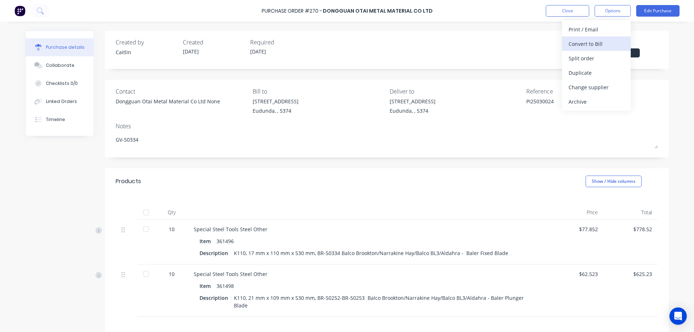
click at [602, 43] on div "Convert to Bill" at bounding box center [597, 44] width 56 height 10
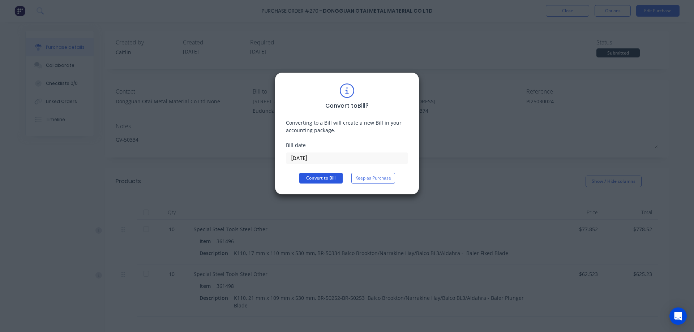
click at [320, 180] on button "Convert to Bill" at bounding box center [320, 178] width 43 height 11
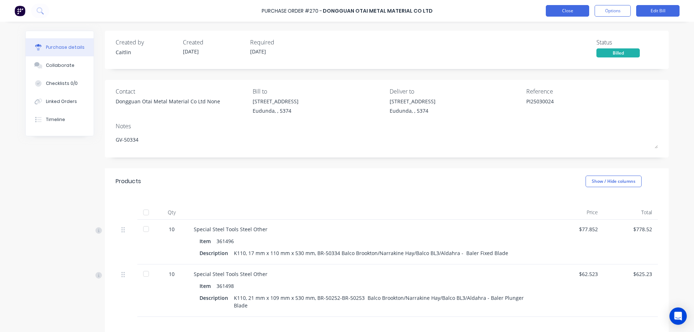
click at [570, 9] on button "Close" at bounding box center [567, 11] width 43 height 12
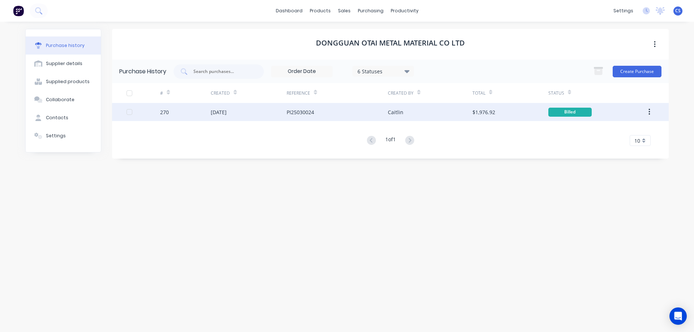
click at [343, 116] on div "PI25030024" at bounding box center [337, 112] width 101 height 18
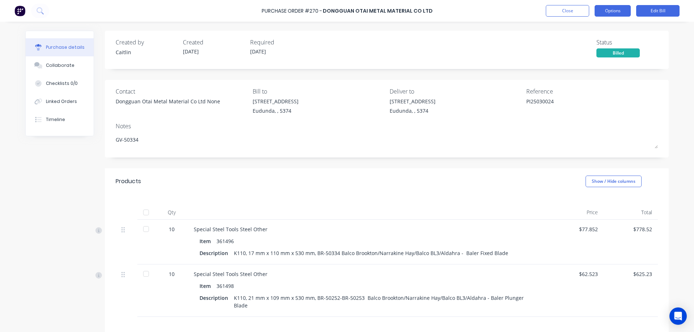
click at [610, 12] on button "Options" at bounding box center [613, 11] width 36 height 12
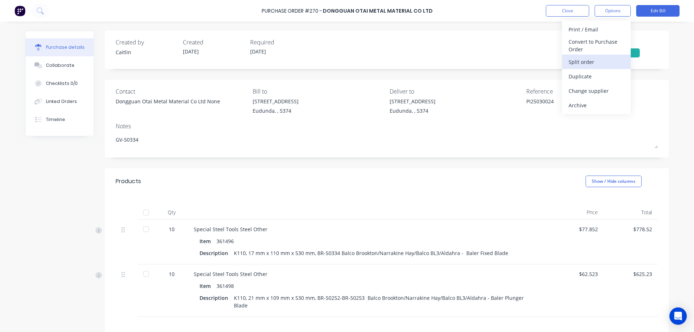
click at [598, 61] on div "Split order" at bounding box center [597, 62] width 56 height 10
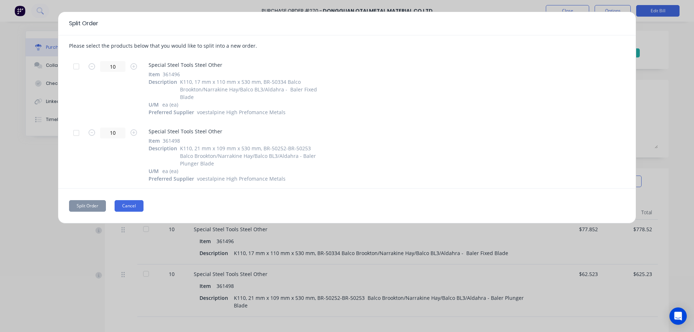
click at [135, 206] on button "Cancel" at bounding box center [129, 206] width 29 height 12
type textarea "x"
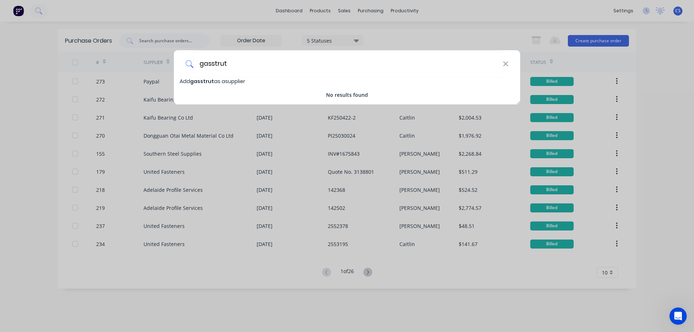
drag, startPoint x: 238, startPoint y: 64, endPoint x: 171, endPoint y: 65, distance: 66.5
click at [171, 65] on div "gasstrut Add gasstrut as a supplier No results found" at bounding box center [347, 166] width 694 height 332
type input "Gasstrut"
click at [258, 81] on div "Add Gasstrut as a supplier" at bounding box center [347, 81] width 346 height 8
select select "AU"
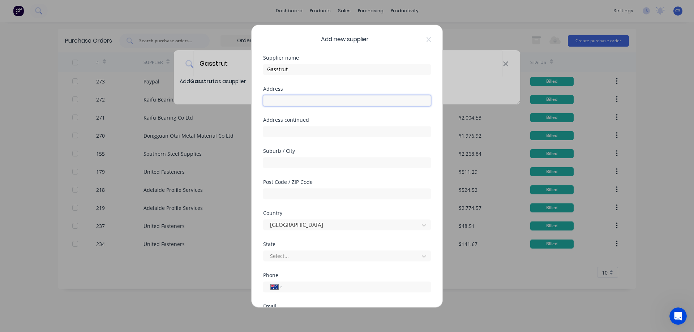
click at [299, 100] on input "text" at bounding box center [347, 100] width 168 height 11
type input "[STREET_ADDRESS]"
click at [296, 165] on input "Mudgee" at bounding box center [347, 162] width 168 height 11
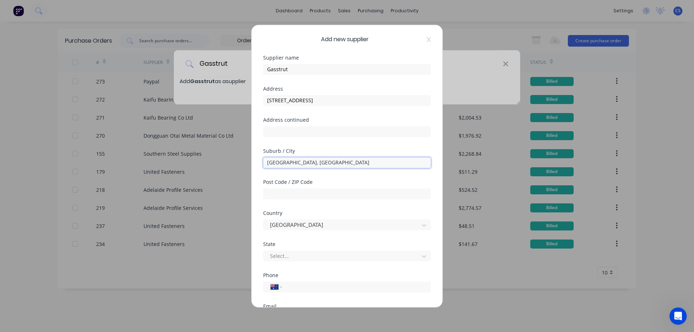
type input "[GEOGRAPHIC_DATA], [GEOGRAPHIC_DATA]"
type input "2850"
click at [306, 161] on input "Mudgee, NSW" at bounding box center [347, 162] width 168 height 11
type input "Mudgee"
click at [293, 259] on div at bounding box center [342, 256] width 146 height 9
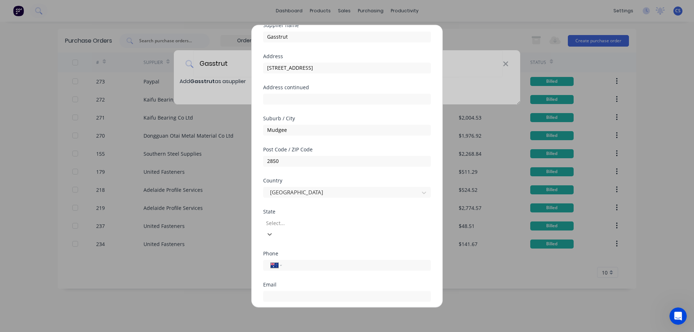
scroll to position [36, 0]
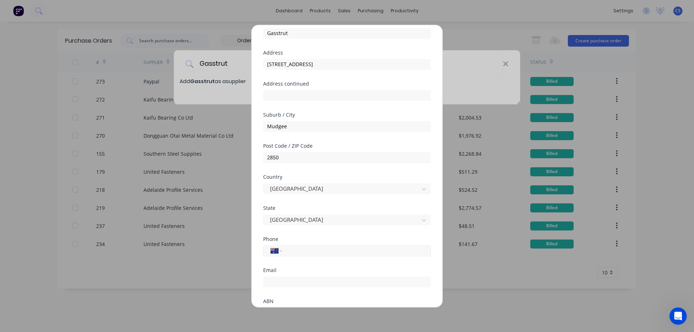
click at [308, 252] on input "tel" at bounding box center [355, 251] width 136 height 8
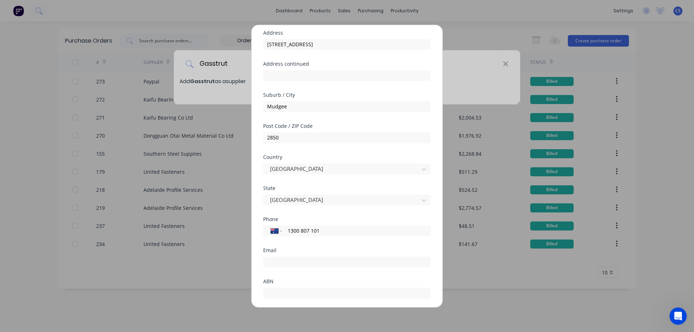
scroll to position [72, 0]
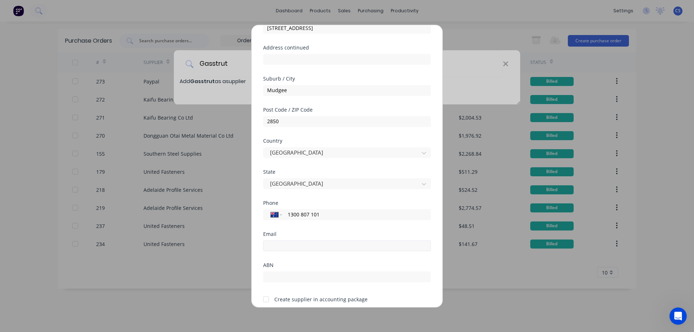
type input "1300 807 101"
click at [298, 248] on input "email" at bounding box center [347, 245] width 168 height 11
type input "accounts@gasstrutaustralia.com.au"
click at [301, 276] on input "text" at bounding box center [347, 277] width 168 height 11
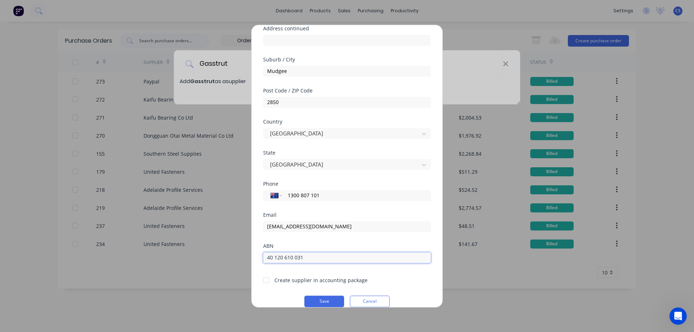
scroll to position [102, 0]
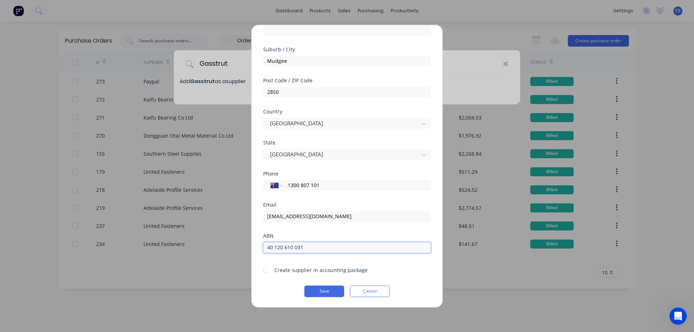
type input "40 120 610 031"
click at [265, 269] on div at bounding box center [266, 270] width 14 height 14
click at [322, 291] on button "Save" at bounding box center [324, 292] width 40 height 12
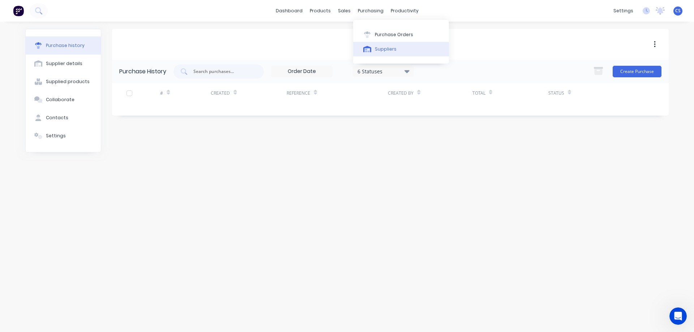
click at [387, 50] on div "Suppliers" at bounding box center [386, 49] width 22 height 7
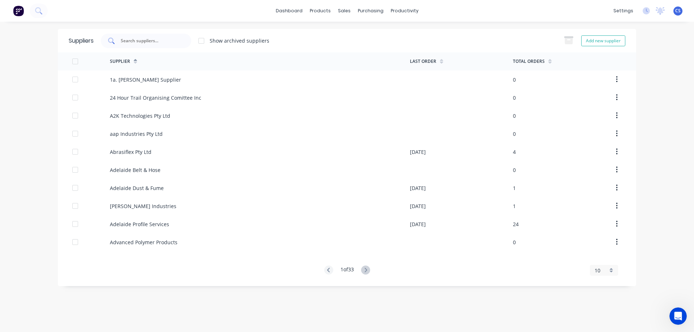
click at [150, 40] on input "text" at bounding box center [150, 40] width 60 height 7
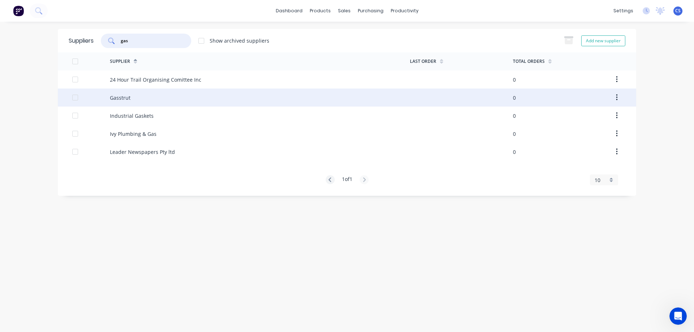
type input "gas"
click at [124, 96] on div "Gasstrut" at bounding box center [120, 98] width 21 height 8
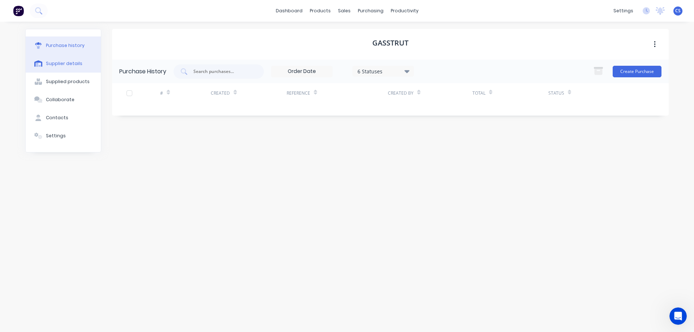
click at [67, 65] on div "Supplier details" at bounding box center [64, 63] width 37 height 7
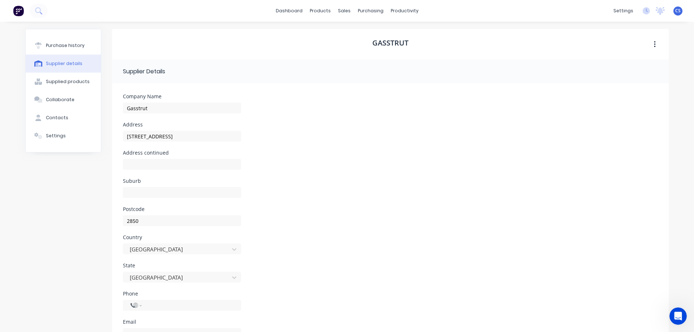
select select "AU"
click at [166, 107] on input "Gasstrut" at bounding box center [182, 108] width 118 height 11
type input "Gasstrut Australia"
click at [53, 43] on div "Purchase history" at bounding box center [65, 45] width 39 height 7
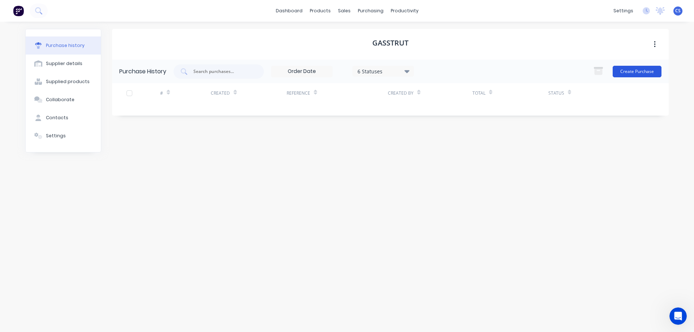
click at [647, 69] on button "Create Purchase" at bounding box center [637, 72] width 49 height 12
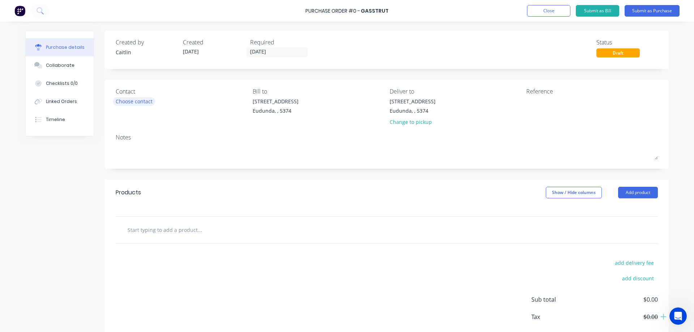
click at [151, 102] on div "Choose contact" at bounding box center [134, 102] width 37 height 8
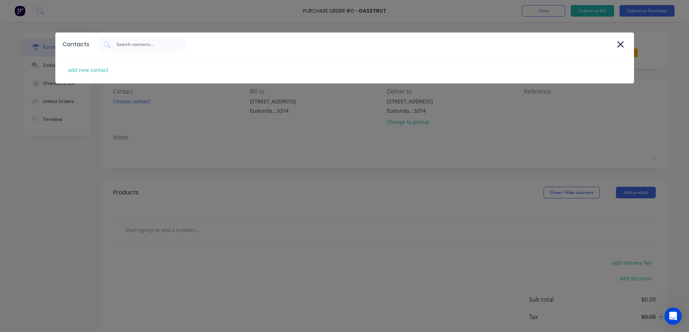
click at [338, 132] on div "Contacts add new contact" at bounding box center [344, 166] width 689 height 332
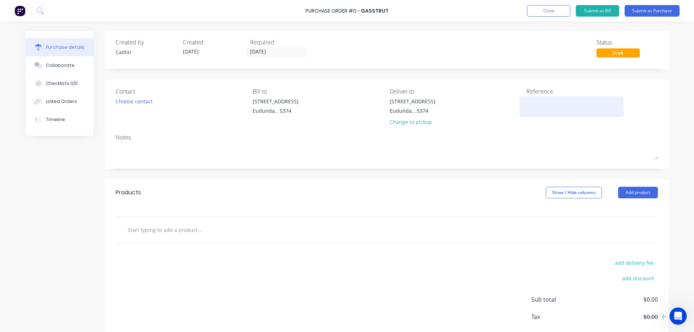
click at [542, 102] on textarea at bounding box center [571, 106] width 90 height 16
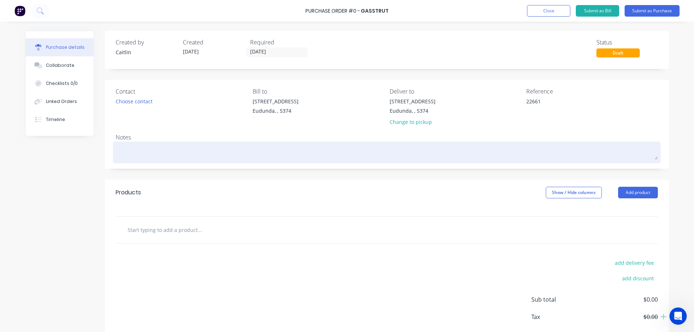
type textarea "22661"
click at [146, 147] on textarea at bounding box center [387, 152] width 542 height 16
type textarea "x"
type textarea "22661"
type textarea "x"
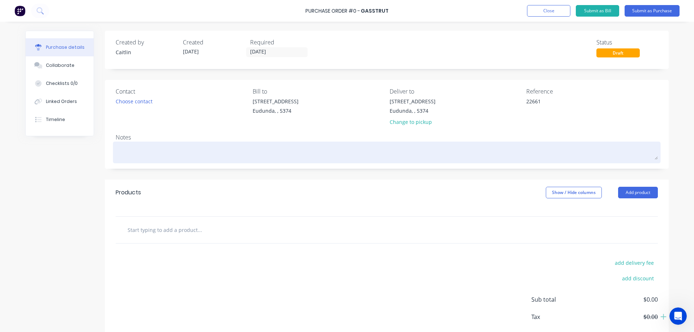
type textarea "Q"
type textarea "x"
type textarea "QA"
type textarea "x"
type textarea "QA"
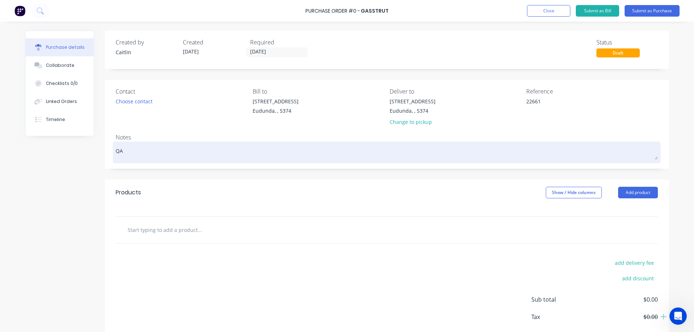
type textarea "x"
type textarea "QA H"
type textarea "x"
type textarea "QA HA"
type textarea "x"
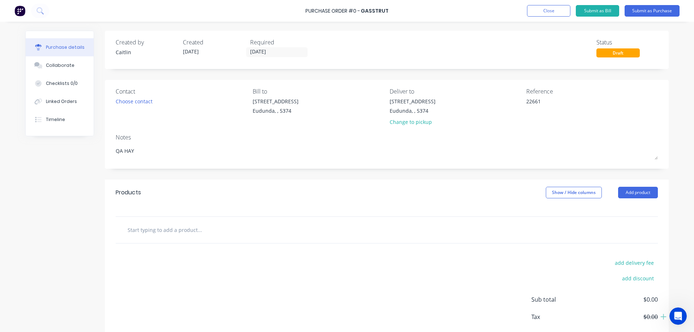
type textarea "QA HAY"
type textarea "x"
type textarea "QA HAY"
click at [173, 230] on input "text" at bounding box center [199, 230] width 145 height 14
click button "add delivery fee" at bounding box center [634, 262] width 47 height 9
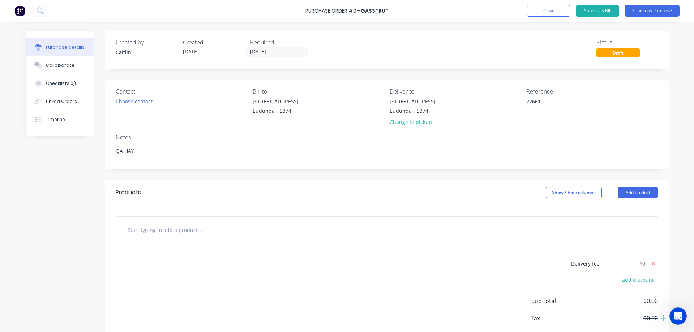
click at [173, 230] on input "text" at bounding box center [199, 230] width 145 height 14
type textarea "x"
type input "1"
type textarea "x"
type input "14"
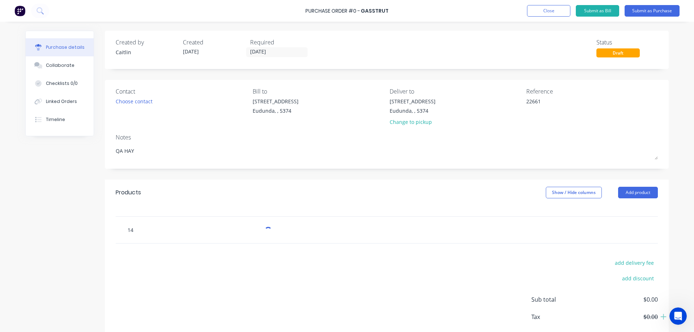
type textarea "x"
type input "14/"
type textarea "x"
type input "14/2"
type textarea "x"
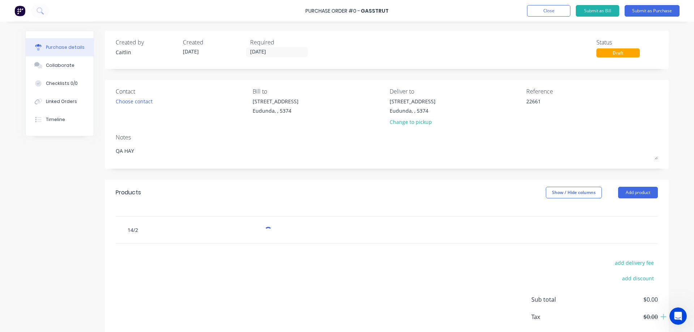
type input "14/28"
type textarea "x"
type input "14/28"
type textarea "x"
type input "14/28 d"
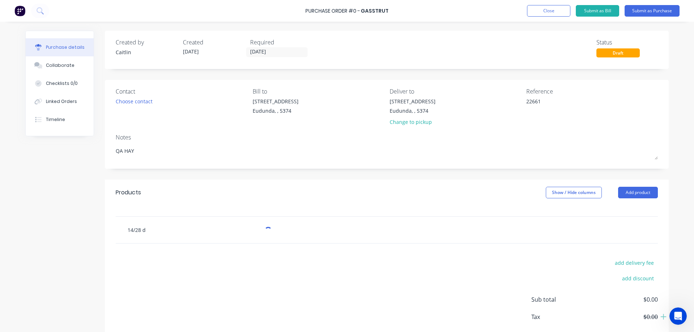
type textarea "x"
type input "14/28 dI"
type textarea "x"
type input "14/28 dIAM"
type textarea "x"
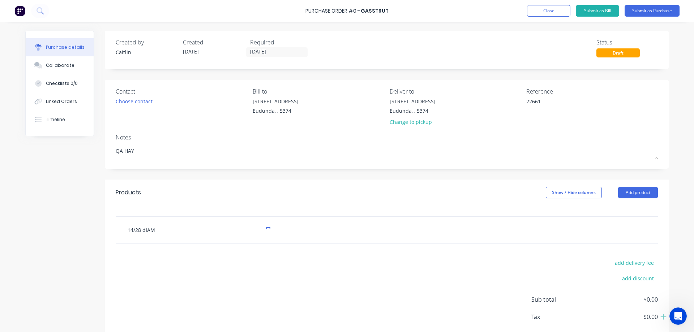
type input "14/28 dIAME"
type textarea "x"
type input "14/28 dIAMET"
type textarea "x"
type input "14/28 dIAMETER"
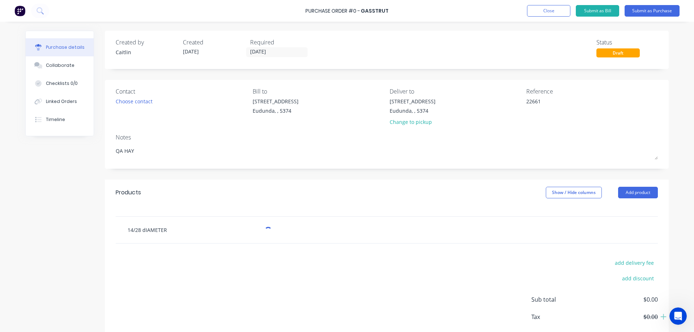
type textarea "x"
type input "14/28 dIAMETER"
type textarea "x"
type input "14/28 dIAMETER g"
type textarea "x"
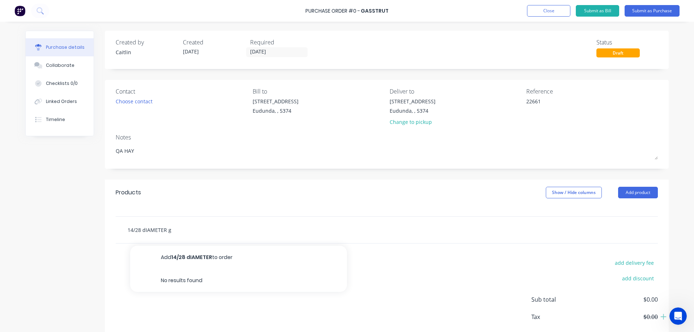
type input "14/28 dIAMETER gA"
type textarea "x"
type input "14/28 dIAMETER gAS"
type textarea "x"
type input "14/28 dIAMETER gAS"
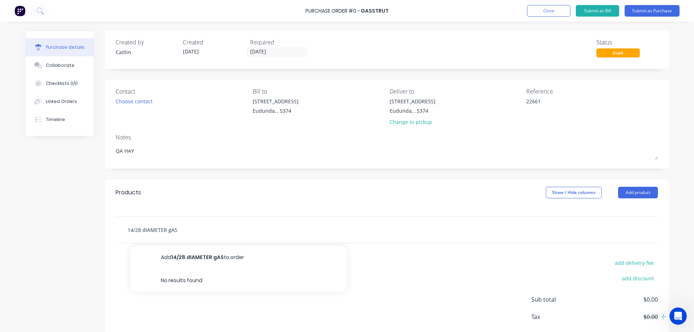
type textarea "x"
type input "14/28 dIAMETER gAS s"
type textarea "x"
type input "14/28 dIAMETER gAS sT"
type textarea "x"
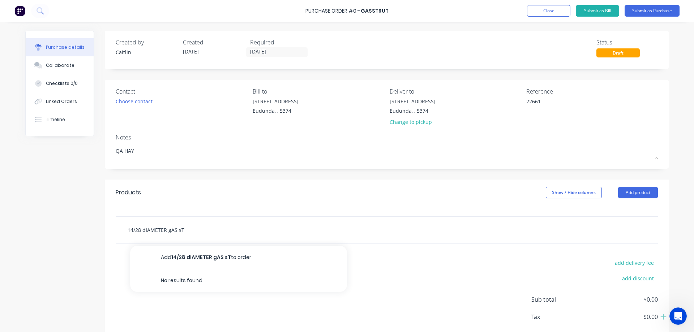
type input "14/28 dIAMETER gAS sTR"
type textarea "x"
type input "14/28 dIAMETER gAS sTRU"
type textarea "x"
type input "14/28 dIAMETER gAS sTRUT"
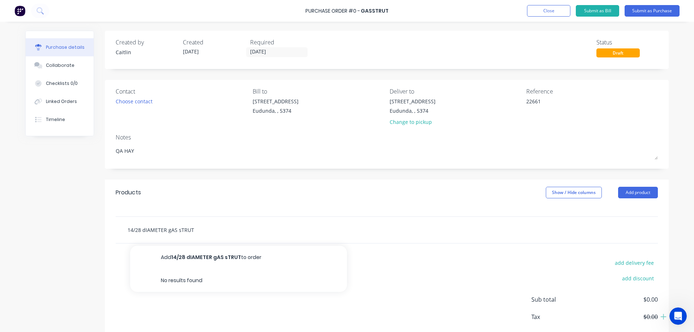
type textarea "x"
type input "14/28 dIAMETER gAS sTRUT,"
type textarea "x"
type input "14/28 dIAMETER gAS sTRUT,"
type textarea "x"
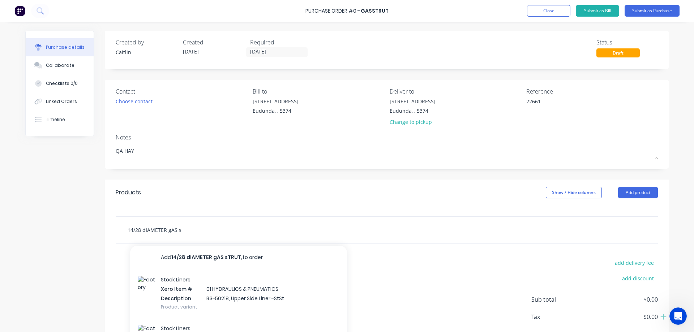
type input "14/28 dIAMETER gAS"
type textarea "x"
type input "14/"
type textarea "x"
type input "1"
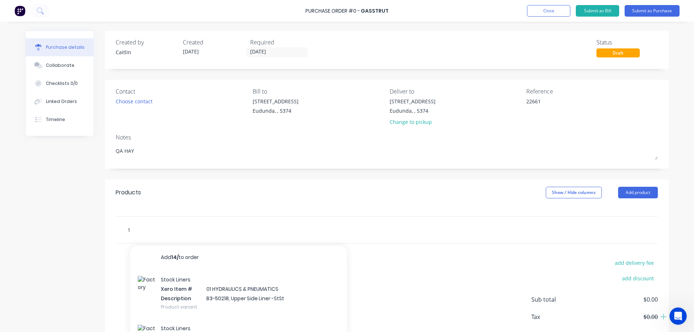
type textarea "x"
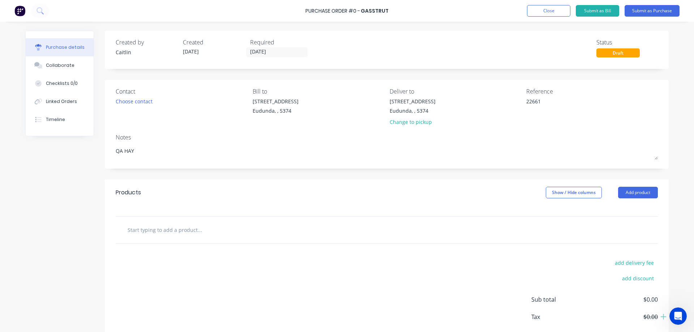
type textarea "x"
type input "14"
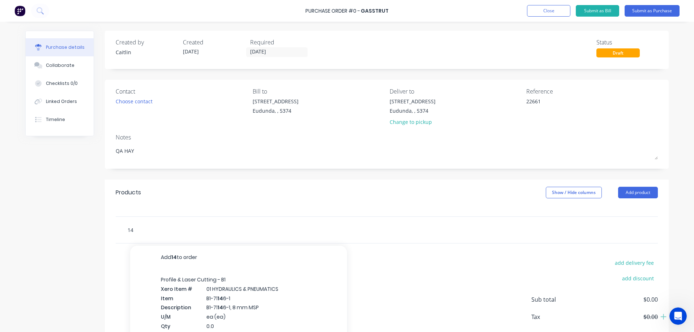
type textarea "x"
type input "14"
type textarea "x"
type input "14/"
type textarea "x"
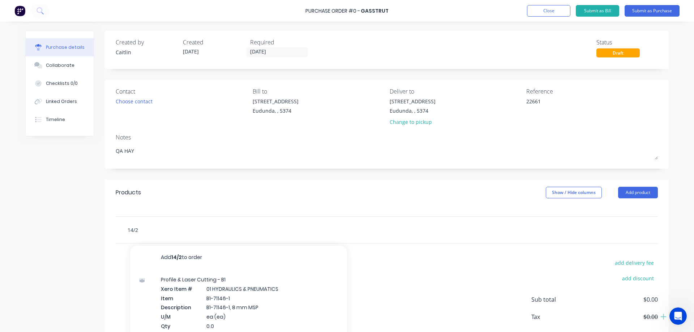
type input "14/28"
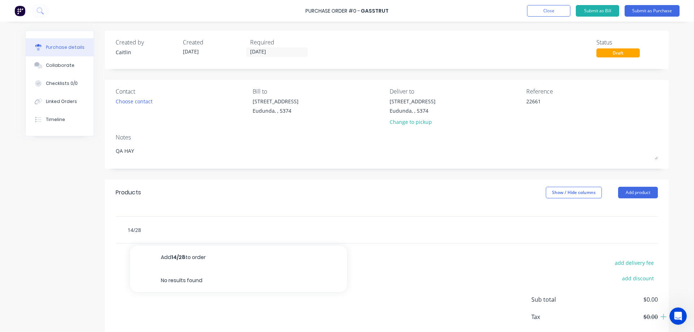
type textarea "x"
type input "14/28"
type textarea "x"
type input "14/28 D"
type textarea "x"
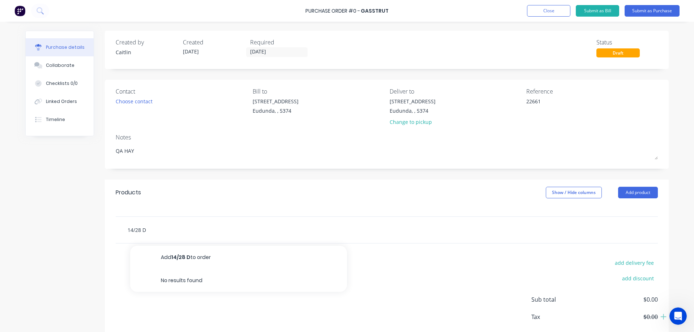
type input "14/28 Di"
type textarea "x"
type input "14/28 Dia"
type textarea "x"
type input "14/28 Diam"
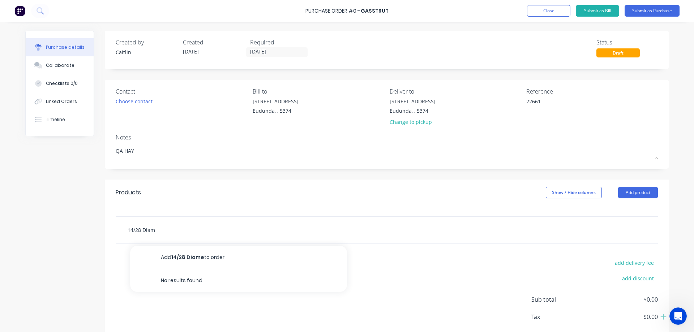
type textarea "x"
type input "14/28 Diame"
type textarea "x"
type input "14/28 Diameter"
type textarea "x"
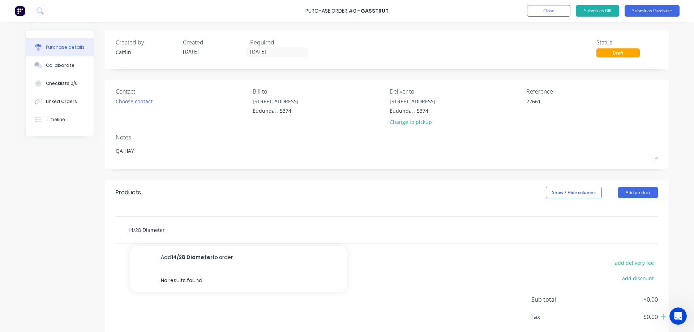
type input "14/28 Diameter"
type textarea "x"
type input "14/28 Diameter G"
type textarea "x"
type input "14/28 Diameter Ga"
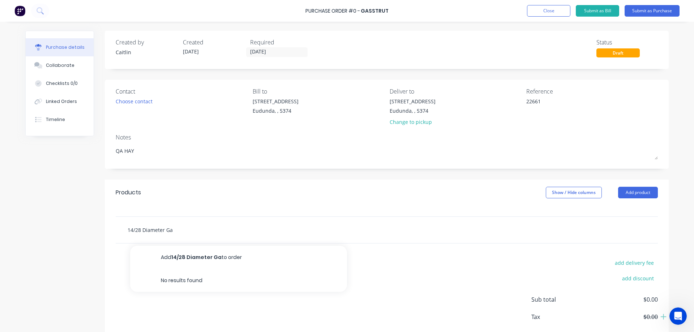
type textarea "x"
type input "14/28 Diameter Gas"
type textarea "x"
type input "14/28 Diameter Gas"
type textarea "x"
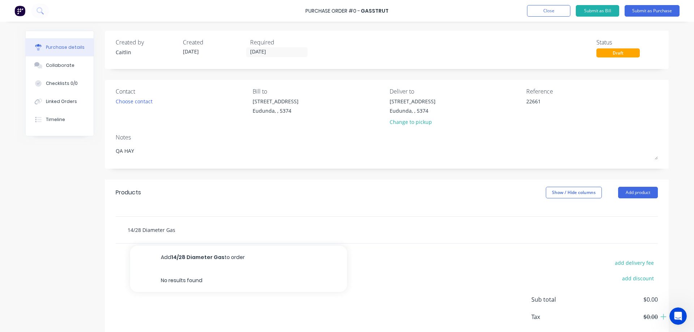
type input "14/28 Diameter Gas S"
type textarea "x"
type input "14/28 Diameter Gas St"
type textarea "x"
type input "14/28 Diameter Gas Str"
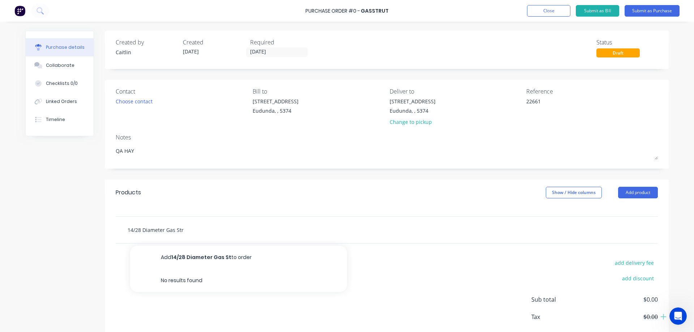
type textarea "x"
type input "14/28 Diameter Gas Stru"
type textarea "x"
type input "14/28 Diameter Gas Strut"
type textarea "x"
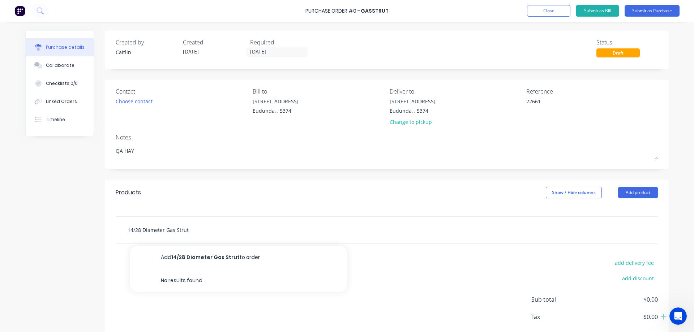
type input "14/28 Diameter Gas Strut"
type textarea "x"
type input "14/28 Diameter Gas Strut,"
type textarea "x"
type input "14/28 Diameter Gas Strut,"
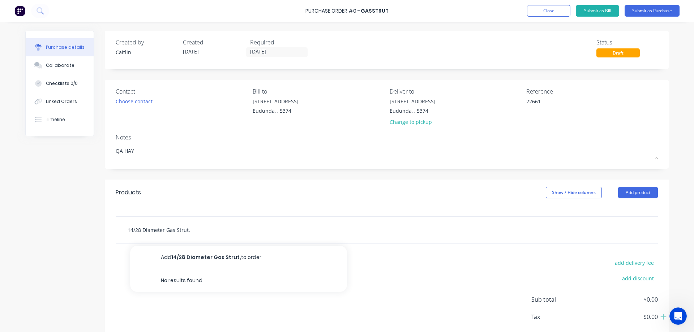
type textarea "x"
type input "14/28 Diameter Gas Strut, 4"
type textarea "x"
type input "14/28 Diameter Gas Strut, 40"
type textarea "x"
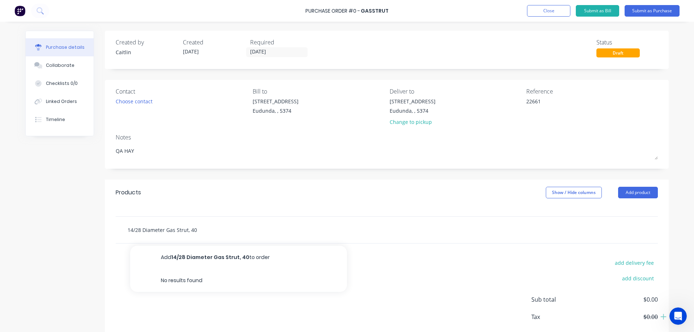
type input "14/28 Diameter Gas Strut, 405"
type textarea "x"
type input "14/28 Diameter Gas Strut, 405m"
type textarea "x"
type input "14/28 Diameter Gas Strut, 405mm"
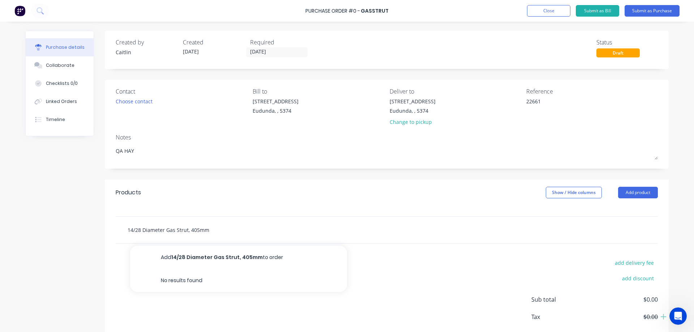
type textarea "x"
type input "14/28 Diameter Gas Strut, 405mm"
type textarea "x"
type input "14/28 Diameter Gas Strut, 405mm E"
type textarea "x"
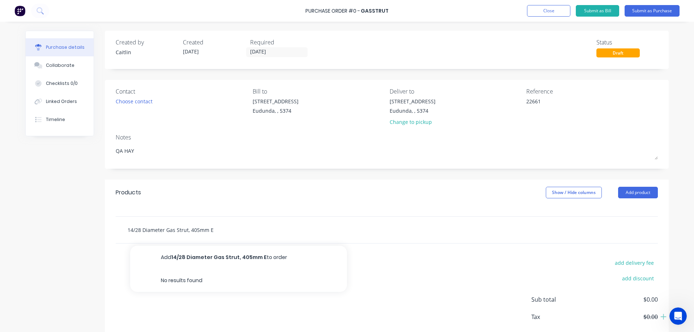
type input "14/28 Diameter Gas Strut, 405mm Ex"
type textarea "x"
type input "14/28 Diameter Gas Strut, 405mm Ext"
type textarea "x"
type input "14/28 Diameter Gas Strut, 405mm Exte"
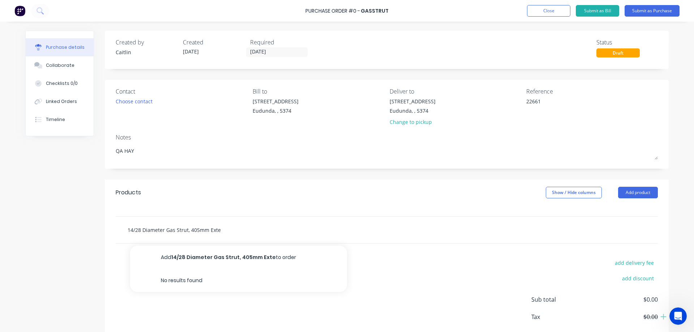
type textarea "x"
type input "14/28 Diameter Gas Strut, 405mm Exten"
type textarea "x"
type input "14/28 Diameter Gas Strut, 405mm Extend"
type textarea "x"
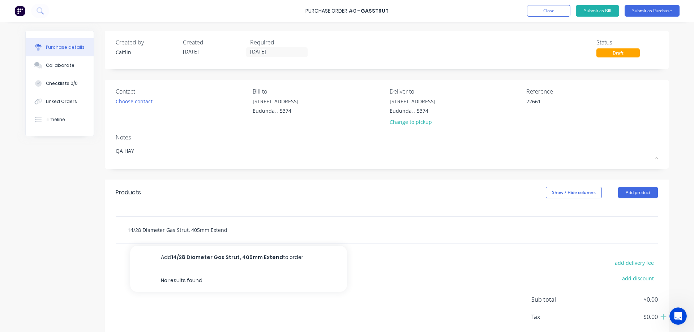
type input "14/28 Diameter Gas Strut, 405mm Extende"
type textarea "x"
type input "14/28 Diameter Gas Strut, 405mm Extended"
type textarea "x"
type input "14/28 Diameter Gas Strut, 405mm Extended"
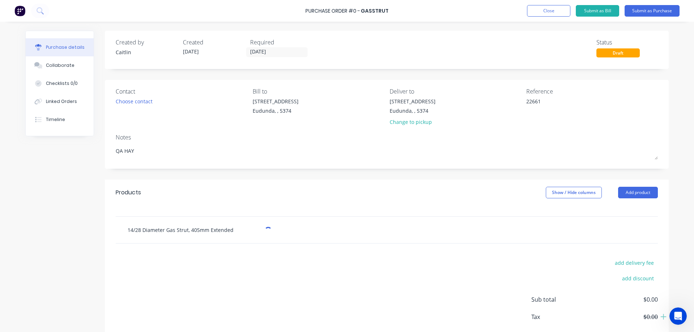
type textarea "x"
type input "14/28 Diameter Gas Strut, 405mm Extended L"
type textarea "x"
type input "14/28 Diameter Gas Strut, 405mm Extended Le"
type textarea "x"
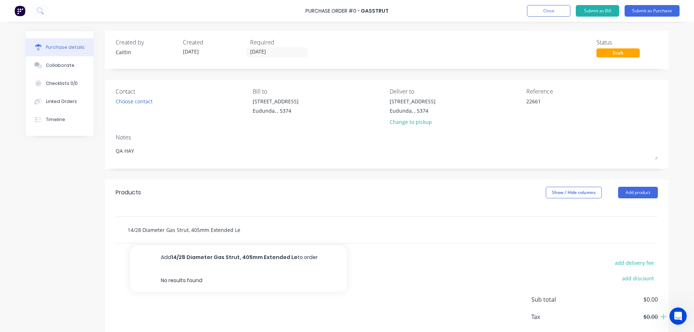
type input "14/28 Diameter Gas Strut, 405mm Extended Len"
type textarea "x"
type input "14/28 Diameter Gas Strut, 405mm Extended Leng"
type textarea "x"
type input "14/28 Diameter Gas Strut, 405mm Extended Lengt"
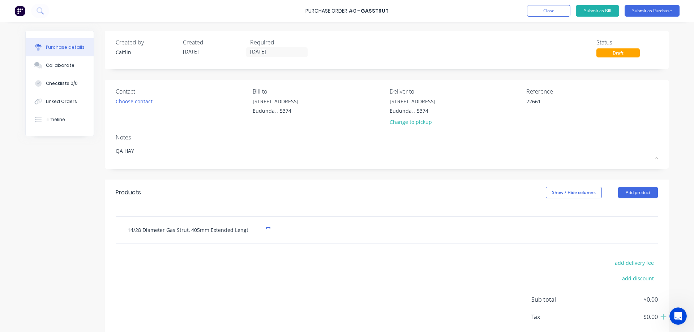
type textarea "x"
type input "14/28 Diameter Gas Strut, 405mm Extended Length"
type textarea "x"
type input "14/28 Diameter Gas Strut, 405mm Extended Length,"
type textarea "x"
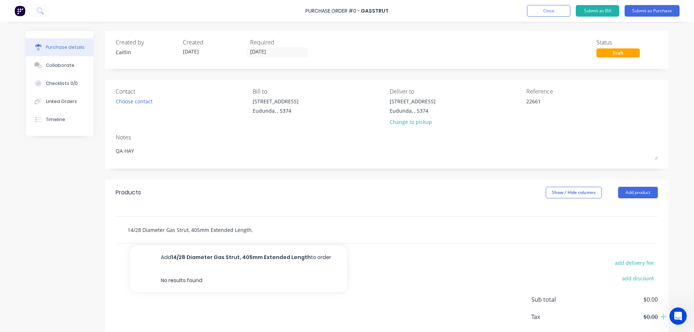
type input "14/28 Diameter Gas Strut, 405mm Extended Length,"
type textarea "x"
type input "14/28 Diameter Gas Strut, 405mm Extended Length, F"
type textarea "x"
type input "14/28 Diameter Gas Strut, 405mm Extended Length, Fo"
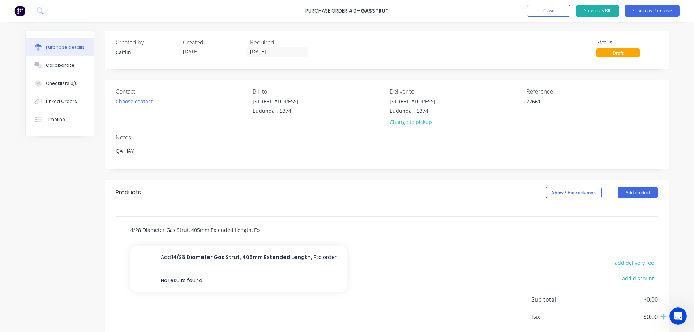
type textarea "x"
type input "14/28 Diameter Gas Strut, 405mm Extended Length, For"
type textarea "x"
type input "14/28 Diameter Gas Strut, 405mm Extended Length, Forc"
type textarea "x"
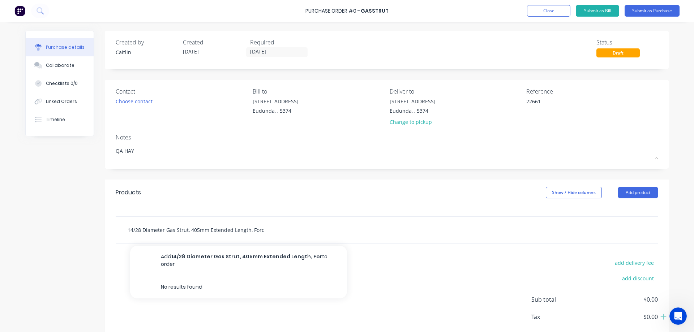
type input "14/28 Diameter Gas Strut, 405mm Extended Length, Force"
type textarea "x"
type input "14/28 Diameter Gas Strut, 405mm Extended Length, Force:"
type textarea "x"
type input "14/28 Diameter Gas Strut, 405mm Extended Length, Force:"
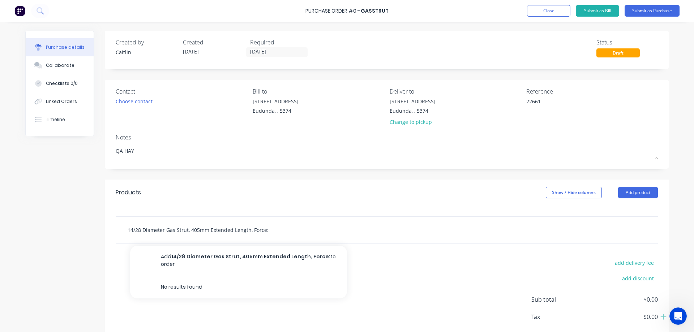
type textarea "x"
type input "14/28 Diameter Gas Strut, 405mm Extended Length, Force: 2"
type textarea "x"
type input "14/28 Diameter Gas Strut, 405mm Extended Length, Force: 22"
type textarea "x"
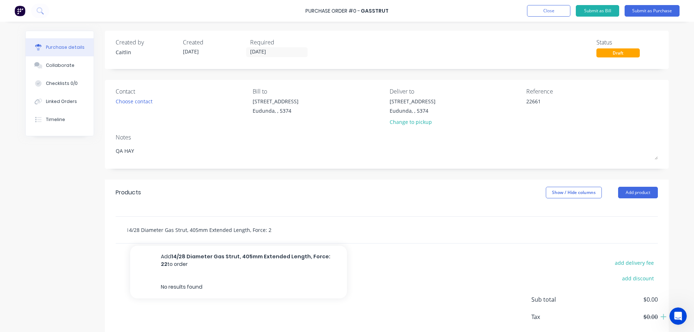
type input "14/28 Diameter Gas Strut, 405mm Extended Length, Force: 220"
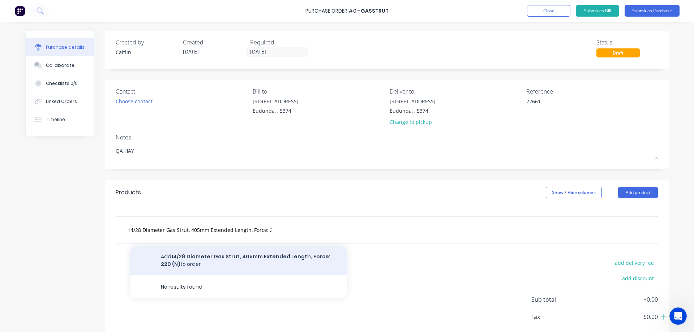
click at [266, 259] on button "Add 14/28 Diameter Gas Strut, 405mm Extended Length, Force: 220 (N) to order" at bounding box center [238, 261] width 217 height 30
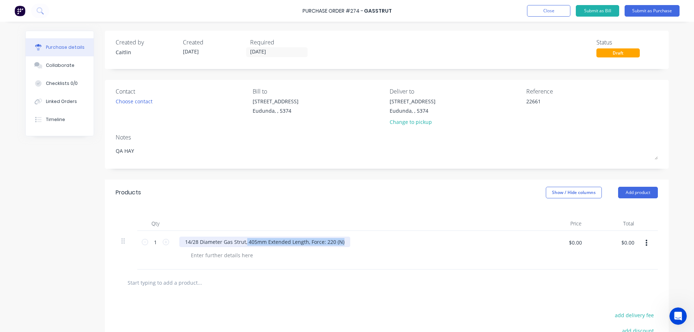
drag, startPoint x: 244, startPoint y: 242, endPoint x: 340, endPoint y: 239, distance: 95.8
click at [340, 239] on div "14/28 Diameter Gas Strut, 405mm Extended Length, Force: 220 (N)" at bounding box center [264, 242] width 171 height 10
click at [206, 253] on div at bounding box center [222, 255] width 74 height 10
paste div
click at [249, 256] on div "405mm Extended Length, Force: 220 (N)" at bounding box center [238, 255] width 107 height 10
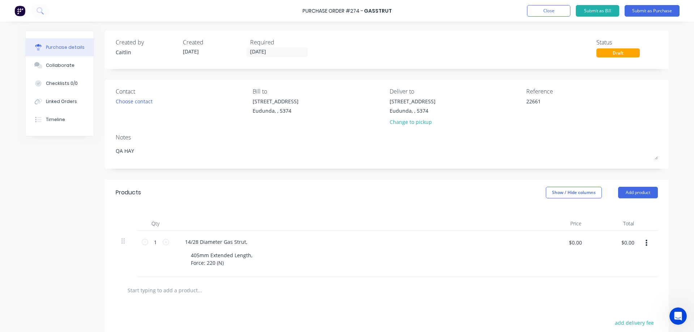
click at [339, 255] on div "405mm Extended Length, Force: 220 (N)" at bounding box center [357, 259] width 344 height 18
click at [645, 242] on button "button" at bounding box center [646, 243] width 17 height 13
click at [373, 257] on div "405mm Extended Length, Force: 220 (N)" at bounding box center [357, 259] width 344 height 18
click at [245, 242] on div "14/28 Diameter Gas Strut," at bounding box center [216, 242] width 74 height 10
click at [229, 264] on div "405mm Extended Length, Force: 220 (N)" at bounding box center [222, 259] width 74 height 18
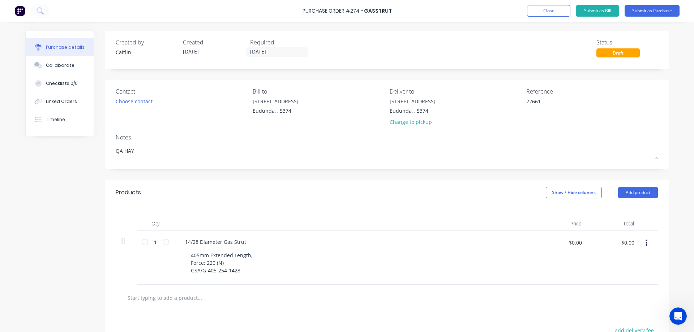
click at [645, 244] on button "button" at bounding box center [646, 243] width 17 height 13
click at [631, 262] on button "Save to catalogue" at bounding box center [624, 262] width 61 height 14
click at [646, 245] on icon "button" at bounding box center [647, 243] width 2 height 8
drag, startPoint x: 244, startPoint y: 271, endPoint x: 182, endPoint y: 257, distance: 63.1
click at [185, 257] on div "405mm Extended Length, Force: 220 (N) GSA/G-405-254-1428" at bounding box center [222, 263] width 74 height 26
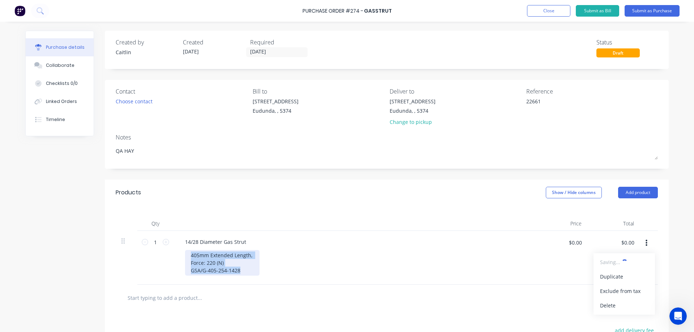
copy div "405mm Extended Length, Force: 220 (N) GSA/G-405-254-1428"
click at [121, 242] on icon at bounding box center [122, 241] width 3 height 7
click at [642, 240] on button "button" at bounding box center [646, 243] width 17 height 13
click at [634, 193] on button "Add product" at bounding box center [638, 193] width 40 height 12
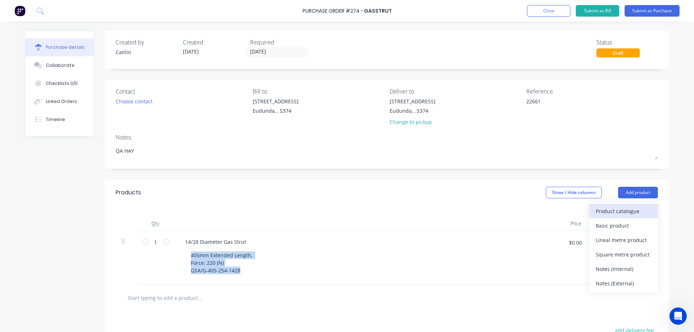
click at [622, 211] on div "Product catalogue" at bounding box center [624, 211] width 56 height 10
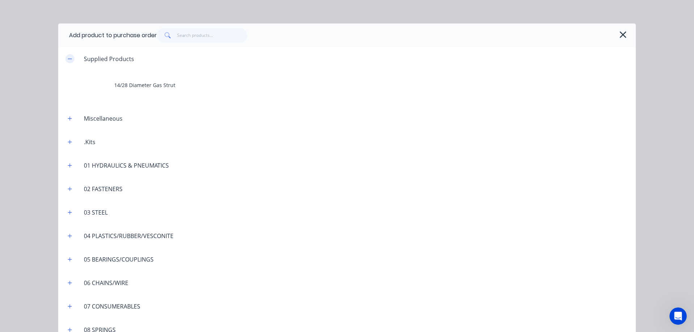
click at [68, 60] on icon "button" at bounding box center [70, 58] width 4 height 5
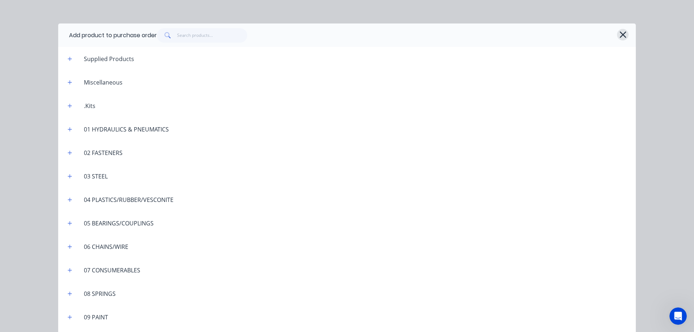
click at [622, 33] on icon "button" at bounding box center [623, 34] width 7 height 7
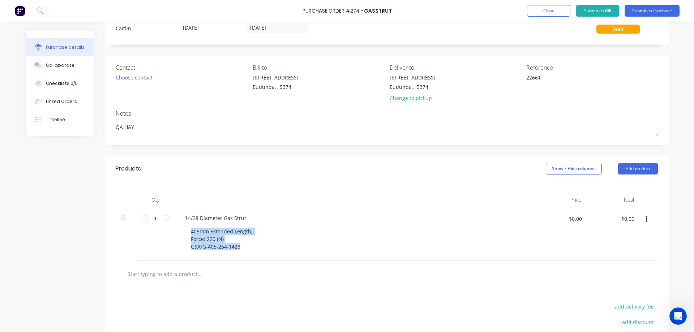
scroll to position [36, 0]
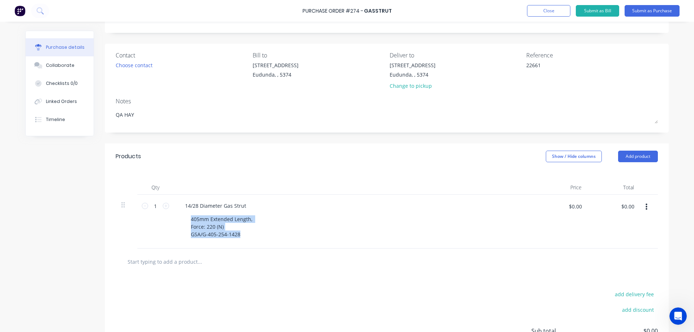
click at [646, 206] on icon "button" at bounding box center [647, 207] width 2 height 8
click at [667, 210] on div "Purchase details Collaborate Checklists 0/0 Linked Orders Timeline Created by C…" at bounding box center [347, 119] width 658 height 296
click at [606, 226] on span "Saving..." at bounding box center [610, 226] width 20 height 8
click at [454, 281] on div "add delivery fee add discount Sub total $0.00 Tax $0.00 Total $0.00" at bounding box center [387, 334] width 564 height 119
click at [646, 210] on button "button" at bounding box center [646, 207] width 17 height 13
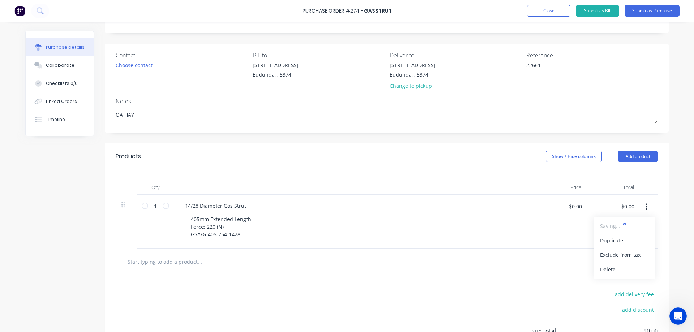
click at [631, 225] on div "Saving..." at bounding box center [624, 226] width 48 height 8
click at [636, 159] on button "Add product" at bounding box center [638, 157] width 40 height 12
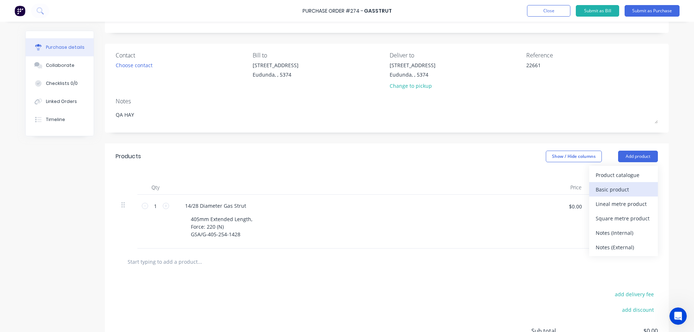
click at [619, 189] on div "Basic product" at bounding box center [624, 189] width 56 height 10
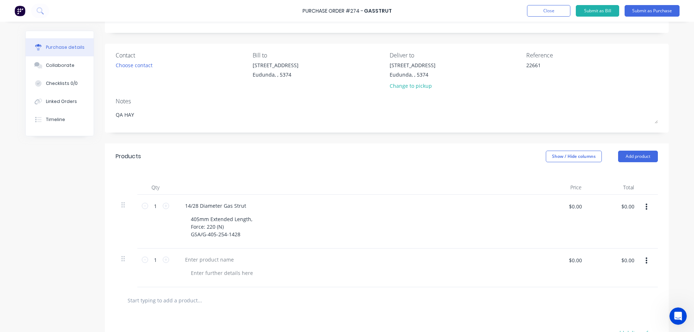
click at [646, 261] on button "button" at bounding box center [646, 261] width 17 height 13
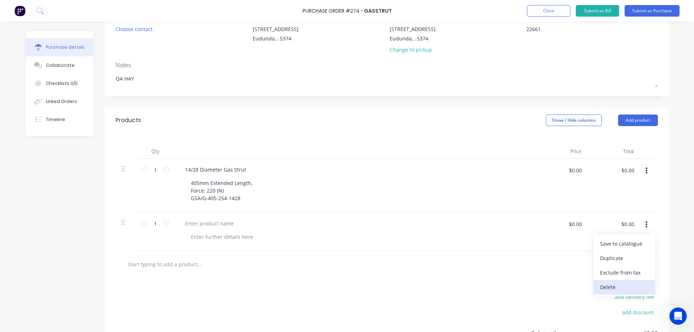
click at [626, 286] on button "Delete" at bounding box center [624, 287] width 61 height 14
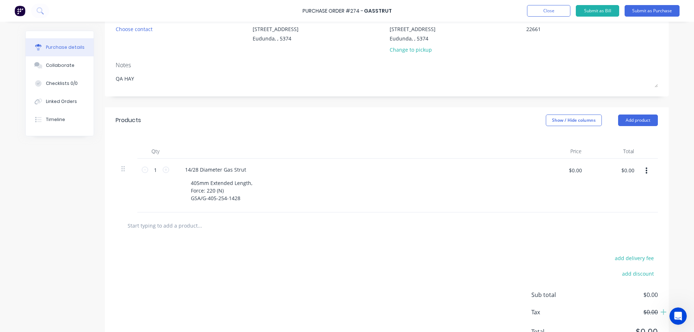
click at [642, 171] on button "button" at bounding box center [646, 171] width 17 height 13
click at [672, 187] on div "Purchase details Collaborate Checklists 0/0 Linked Orders Timeline Created by C…" at bounding box center [347, 83] width 658 height 296
click at [539, 9] on button "Close" at bounding box center [548, 11] width 43 height 12
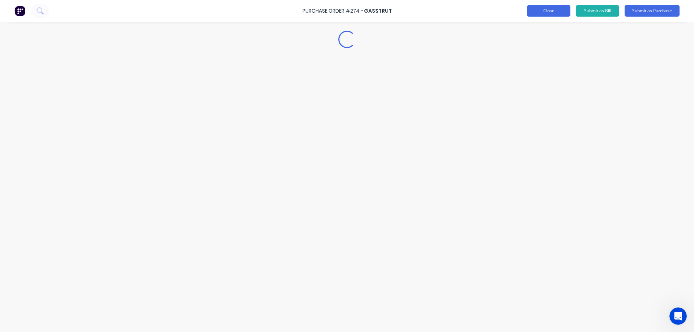
scroll to position [0, 0]
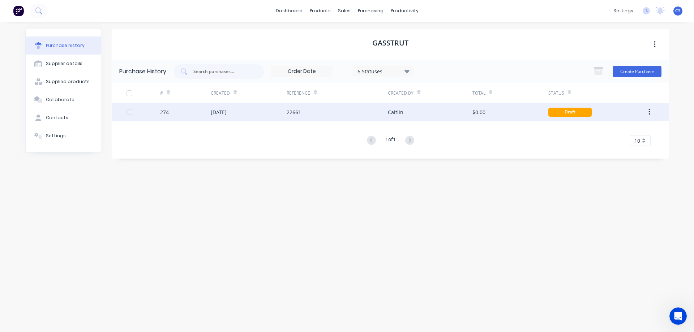
click at [504, 115] on div "$0.00" at bounding box center [511, 112] width 76 height 18
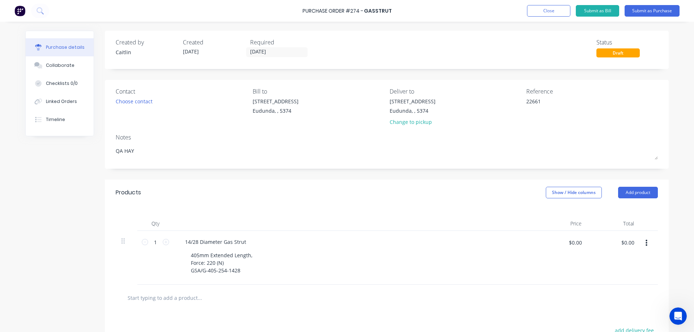
click at [646, 243] on icon "button" at bounding box center [647, 243] width 2 height 7
click at [637, 191] on button "Add product" at bounding box center [638, 193] width 40 height 12
click at [629, 212] on div "Product catalogue" at bounding box center [624, 211] width 56 height 10
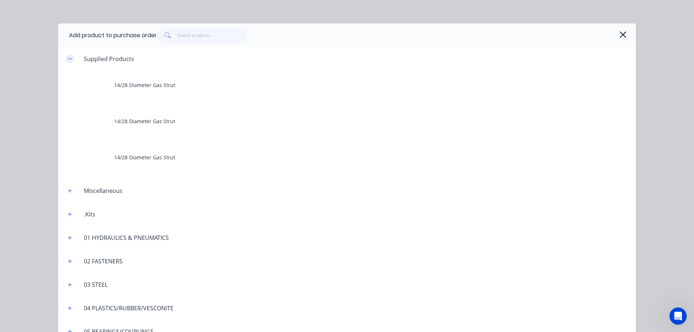
click at [68, 60] on icon "button" at bounding box center [70, 58] width 4 height 5
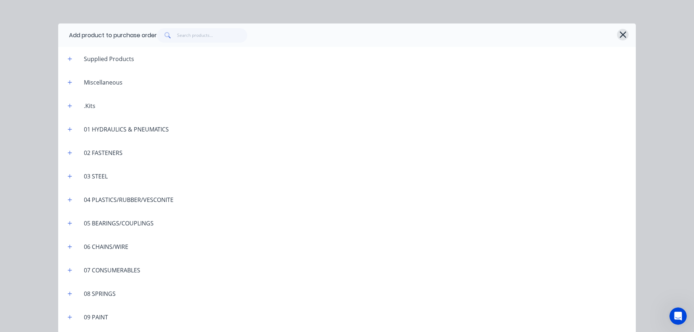
click at [619, 34] on icon "button" at bounding box center [623, 35] width 8 height 10
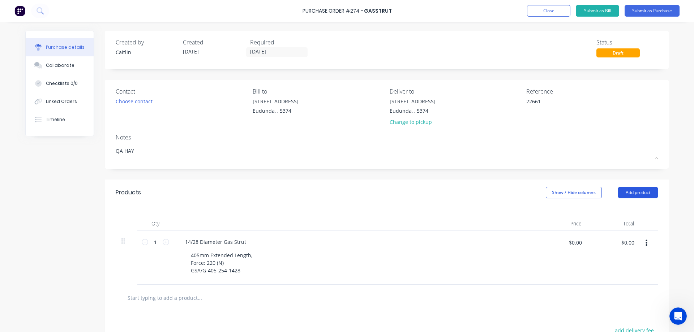
click at [639, 193] on button "Add product" at bounding box center [638, 193] width 40 height 12
click at [631, 207] on div "Product catalogue" at bounding box center [624, 211] width 56 height 10
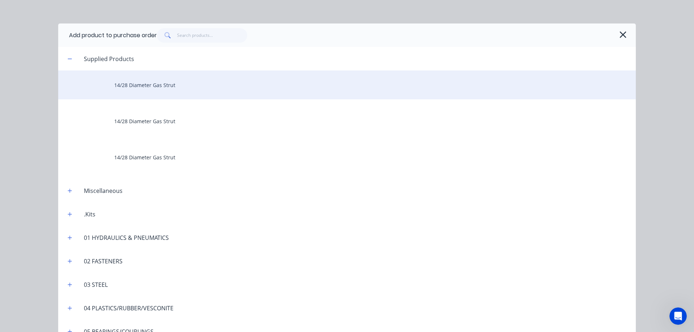
click at [192, 86] on div "14/28 Diameter Gas Strut" at bounding box center [347, 85] width 578 height 29
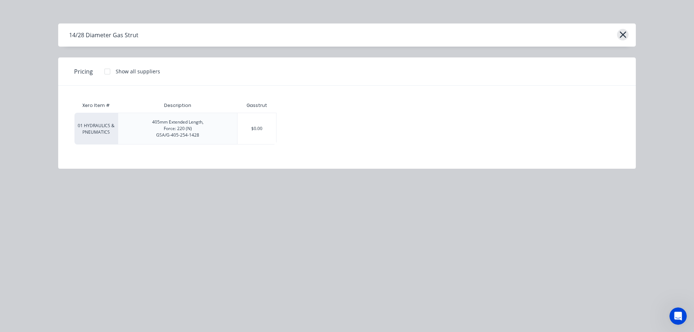
click at [621, 35] on icon "button" at bounding box center [623, 35] width 8 height 10
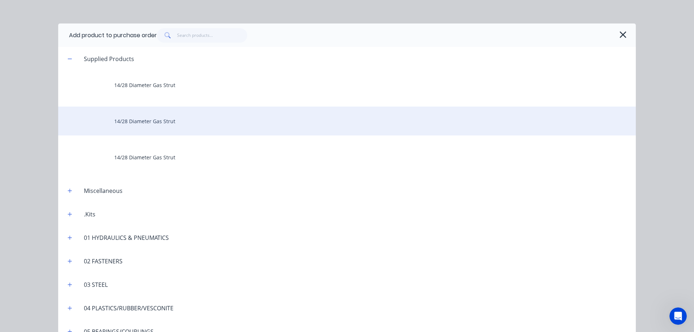
click at [195, 123] on div "14/28 Diameter Gas Strut" at bounding box center [347, 121] width 578 height 29
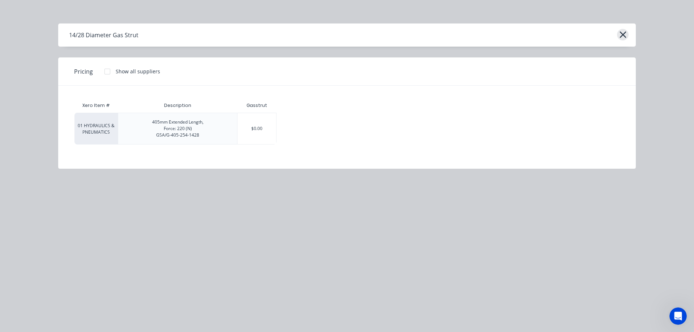
click at [624, 36] on icon "button" at bounding box center [623, 34] width 7 height 7
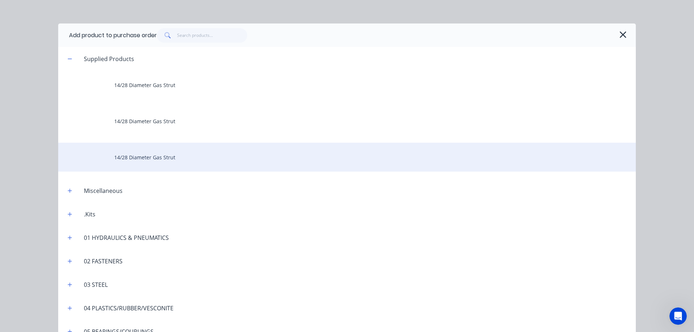
click at [229, 155] on div "14/28 Diameter Gas Strut" at bounding box center [347, 157] width 578 height 29
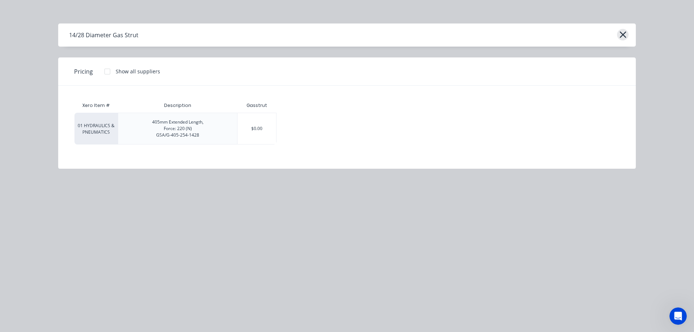
click at [624, 35] on icon "button" at bounding box center [623, 34] width 7 height 7
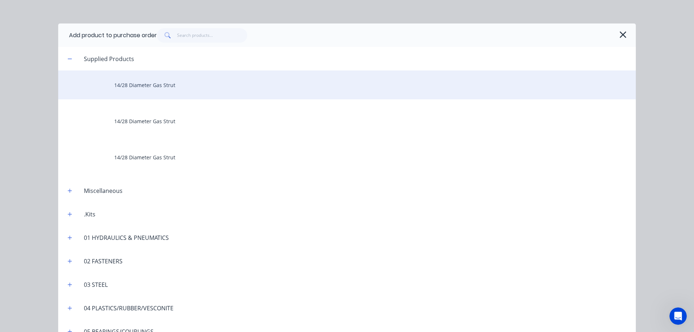
click at [284, 84] on div "14/28 Diameter Gas Strut" at bounding box center [347, 85] width 578 height 29
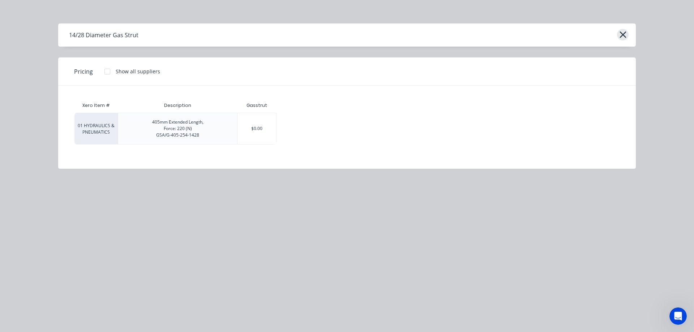
click at [626, 32] on icon "button" at bounding box center [623, 34] width 7 height 7
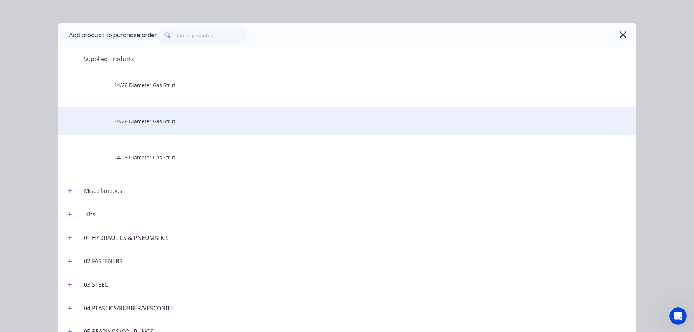
drag, startPoint x: 196, startPoint y: 156, endPoint x: 214, endPoint y: 135, distance: 27.4
click at [214, 135] on div "14/28 Diameter Gas Strut" at bounding box center [347, 121] width 578 height 29
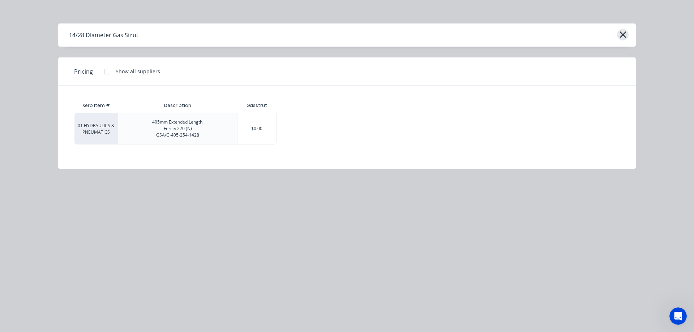
click at [623, 35] on icon "button" at bounding box center [623, 34] width 7 height 7
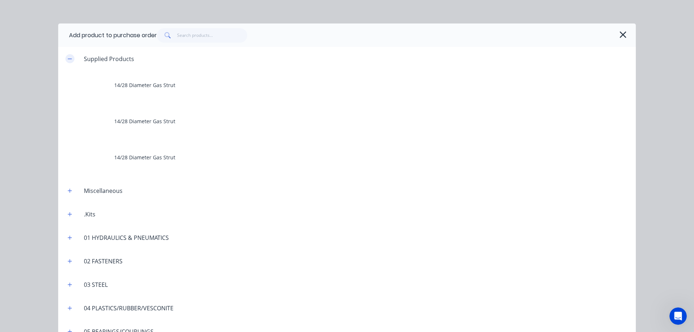
click at [68, 59] on icon "button" at bounding box center [70, 58] width 4 height 5
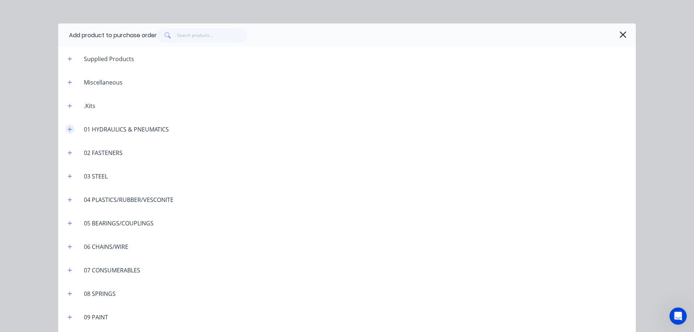
click at [68, 131] on icon "button" at bounding box center [70, 129] width 4 height 5
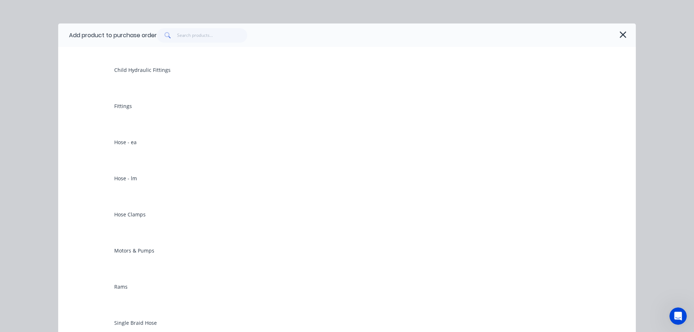
scroll to position [94, 0]
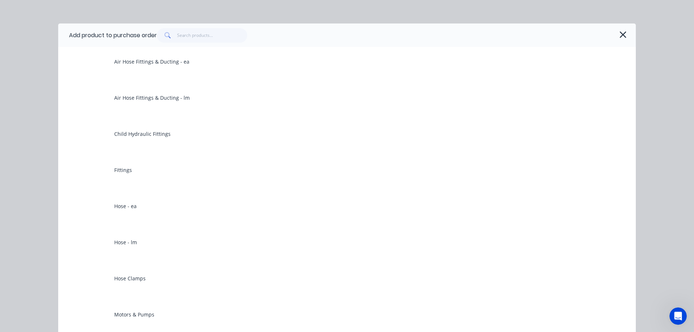
click at [632, 35] on div "Add product to purchase order" at bounding box center [347, 36] width 578 height 24
click at [624, 38] on icon "button" at bounding box center [623, 35] width 8 height 10
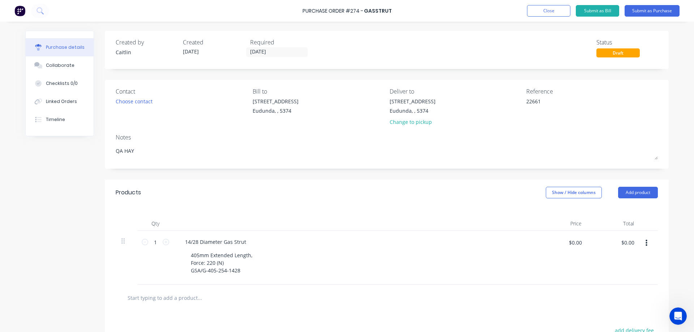
click at [641, 243] on button "button" at bounding box center [646, 243] width 17 height 13
drag, startPoint x: 451, startPoint y: 279, endPoint x: 404, endPoint y: 275, distance: 46.8
click at [450, 279] on div "14/28 Diameter Gas Strut 405mm Extended Length, Force: 220 (N) GSA/G-405-254-14…" at bounding box center [355, 258] width 362 height 54
click at [309, 260] on div "405mm Extended Length, Force: 220 (N) GSA/G-405-254-1428" at bounding box center [357, 263] width 344 height 26
click at [210, 302] on input "text" at bounding box center [199, 298] width 145 height 14
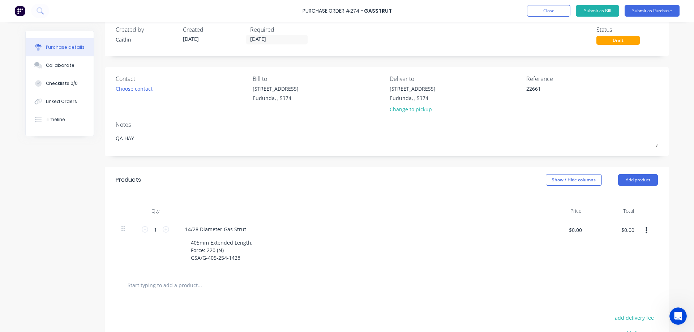
scroll to position [0, 0]
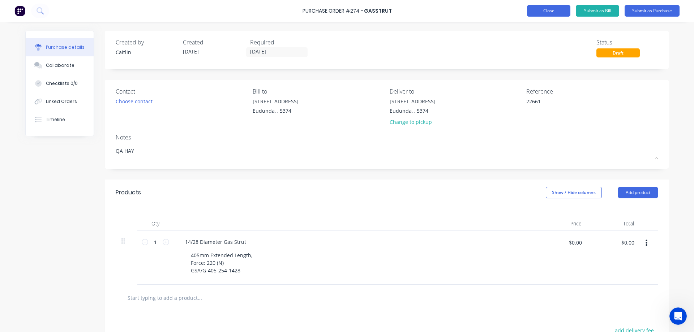
click at [549, 9] on button "Close" at bounding box center [548, 11] width 43 height 12
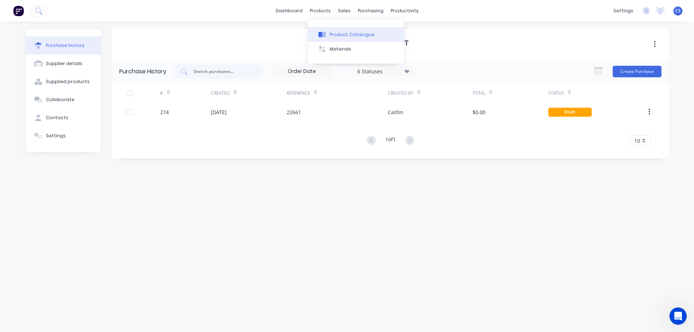
click at [337, 34] on div "Product Catalogue" at bounding box center [352, 34] width 45 height 7
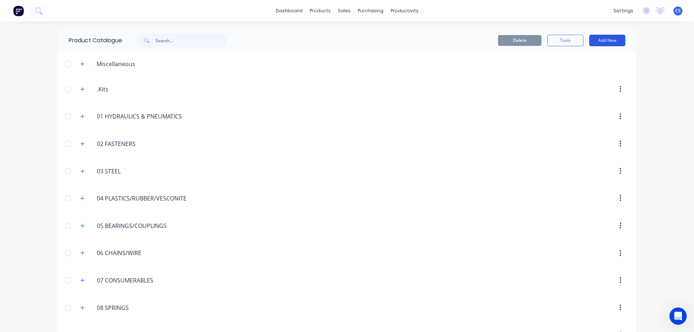
click at [602, 38] on button "Add New" at bounding box center [607, 41] width 36 height 12
click at [585, 72] on div "Product" at bounding box center [591, 73] width 56 height 10
click at [602, 44] on button "Add New" at bounding box center [607, 41] width 36 height 12
click at [595, 61] on div "Category" at bounding box center [591, 59] width 56 height 10
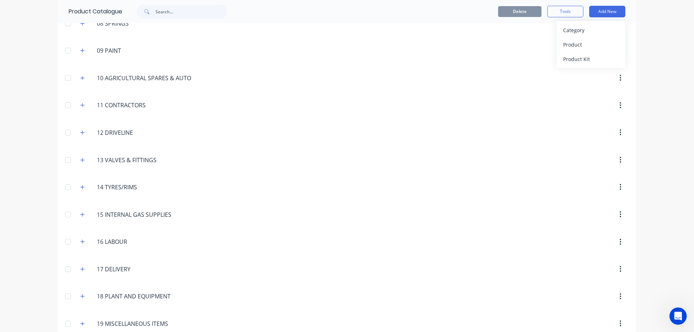
scroll to position [268, 0]
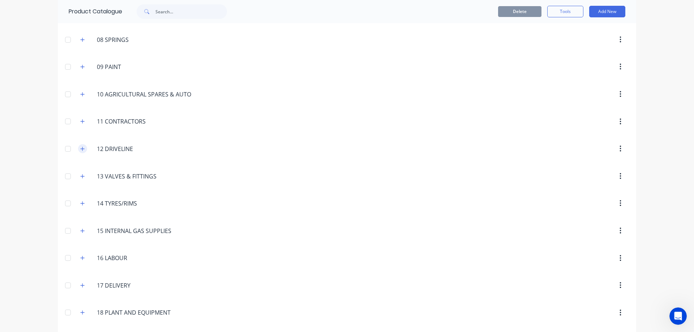
click at [80, 149] on icon "button" at bounding box center [82, 148] width 4 height 5
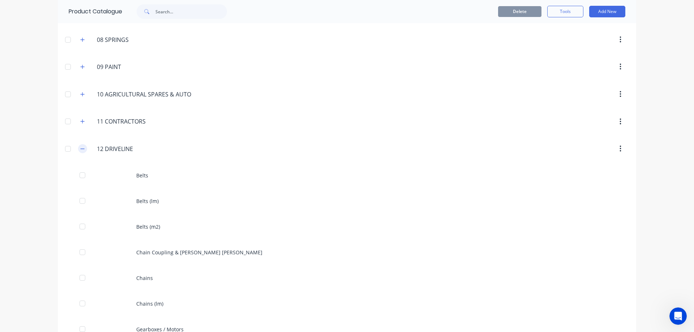
click at [81, 149] on icon "button" at bounding box center [82, 148] width 4 height 5
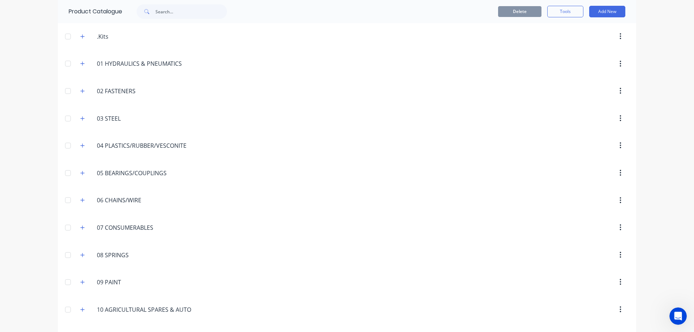
scroll to position [51, 0]
click at [81, 65] on icon "button" at bounding box center [83, 65] width 4 height 4
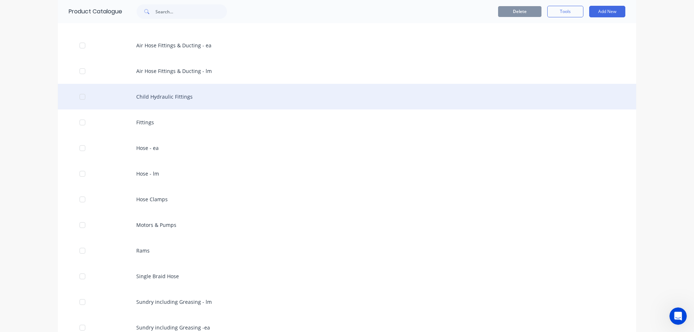
scroll to position [87, 0]
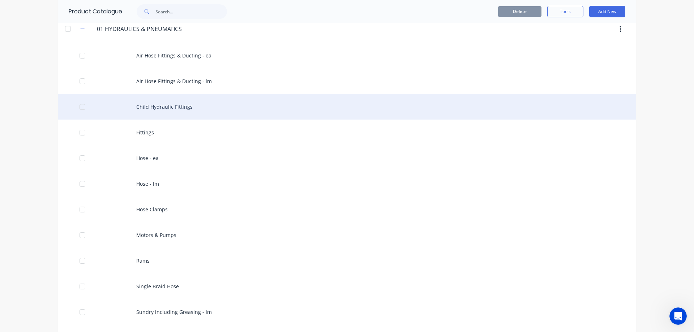
click at [179, 106] on div "Child Hydraulic Fittings" at bounding box center [347, 107] width 579 height 26
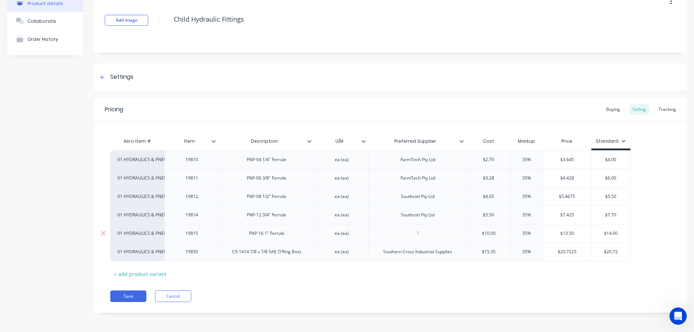
scroll to position [44, 0]
click at [143, 275] on div "+ add product variant" at bounding box center [140, 273] width 60 height 11
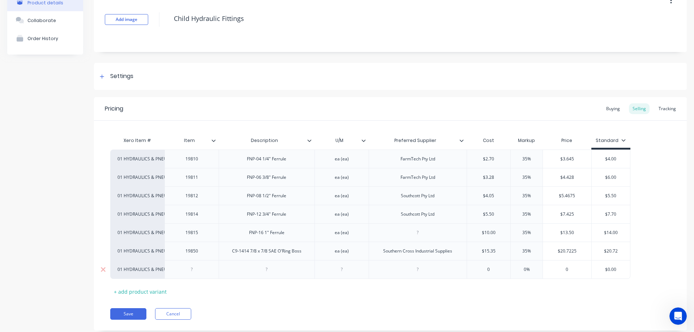
click at [267, 273] on div at bounding box center [267, 269] width 36 height 9
paste div
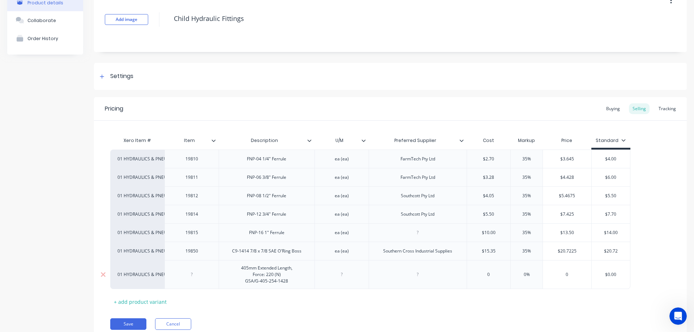
click at [239, 270] on div "405mm Extended Length, Force: 220 (N) GSA/G-405-254-1428" at bounding box center [266, 275] width 63 height 22
click at [195, 279] on div at bounding box center [192, 277] width 54 height 35
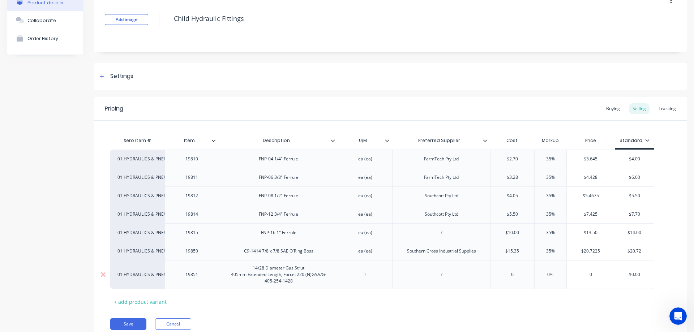
click at [364, 276] on div at bounding box center [365, 274] width 36 height 9
click at [444, 279] on div at bounding box center [441, 274] width 36 height 9
click at [514, 275] on input "text" at bounding box center [513, 275] width 44 height 7
click at [640, 274] on input "$0.00" at bounding box center [637, 275] width 39 height 7
click at [648, 275] on input "$0.0124" at bounding box center [638, 275] width 41 height 7
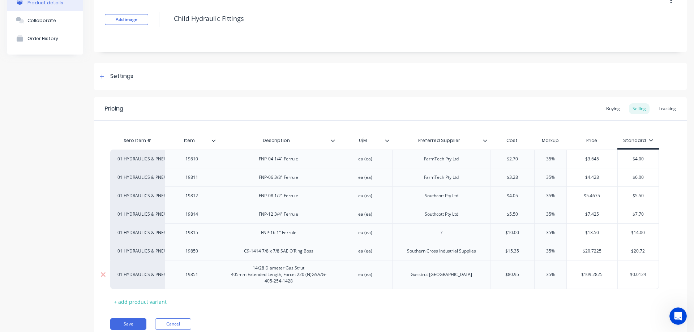
drag, startPoint x: 649, startPoint y: 274, endPoint x: 620, endPoint y: 273, distance: 29.3
click at [620, 273] on input "$0.0124" at bounding box center [638, 275] width 41 height 7
click at [537, 314] on div "Pricing Buying Selling Tracking Xero Item # Item Description U/M Preferred Supp…" at bounding box center [390, 219] width 593 height 244
click at [125, 323] on button "Save" at bounding box center [128, 325] width 36 height 12
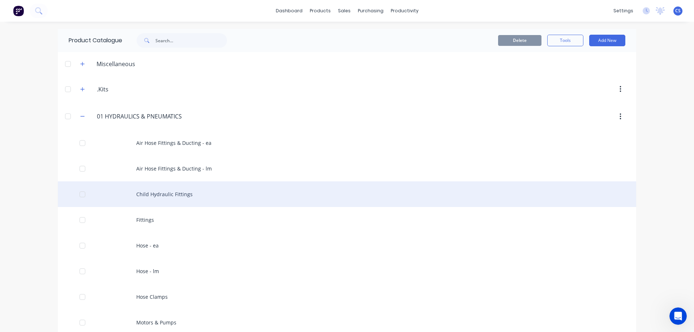
click at [202, 195] on div "Child Hydraulic Fittings" at bounding box center [347, 195] width 579 height 26
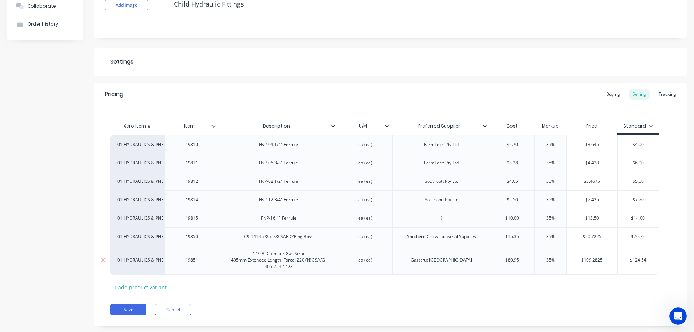
scroll to position [72, 0]
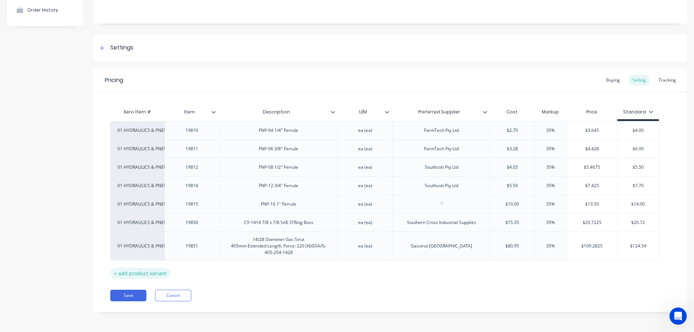
click at [144, 273] on div "+ add product variant" at bounding box center [140, 273] width 60 height 11
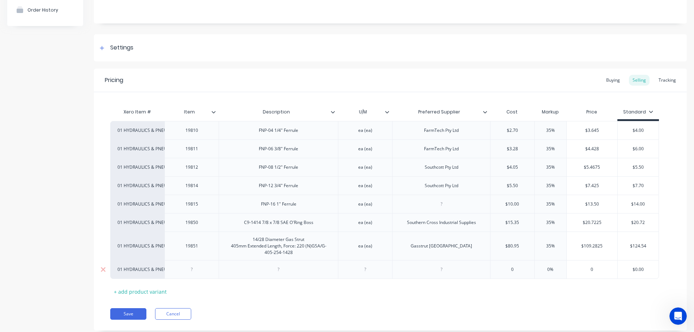
click at [284, 270] on div at bounding box center [279, 269] width 36 height 9
drag, startPoint x: 297, startPoint y: 255, endPoint x: 255, endPoint y: 239, distance: 45.3
click at [255, 239] on div "14/28 Diameter Gas Strut 405mm Extended Length, Force: 220 (N)GSA/G-405-254-1428" at bounding box center [278, 246] width 113 height 22
copy div "4/28 Diameter Gas Strut 405mm Extended Length, Force: 220 (N)GSA/G-405-254-1428"
click at [283, 269] on div at bounding box center [279, 269] width 36 height 9
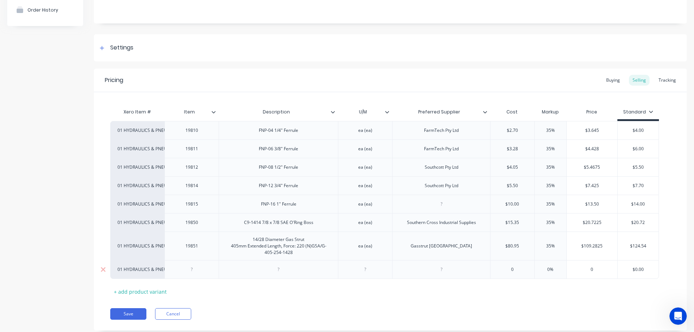
paste div
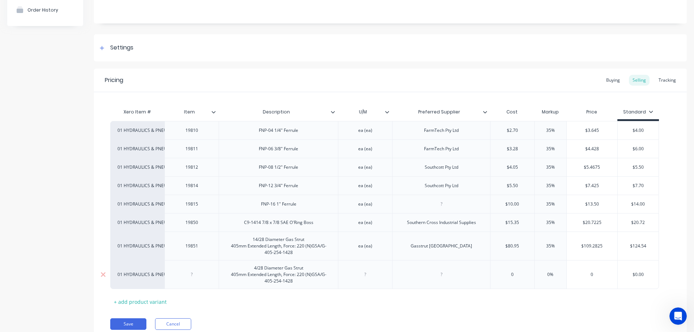
click at [305, 276] on div "405mm Extended Length, Force: 220 (N)GSA/G-405-254-1428" at bounding box center [279, 278] width 102 height 13
click at [304, 247] on div "14/28 Diameter Gas Strut 405mm Extended Length, Force: 220 (N)GSA/G-405-254-1428" at bounding box center [278, 246] width 113 height 22
click at [264, 276] on div "4/28 Diameter Gas Strut405mm Extended Length, Force: 220 (N)GSA/G-405-254-1428" at bounding box center [278, 272] width 113 height 16
click at [277, 269] on div "4/28 Diameter Gas Strut405mm Extended Length, Force: 1900 (N)GSA/G-405-254-1428" at bounding box center [278, 272] width 113 height 16
click at [194, 274] on div at bounding box center [192, 274] width 36 height 9
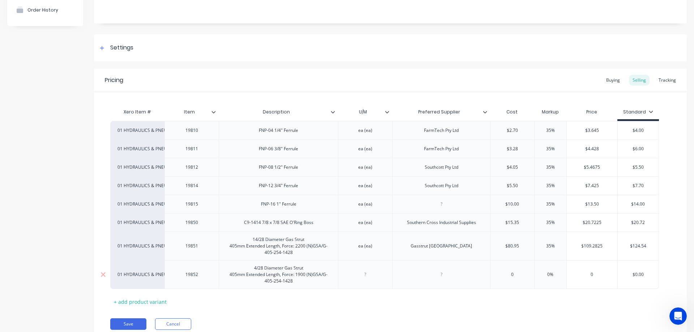
click at [367, 276] on div at bounding box center [365, 274] width 36 height 9
drag, startPoint x: 362, startPoint y: 248, endPoint x: 357, endPoint y: 248, distance: 5.1
click at [357, 248] on div "ea (ea)" at bounding box center [365, 246] width 36 height 9
copy div "ea (ea)"
click at [370, 276] on div at bounding box center [365, 274] width 36 height 9
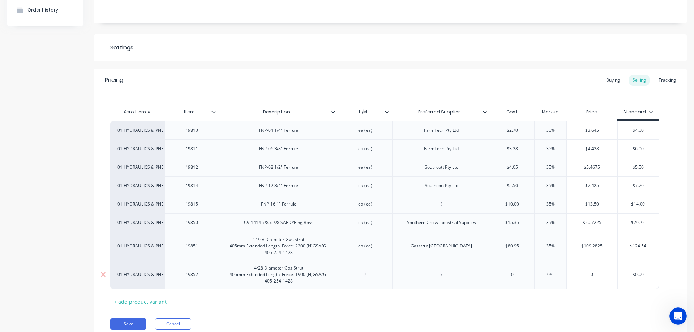
paste div
drag, startPoint x: 463, startPoint y: 248, endPoint x: 413, endPoint y: 250, distance: 50.3
click at [413, 250] on div "Gasstrut Australia" at bounding box center [441, 246] width 98 height 29
copy div "Gasstrut Australia"
click at [443, 277] on div at bounding box center [441, 274] width 36 height 9
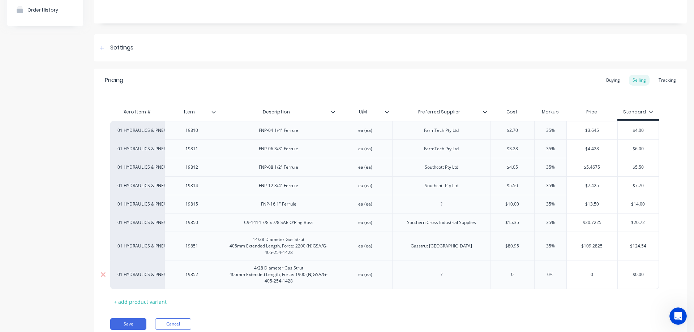
paste div
click at [516, 274] on input "text" at bounding box center [513, 275] width 44 height 7
drag, startPoint x: 523, startPoint y: 246, endPoint x: 501, endPoint y: 250, distance: 22.8
click at [501, 250] on div "$80.95 $80.95" at bounding box center [513, 246] width 44 height 18
click at [515, 276] on input "0" at bounding box center [513, 275] width 44 height 7
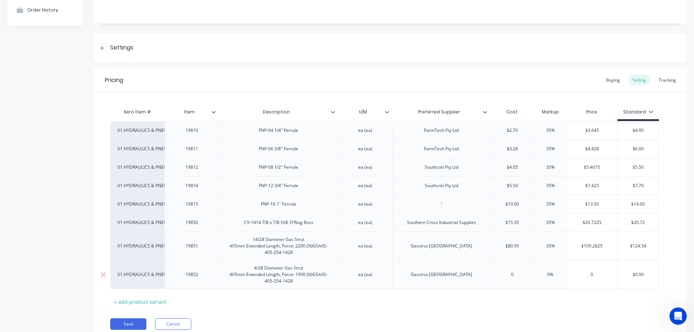
paste input "$80.95"
click at [550, 274] on input "0%" at bounding box center [551, 275] width 36 height 7
click at [644, 274] on input "$0.00" at bounding box center [638, 275] width 41 height 7
drag, startPoint x: 626, startPoint y: 277, endPoint x: 612, endPoint y: 278, distance: 14.1
click at [612, 278] on div "01 HYDRAULICS & PNEUMATICS 19852 4/28 Diameter Gas Strut 405mm Extended Length,…" at bounding box center [384, 274] width 549 height 29
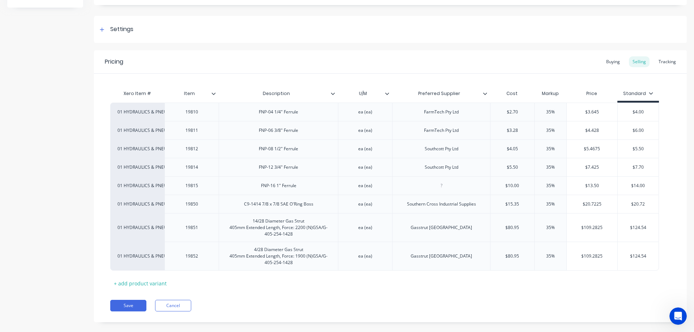
scroll to position [101, 0]
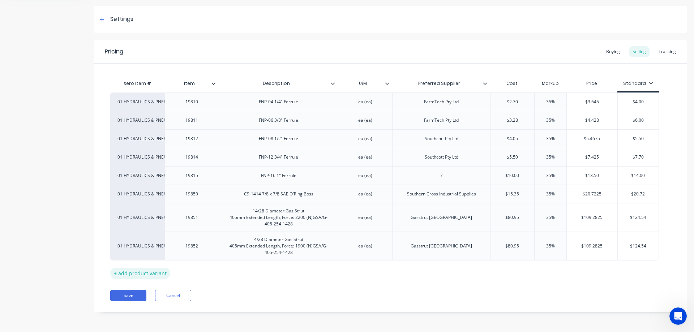
click at [134, 276] on div "+ add product variant" at bounding box center [140, 273] width 60 height 11
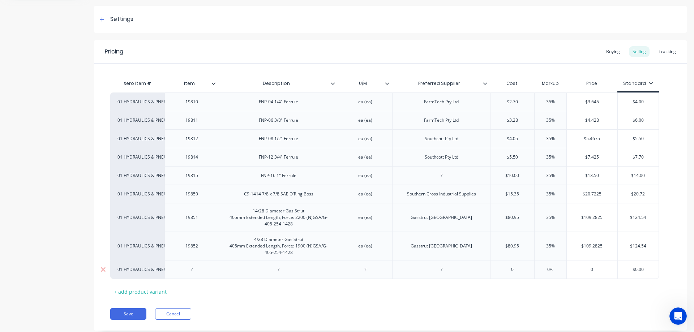
click at [192, 271] on div at bounding box center [192, 269] width 36 height 9
drag, startPoint x: 299, startPoint y: 253, endPoint x: 252, endPoint y: 240, distance: 48.8
click at [252, 240] on div "4/28 Diameter Gas Strut 405mm Extended Length, Force: 1900 (N)GSA/G-405-254-1428" at bounding box center [278, 246] width 113 height 22
copy div "4/28 Diameter Gas Strut 405mm Extended Length, Force: 1900 (N)GSA/G-405-254-1428"
click at [285, 268] on div at bounding box center [279, 269] width 36 height 9
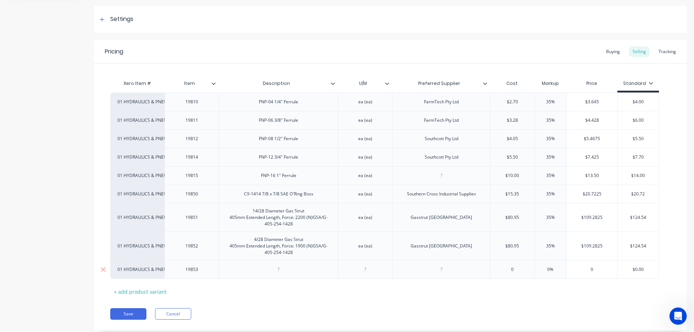
paste div
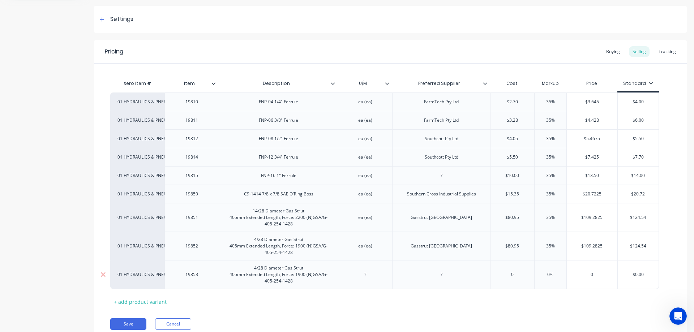
click at [303, 275] on div "405mm Extended Length, Force: 1900 (N)GSA/G-405-254-1428" at bounding box center [279, 278] width 102 height 13
click at [366, 277] on div at bounding box center [365, 274] width 54 height 29
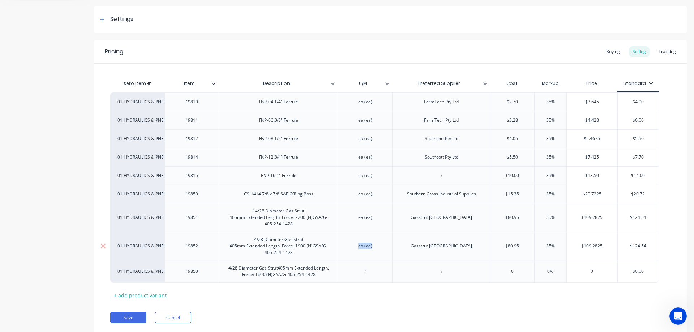
drag, startPoint x: 379, startPoint y: 248, endPoint x: 359, endPoint y: 247, distance: 20.6
click at [359, 247] on div "ea (ea)" at bounding box center [365, 246] width 36 height 9
copy div "ea (ea)"
click at [369, 273] on div at bounding box center [365, 271] width 36 height 9
paste div
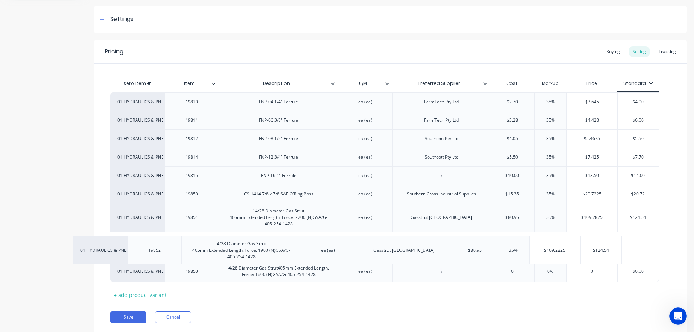
drag, startPoint x: 465, startPoint y: 248, endPoint x: 423, endPoint y: 253, distance: 42.2
click at [420, 252] on div "01 HYDRAULICS & PNEUMATICS 19810 FNP-04 1/4" Ferrule ea (ea) FarmTech Pty Ltd $…" at bounding box center [390, 188] width 560 height 190
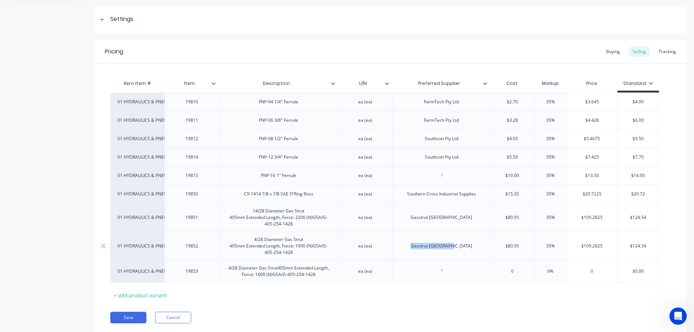
drag, startPoint x: 443, startPoint y: 248, endPoint x: 423, endPoint y: 250, distance: 20.0
click at [423, 250] on div "Gasstrut Australia" at bounding box center [441, 246] width 73 height 9
click at [444, 274] on div at bounding box center [441, 271] width 36 height 9
paste div
drag, startPoint x: 504, startPoint y: 247, endPoint x: 500, endPoint y: 248, distance: 4.2
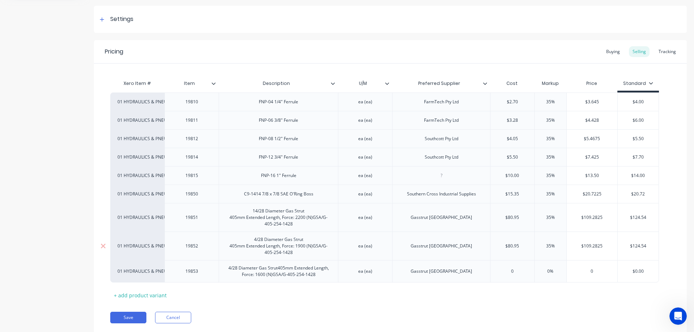
click at [500, 248] on input "$80.95" at bounding box center [513, 246] width 44 height 7
click at [515, 271] on input "0" at bounding box center [513, 271] width 44 height 7
paste input "$80.95"
drag, startPoint x: 646, startPoint y: 270, endPoint x: 613, endPoint y: 273, distance: 33.4
click at [613, 273] on div "01 HYDRAULICS & PNEUMATICS 19853 4/28 Diameter Gas Strut405mm Extended Length, …" at bounding box center [384, 271] width 549 height 22
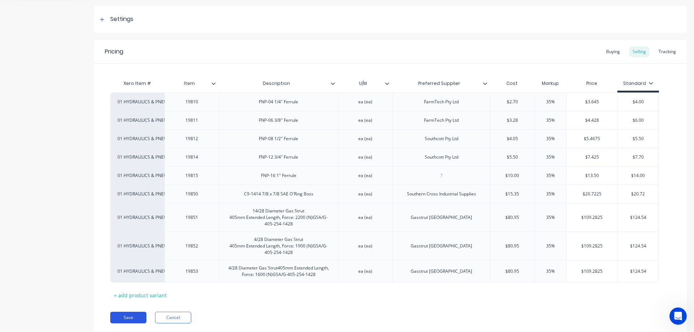
click at [134, 315] on button "Save" at bounding box center [128, 318] width 36 height 12
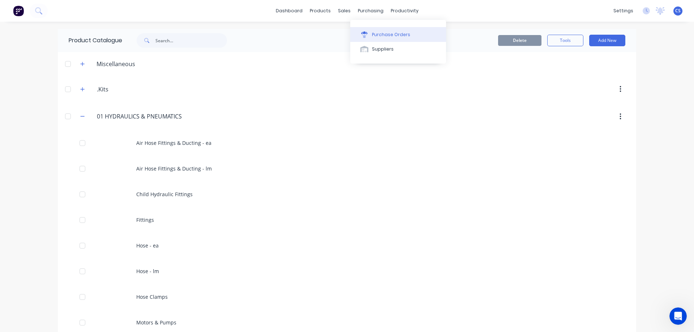
click at [385, 30] on button "Purchase Orders" at bounding box center [398, 34] width 96 height 14
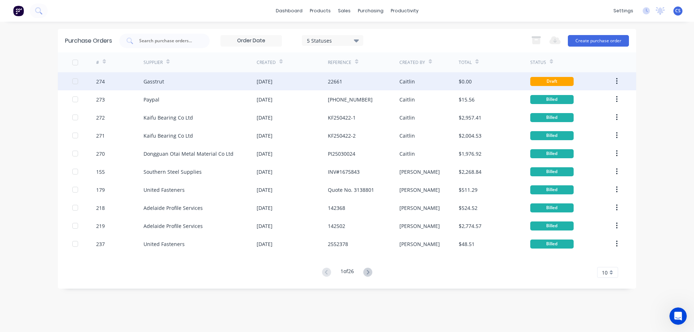
click at [223, 82] on div "Gasstrut" at bounding box center [200, 81] width 113 height 18
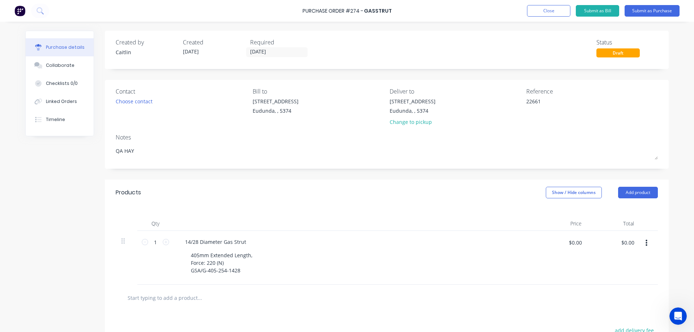
click at [646, 246] on icon "button" at bounding box center [647, 243] width 2 height 8
click at [613, 304] on button "Delete" at bounding box center [624, 306] width 61 height 14
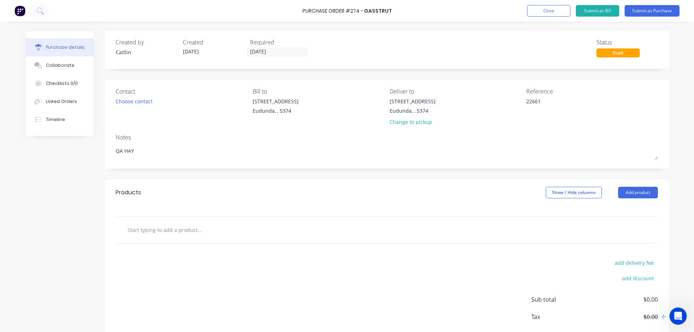
click at [213, 231] on input "text" at bounding box center [199, 230] width 145 height 14
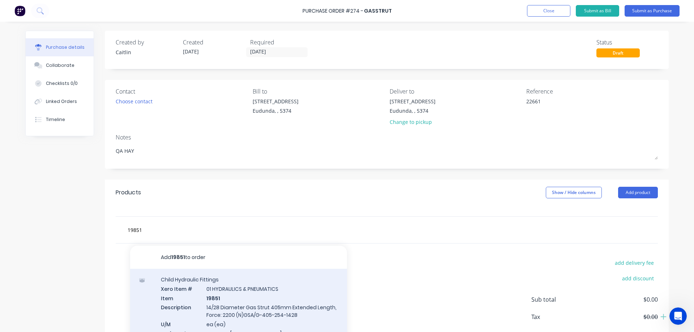
click at [261, 307] on div "Child Hydraulic Fittings Xero Item # 01 HYDRAULICS & PNEUMATICS Item 19851 Desc…" at bounding box center [238, 315] width 217 height 92
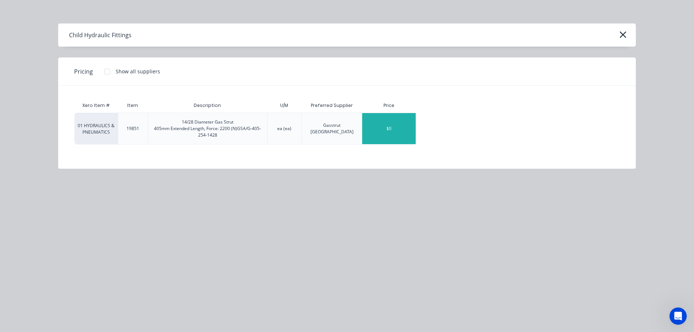
click at [406, 133] on div "$0" at bounding box center [389, 128] width 54 height 31
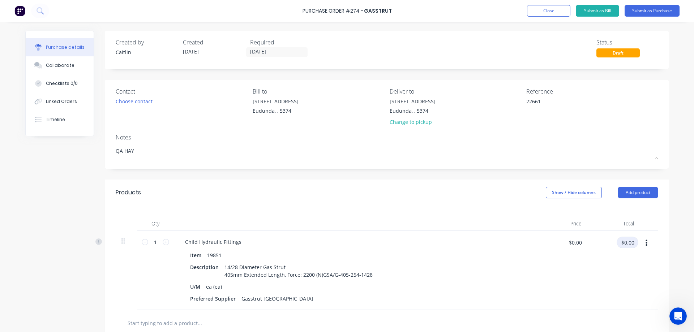
click at [631, 242] on input "$0.00" at bounding box center [628, 243] width 22 height 12
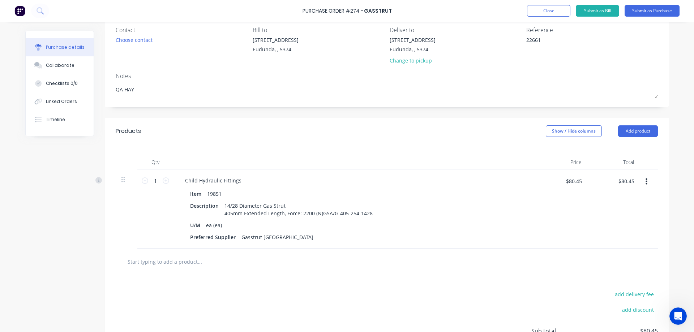
scroll to position [72, 0]
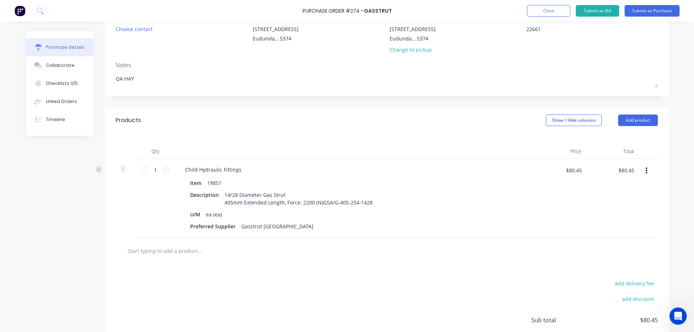
click at [198, 251] on input "text" at bounding box center [199, 251] width 145 height 14
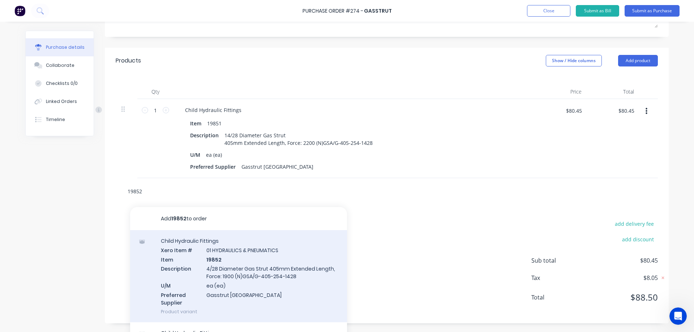
scroll to position [141, 0]
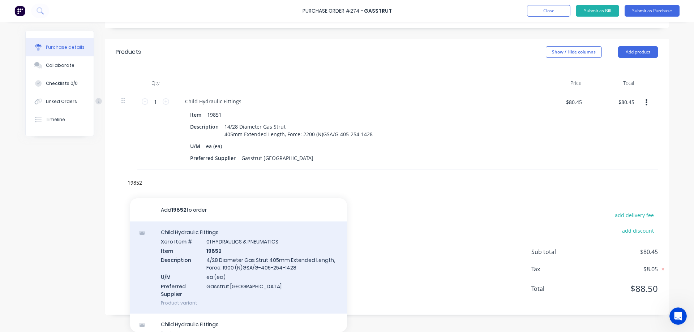
click at [286, 267] on div "Child Hydraulic Fittings Xero Item # 01 HYDRAULICS & PNEUMATICS Item 19852 Desc…" at bounding box center [238, 268] width 217 height 92
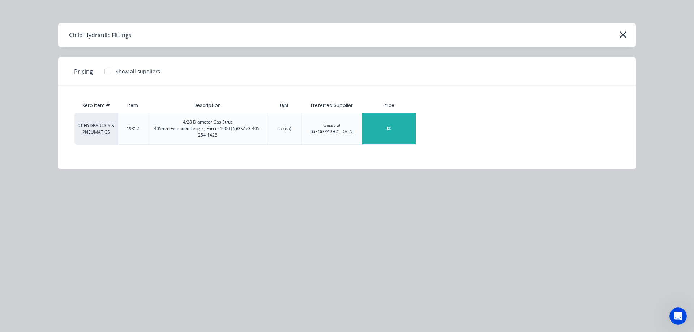
click at [375, 132] on div "$0" at bounding box center [389, 128] width 54 height 31
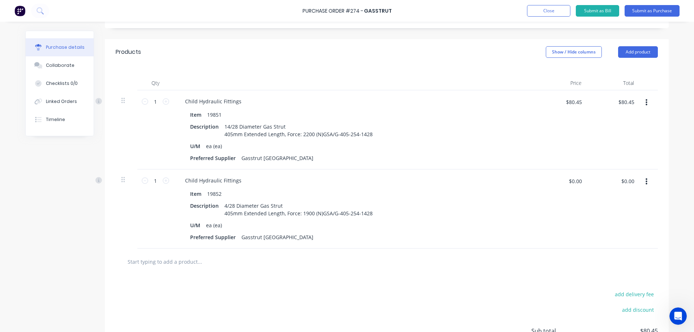
click at [198, 266] on input "text" at bounding box center [199, 262] width 145 height 14
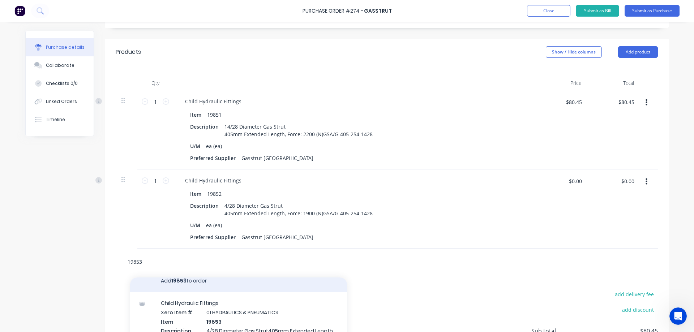
scroll to position [12, 0]
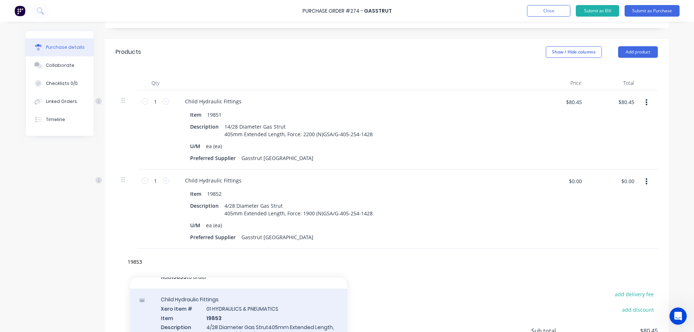
click at [298, 313] on div "Child Hydraulic Fittings Xero Item # 01 HYDRAULICS & PNEUMATICS Item 19853 Desc…" at bounding box center [238, 335] width 217 height 92
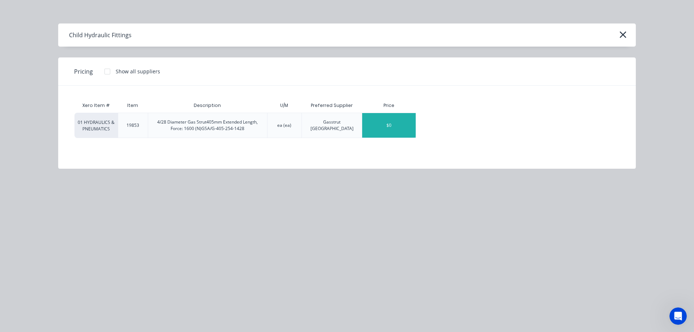
click at [402, 126] on div "$0" at bounding box center [389, 125] width 54 height 25
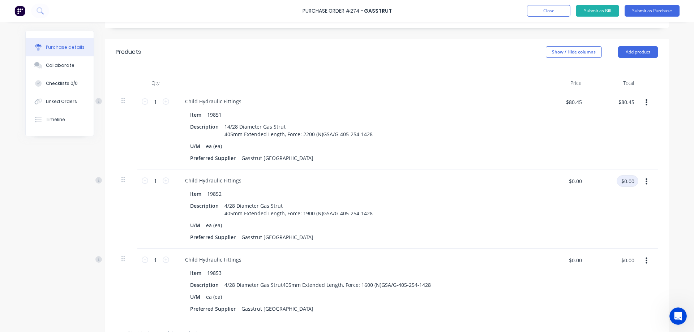
click at [633, 182] on input "$0.00" at bounding box center [628, 181] width 22 height 12
click at [629, 259] on input "$0.00" at bounding box center [628, 261] width 22 height 12
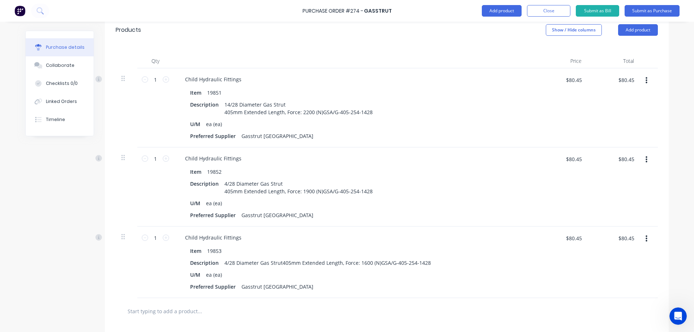
scroll to position [281, 0]
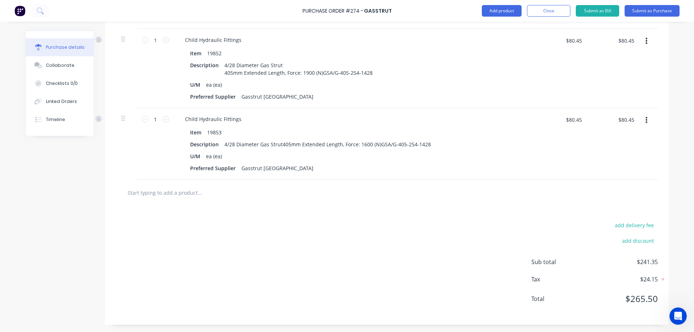
click at [652, 262] on span "$241.35" at bounding box center [622, 262] width 72 height 9
drag, startPoint x: 635, startPoint y: 262, endPoint x: 628, endPoint y: 263, distance: 7.3
click at [628, 263] on span "$241.35" at bounding box center [622, 262] width 72 height 9
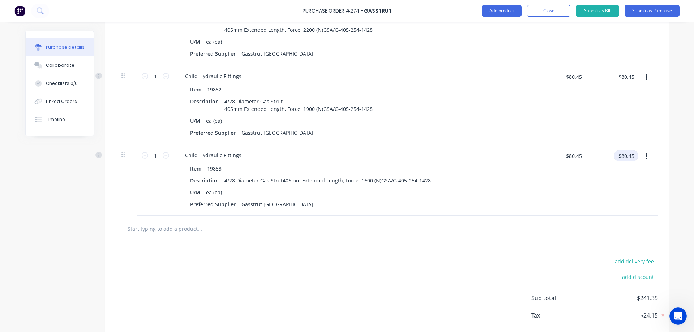
click at [627, 155] on input "$80.45" at bounding box center [626, 156] width 25 height 12
click at [638, 78] on button "button" at bounding box center [646, 77] width 17 height 13
click at [627, 75] on input "$80.45" at bounding box center [626, 77] width 25 height 12
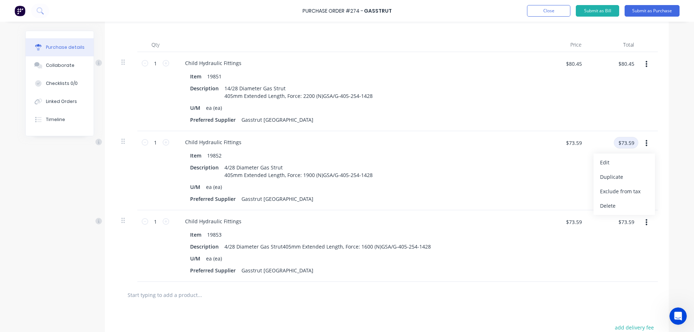
scroll to position [173, 0]
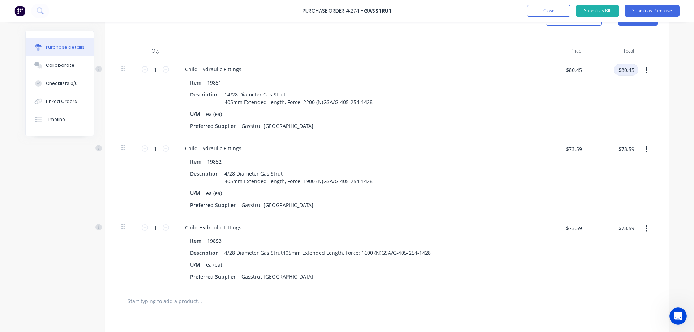
click at [629, 71] on input "$80.45" at bounding box center [626, 70] width 25 height 12
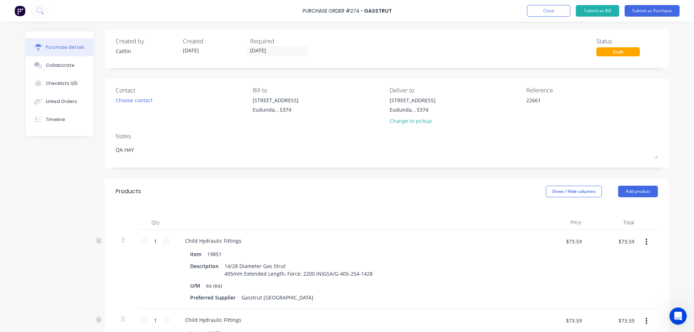
scroll to position [0, 0]
click at [644, 12] on button "Submit as Purchase" at bounding box center [652, 11] width 55 height 12
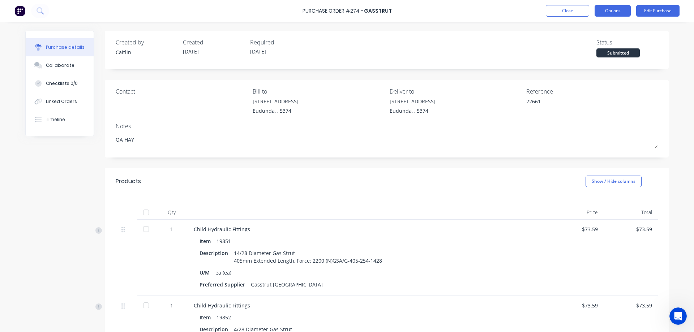
click at [606, 8] on button "Options" at bounding box center [613, 11] width 36 height 12
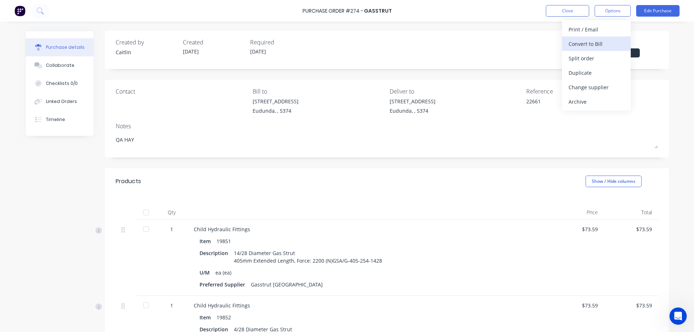
click at [595, 43] on div "Convert to Bill" at bounding box center [597, 44] width 56 height 10
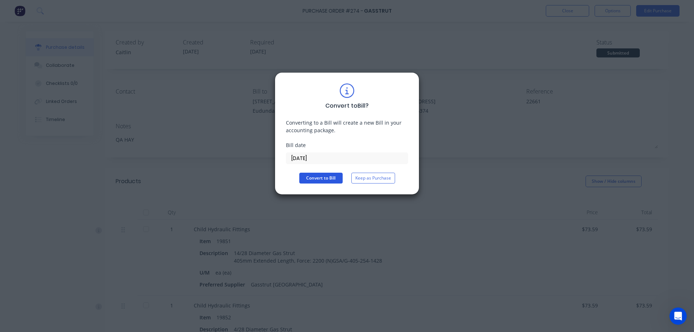
click at [311, 180] on button "Convert to Bill" at bounding box center [320, 178] width 43 height 11
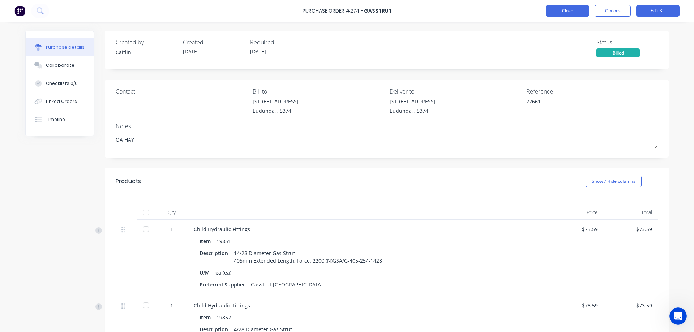
click at [572, 12] on button "Close" at bounding box center [567, 11] width 43 height 12
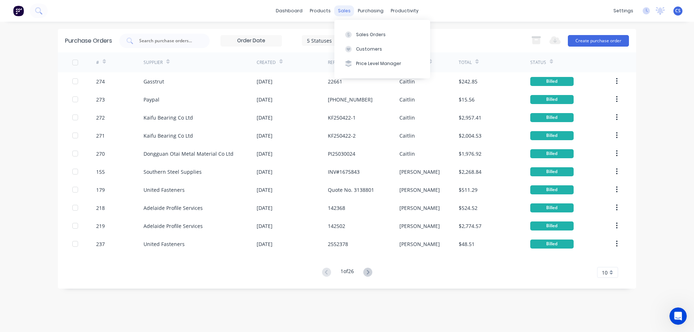
click at [345, 11] on div "sales" at bounding box center [344, 10] width 20 height 11
click at [372, 38] on button "Sales Orders" at bounding box center [382, 34] width 96 height 14
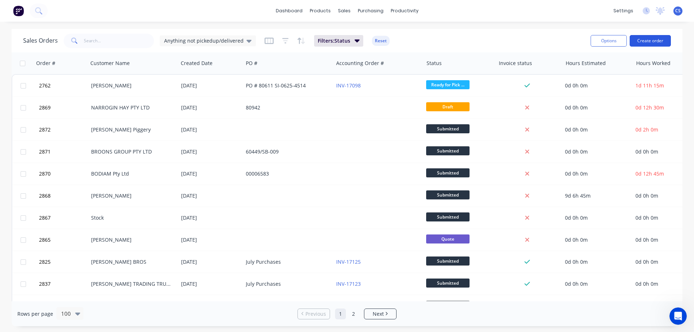
click at [659, 39] on button "Create order" at bounding box center [650, 41] width 41 height 12
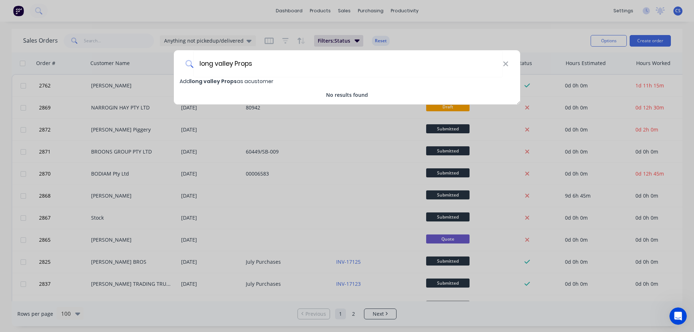
click at [274, 82] on div "Add long valley Props as a customer" at bounding box center [347, 81] width 346 height 8
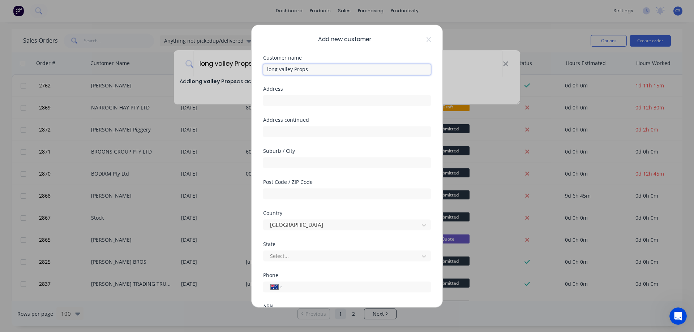
click at [281, 70] on input "long valley Props" at bounding box center [347, 69] width 168 height 11
click at [283, 99] on input "text" at bounding box center [347, 100] width 168 height 11
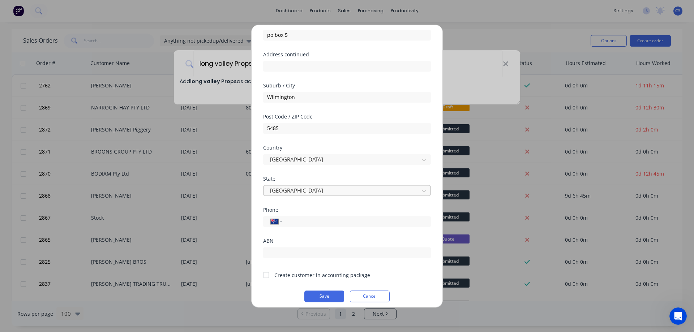
scroll to position [71, 0]
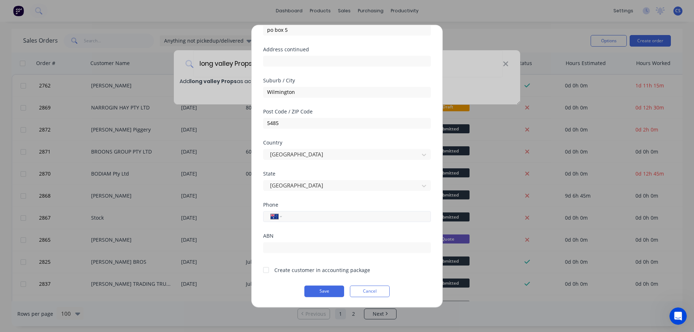
click at [303, 217] on input "tel" at bounding box center [355, 216] width 136 height 8
click at [266, 270] on div at bounding box center [266, 270] width 14 height 14
click at [318, 293] on button "Save" at bounding box center [324, 292] width 40 height 12
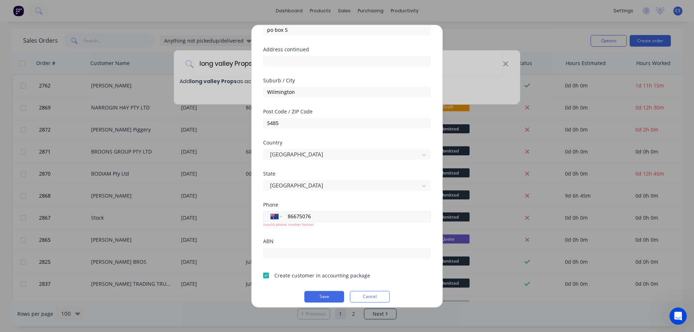
click at [288, 216] on input "86675076" at bounding box center [355, 216] width 136 height 8
click at [325, 298] on button "Save" at bounding box center [324, 297] width 40 height 12
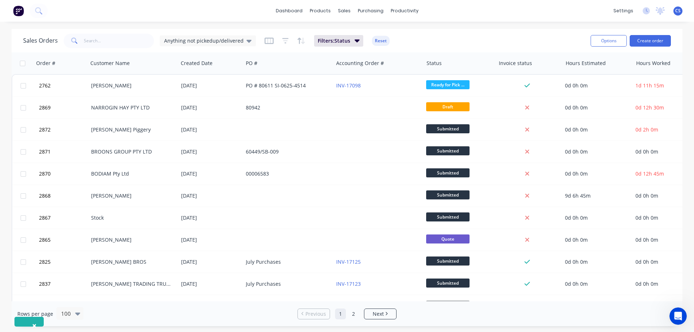
click at [35, 324] on span "×" at bounding box center [34, 326] width 4 height 10
click at [364, 48] on div "Customers" at bounding box center [369, 49] width 26 height 7
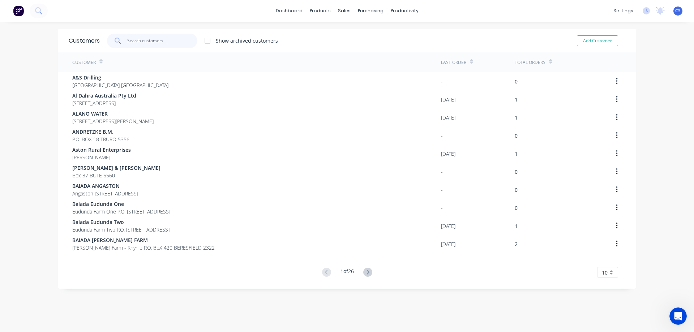
click at [145, 38] on input "text" at bounding box center [162, 41] width 71 height 14
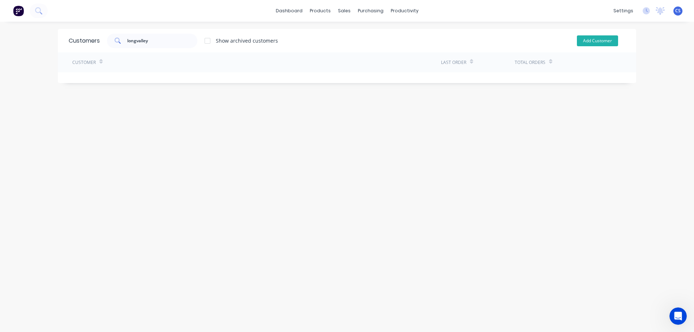
click at [597, 40] on button "Add Customer" at bounding box center [597, 40] width 41 height 11
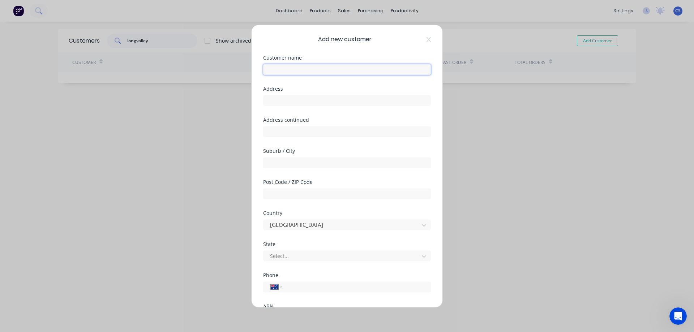
click at [290, 69] on input "text" at bounding box center [347, 69] width 168 height 11
click at [288, 100] on input "text" at bounding box center [347, 100] width 168 height 11
click at [274, 161] on input "text" at bounding box center [347, 162] width 168 height 11
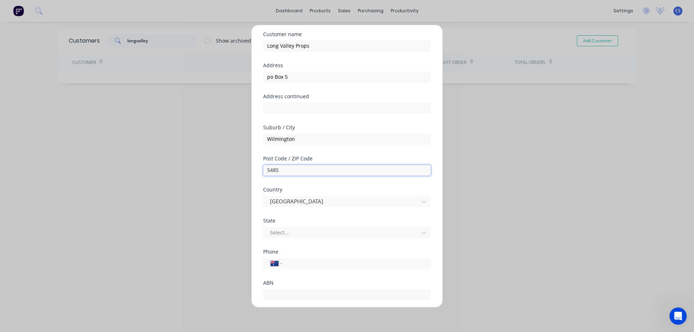
scroll to position [36, 0]
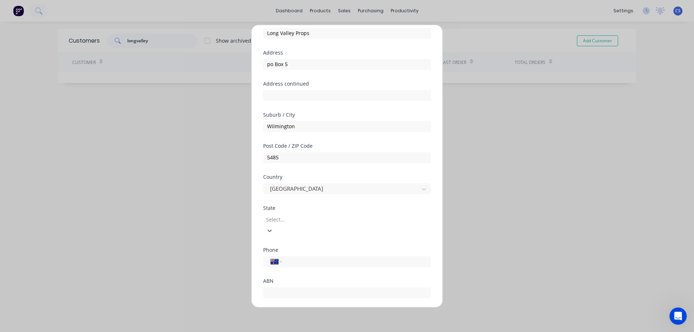
click at [315, 219] on div at bounding box center [317, 219] width 104 height 9
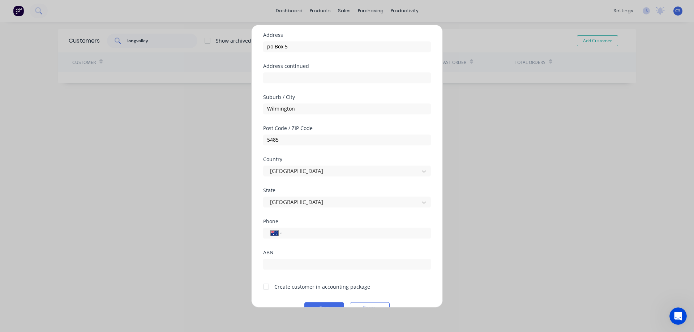
scroll to position [71, 0]
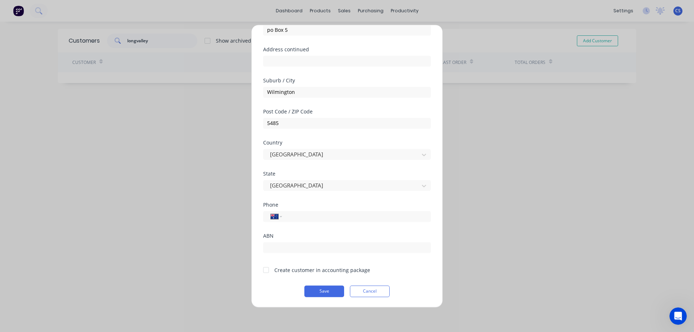
click at [266, 269] on div at bounding box center [266, 270] width 14 height 14
click at [322, 291] on button "Save" at bounding box center [324, 292] width 40 height 12
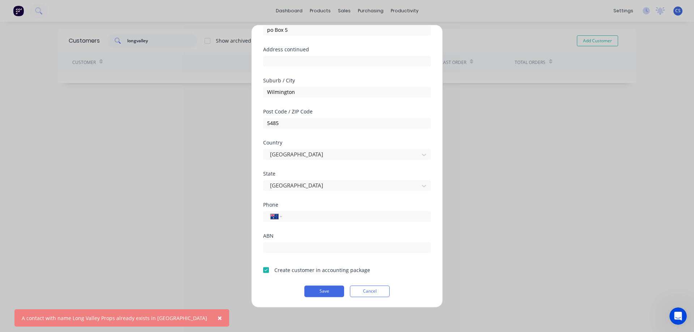
click at [218, 317] on span "×" at bounding box center [220, 318] width 4 height 10
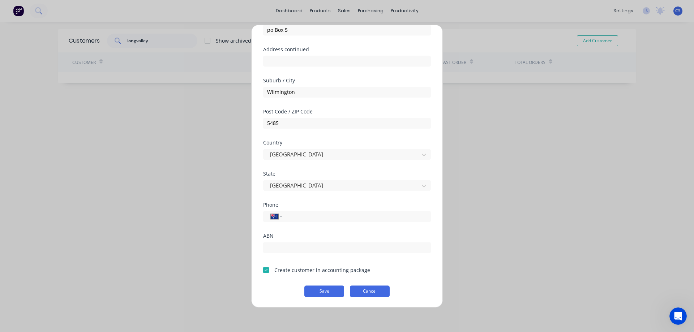
click at [361, 289] on button "Cancel" at bounding box center [370, 292] width 40 height 12
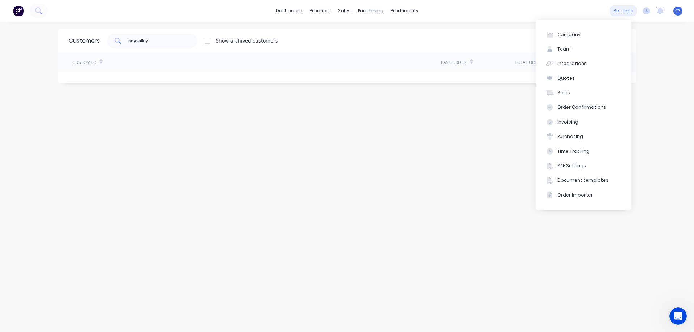
click at [624, 8] on div "settings" at bounding box center [623, 10] width 27 height 11
click at [576, 58] on button "Integrations" at bounding box center [584, 63] width 96 height 14
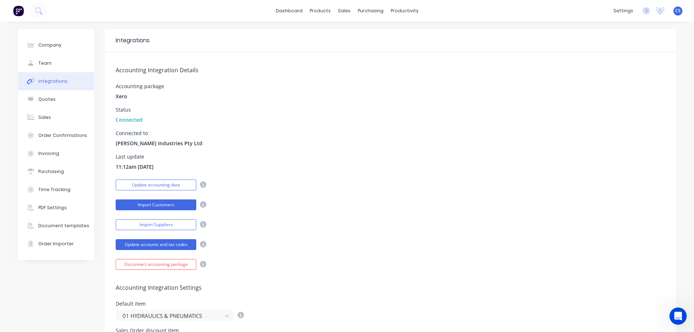
click at [172, 206] on button "Import Customers" at bounding box center [156, 205] width 81 height 11
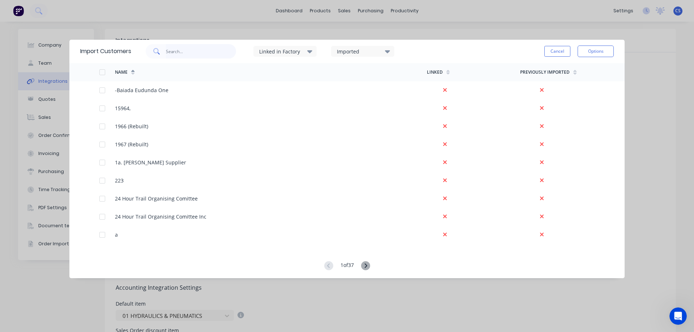
click at [177, 51] on input "text" at bounding box center [201, 51] width 71 height 14
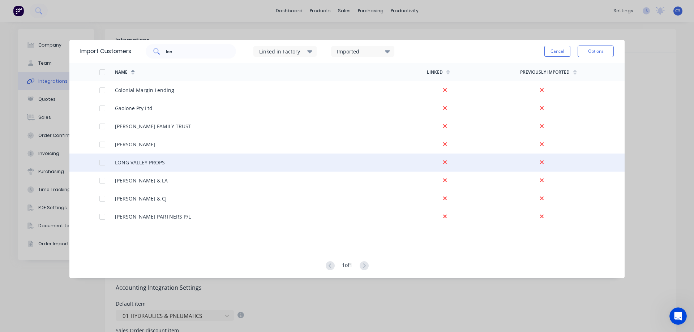
click at [102, 162] on div at bounding box center [102, 162] width 14 height 14
click at [598, 50] on button "Options" at bounding box center [596, 52] width 36 height 12
click at [588, 69] on div "Import selected customers" at bounding box center [580, 72] width 56 height 18
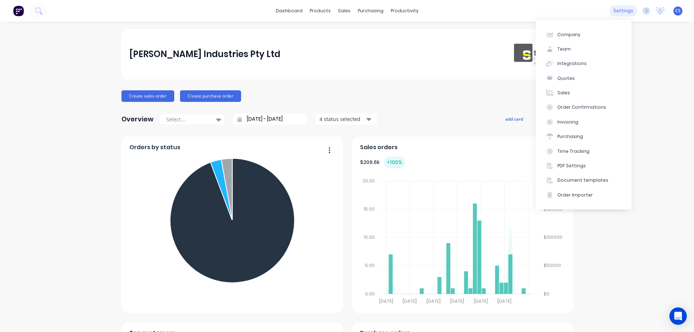
click at [618, 13] on div "settings" at bounding box center [623, 10] width 27 height 11
click at [589, 64] on button "Integrations" at bounding box center [584, 63] width 96 height 14
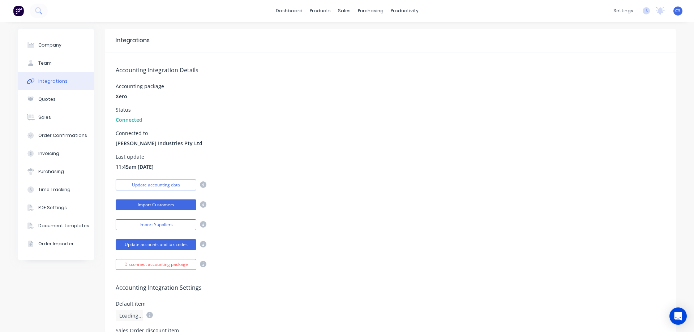
click at [163, 205] on button "Import Customers" at bounding box center [156, 205] width 81 height 11
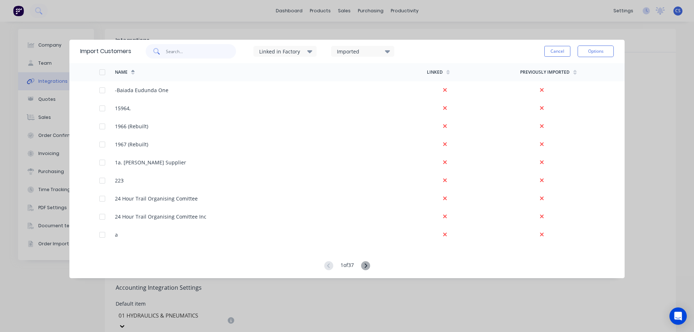
click at [168, 51] on input "text" at bounding box center [201, 51] width 71 height 14
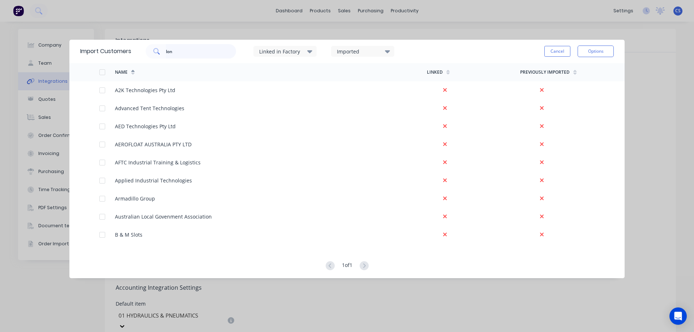
type input "lon"
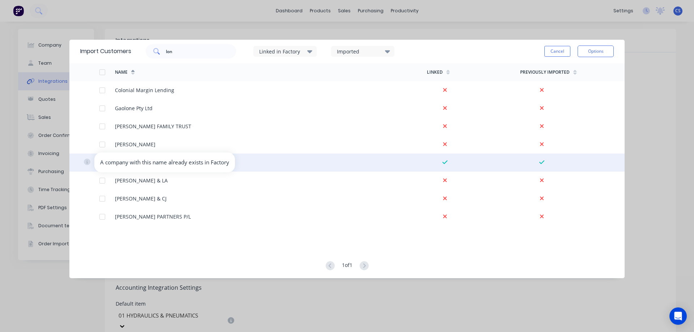
click at [86, 163] on icon at bounding box center [87, 162] width 2 height 3
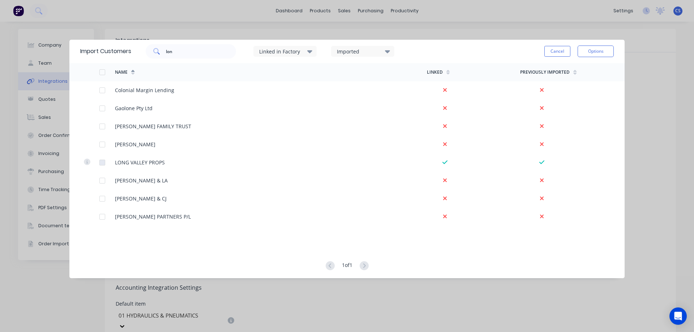
click at [44, 294] on div "Import Customers lon Linked in Factory Imported Cancel Options Name Linked Prev…" at bounding box center [347, 166] width 694 height 332
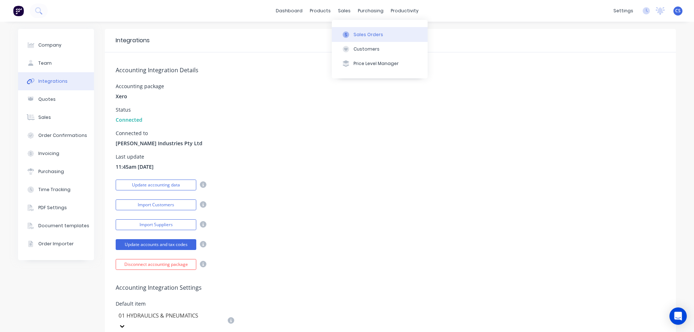
click at [369, 34] on div "Sales Orders" at bounding box center [369, 34] width 30 height 7
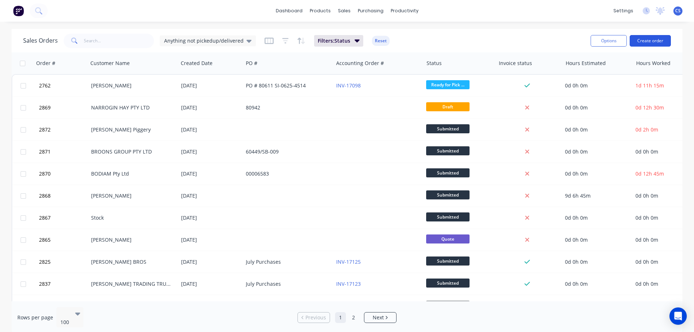
click at [641, 41] on button "Create order" at bounding box center [650, 41] width 41 height 12
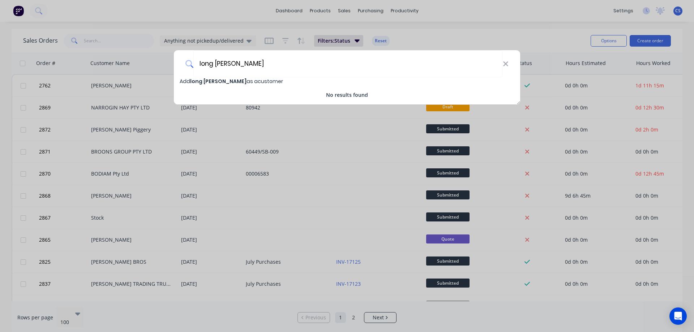
type input "long [PERSON_NAME]"
click at [453, 37] on div "long [PERSON_NAME] Add long [PERSON_NAME] as a customer No results found" at bounding box center [347, 166] width 694 height 332
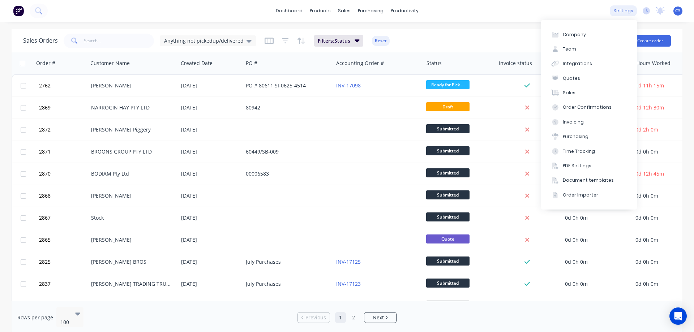
click at [619, 10] on div "settings" at bounding box center [623, 10] width 27 height 11
click at [585, 60] on button "Integrations" at bounding box center [589, 63] width 96 height 14
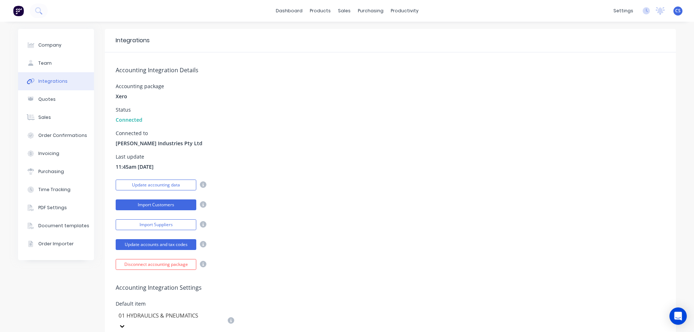
click at [161, 207] on button "Import Customers" at bounding box center [156, 205] width 81 height 11
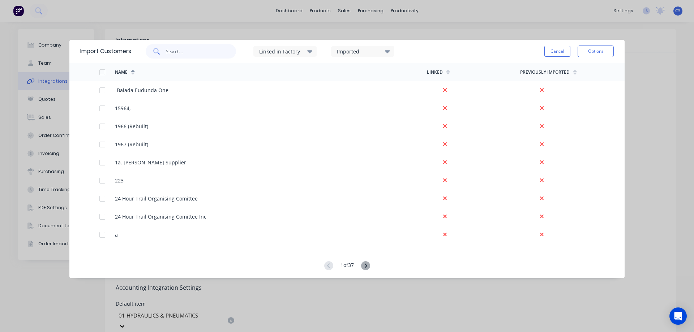
click at [172, 54] on input "text" at bounding box center [201, 51] width 71 height 14
type input "long"
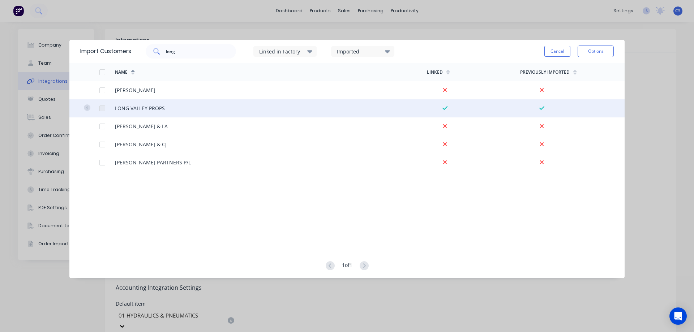
click at [102, 108] on div at bounding box center [102, 108] width 14 height 14
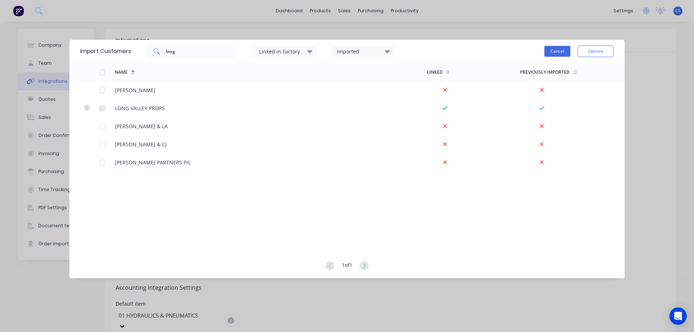
click at [549, 51] on button "Cancel" at bounding box center [558, 51] width 26 height 11
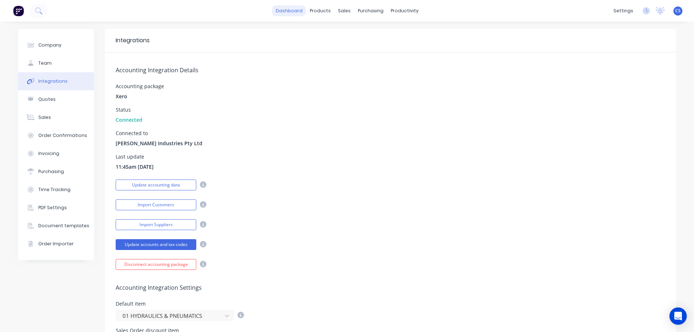
click at [290, 9] on link "dashboard" at bounding box center [289, 10] width 34 height 11
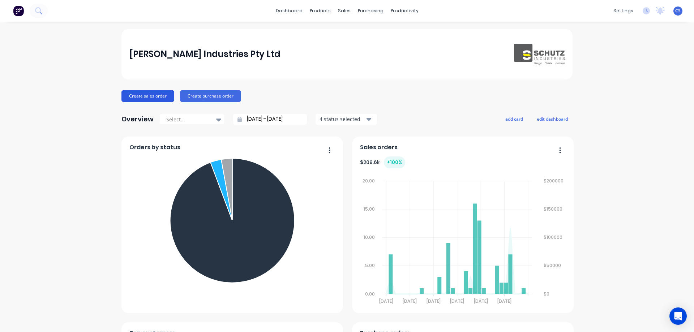
click at [145, 95] on button "Create sales order" at bounding box center [147, 96] width 53 height 12
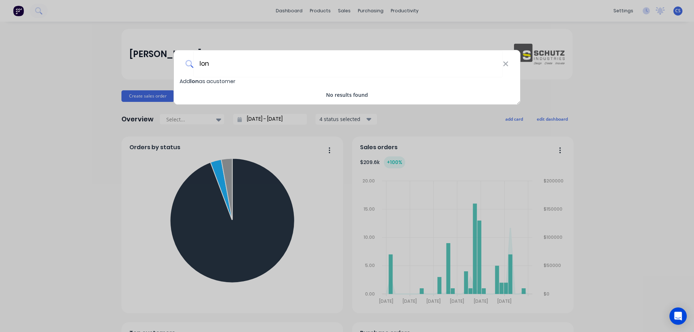
type input "lon"
click at [373, 10] on div "[PERSON_NAME] Add [PERSON_NAME] as a customer No results found" at bounding box center [347, 166] width 694 height 332
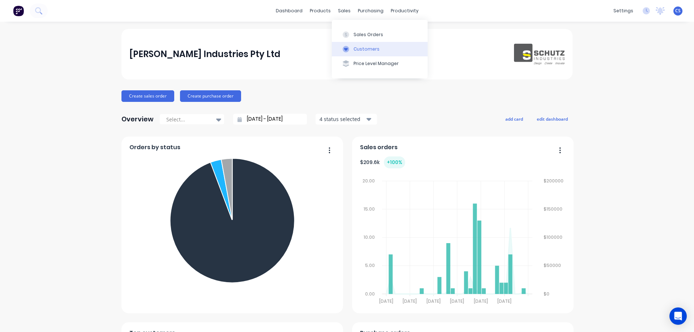
click at [367, 49] on div "Customers" at bounding box center [367, 49] width 26 height 7
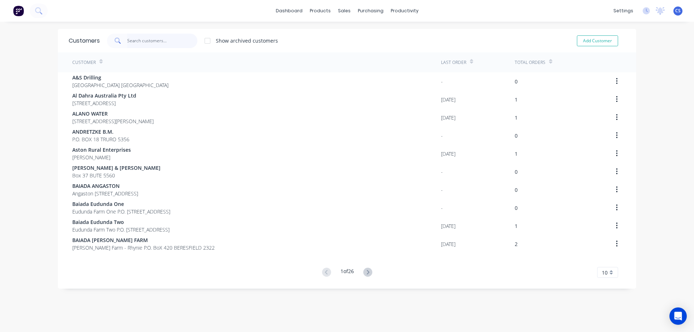
click at [159, 38] on input "text" at bounding box center [162, 41] width 71 height 14
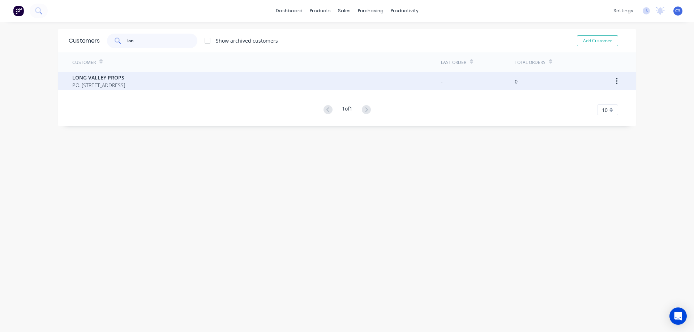
type input "lon"
click at [169, 83] on div "LONG VALLEY PROPS P.O. Box 5 WILMINGTON 5485" at bounding box center [256, 81] width 369 height 18
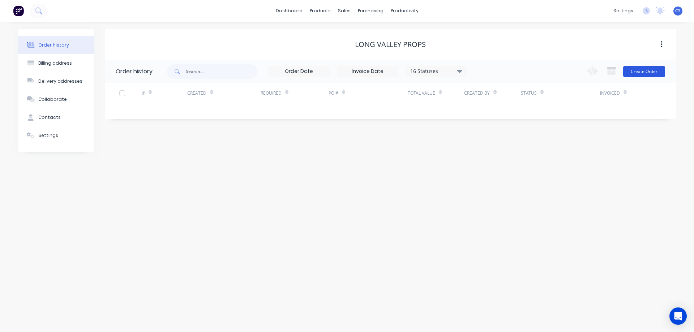
click at [640, 71] on button "Create Order" at bounding box center [644, 72] width 42 height 12
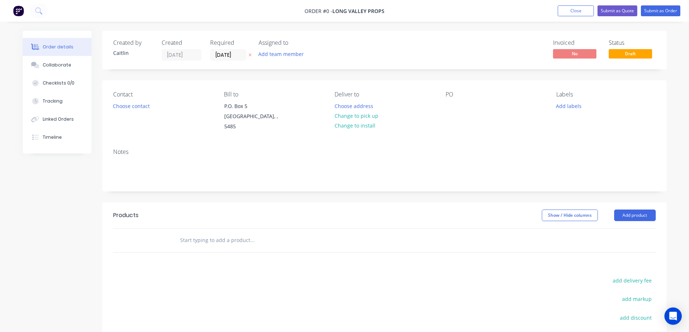
click at [208, 233] on input "text" at bounding box center [252, 240] width 145 height 14
click at [573, 10] on button "Close" at bounding box center [576, 10] width 36 height 11
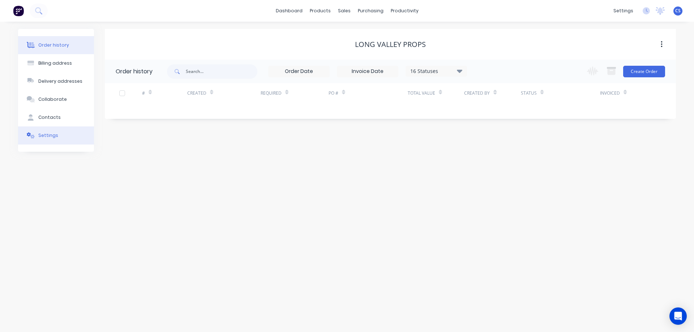
click at [44, 134] on div "Settings" at bounding box center [48, 135] width 20 height 7
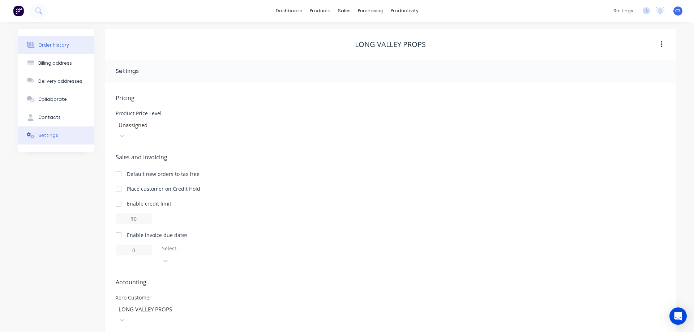
click at [62, 42] on div "Order history" at bounding box center [53, 45] width 31 height 7
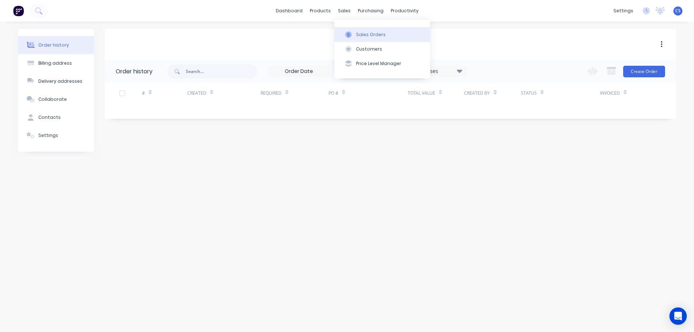
click at [362, 32] on div "Sales Orders" at bounding box center [371, 34] width 30 height 7
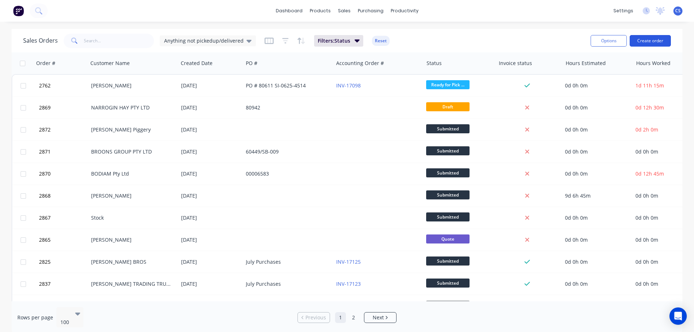
click at [654, 40] on button "Create order" at bounding box center [650, 41] width 41 height 12
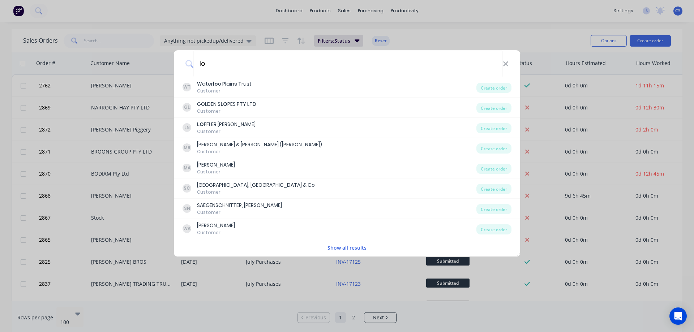
click at [343, 249] on button "Show all results" at bounding box center [346, 248] width 43 height 8
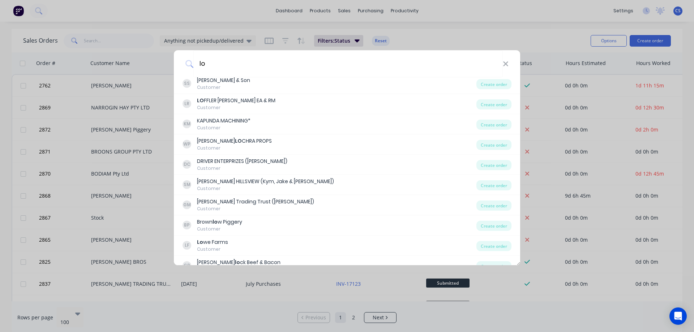
scroll to position [176, 0]
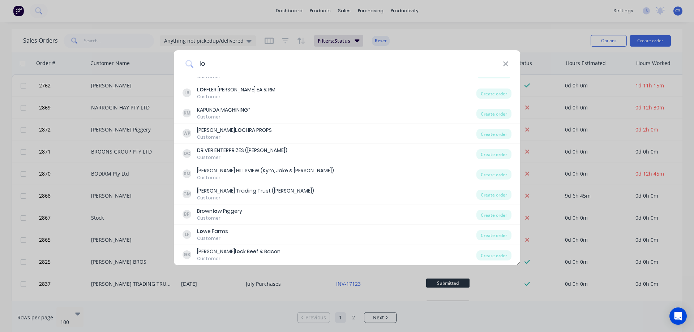
drag, startPoint x: 240, startPoint y: 63, endPoint x: 177, endPoint y: 62, distance: 63.3
click at [177, 62] on div "lo" at bounding box center [347, 63] width 346 height 27
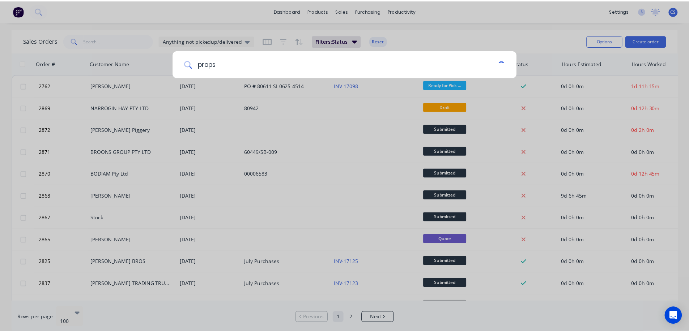
scroll to position [0, 0]
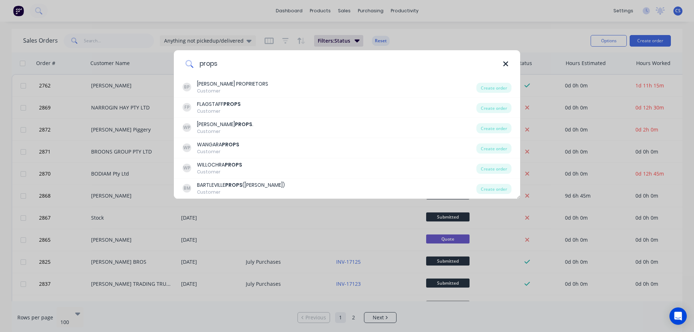
type input "props"
click at [506, 65] on icon at bounding box center [506, 64] width 6 height 8
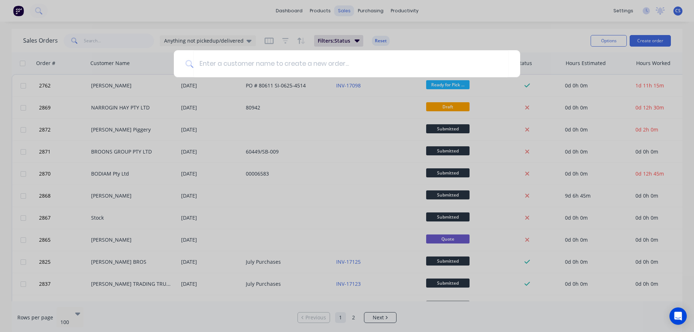
drag, startPoint x: 332, startPoint y: 8, endPoint x: 342, endPoint y: 9, distance: 10.9
click at [331, 8] on div at bounding box center [347, 166] width 694 height 332
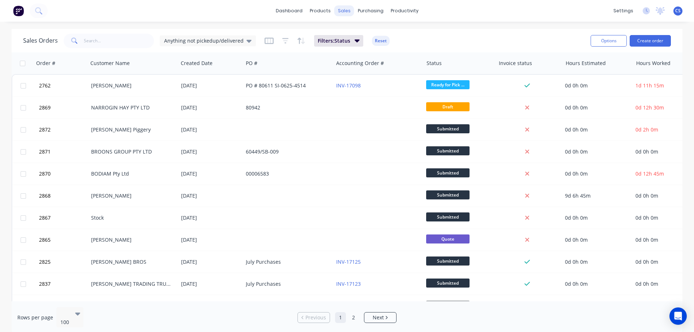
click at [342, 9] on div "sales" at bounding box center [344, 10] width 20 height 11
click at [361, 45] on button "Customers" at bounding box center [382, 49] width 96 height 14
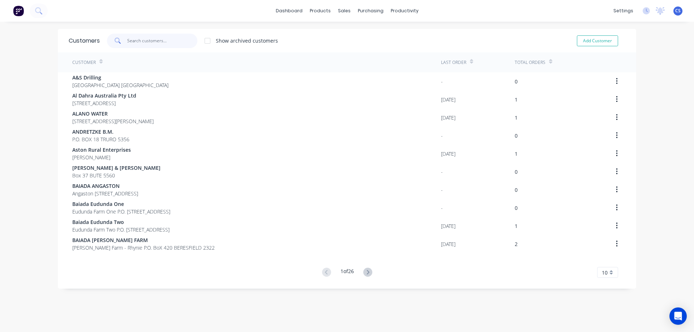
click at [141, 37] on input "text" at bounding box center [162, 41] width 71 height 14
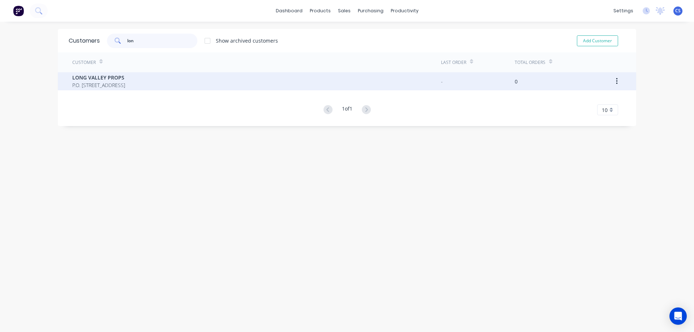
type input "lon"
click at [616, 81] on icon "button" at bounding box center [617, 81] width 2 height 8
click at [420, 82] on div "LONG VALLEY PROPS P.O. Box 5 WILMINGTON 5485" at bounding box center [256, 81] width 369 height 18
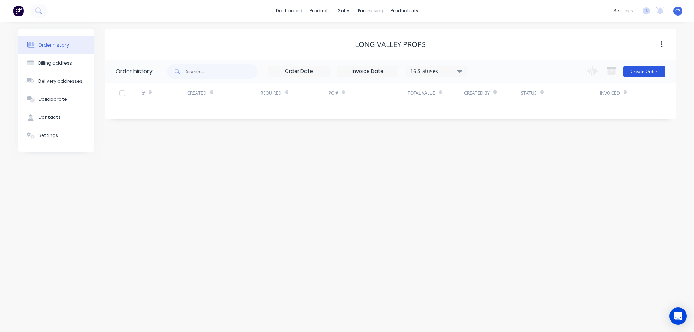
click at [644, 70] on button "Create Order" at bounding box center [644, 72] width 42 height 12
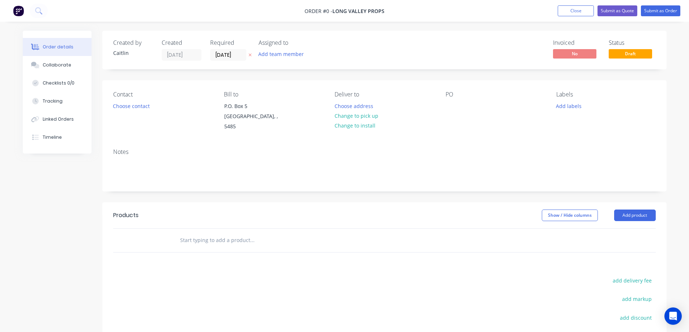
click at [206, 233] on input "text" at bounding box center [252, 240] width 145 height 14
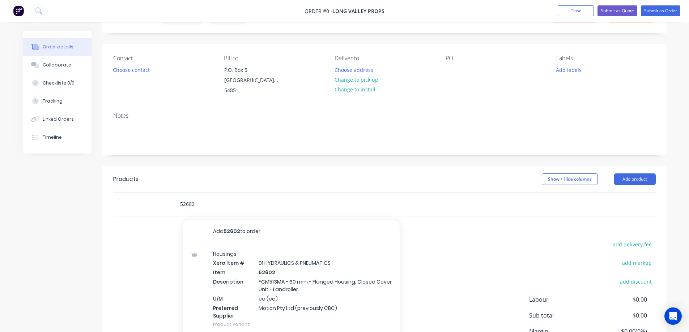
scroll to position [72, 0]
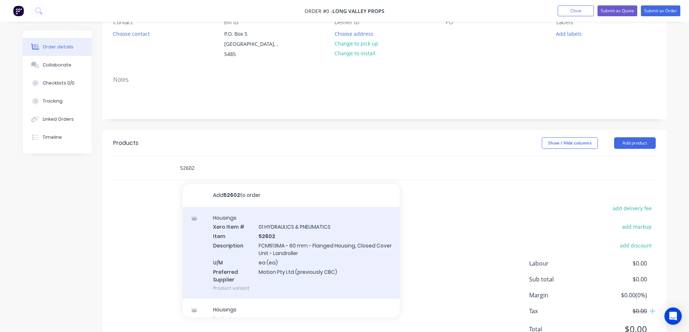
type input "52602"
click at [336, 242] on div "Housings Xero Item # 01 HYDRAULICS & PNEUMATICS Item 52602 Description FCM513MA…" at bounding box center [291, 253] width 217 height 92
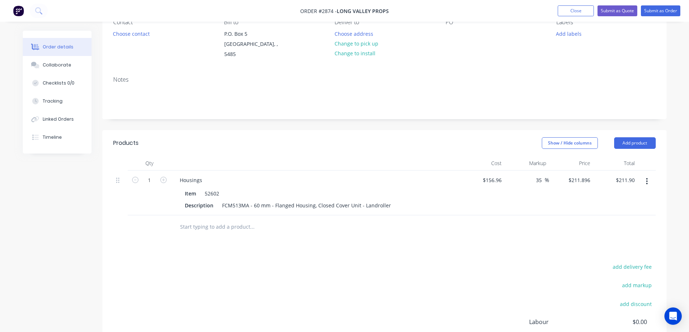
click at [223, 220] on input "text" at bounding box center [252, 227] width 145 height 14
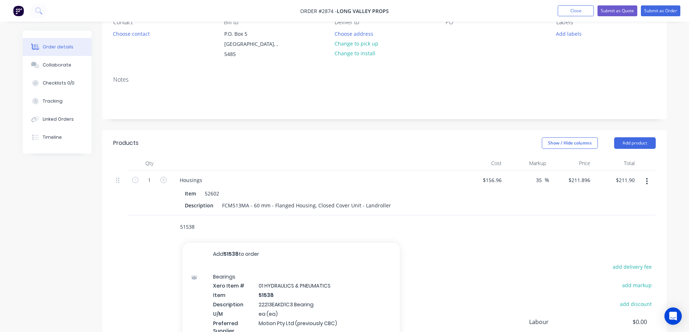
scroll to position [108, 0]
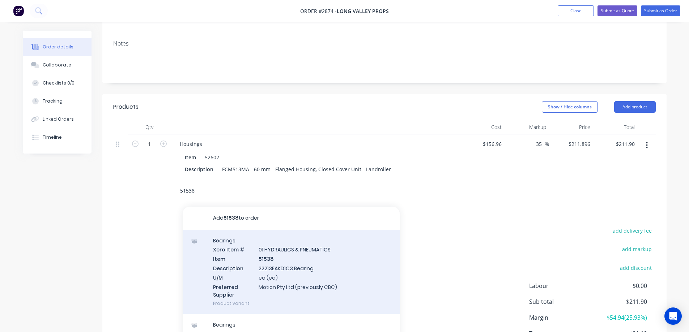
type input "51538"
click at [354, 266] on div "Bearings Xero Item # 01 HYDRAULICS & PNEUMATICS Item 51538 Description 22213EAK…" at bounding box center [291, 272] width 217 height 85
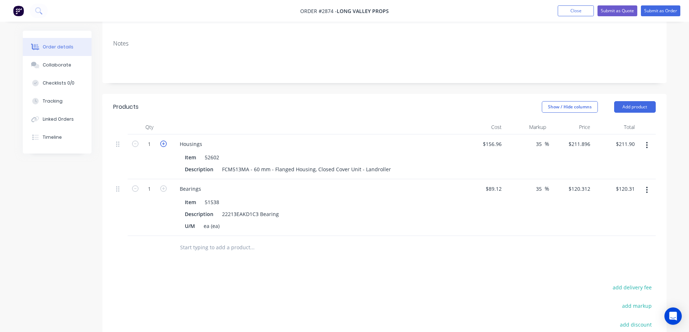
click at [165, 141] on icon "button" at bounding box center [163, 144] width 7 height 7
type input "2"
type input "$423.79"
click at [166, 185] on icon "button" at bounding box center [163, 188] width 7 height 7
type input "2"
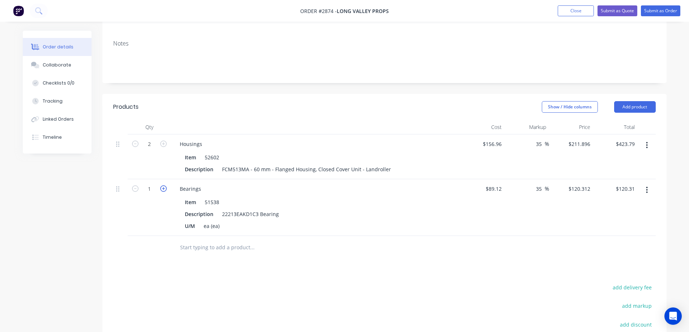
type input "$240.62"
click at [166, 185] on icon "button" at bounding box center [163, 188] width 7 height 7
type input "3"
type input "$360.94"
click at [197, 240] on input "text" at bounding box center [252, 247] width 145 height 14
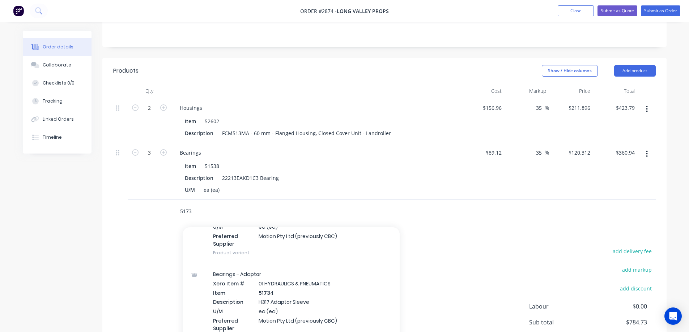
scroll to position [615, 0]
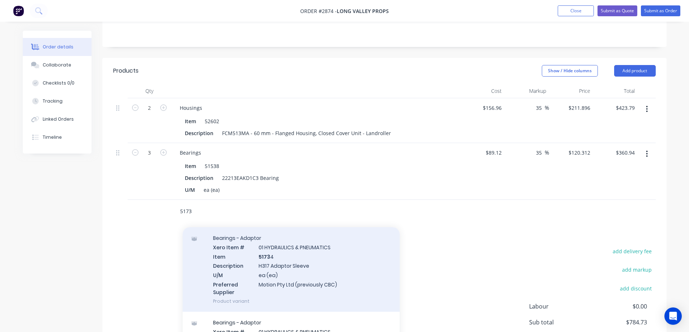
type input "5173"
click at [342, 266] on div "Bearings - Adaptor Xero Item # 01 HYDRAULICS & PNEUMATICS Item 5173 4 Descripti…" at bounding box center [291, 269] width 217 height 85
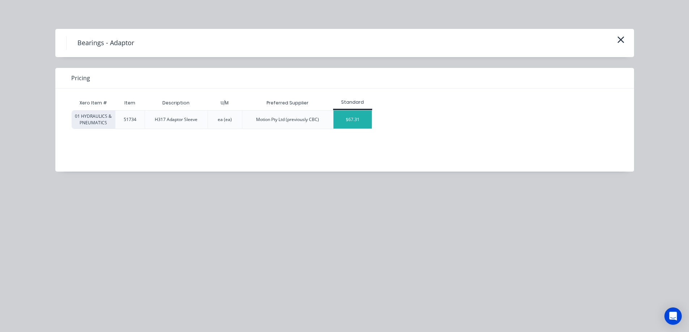
click at [366, 118] on div "$67.31" at bounding box center [352, 120] width 39 height 18
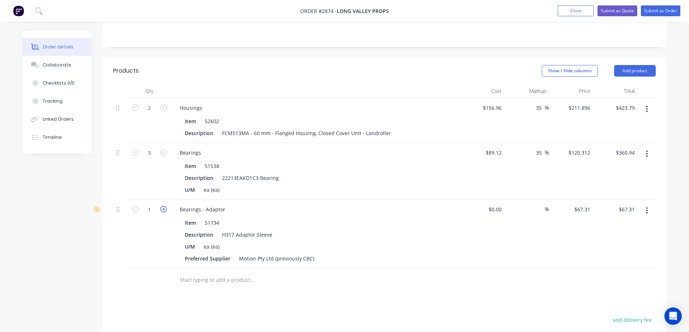
click at [163, 206] on icon "button" at bounding box center [163, 209] width 7 height 7
type input "2"
type input "$134.62"
click at [163, 206] on icon "button" at bounding box center [163, 209] width 7 height 7
type input "3"
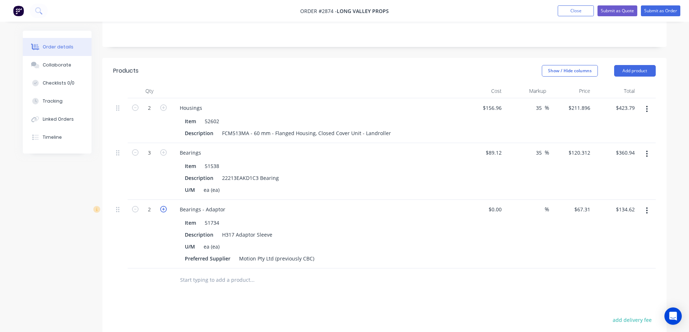
type input "$201.93"
click at [213, 274] on input "text" at bounding box center [252, 280] width 145 height 14
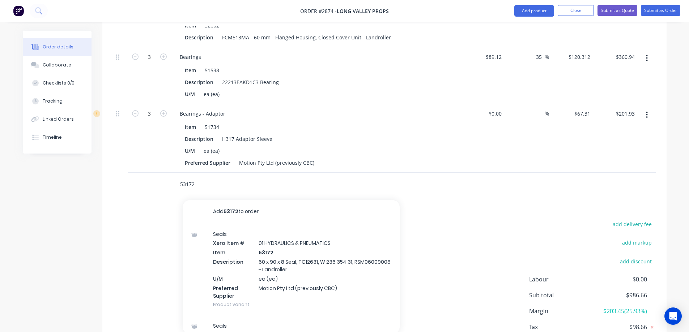
scroll to position [253, 0]
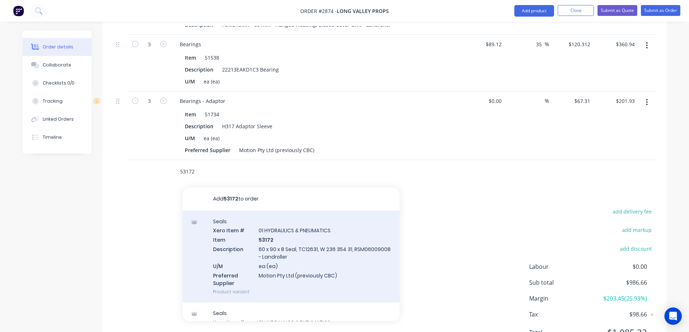
type input "53172"
click at [357, 255] on div "Seals Xero Item # 01 HYDRAULICS & PNEUMATICS Item 53172 Description 60 x 90 x 8…" at bounding box center [291, 257] width 217 height 92
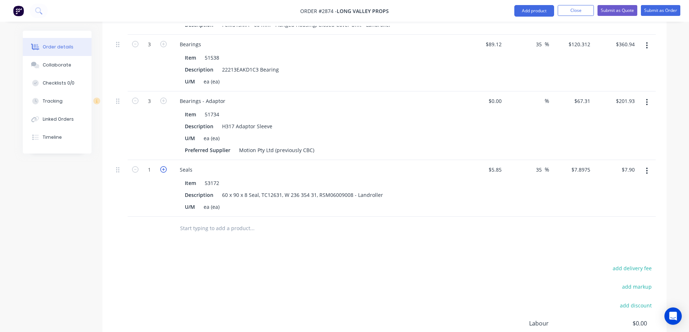
click at [165, 166] on icon "button" at bounding box center [163, 169] width 7 height 7
type input "2"
type input "$15.80"
click at [165, 166] on icon "button" at bounding box center [163, 169] width 7 height 7
type input "3"
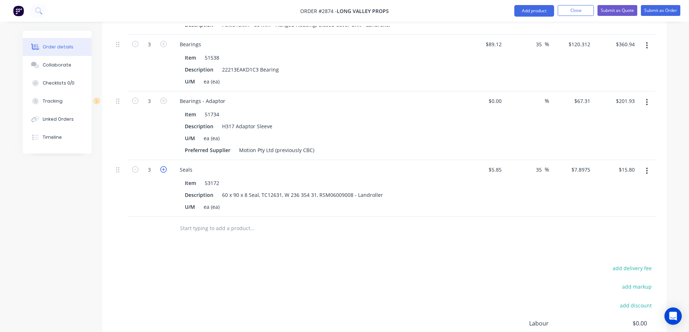
type input "$23.69"
click at [205, 221] on input "text" at bounding box center [252, 228] width 145 height 14
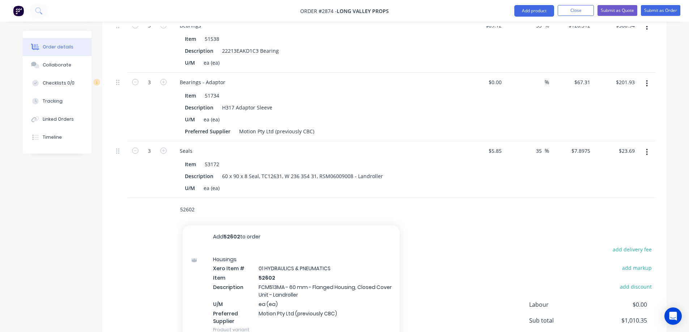
scroll to position [289, 0]
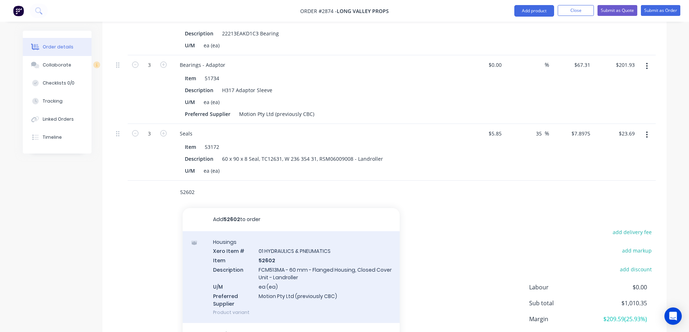
type input "52602"
click at [350, 273] on div "Housings Xero Item # 01 HYDRAULICS & PNEUMATICS Item 52602 Description FCM513MA…" at bounding box center [291, 277] width 217 height 92
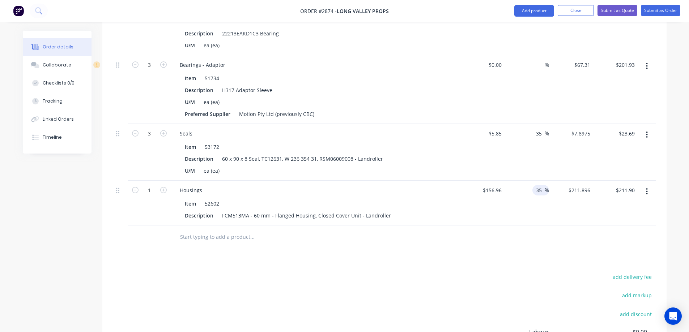
click at [543, 185] on input "35" at bounding box center [539, 190] width 9 height 10
type input "3"
type input "-50"
type input "78.48"
type input "$78.48"
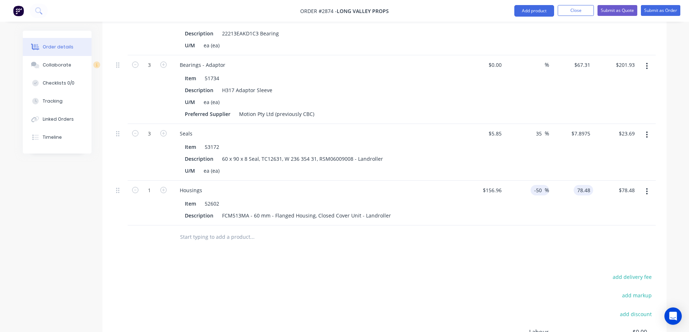
type input "$78.48"
click at [542, 185] on input "-50" at bounding box center [538, 190] width 11 height 10
drag, startPoint x: 542, startPoint y: 182, endPoint x: 520, endPoint y: 183, distance: 22.8
click at [520, 183] on div "-50 -50 %" at bounding box center [526, 203] width 44 height 45
type input "-25"
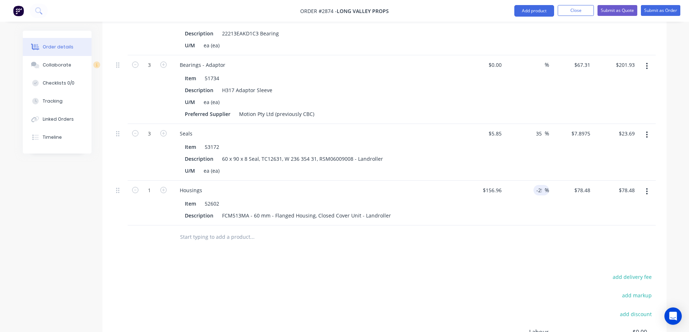
type input "117.72"
type input "$117.72"
click at [507, 236] on div at bounding box center [384, 238] width 542 height 24
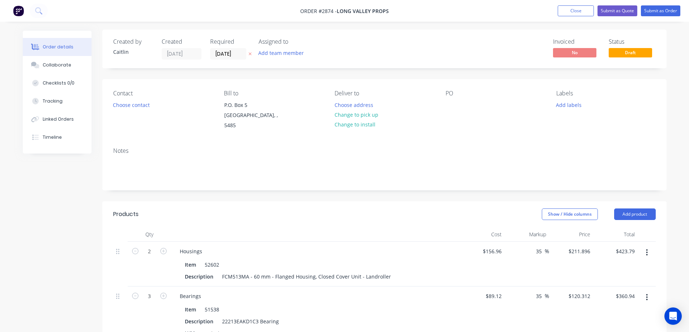
scroll to position [0, 0]
click at [455, 106] on div at bounding box center [451, 106] width 12 height 10
click at [451, 106] on div "july Purchases" at bounding box center [468, 106] width 47 height 10
click at [661, 10] on button "Submit as Order" at bounding box center [660, 10] width 39 height 11
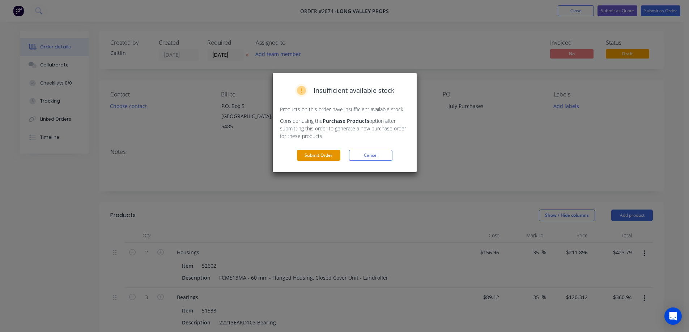
click at [330, 155] on button "Submit Order" at bounding box center [318, 155] width 43 height 11
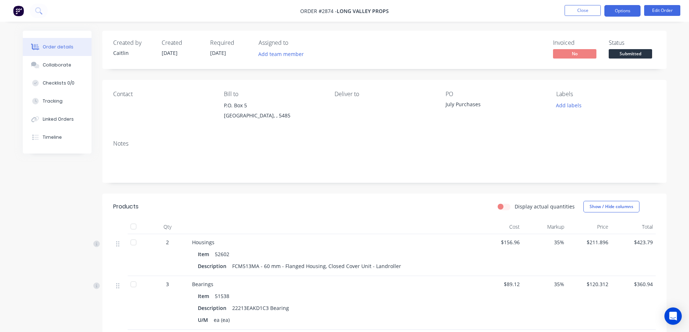
click at [619, 12] on button "Options" at bounding box center [622, 11] width 36 height 12
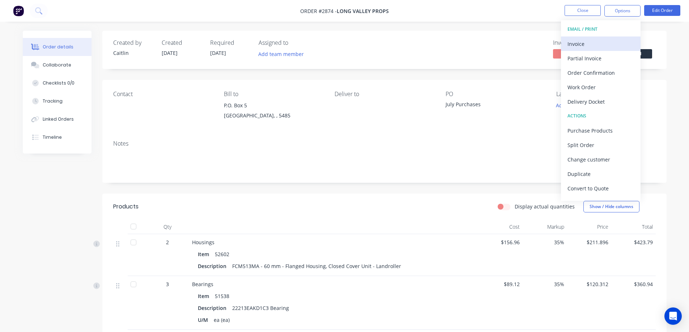
click at [608, 45] on div "Invoice" at bounding box center [600, 44] width 67 height 10
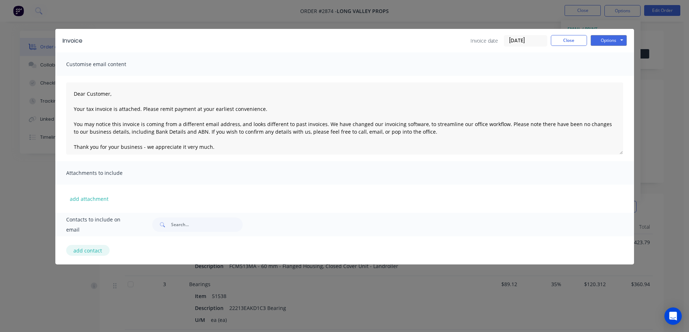
click at [89, 252] on button "add contact" at bounding box center [87, 250] width 43 height 11
select select "AU"
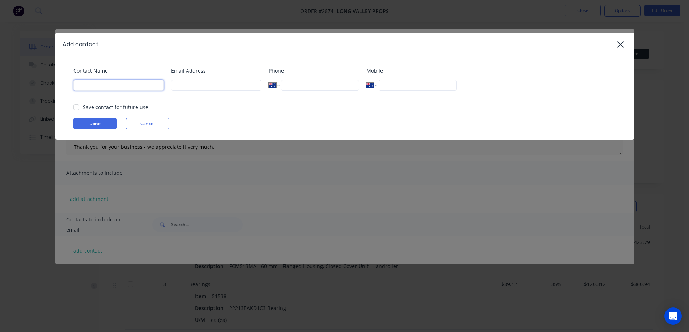
click at [98, 84] on input at bounding box center [118, 85] width 90 height 11
type input "Michael"
click at [77, 107] on div at bounding box center [76, 107] width 14 height 14
type input "maidavale1@bigpond.com"
click at [87, 122] on button "Done" at bounding box center [94, 123] width 43 height 11
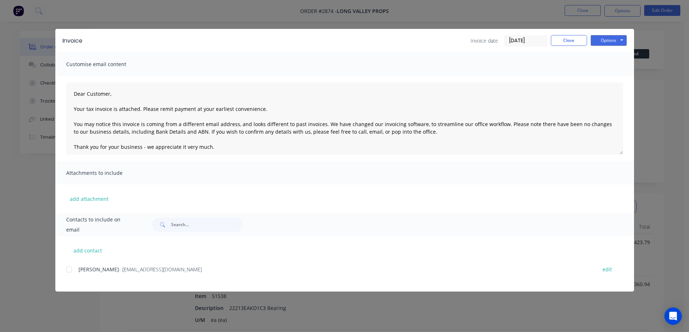
click at [71, 270] on div at bounding box center [69, 269] width 14 height 14
click at [600, 37] on button "Options" at bounding box center [608, 40] width 36 height 11
click at [609, 51] on button "Preview" at bounding box center [613, 53] width 46 height 12
click at [569, 41] on button "Close" at bounding box center [569, 40] width 36 height 11
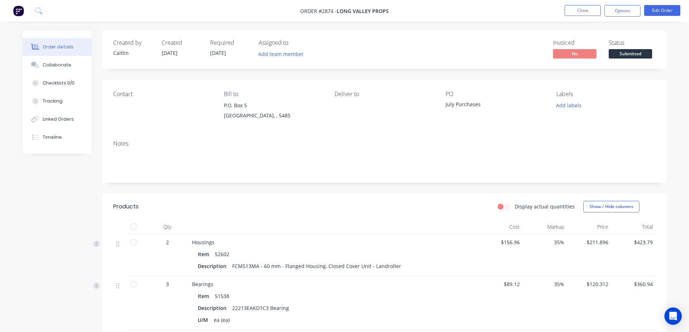
click at [132, 107] on div "Contact" at bounding box center [162, 107] width 99 height 33
click at [661, 11] on button "Edit Order" at bounding box center [662, 10] width 36 height 11
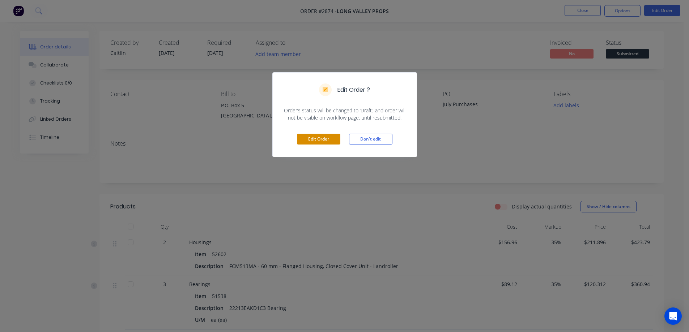
click at [321, 142] on button "Edit Order" at bounding box center [318, 139] width 43 height 11
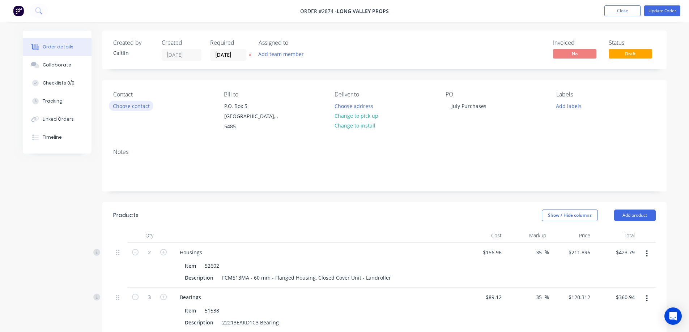
click at [118, 106] on button "Choose contact" at bounding box center [131, 106] width 44 height 10
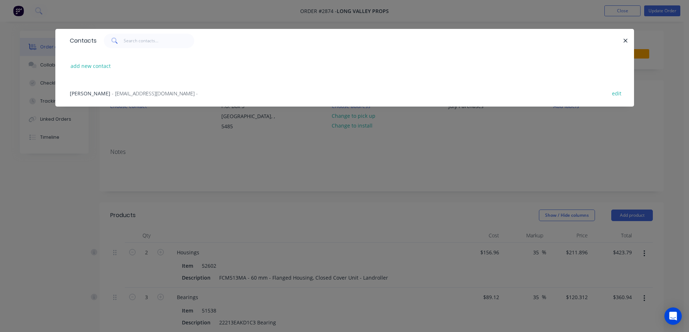
click at [118, 97] on div "Michael - maidavale1@bigpond.com - edit" at bounding box center [344, 93] width 557 height 27
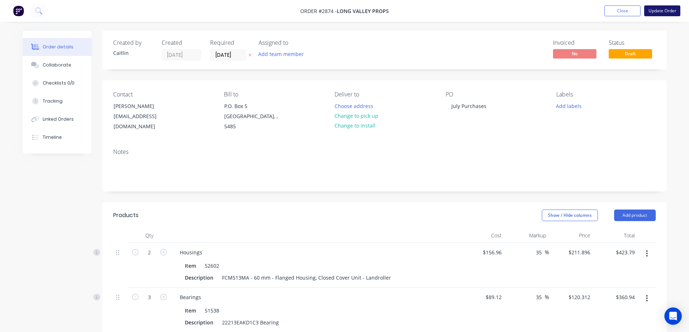
click at [658, 12] on button "Update Order" at bounding box center [662, 10] width 36 height 11
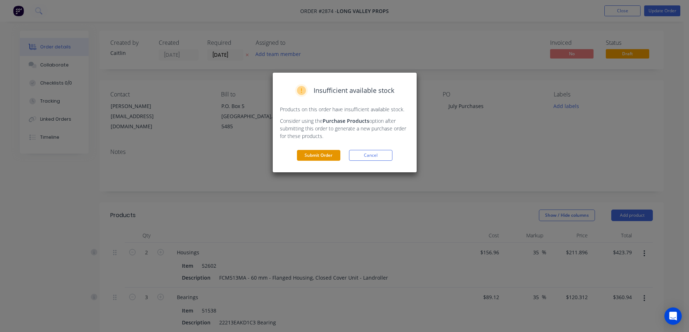
click at [313, 155] on button "Submit Order" at bounding box center [318, 155] width 43 height 11
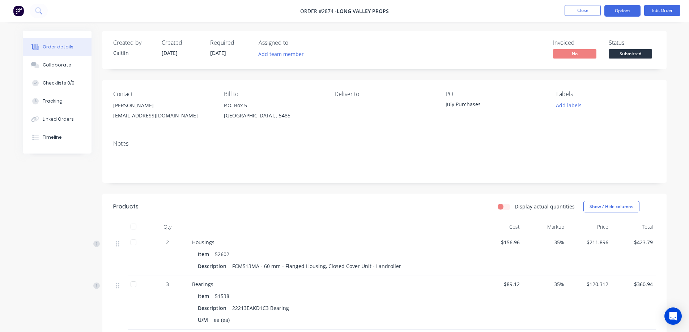
click at [624, 12] on button "Options" at bounding box center [622, 11] width 36 height 12
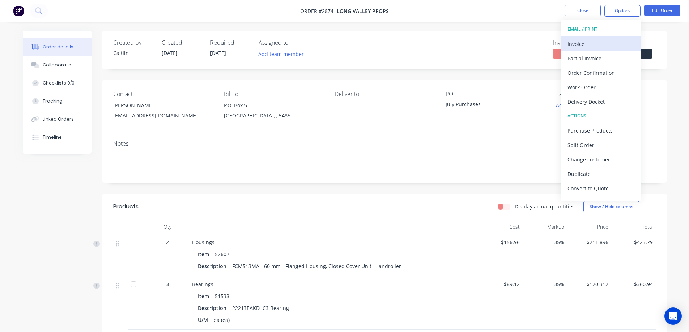
click at [592, 44] on div "Invoice" at bounding box center [600, 44] width 67 height 10
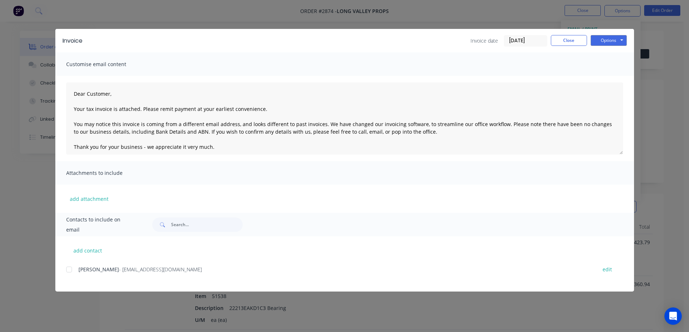
click at [67, 269] on div at bounding box center [69, 269] width 14 height 14
click at [606, 43] on button "Options" at bounding box center [608, 40] width 36 height 11
click at [610, 51] on button "Preview" at bounding box center [613, 53] width 46 height 12
click at [609, 38] on button "Options" at bounding box center [608, 40] width 36 height 11
click at [570, 44] on button "Close" at bounding box center [569, 40] width 36 height 11
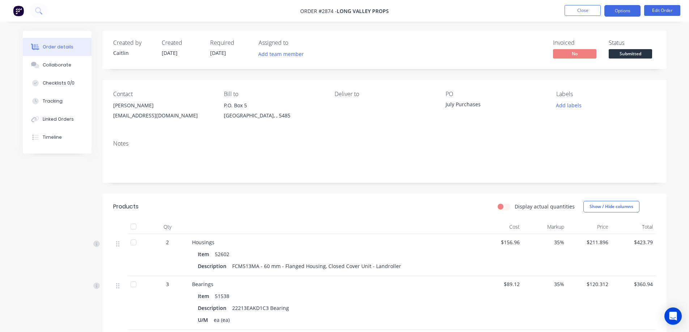
click at [626, 12] on button "Options" at bounding box center [622, 11] width 36 height 12
click at [226, 53] on span "[DATE]" at bounding box center [218, 53] width 16 height 7
click at [666, 9] on button "Edit Order" at bounding box center [662, 10] width 36 height 11
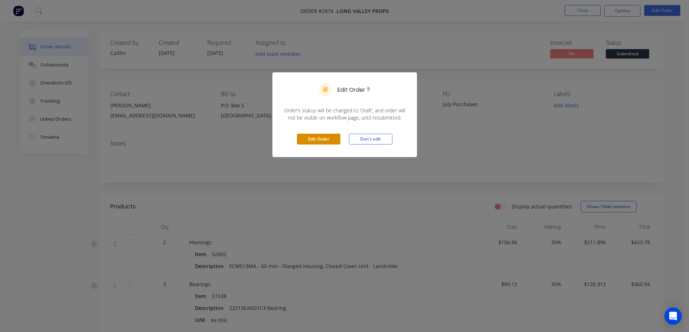
click at [319, 141] on button "Edit Order" at bounding box center [318, 139] width 43 height 11
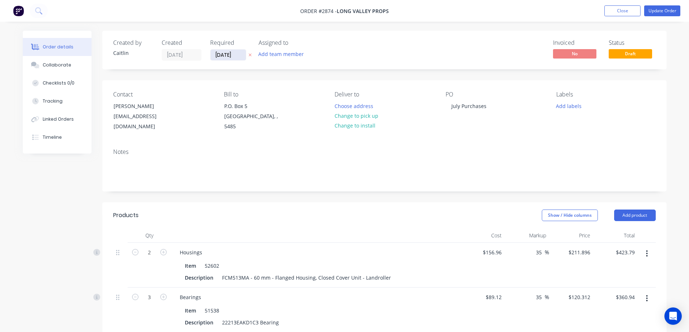
click at [241, 54] on input "[DATE]" at bounding box center [227, 55] width 35 height 11
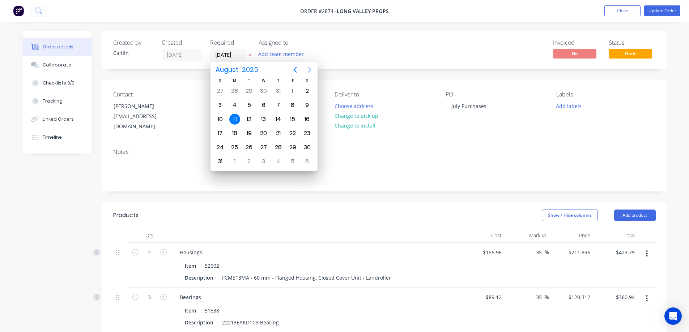
click at [308, 68] on icon "Next page" at bounding box center [309, 70] width 3 height 6
click at [291, 104] on div "12" at bounding box center [292, 105] width 11 height 11
type input "12/09/25"
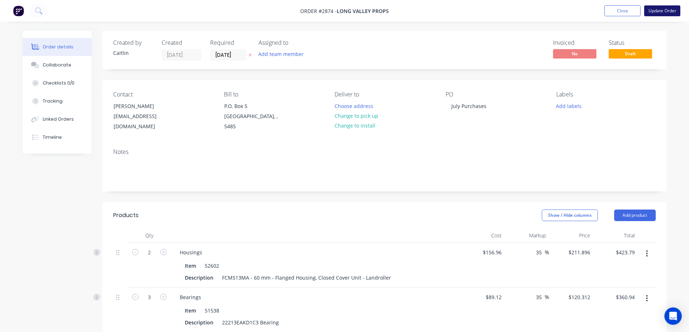
click at [662, 12] on button "Update Order" at bounding box center [662, 10] width 36 height 11
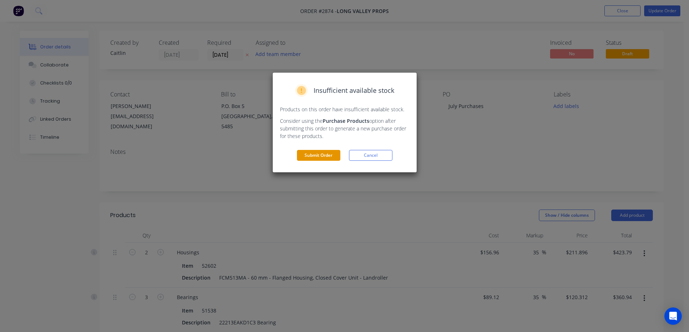
click at [309, 154] on button "Submit Order" at bounding box center [318, 155] width 43 height 11
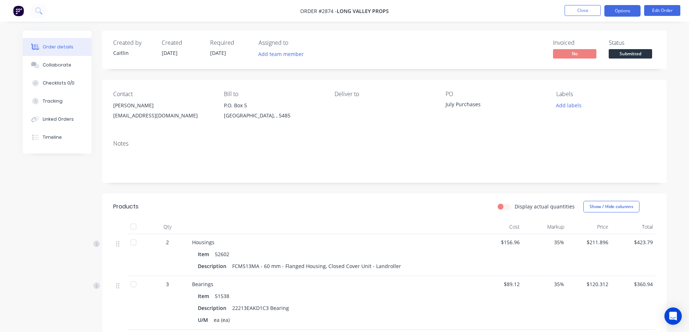
click at [622, 13] on button "Options" at bounding box center [622, 11] width 36 height 12
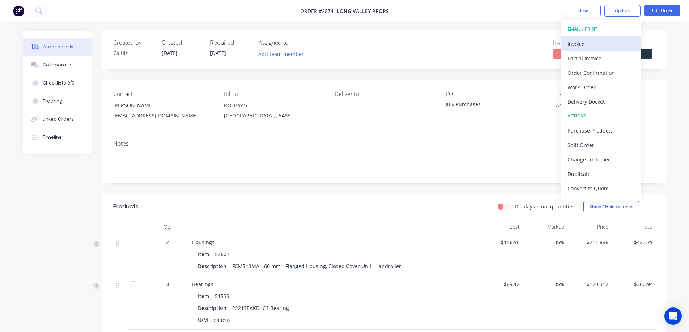
click at [603, 43] on div "Invoice" at bounding box center [600, 44] width 67 height 10
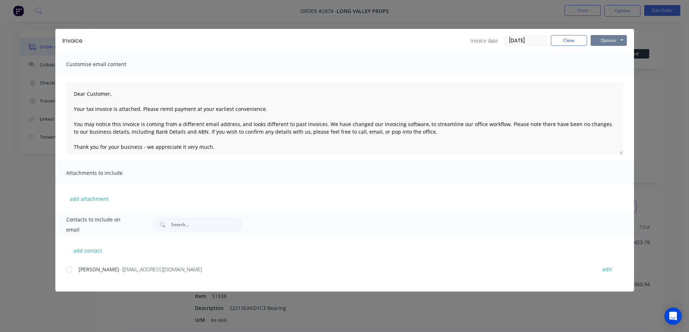
click at [605, 39] on button "Options" at bounding box center [608, 40] width 36 height 11
click at [613, 52] on button "Preview" at bounding box center [613, 53] width 46 height 12
click at [615, 42] on button "Options" at bounding box center [608, 40] width 36 height 11
click at [69, 269] on div at bounding box center [69, 269] width 14 height 14
click at [606, 41] on button "Options" at bounding box center [608, 40] width 36 height 11
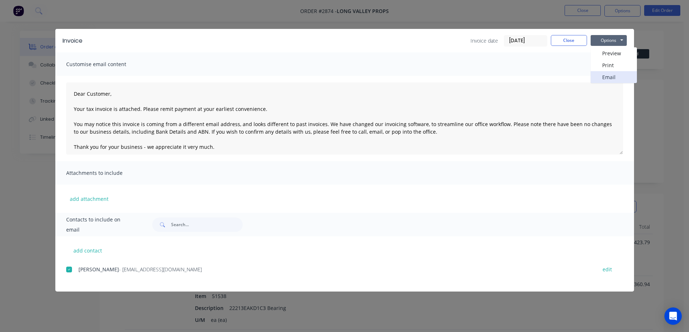
click at [609, 78] on button "Email" at bounding box center [613, 77] width 46 height 12
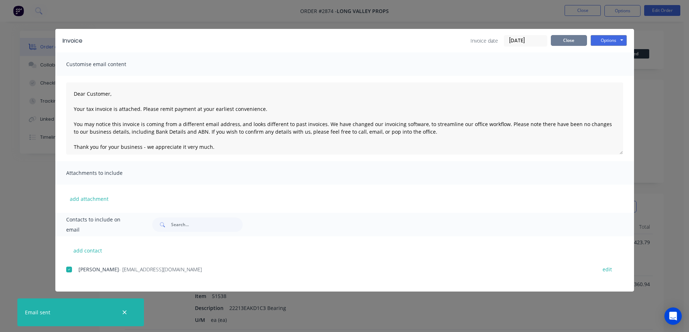
click at [564, 43] on button "Close" at bounding box center [569, 40] width 36 height 11
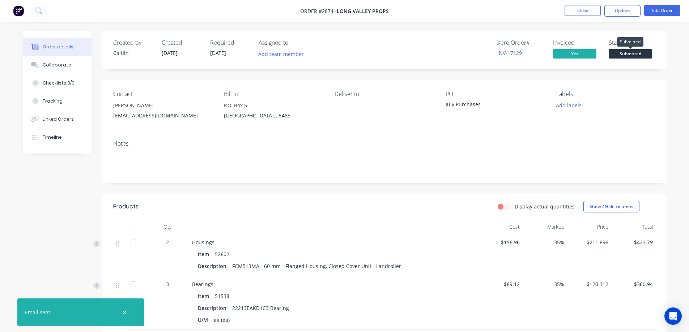
click at [632, 52] on span "Submitted" at bounding box center [630, 53] width 43 height 9
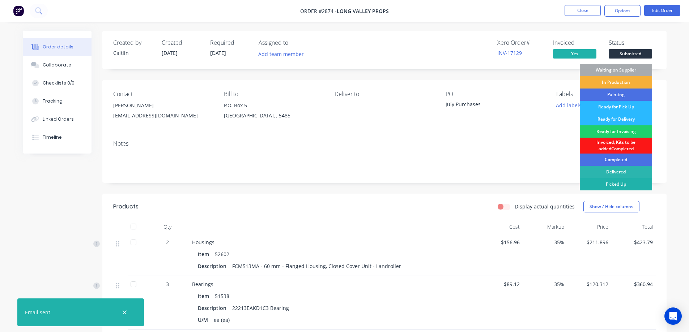
click at [616, 186] on div "Picked Up" at bounding box center [616, 184] width 72 height 12
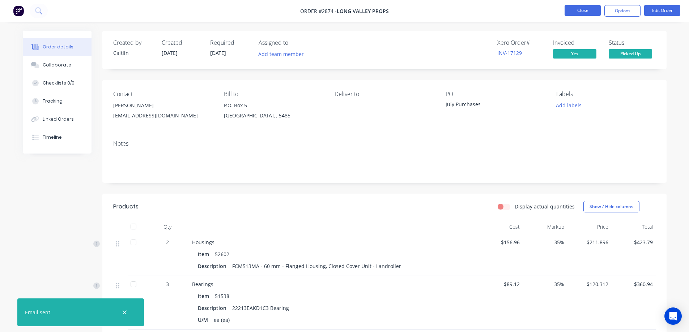
click at [582, 11] on button "Close" at bounding box center [582, 10] width 36 height 11
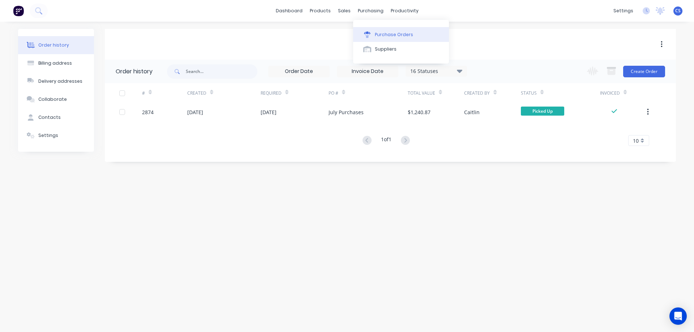
click at [391, 34] on div "Purchase Orders" at bounding box center [394, 34] width 38 height 7
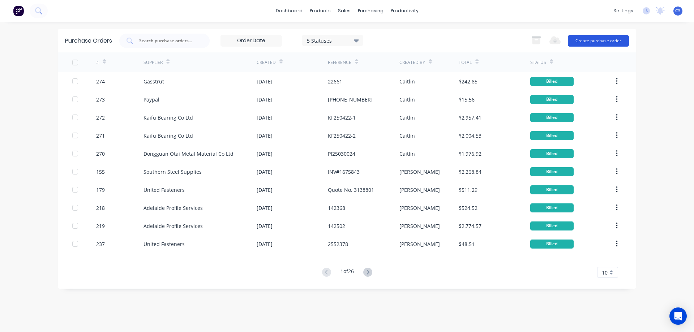
click at [606, 42] on button "Create purchase order" at bounding box center [598, 41] width 61 height 12
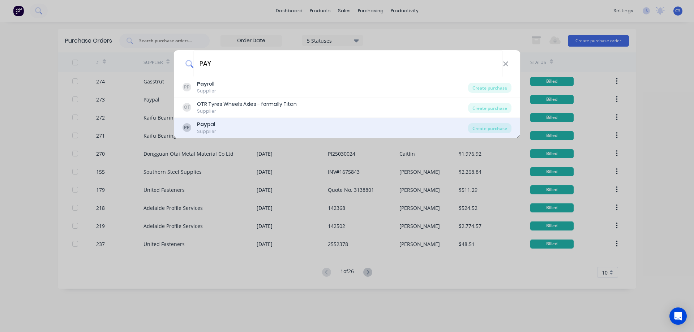
type input "PAY"
click at [313, 124] on div "PP Pay pal Supplier" at bounding box center [326, 128] width 286 height 14
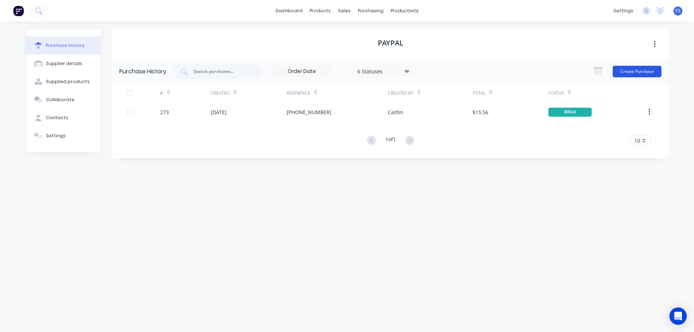
click at [628, 69] on button "Create Purchase" at bounding box center [637, 72] width 49 height 12
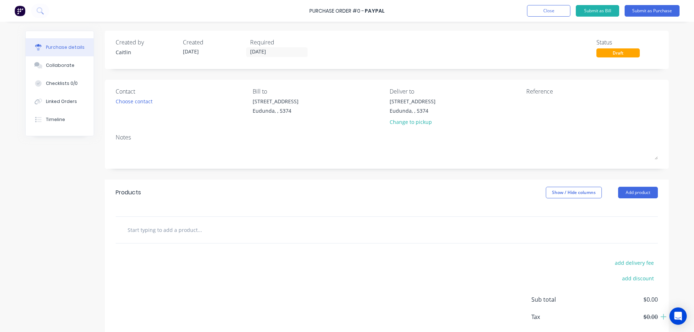
click at [167, 232] on input "text" at bounding box center [199, 230] width 145 height 14
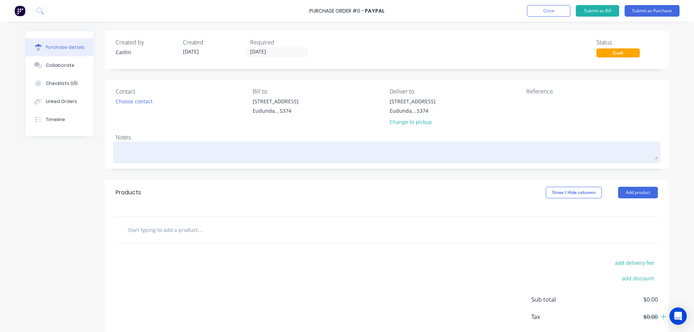
click at [137, 144] on textarea at bounding box center [387, 152] width 542 height 16
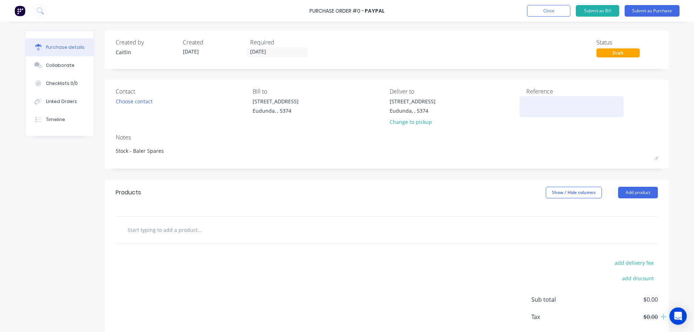
type textarea "Stock - Baler Spares"
click at [539, 104] on textarea at bounding box center [571, 106] width 90 height 16
type textarea "[PHONE_NUMBER]"
click at [156, 235] on input "text" at bounding box center [199, 230] width 145 height 14
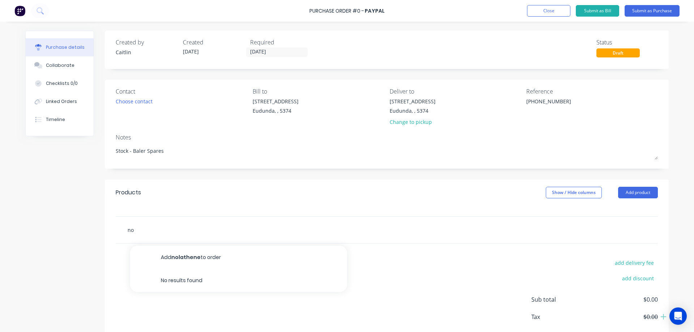
type input "n"
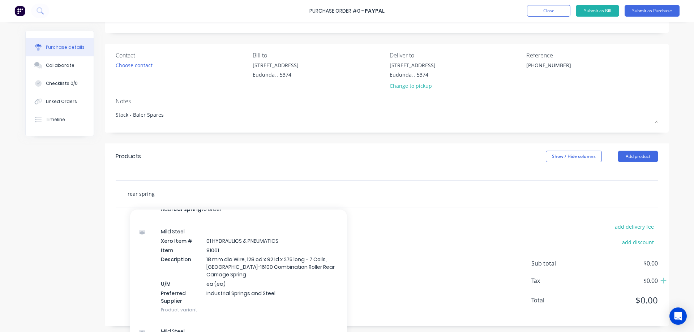
scroll to position [47, 0]
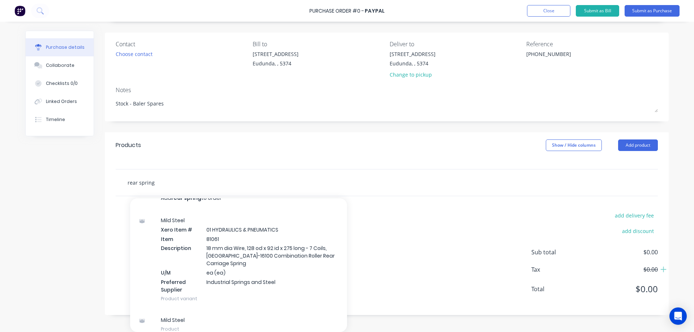
drag, startPoint x: 109, startPoint y: 178, endPoint x: 77, endPoint y: 180, distance: 32.7
click at [77, 180] on div "Created by Caitlin Created 11/08/25 Required 11/08/25 Status Draft Contact Choo…" at bounding box center [347, 149] width 644 height 332
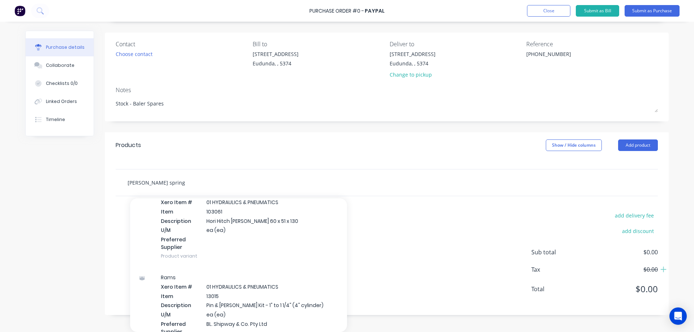
scroll to position [506, 0]
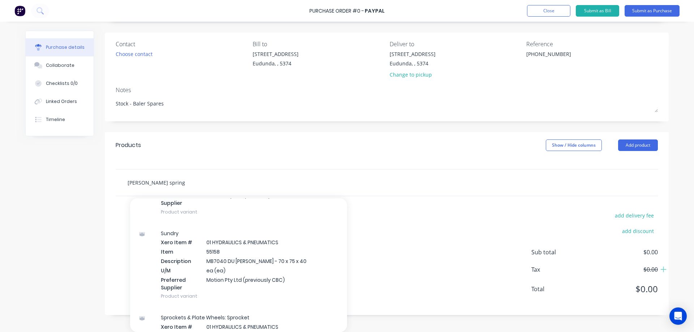
drag, startPoint x: 179, startPoint y: 181, endPoint x: 82, endPoint y: 187, distance: 97.8
click at [82, 187] on div "Created by Caitlin Created 11/08/25 Required 11/08/25 Status Draft Contact Choo…" at bounding box center [347, 149] width 644 height 332
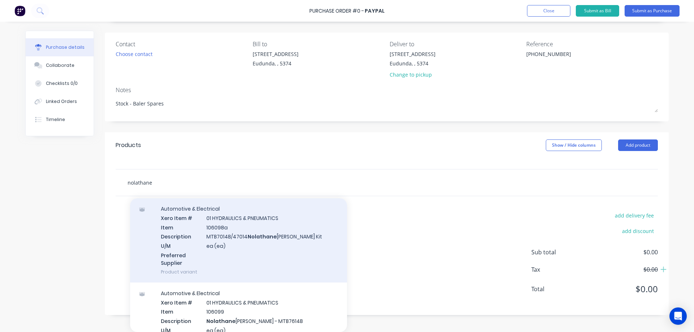
scroll to position [36, 0]
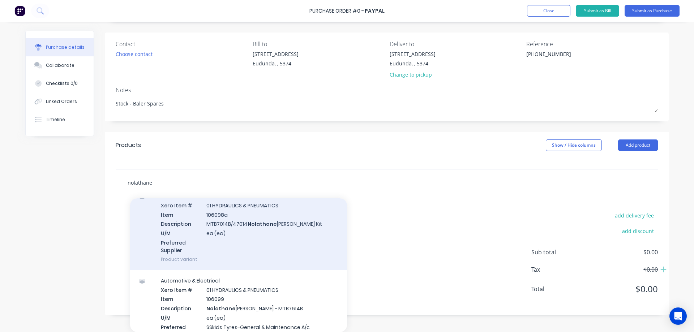
type input "nolathane"
click at [290, 249] on div "Automotive & Electrical Xero Item # 01 HYDRAULICS & PNEUMATICS Item 106098a Des…" at bounding box center [238, 227] width 217 height 85
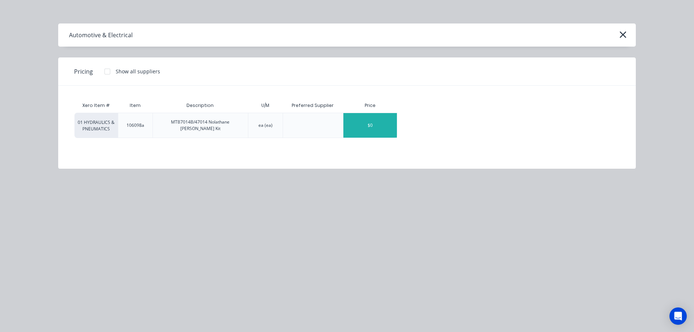
click at [383, 124] on div "$0" at bounding box center [370, 125] width 54 height 25
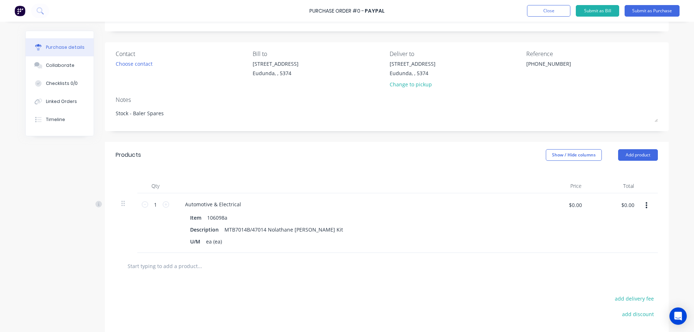
scroll to position [47, 0]
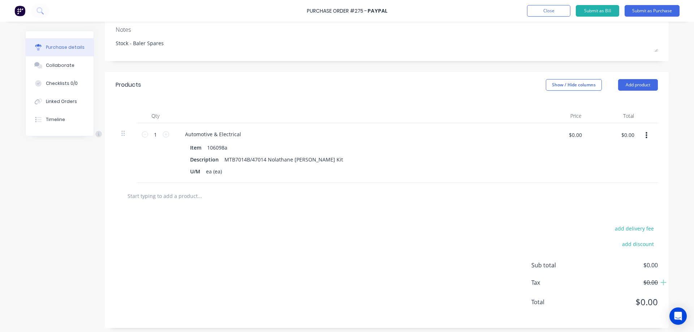
scroll to position [108, 0]
click at [630, 135] on input "$0.00" at bounding box center [628, 134] width 22 height 12
type input "589.50"
type input "$589.50"
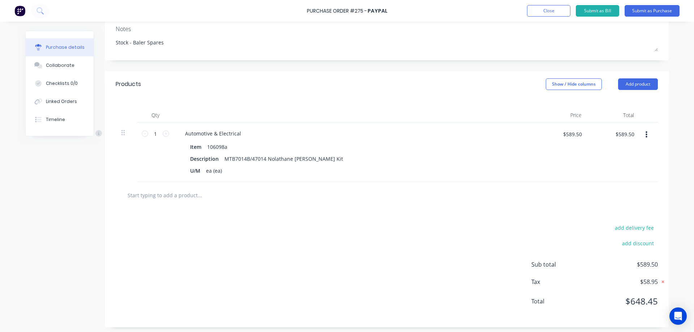
click at [662, 282] on icon at bounding box center [662, 281] width 7 height 7
click at [442, 255] on div "add delivery fee add discount Sub total $589.50 Tax $58.95 Total $589.50" at bounding box center [387, 268] width 564 height 119
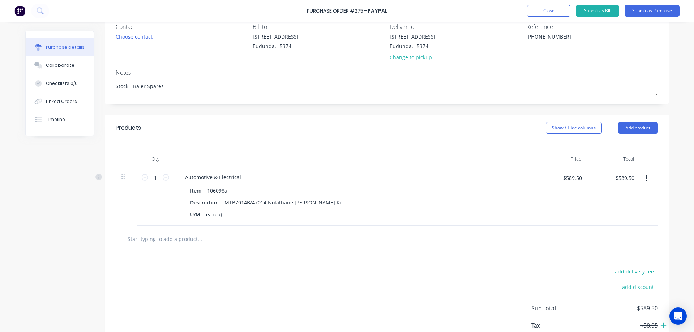
scroll to position [0, 0]
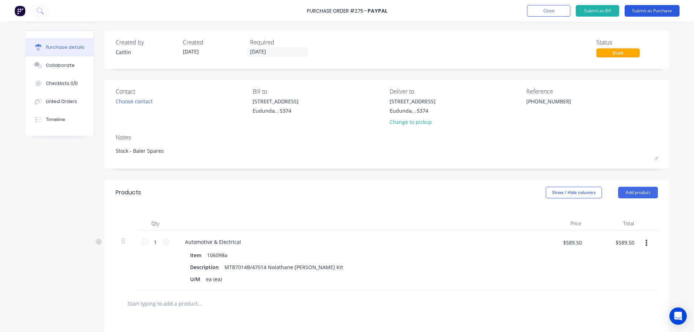
click at [648, 8] on button "Submit as Purchase" at bounding box center [652, 11] width 55 height 12
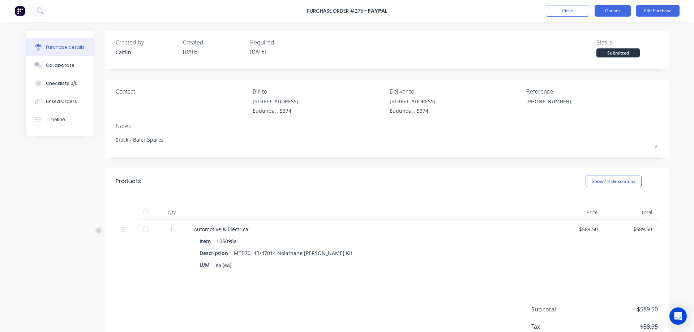
click at [605, 11] on button "Options" at bounding box center [613, 11] width 36 height 12
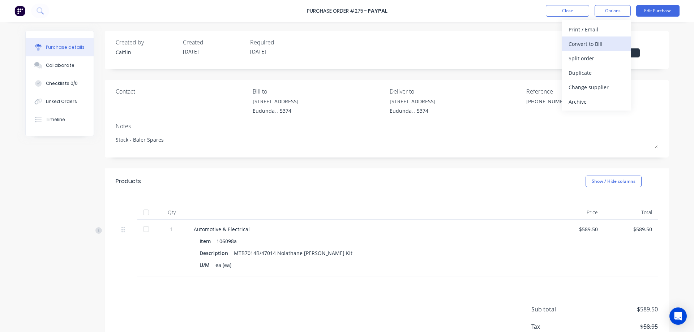
click at [598, 45] on div "Convert to Bill" at bounding box center [597, 44] width 56 height 10
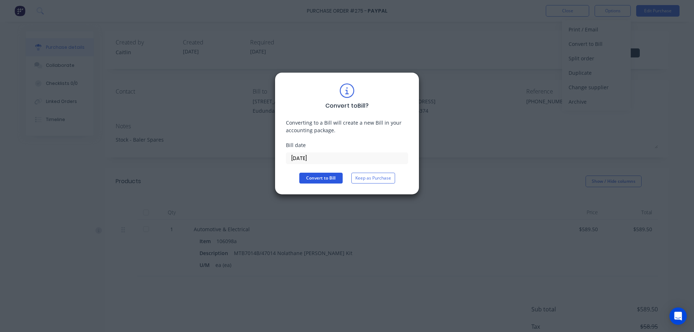
click at [324, 180] on button "Convert to Bill" at bounding box center [320, 178] width 43 height 11
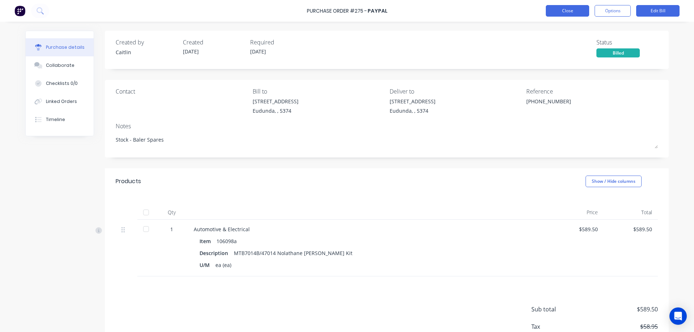
click at [566, 12] on button "Close" at bounding box center [567, 11] width 43 height 12
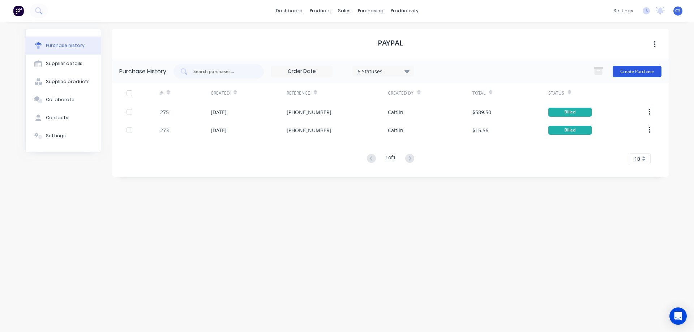
click at [640, 69] on button "Create Purchase" at bounding box center [637, 72] width 49 height 12
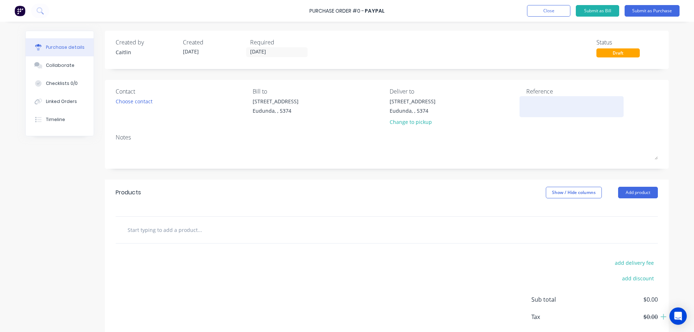
click at [535, 103] on textarea at bounding box center [571, 106] width 90 height 16
type textarea "[PHONE_NUMBER]"
click at [183, 232] on input "text" at bounding box center [199, 230] width 145 height 14
type input "f"
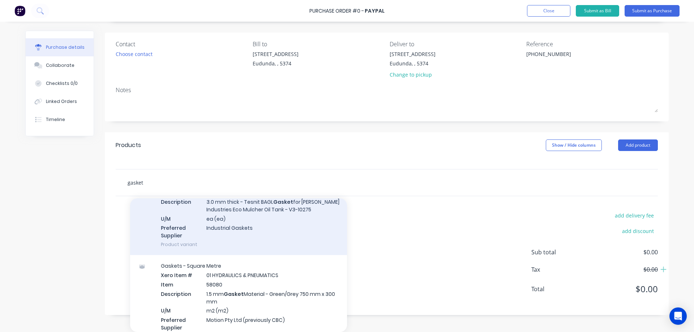
scroll to position [362, 0]
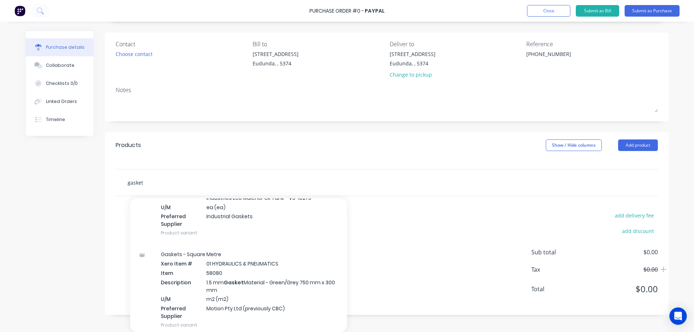
type input "gasket"
click at [405, 240] on div "add delivery fee add discount Sub total $0.00 Tax $0.00 Total $0.00" at bounding box center [387, 255] width 564 height 119
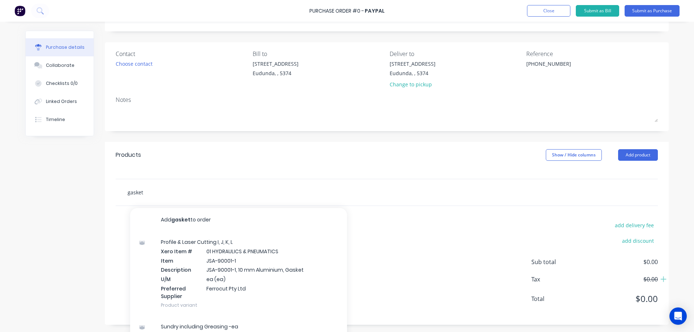
drag, startPoint x: 106, startPoint y: 190, endPoint x: 75, endPoint y: 190, distance: 30.7
click at [76, 189] on div "Created by Caitlin Created 11/08/25 Required 11/08/25 Status Draft Contact Choo…" at bounding box center [347, 159] width 644 height 332
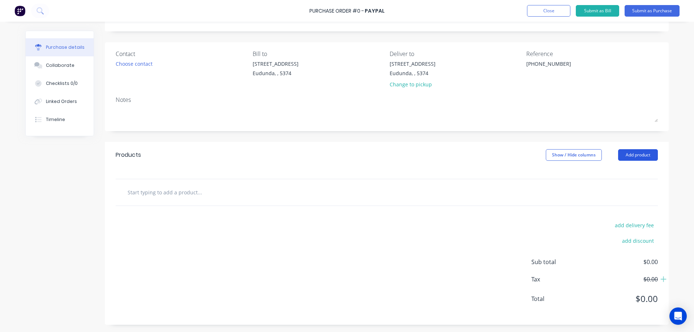
click at [631, 157] on button "Add product" at bounding box center [638, 155] width 40 height 12
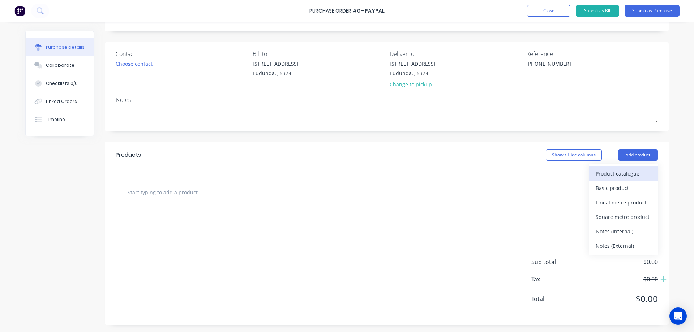
click at [623, 170] on div "Product catalogue" at bounding box center [624, 173] width 56 height 10
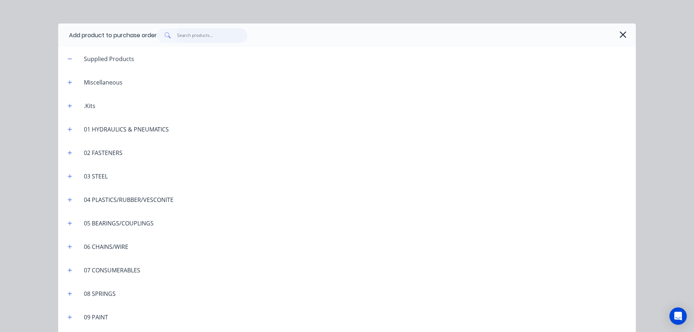
click at [195, 35] on input "text" at bounding box center [212, 35] width 71 height 14
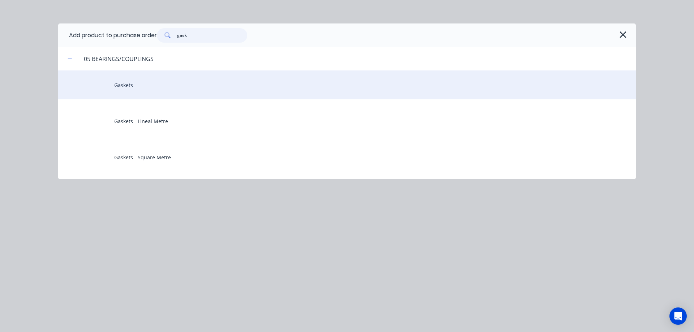
type input "gask"
click at [147, 86] on div "Gaskets" at bounding box center [347, 85] width 578 height 29
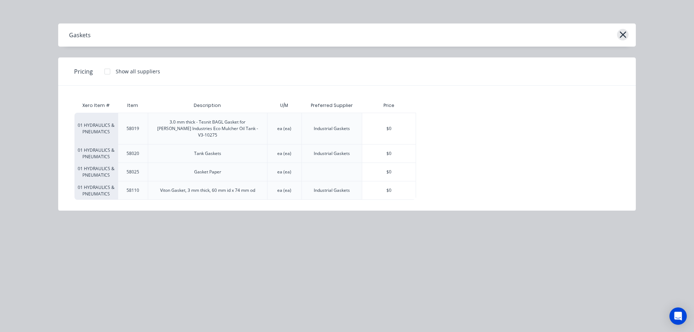
click at [621, 36] on icon "button" at bounding box center [623, 35] width 8 height 10
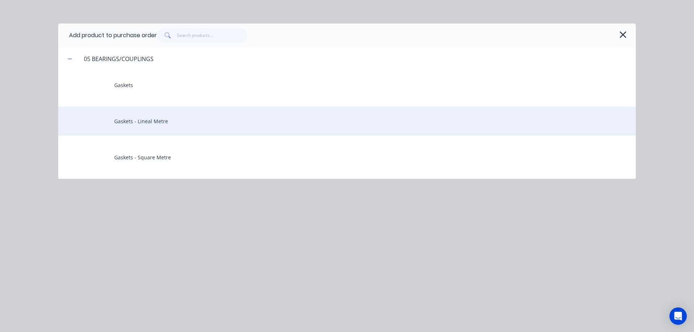
click at [168, 122] on div "Gaskets - Lineal Metre" at bounding box center [347, 121] width 578 height 29
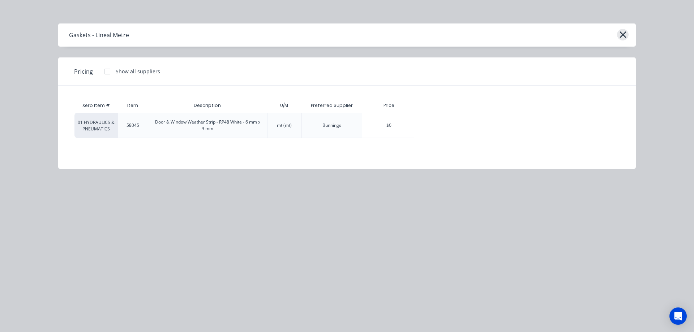
click at [624, 37] on icon "button" at bounding box center [623, 35] width 8 height 10
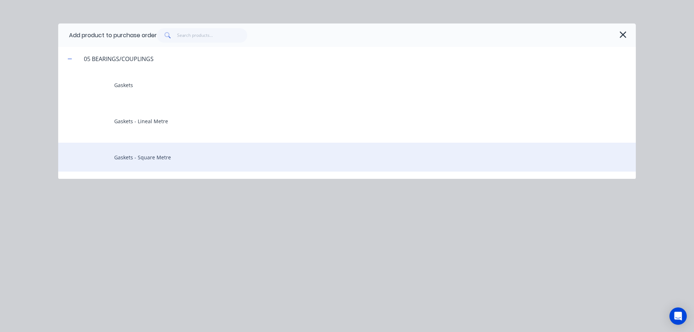
click at [177, 156] on div "Gaskets - Square Metre" at bounding box center [347, 157] width 578 height 29
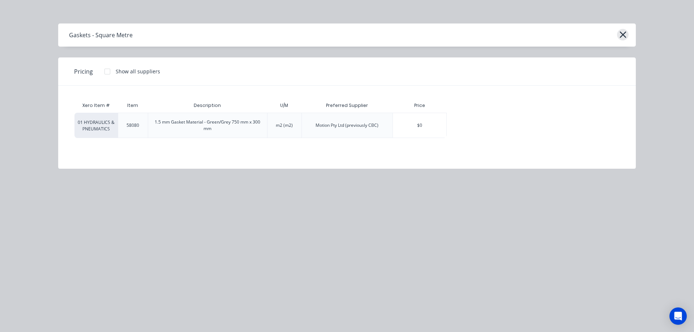
click at [627, 34] on button "button" at bounding box center [623, 35] width 12 height 12
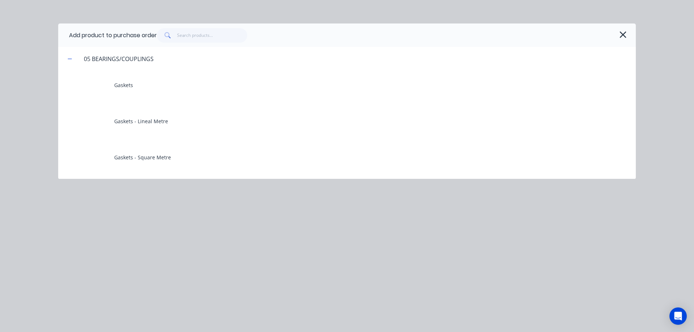
click at [620, 33] on icon "button" at bounding box center [623, 35] width 8 height 10
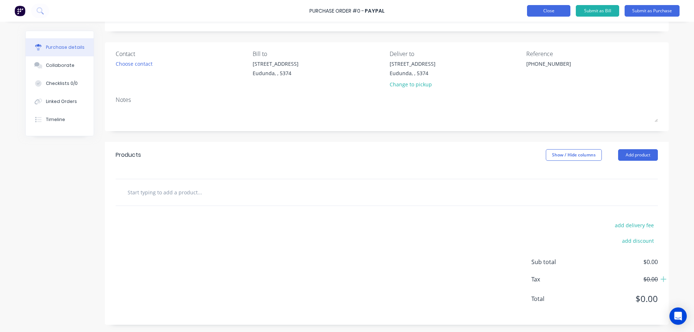
click at [542, 12] on button "Close" at bounding box center [548, 11] width 43 height 12
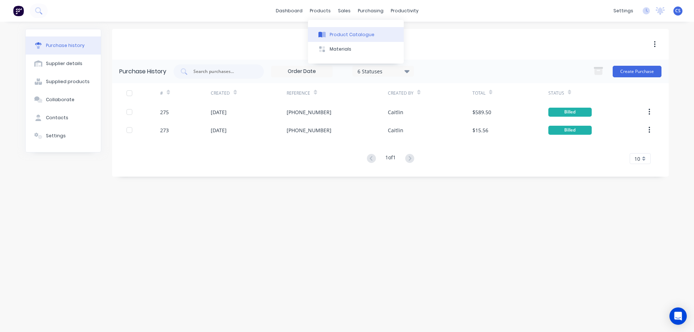
click at [345, 38] on div "Product Catalogue" at bounding box center [352, 34] width 45 height 7
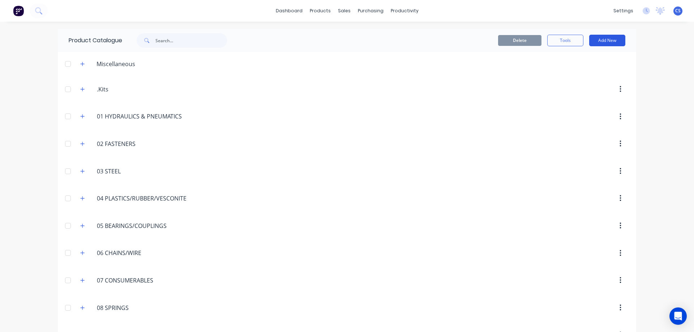
click at [614, 40] on button "Add New" at bounding box center [607, 41] width 36 height 12
click at [570, 73] on div "Product" at bounding box center [591, 73] width 56 height 10
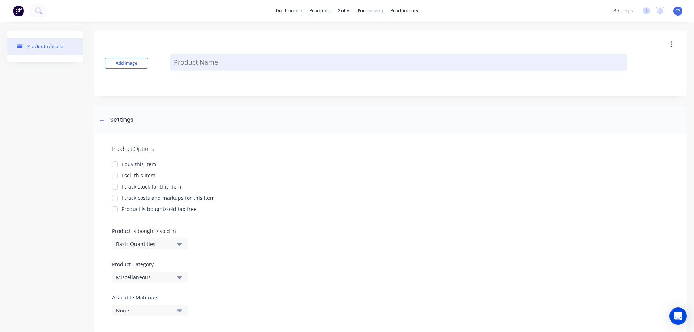
click at [193, 64] on textarea at bounding box center [398, 62] width 457 height 17
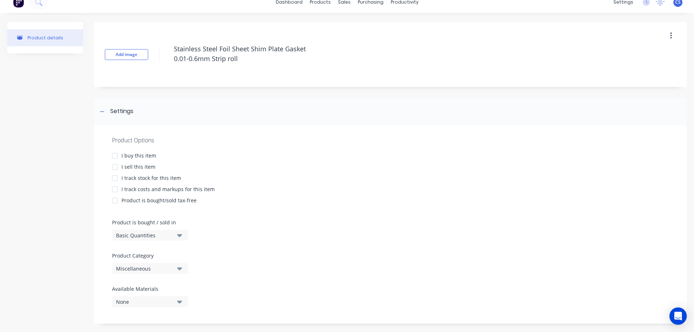
scroll to position [17, 0]
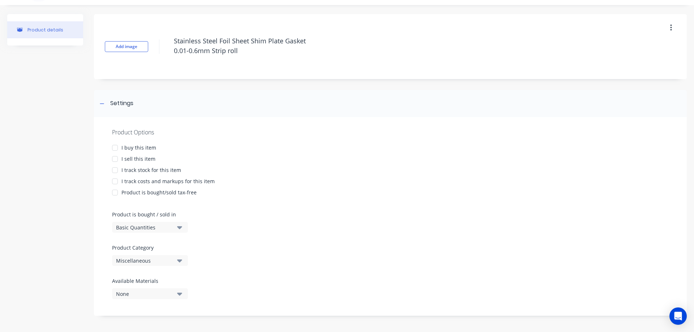
click at [117, 147] on div at bounding box center [115, 148] width 14 height 14
click at [116, 170] on div at bounding box center [115, 170] width 14 height 14
click at [114, 180] on div at bounding box center [115, 181] width 14 height 14
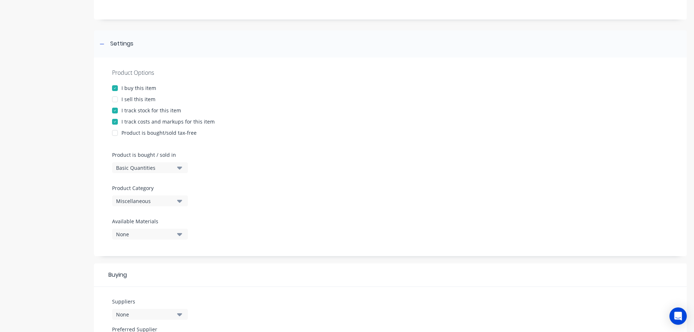
scroll to position [89, 0]
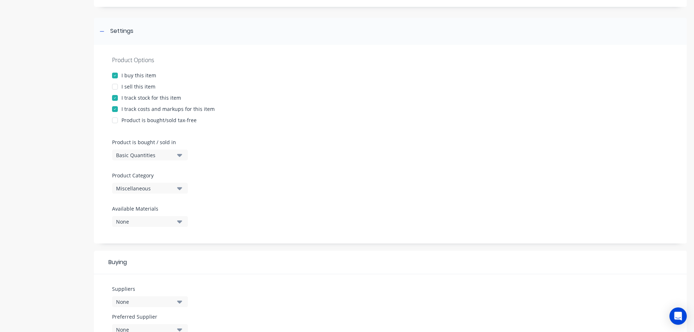
type textarea "Stainless Steel Foil Sheet Shim Plate Gasket 0.01-0.6mm Strip roll"
click at [177, 156] on button "Basic Quantities" at bounding box center [150, 155] width 76 height 11
click at [177, 156] on icon "button" at bounding box center [179, 155] width 5 height 8
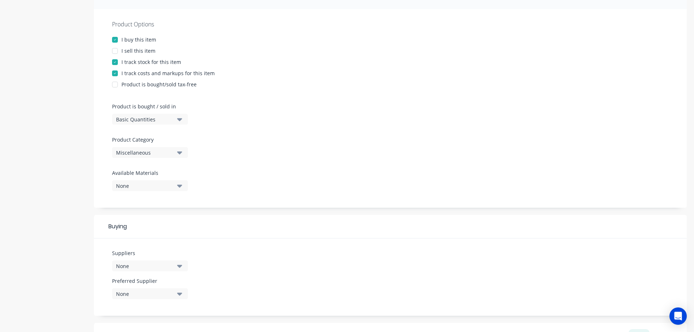
scroll to position [125, 0]
click at [180, 150] on icon "button" at bounding box center [179, 152] width 5 height 8
click at [168, 174] on Category "text" at bounding box center [171, 174] width 77 height 14
type Category "g"
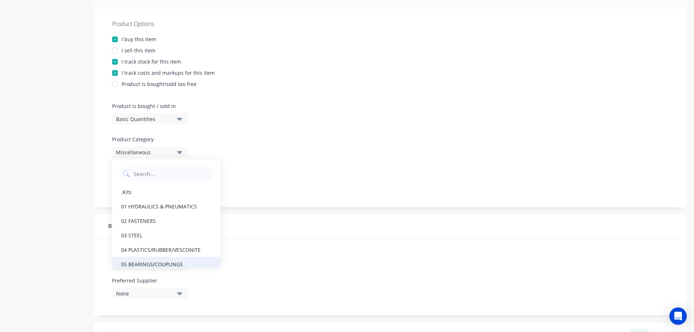
click at [167, 265] on div "05 BEARINGS/COUPLINGS" at bounding box center [166, 264] width 108 height 14
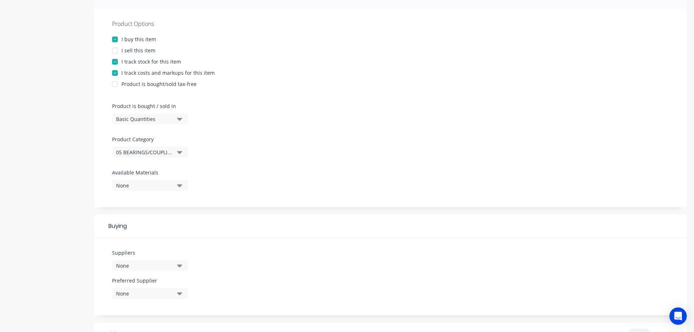
click at [170, 182] on div "None" at bounding box center [145, 186] width 58 height 8
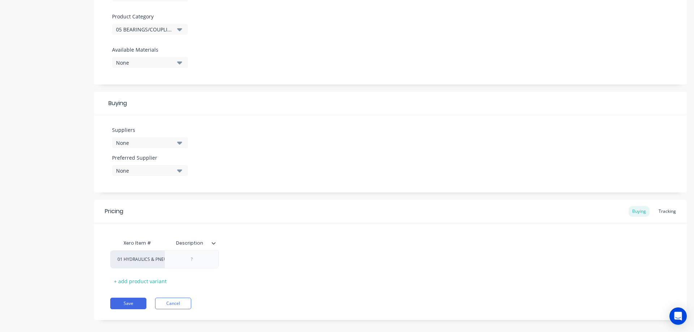
scroll to position [256, 0]
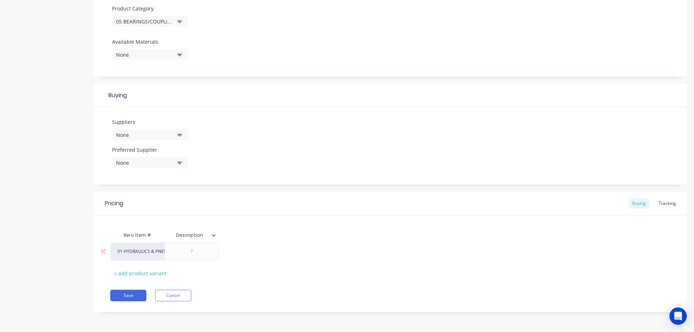
click at [194, 255] on div at bounding box center [192, 251] width 36 height 9
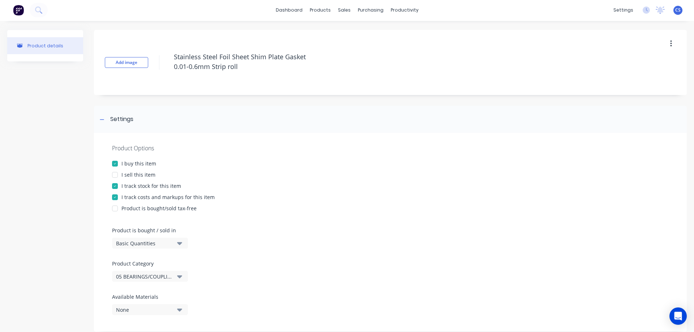
scroll to position [0, 0]
drag, startPoint x: 244, startPoint y: 68, endPoint x: 164, endPoint y: 58, distance: 80.9
click at [164, 58] on div "Add image Stainless Steel Foil Sheet Shim Plate Gasket 0.01-0.6mm Strip roll" at bounding box center [390, 63] width 593 height 65
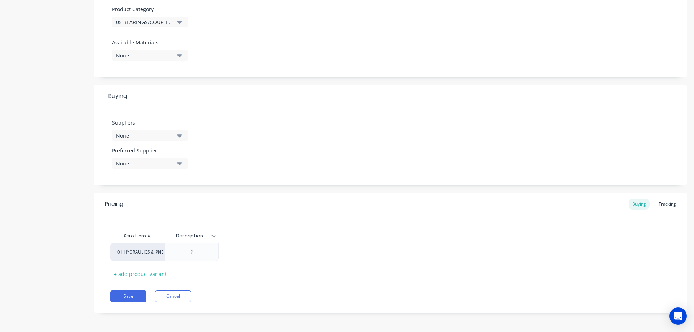
scroll to position [256, 0]
click at [196, 253] on div at bounding box center [192, 251] width 36 height 9
paste div
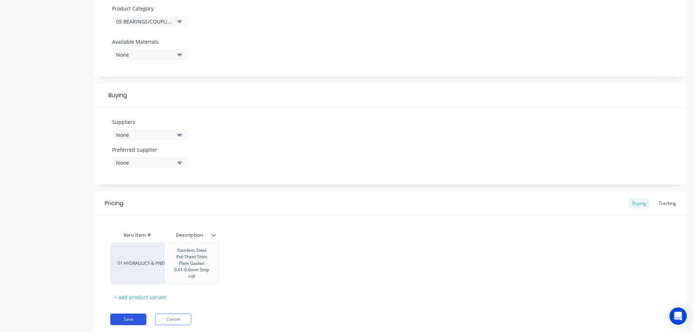
click at [132, 321] on div "Add image Stainless Steel Foil Sheet Shim Plate Gasket 0.01-0.6mm Strip roll Se…" at bounding box center [390, 61] width 593 height 572
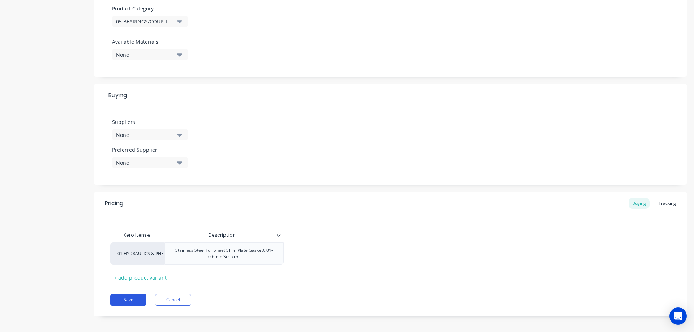
click at [132, 299] on button "Save" at bounding box center [128, 300] width 36 height 12
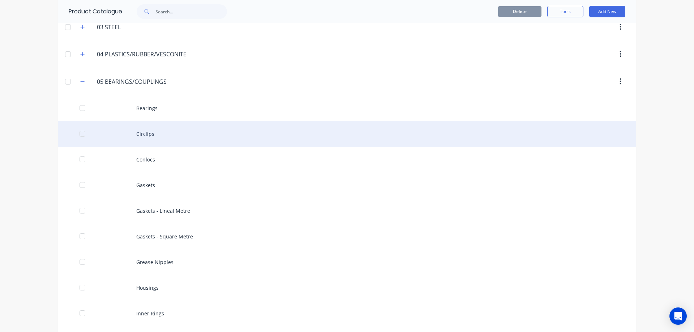
scroll to position [145, 0]
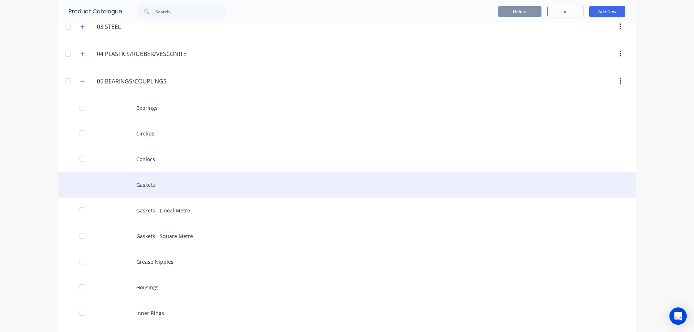
click at [271, 183] on div "Gaskets" at bounding box center [347, 185] width 579 height 26
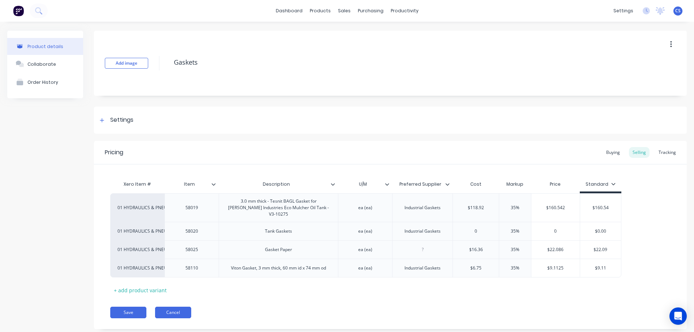
click at [172, 308] on button "Cancel" at bounding box center [173, 313] width 36 height 12
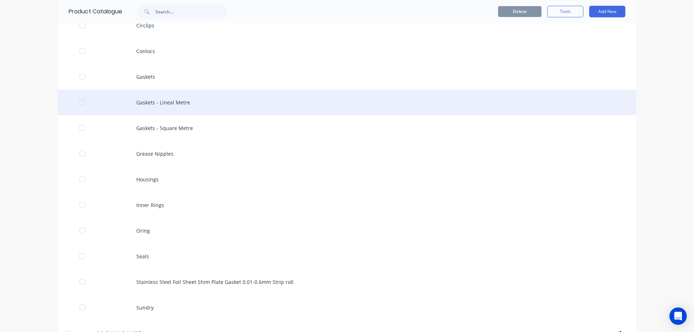
scroll to position [289, 0]
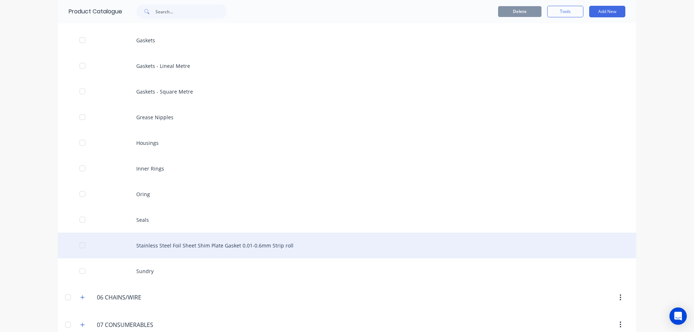
click at [202, 245] on div "Stainless Steel Foil Sheet Shim Plate Gasket 0.01-0.6mm Strip roll" at bounding box center [347, 246] width 579 height 26
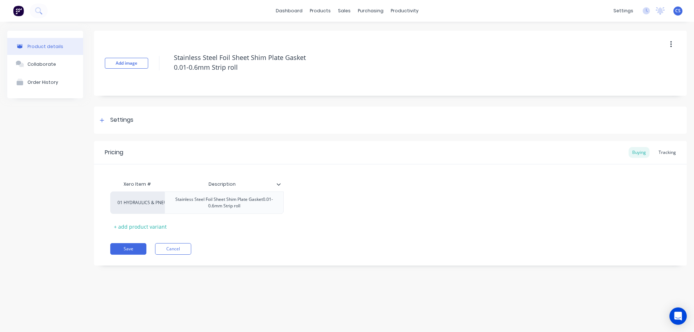
click at [672, 46] on button "button" at bounding box center [671, 44] width 17 height 13
click at [491, 172] on div "Xero Item # Description 01 HYDRAULICS & PNEUMATICS Stainless Steel Foil Sheet S…" at bounding box center [390, 199] width 593 height 68
click at [122, 119] on div "Settings" at bounding box center [121, 120] width 23 height 9
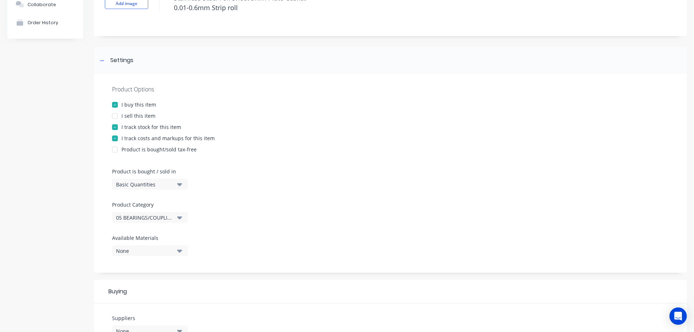
scroll to position [72, 0]
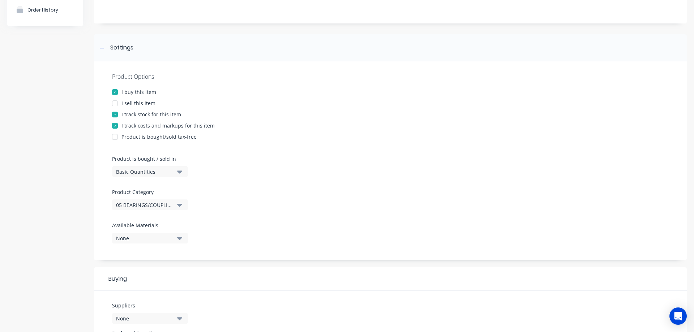
click at [182, 206] on icon "button" at bounding box center [179, 205] width 5 height 8
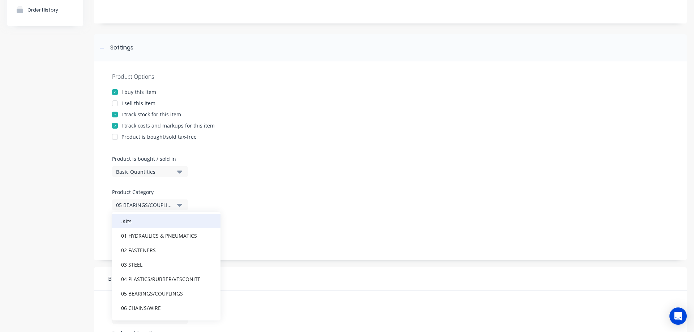
scroll to position [36, 0]
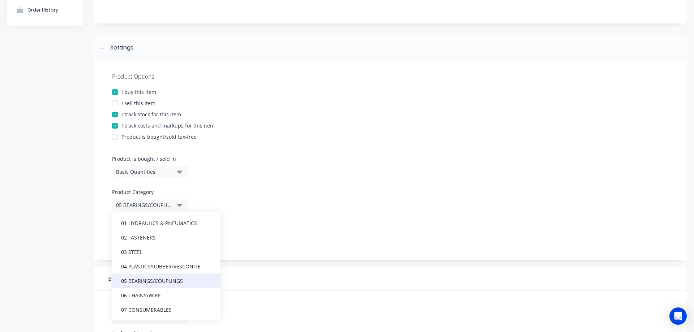
click at [165, 282] on div "05 BEARINGS/COUPLINGS" at bounding box center [166, 281] width 108 height 14
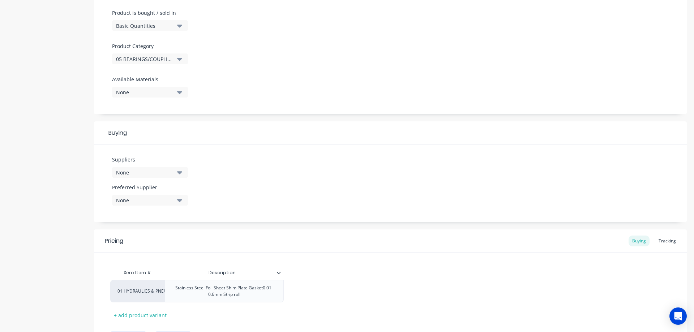
scroll to position [260, 0]
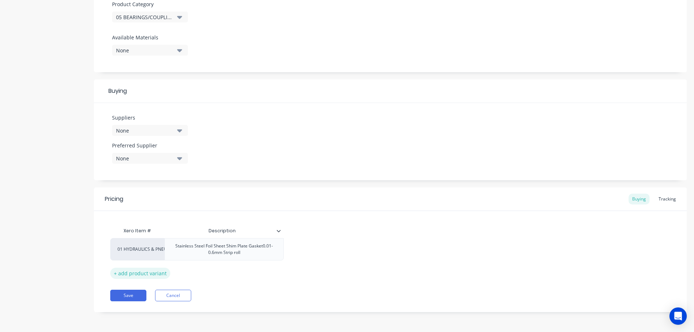
click at [142, 274] on div "+ add product variant" at bounding box center [140, 273] width 60 height 11
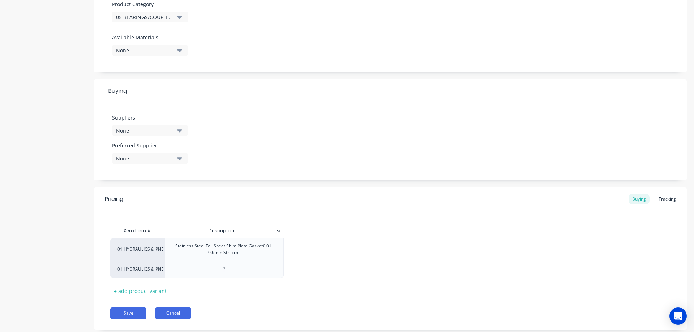
click at [173, 311] on button "Cancel" at bounding box center [173, 314] width 36 height 12
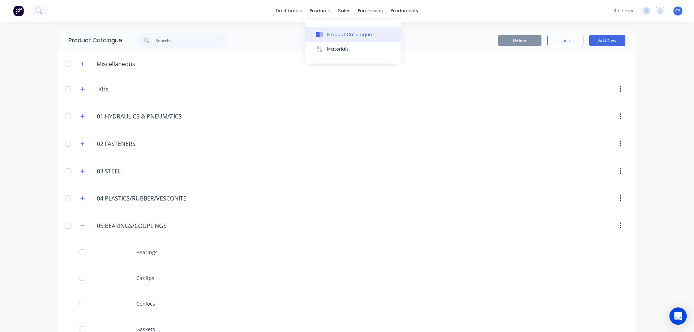
click at [347, 38] on div "Product Catalogue" at bounding box center [349, 34] width 45 height 7
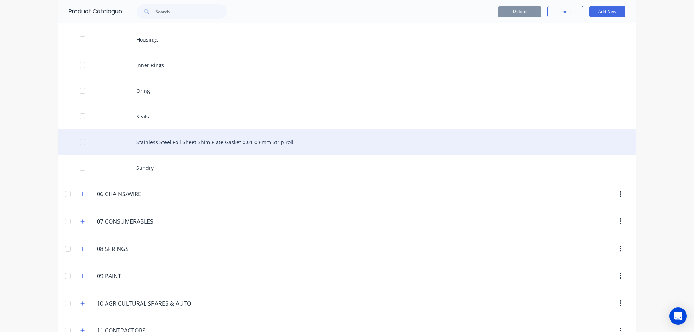
scroll to position [398, 0]
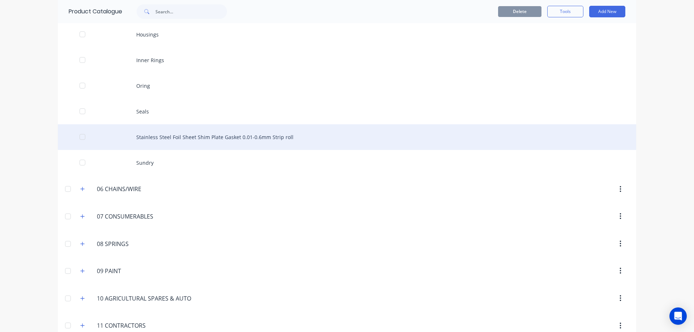
click at [80, 139] on div at bounding box center [82, 137] width 14 height 14
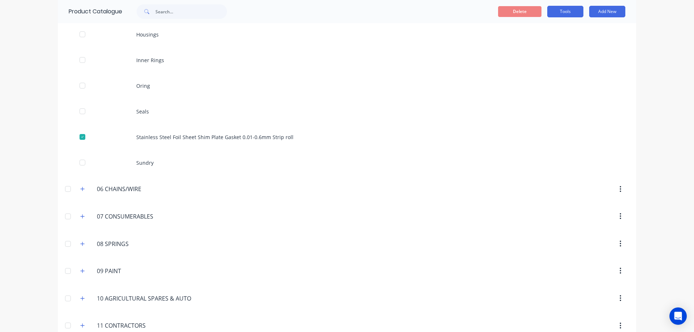
click at [551, 12] on button "Tools" at bounding box center [565, 12] width 36 height 12
click at [600, 12] on button "Add New" at bounding box center [607, 12] width 36 height 12
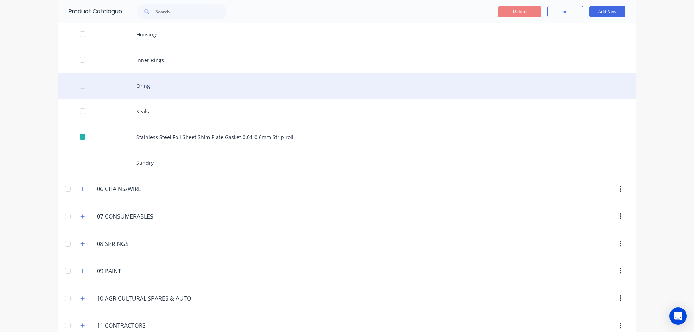
click at [493, 78] on div "Oring" at bounding box center [347, 86] width 579 height 26
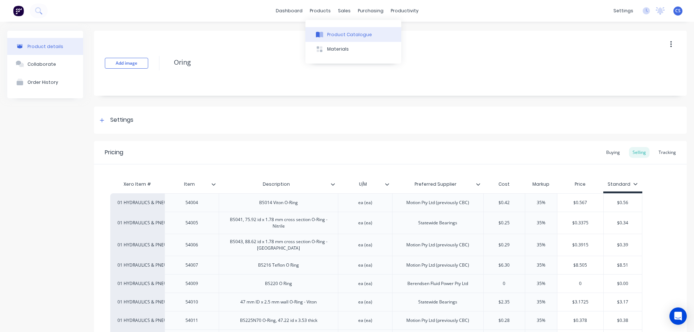
click at [334, 32] on div "Product Catalogue" at bounding box center [349, 34] width 45 height 7
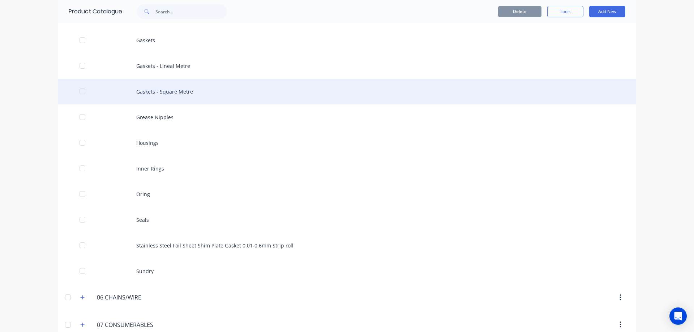
scroll to position [325, 0]
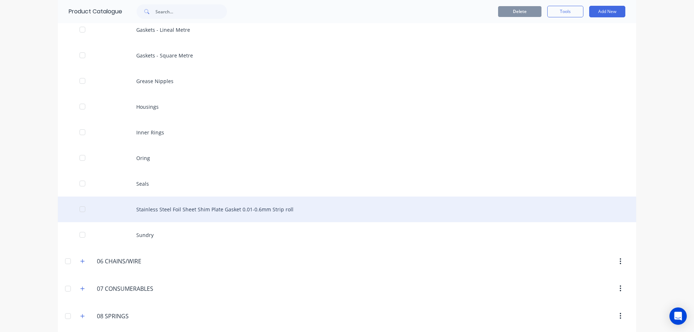
drag, startPoint x: 315, startPoint y: 208, endPoint x: 192, endPoint y: 213, distance: 122.7
click at [192, 213] on div "Stainless Steel Foil Sheet Shim Plate Gasket 0.01-0.6mm Strip roll" at bounding box center [347, 210] width 579 height 26
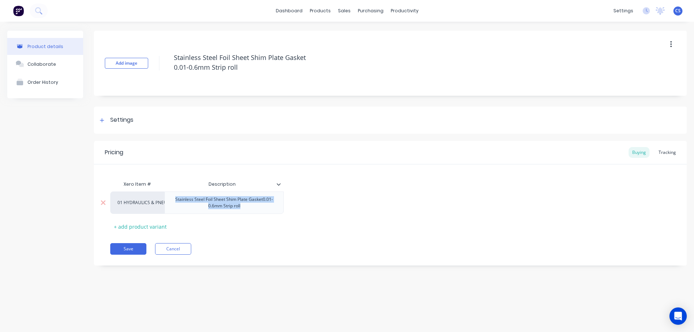
drag, startPoint x: 246, startPoint y: 210, endPoint x: 176, endPoint y: 200, distance: 70.5
click at [176, 200] on div "Stainless Steel Foil Sheet Shim Plate Gasket0.01-0.6mm Strip roll" at bounding box center [224, 203] width 113 height 16
click at [146, 206] on div "01 HYDRAULICS & PNEUMATICS" at bounding box center [137, 203] width 54 height 22
copy div "Stainless Steel Foil Sheet Shim Plate Gasket0.01-0.6mm Strip roll"
click at [667, 150] on div "Tracking" at bounding box center [667, 152] width 25 height 11
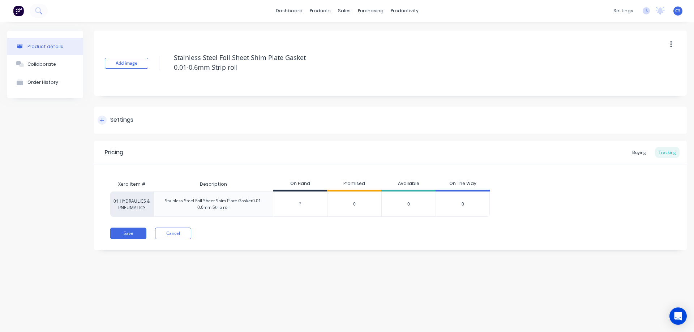
click at [102, 123] on icon at bounding box center [102, 120] width 4 height 5
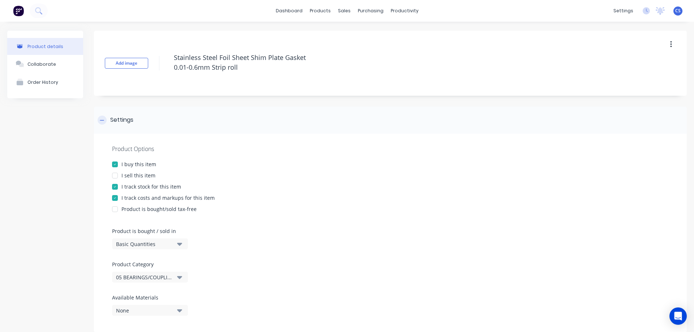
click at [102, 123] on icon at bounding box center [102, 120] width 4 height 5
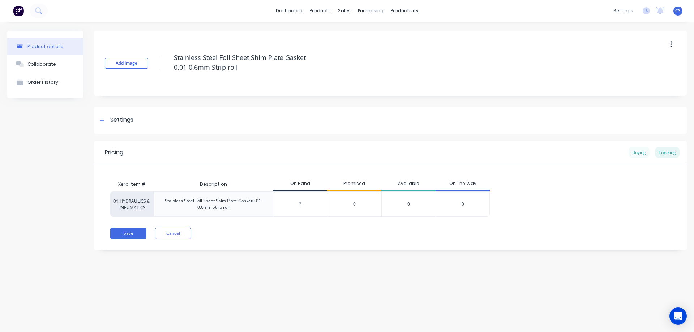
click at [648, 151] on div "Buying" at bounding box center [639, 152] width 21 height 11
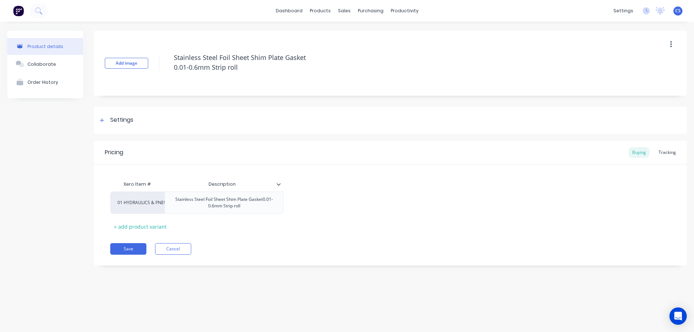
click at [670, 48] on button "button" at bounding box center [671, 44] width 17 height 13
click at [332, 31] on div "Product Catalogue" at bounding box center [352, 34] width 45 height 7
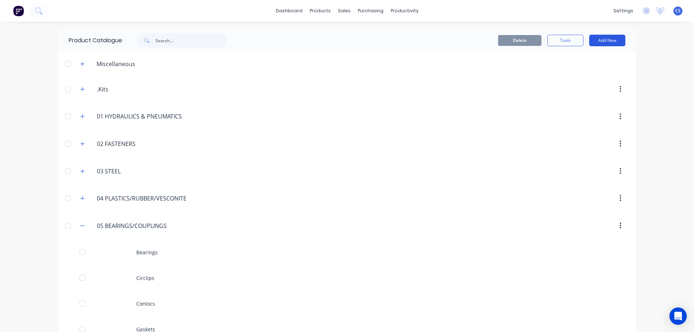
click at [619, 37] on button "Add New" at bounding box center [607, 41] width 36 height 12
click at [591, 57] on div "Category" at bounding box center [591, 59] width 56 height 10
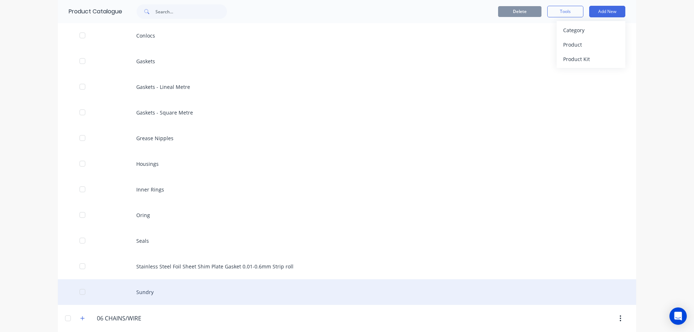
scroll to position [240, 0]
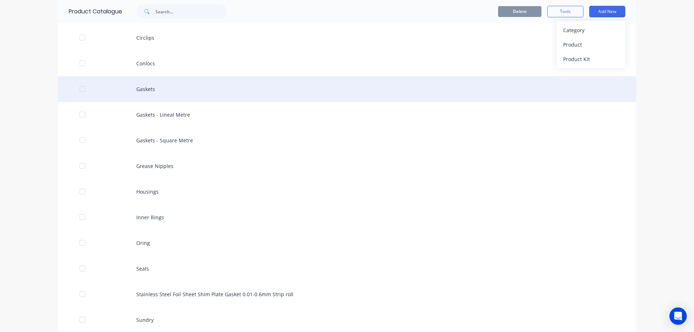
click at [175, 91] on div "Gaskets" at bounding box center [347, 89] width 579 height 26
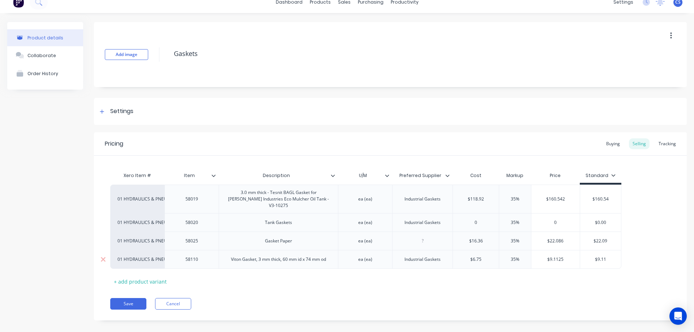
scroll to position [10, 0]
click at [152, 276] on div "+ add product variant" at bounding box center [140, 279] width 60 height 11
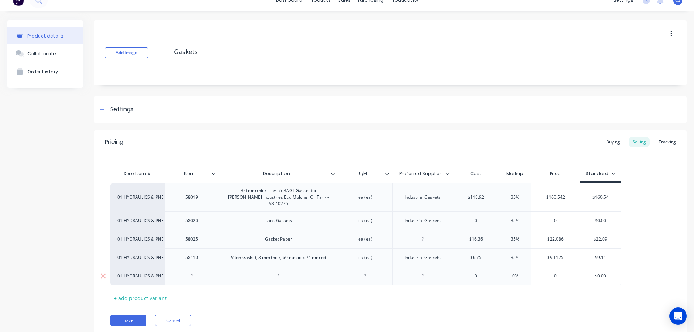
click at [269, 272] on div at bounding box center [279, 276] width 36 height 9
paste div
click at [193, 274] on div at bounding box center [192, 277] width 36 height 9
click at [345, 253] on div "ea (ea)" at bounding box center [365, 257] width 54 height 18
copy div "ea (ea)"
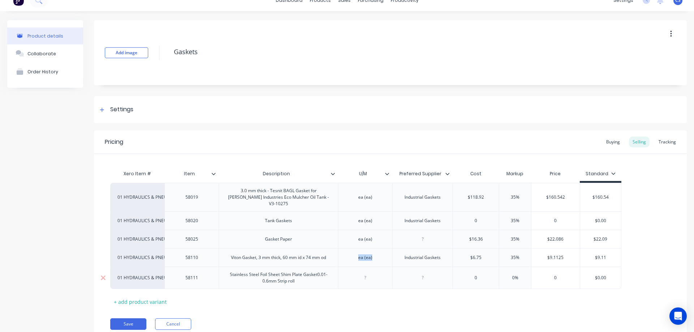
click at [372, 275] on div at bounding box center [365, 277] width 36 height 9
paste div
drag, startPoint x: 484, startPoint y: 270, endPoint x: 452, endPoint y: 274, distance: 32.1
click at [452, 274] on div "01 HYDRAULICS & PNEUMATICS 58111 Stainless Steel Foil Sheet Shim Plate Gasket0.…" at bounding box center [365, 278] width 511 height 22
type input "96.33"
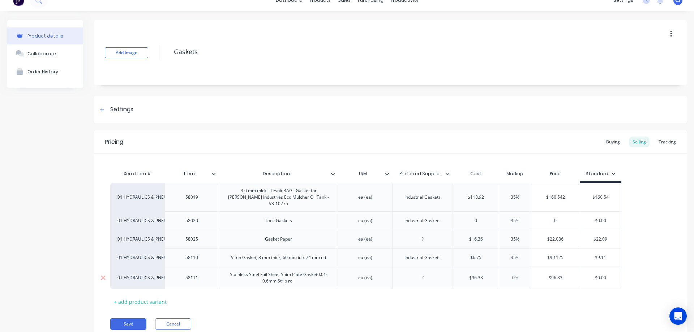
type input "0"
type input "35"
type input "$130.0455"
click at [124, 319] on button "Save" at bounding box center [128, 325] width 36 height 12
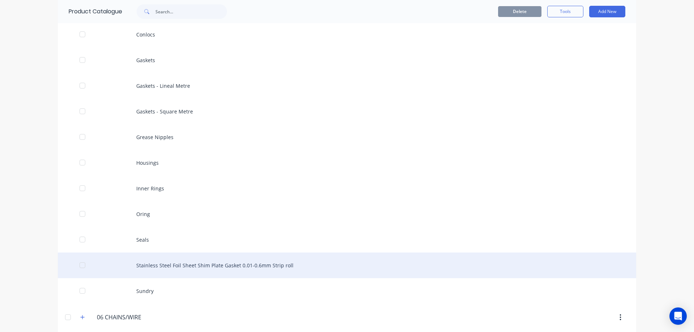
scroll to position [289, 0]
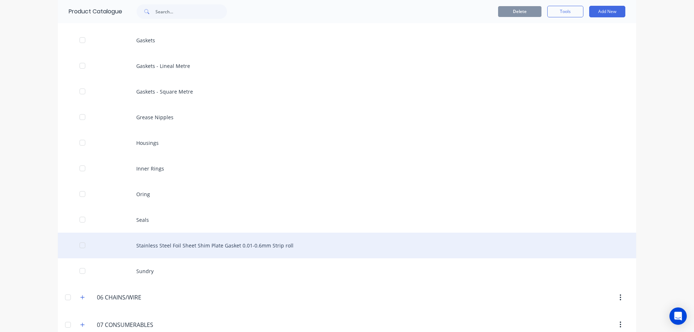
click at [292, 254] on div "Stainless Steel Foil Sheet Shim Plate Gasket 0.01-0.6mm Strip roll" at bounding box center [347, 246] width 579 height 26
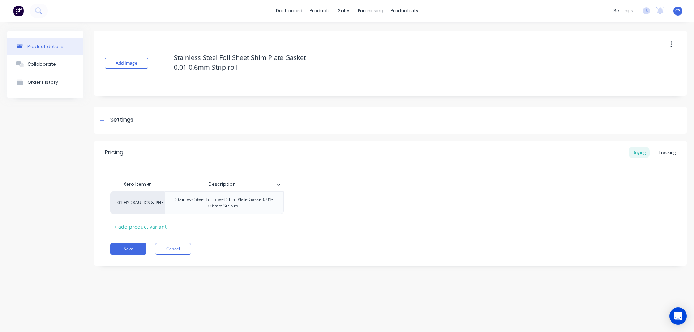
click at [669, 45] on button "button" at bounding box center [671, 44] width 17 height 13
click at [642, 80] on div "Delete" at bounding box center [646, 78] width 56 height 10
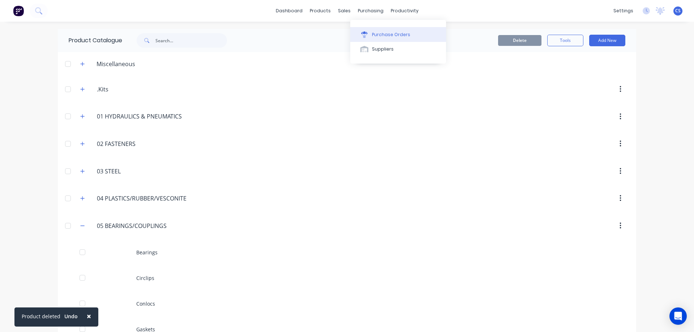
click at [384, 34] on div "Purchase Orders" at bounding box center [391, 34] width 38 height 7
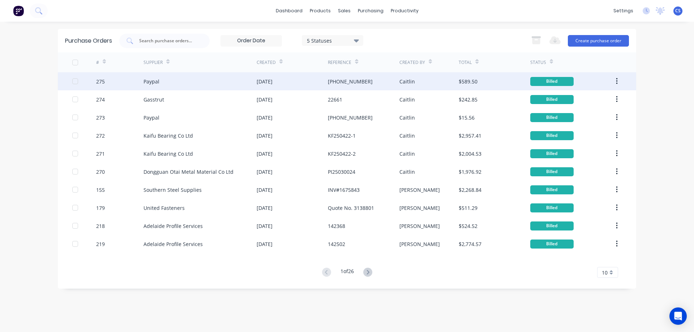
click at [198, 83] on div "Paypal" at bounding box center [200, 81] width 113 height 18
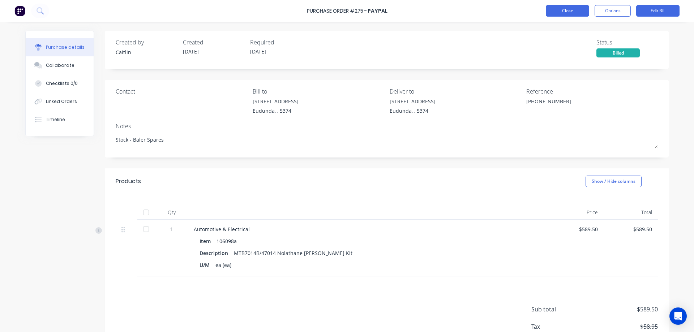
click at [561, 9] on button "Close" at bounding box center [567, 11] width 43 height 12
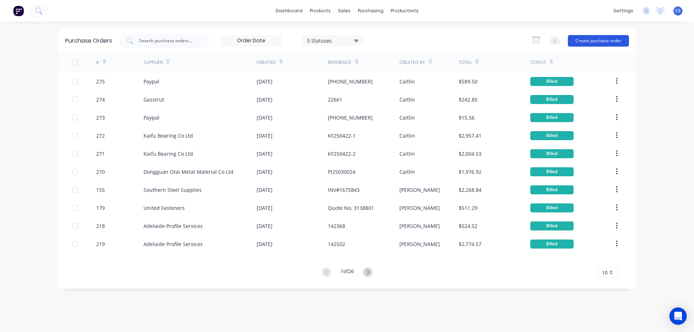
click at [595, 41] on button "Create purchase order" at bounding box center [598, 41] width 61 height 12
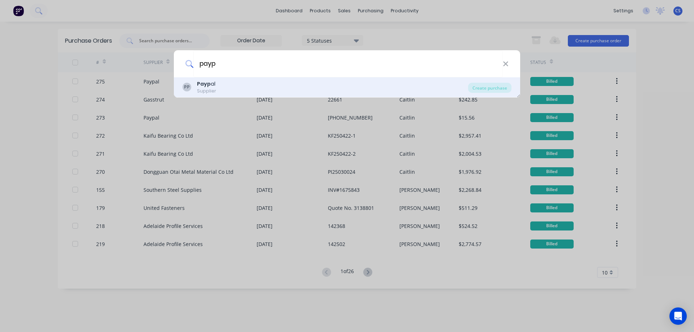
type input "payp"
click at [276, 90] on div "PP Payp al Supplier" at bounding box center [326, 87] width 286 height 14
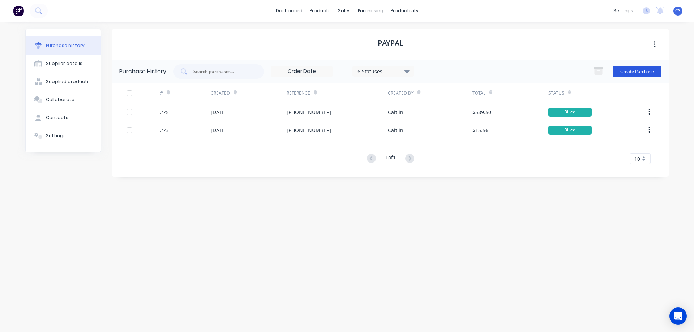
click at [631, 72] on button "Create Purchase" at bounding box center [637, 72] width 49 height 12
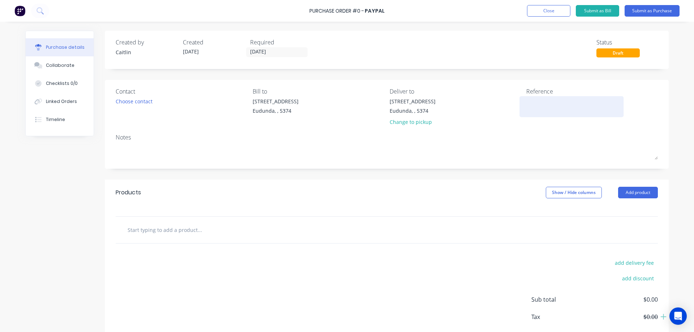
click at [552, 104] on textarea at bounding box center [571, 106] width 90 height 16
type textarea "[PHONE_NUMBER]"
click at [168, 228] on input "text" at bounding box center [199, 230] width 145 height 14
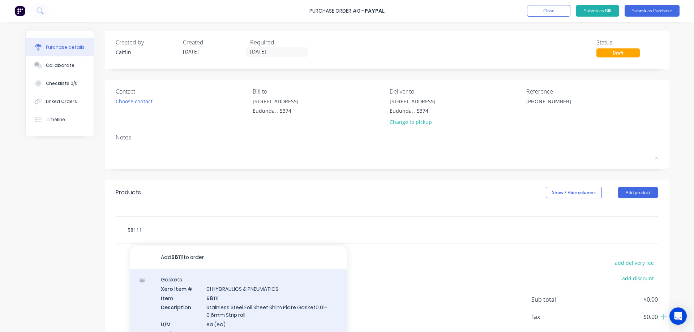
type input "58111"
click at [303, 300] on div "Gaskets Xero Item # 01 HYDRAULICS & PNEUMATICS Item 58111 Description Stainless…" at bounding box center [238, 315] width 217 height 92
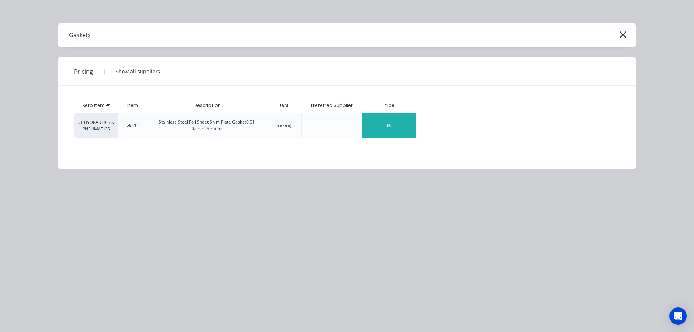
click at [402, 123] on div "$0" at bounding box center [389, 125] width 54 height 25
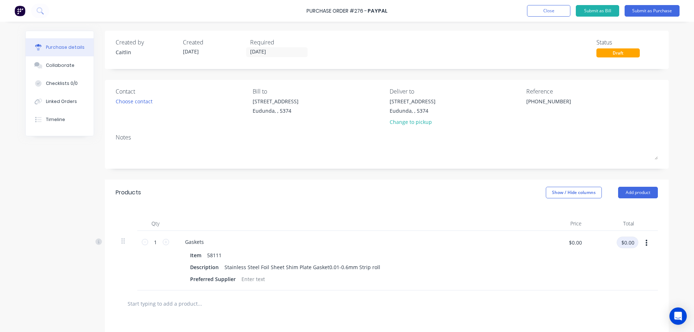
click at [632, 242] on input "$0.00" at bounding box center [628, 243] width 22 height 12
type input "9"
type input "87.57"
type input "$87.57"
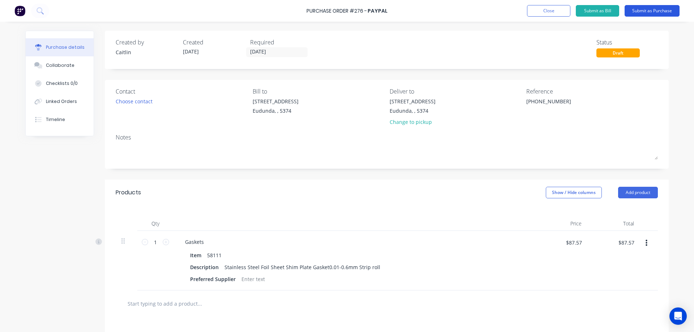
click at [653, 8] on button "Submit as Purchase" at bounding box center [652, 11] width 55 height 12
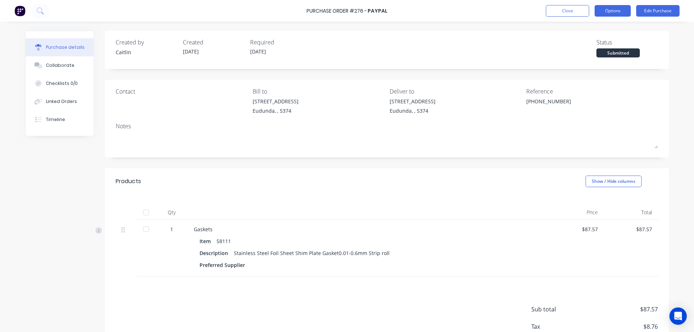
click at [619, 12] on button "Options" at bounding box center [613, 11] width 36 height 12
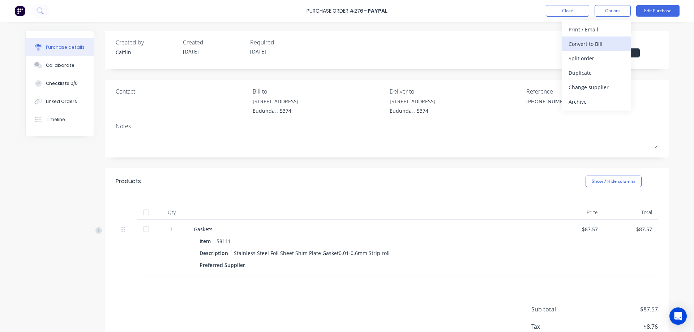
click at [595, 43] on div "Convert to Bill" at bounding box center [597, 44] width 56 height 10
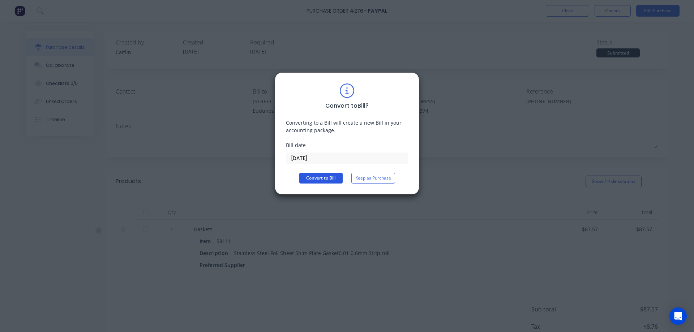
click at [326, 174] on button "Convert to Bill" at bounding box center [320, 178] width 43 height 11
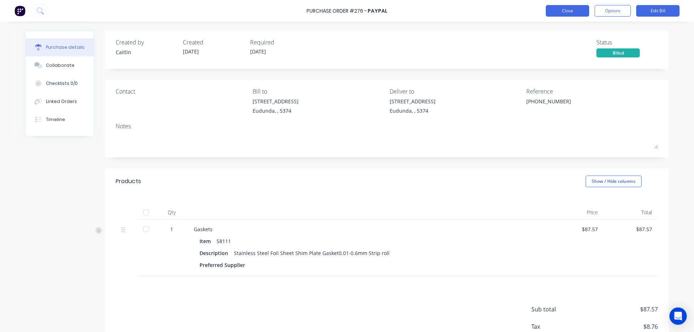
click at [571, 9] on button "Close" at bounding box center [567, 11] width 43 height 12
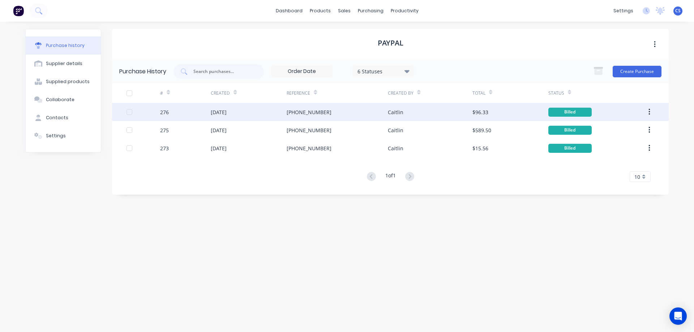
click at [431, 114] on div "Caitlin" at bounding box center [430, 112] width 84 height 18
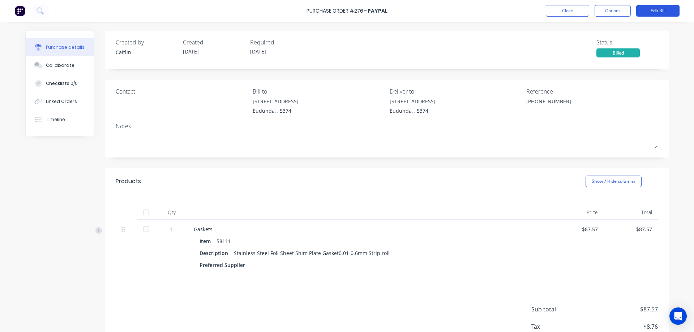
click at [648, 10] on button "Edit Bill" at bounding box center [657, 11] width 43 height 12
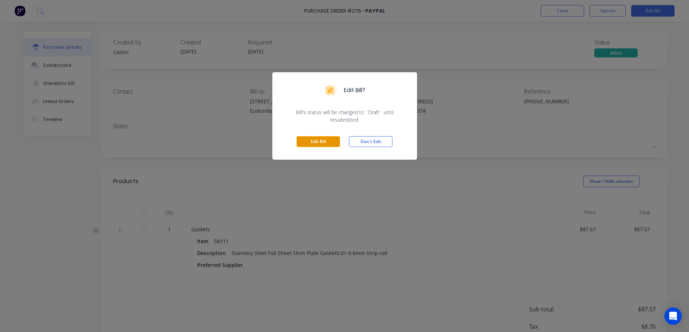
click at [321, 138] on button "Edit Bill" at bounding box center [317, 141] width 43 height 11
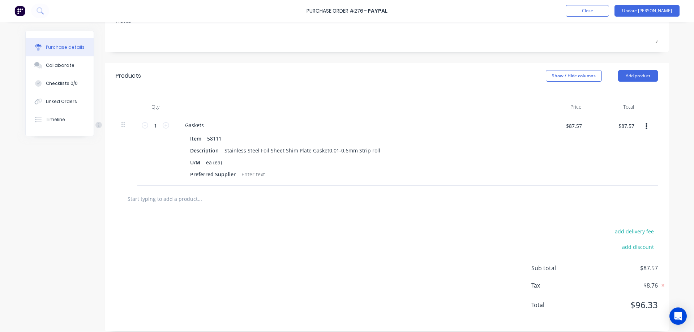
scroll to position [123, 0]
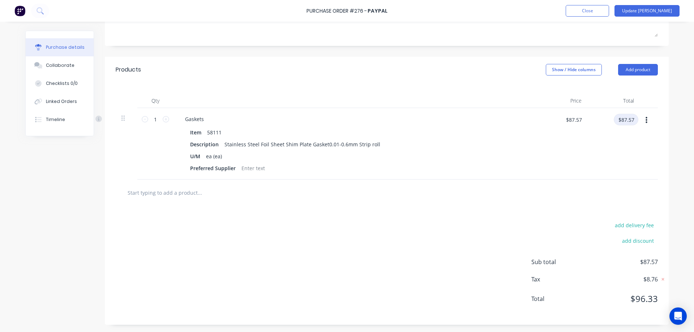
drag, startPoint x: 618, startPoint y: 120, endPoint x: 641, endPoint y: 120, distance: 22.8
click at [641, 120] on div "1 1 Gaskets Item 58111 Description Stainless Steel Foil Sheet Shim Plate Gasket…" at bounding box center [387, 144] width 542 height 72
type input "$96.33"
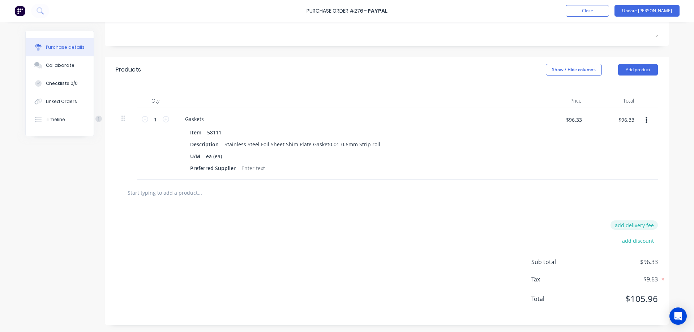
click at [636, 223] on button "add delivery fee" at bounding box center [634, 225] width 47 height 9
type input "$10.00"
click at [652, 225] on icon at bounding box center [653, 226] width 3 height 3
click at [641, 222] on button "add delivery fee" at bounding box center [634, 225] width 47 height 9
type input "$18.98"
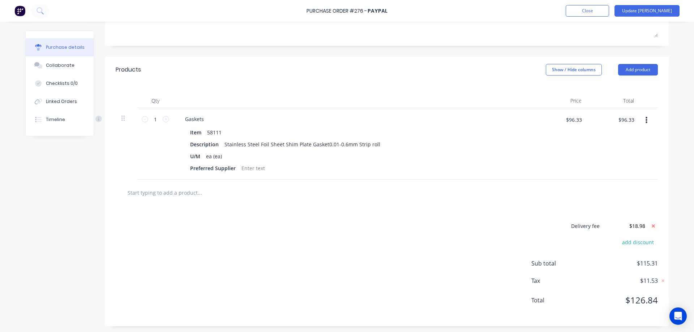
click at [652, 225] on icon at bounding box center [653, 226] width 3 height 3
click at [641, 225] on button "add delivery fee" at bounding box center [634, 225] width 47 height 9
type input "$10.00"
click at [652, 226] on icon at bounding box center [653, 226] width 3 height 3
click at [630, 120] on input "$96.33" at bounding box center [626, 120] width 25 height 12
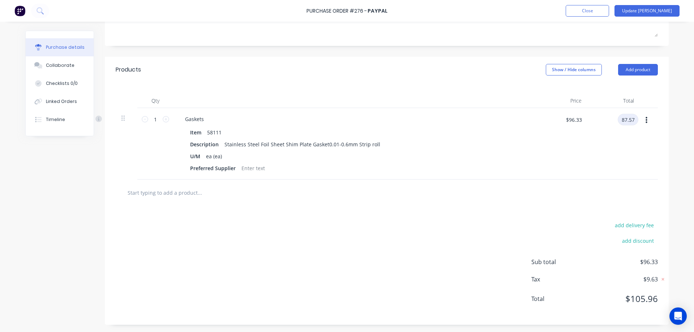
type input "87.57"
type input "$87.57"
click at [635, 223] on button "add delivery fee" at bounding box center [634, 225] width 47 height 9
click at [644, 225] on input "$18.98" at bounding box center [627, 226] width 43 height 11
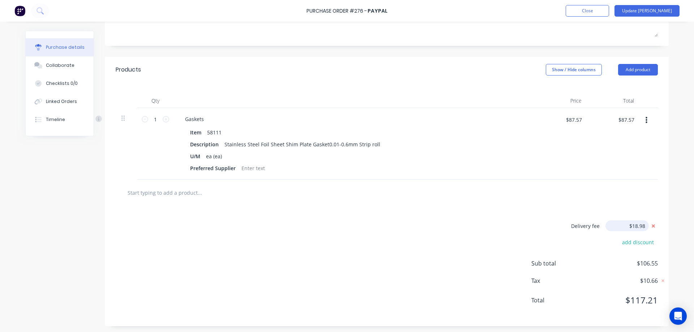
drag, startPoint x: 644, startPoint y: 225, endPoint x: 580, endPoint y: 229, distance: 64.5
click at [584, 229] on div "Delivery fee $18.98" at bounding box center [594, 226] width 127 height 11
drag, startPoint x: 646, startPoint y: 226, endPoint x: 623, endPoint y: 227, distance: 23.2
click at [623, 227] on input "$15.00" at bounding box center [627, 226] width 43 height 11
drag, startPoint x: 644, startPoint y: 225, endPoint x: 606, endPoint y: 224, distance: 38.7
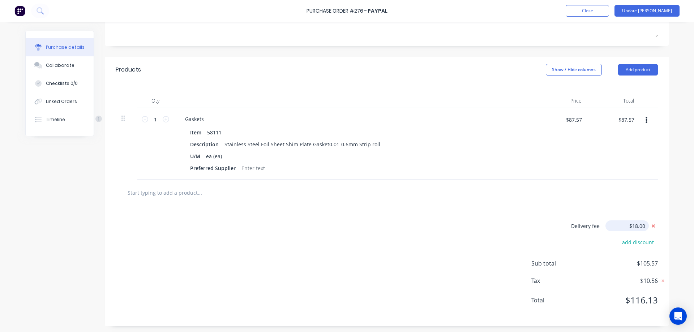
click at [606, 224] on input "$18.00" at bounding box center [627, 226] width 43 height 11
click at [643, 225] on input "$17.00" at bounding box center [627, 226] width 43 height 11
click at [643, 225] on input "$17.31" at bounding box center [627, 226] width 43 height 11
click at [643, 225] on input "$17.28" at bounding box center [627, 226] width 43 height 11
click at [643, 225] on input "$17.26" at bounding box center [627, 226] width 43 height 11
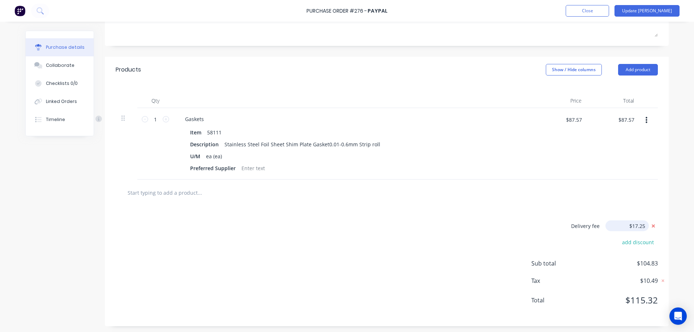
type input "$17.25"
click at [409, 266] on div "Delivery fee $17.25 add discount Sub total $104.82 Tax $10.49 Total $115.31" at bounding box center [387, 266] width 564 height 120
click at [654, 12] on button "Update [PERSON_NAME]" at bounding box center [647, 11] width 65 height 12
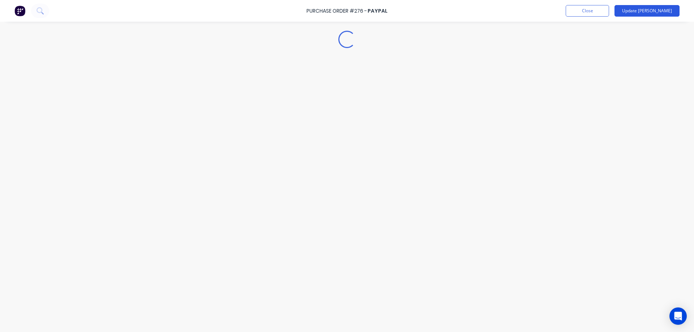
scroll to position [0, 0]
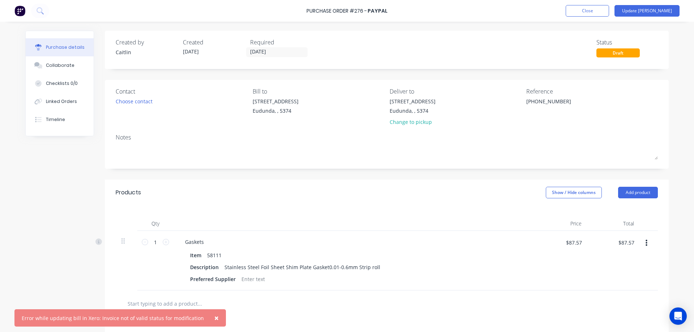
click at [214, 317] on span "×" at bounding box center [216, 318] width 4 height 10
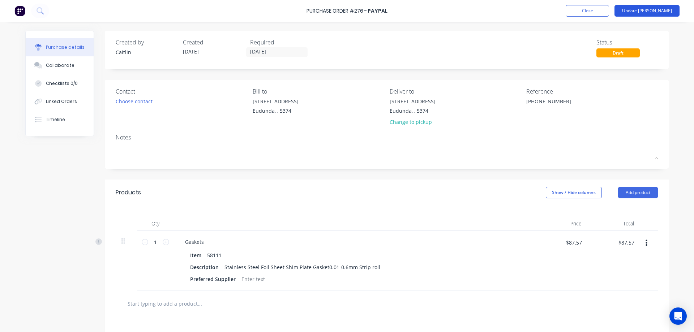
click at [659, 11] on button "Update [PERSON_NAME]" at bounding box center [647, 11] width 65 height 12
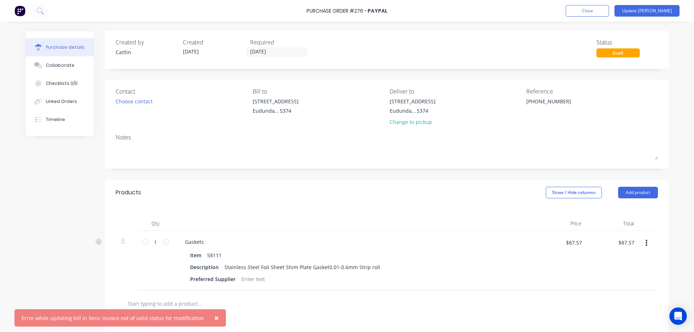
click at [214, 320] on span "×" at bounding box center [216, 318] width 4 height 10
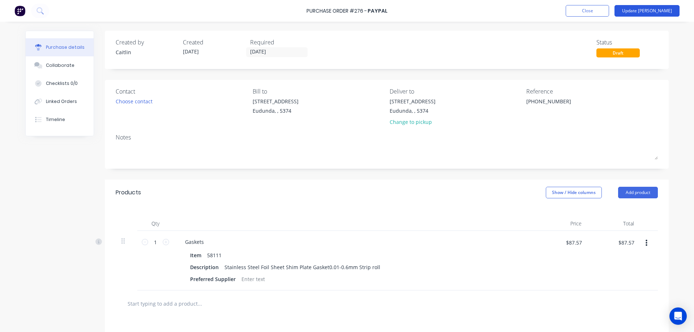
click at [666, 10] on button "Update [PERSON_NAME]" at bounding box center [647, 11] width 65 height 12
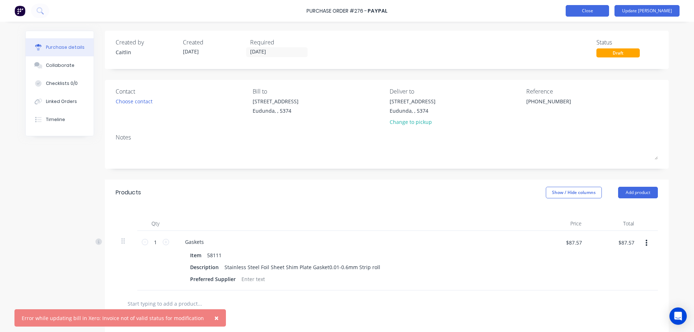
click at [606, 11] on button "Close" at bounding box center [587, 11] width 43 height 12
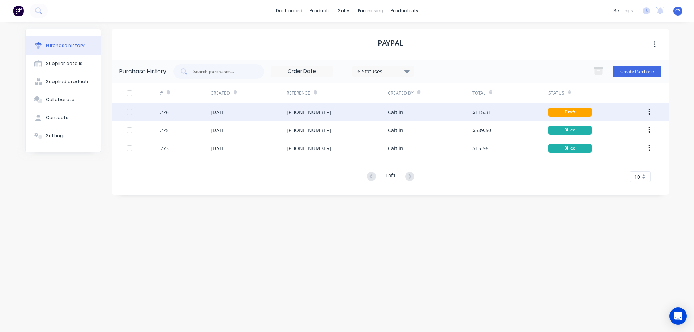
click at [441, 112] on div "Caitlin" at bounding box center [430, 112] width 84 height 18
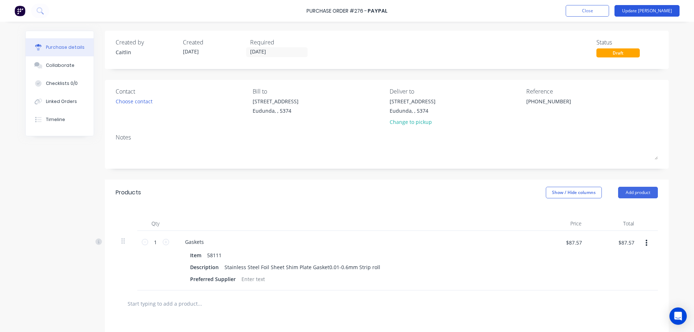
click at [652, 14] on button "Update [PERSON_NAME]" at bounding box center [647, 11] width 65 height 12
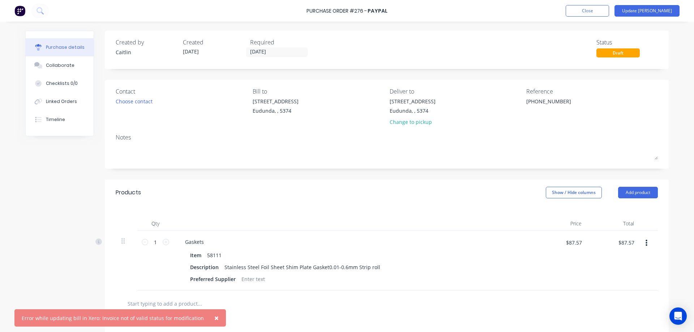
click at [214, 317] on span "×" at bounding box center [216, 318] width 4 height 10
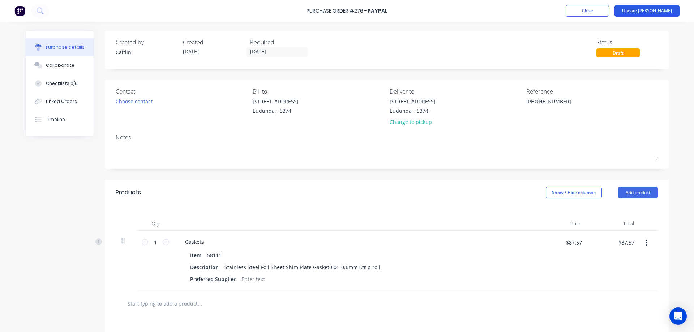
click at [653, 11] on button "Update [PERSON_NAME]" at bounding box center [647, 11] width 65 height 12
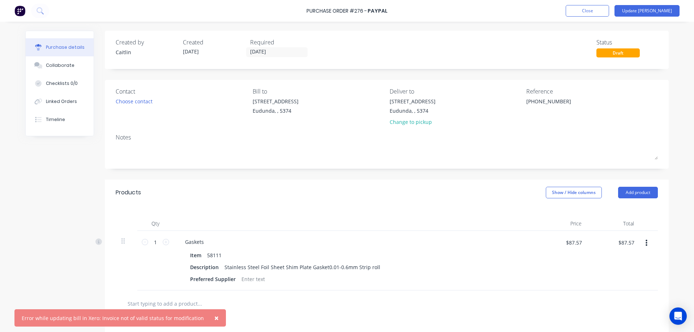
click at [214, 320] on span "×" at bounding box center [216, 318] width 4 height 10
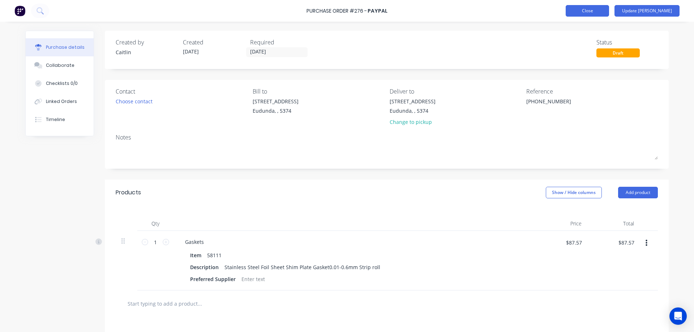
type textarea "x"
click at [608, 10] on button "Close" at bounding box center [587, 11] width 43 height 12
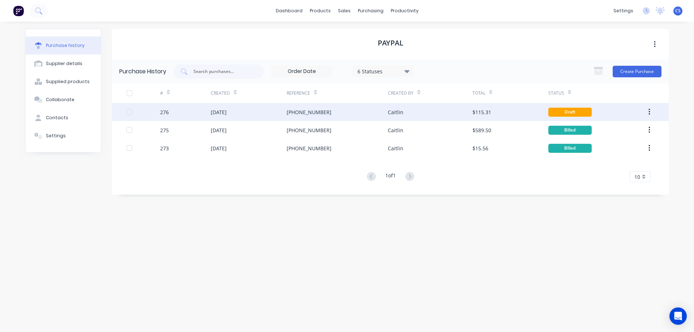
click at [647, 111] on button "button" at bounding box center [649, 112] width 17 height 13
click at [619, 129] on div "Archive" at bounding box center [624, 131] width 56 height 10
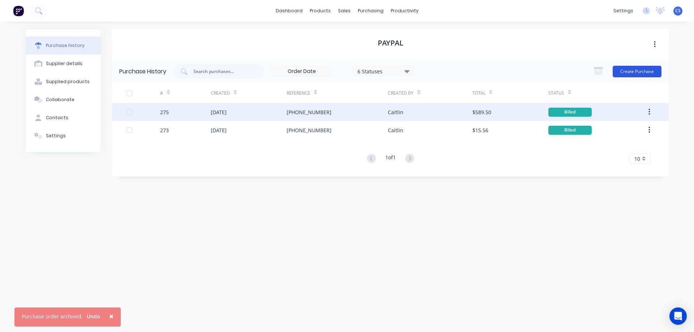
click at [627, 71] on button "Create Purchase" at bounding box center [637, 72] width 49 height 12
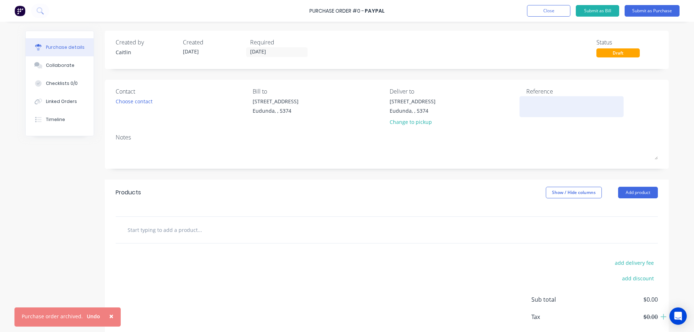
click at [540, 104] on textarea at bounding box center [571, 106] width 90 height 16
type textarea "[PHONE_NUMBER]"
type textarea "x"
type textarea "[PHONE_NUMBER]"
type textarea "x"
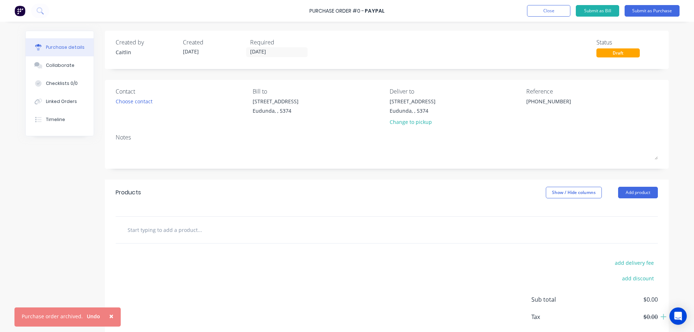
type textarea "[PHONE_NUMBER]"
type textarea "x"
type textarea "[PHONE_NUMBER]"
click at [162, 229] on input "text" at bounding box center [199, 230] width 145 height 14
type textarea "x"
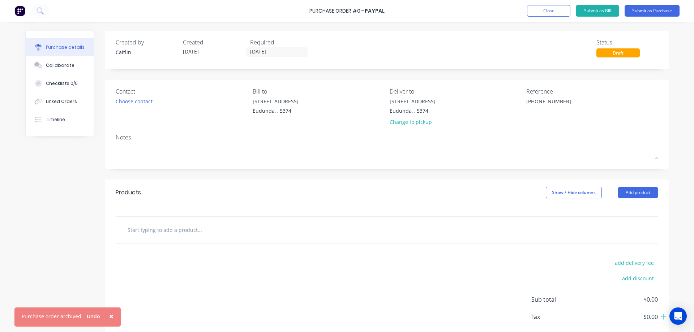
type input "5"
type textarea "x"
type input "58"
type textarea "x"
type input "581"
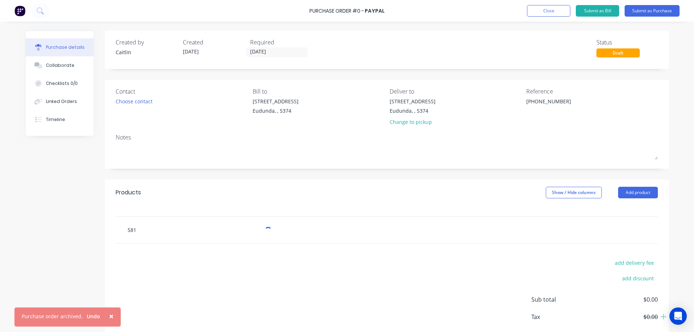
type textarea "x"
type input "5811"
type textarea "x"
type input "58111"
type textarea "x"
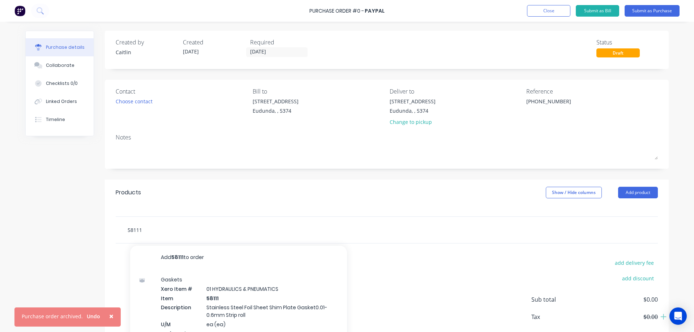
type input "58111"
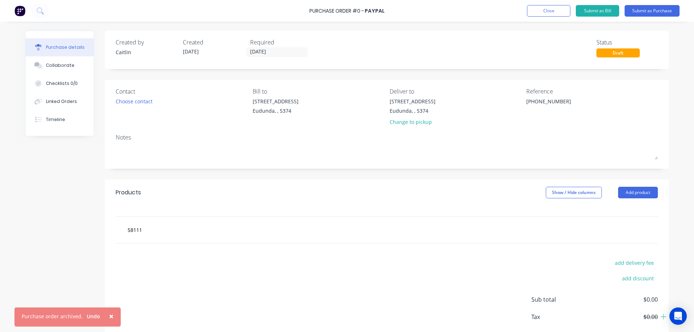
click at [109, 317] on span "×" at bounding box center [111, 316] width 4 height 10
click at [155, 231] on input "58111" at bounding box center [199, 230] width 145 height 14
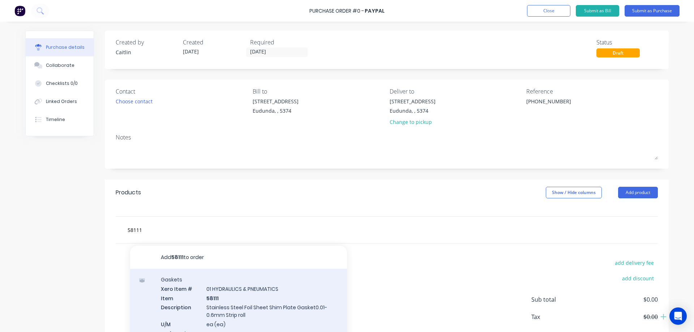
click at [281, 300] on div "Gaskets Xero Item # 01 HYDRAULICS & PNEUMATICS Item 58111 Description Stainless…" at bounding box center [238, 315] width 217 height 92
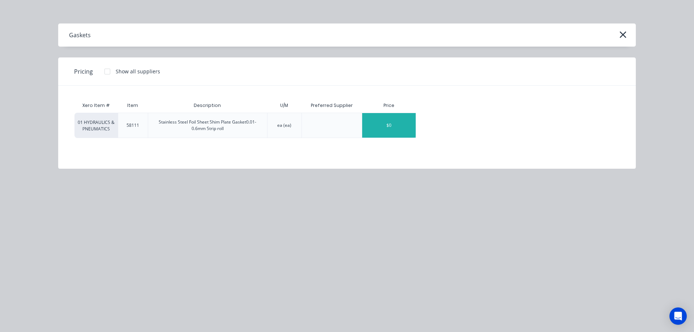
click at [400, 129] on div "$0" at bounding box center [389, 125] width 54 height 25
type textarea "x"
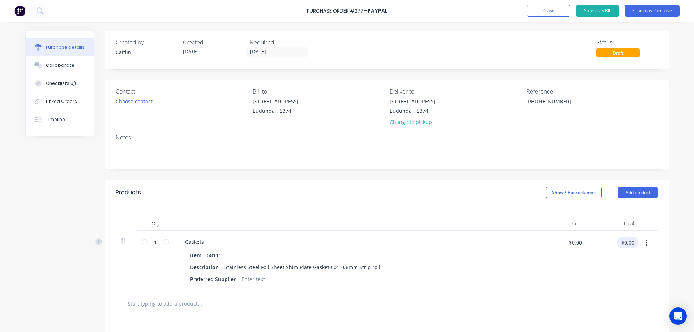
type textarea "x"
click at [629, 242] on input "$0.00" at bounding box center [628, 243] width 22 height 12
type input "87.57"
type textarea "x"
type input "$87.57"
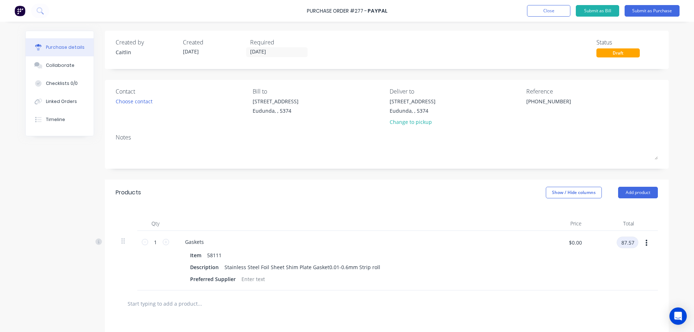
type input "$87.57"
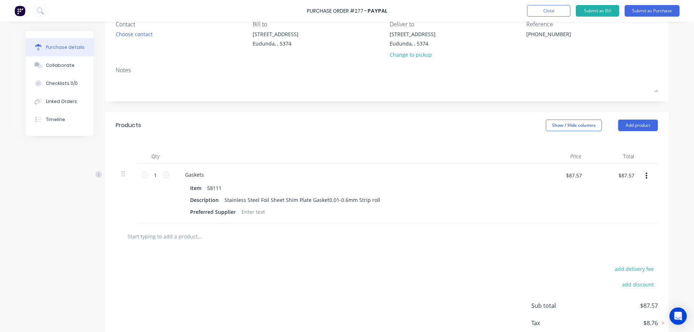
scroll to position [108, 0]
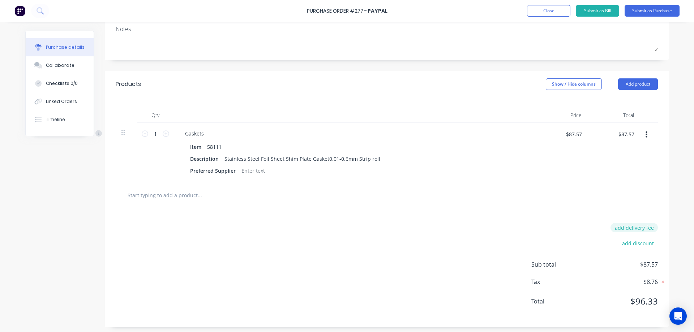
type textarea "x"
click at [645, 229] on button "add delivery fee" at bounding box center [634, 227] width 47 height 9
type input "17.25"
type textarea "x"
type input "$17.25"
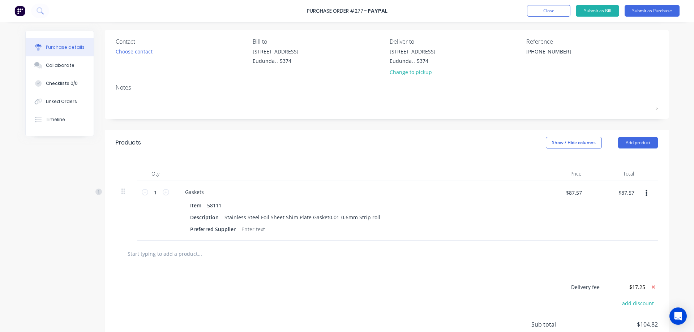
scroll to position [0, 0]
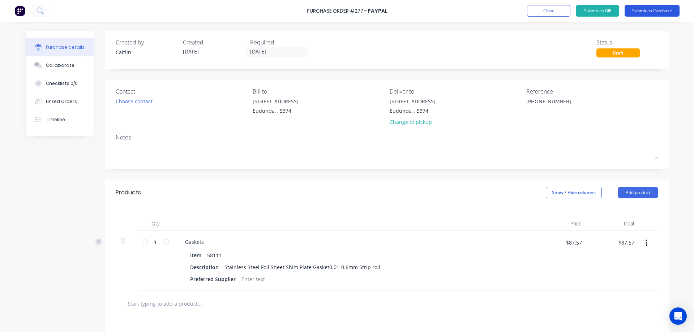
click at [657, 10] on button "Submit as Purchase" at bounding box center [652, 11] width 55 height 12
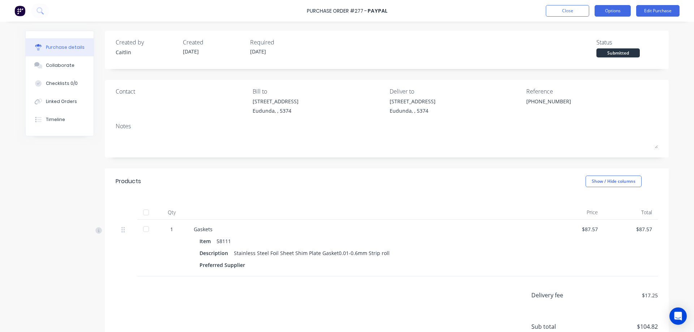
click at [614, 10] on button "Options" at bounding box center [613, 11] width 36 height 12
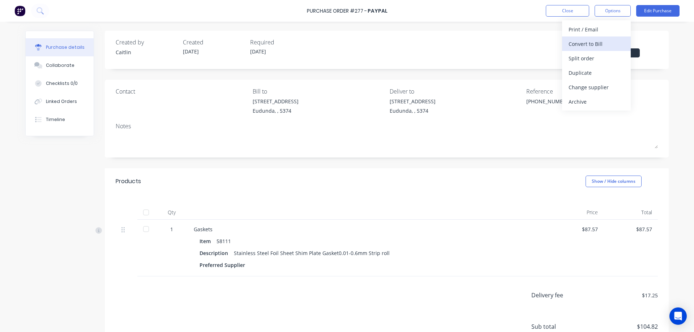
click at [599, 47] on div "Convert to Bill" at bounding box center [597, 44] width 56 height 10
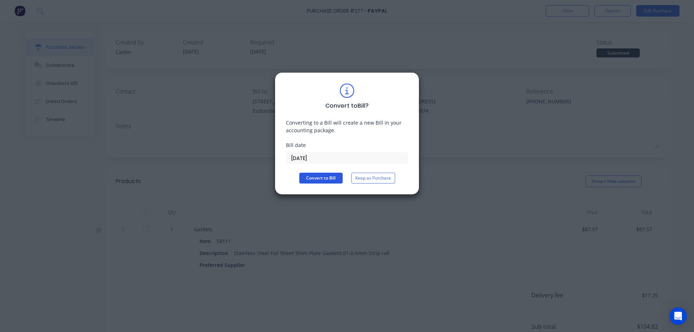
click at [316, 181] on button "Convert to Bill" at bounding box center [320, 178] width 43 height 11
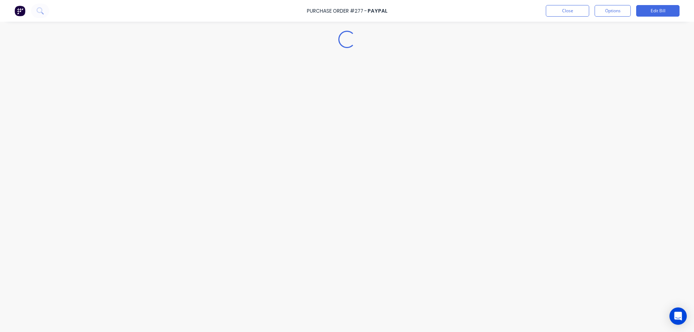
type textarea "x"
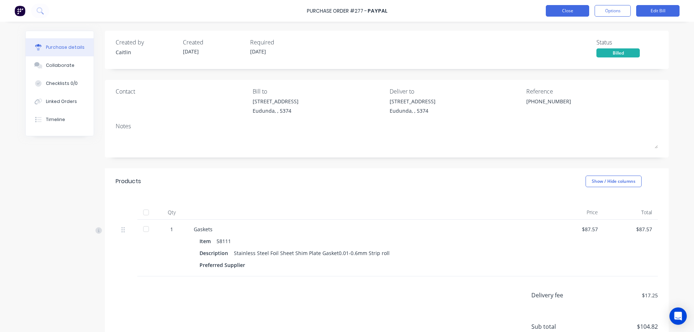
click at [567, 11] on button "Close" at bounding box center [567, 11] width 43 height 12
